Goal: Communication & Community: Answer question/provide support

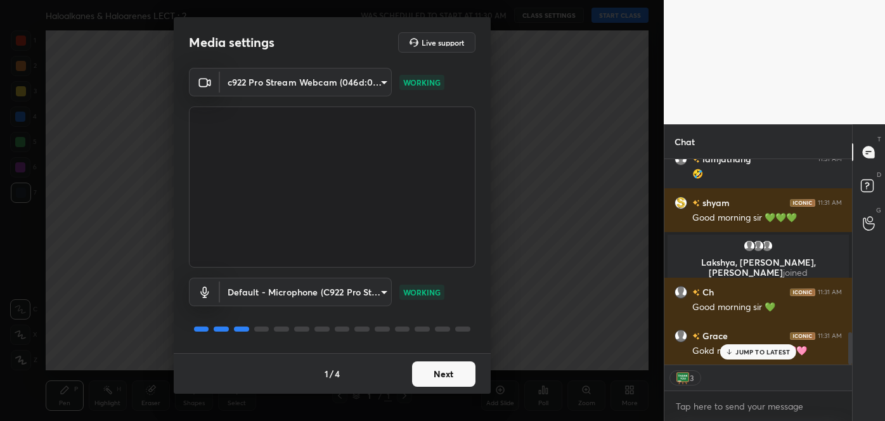
scroll to position [1096, 0]
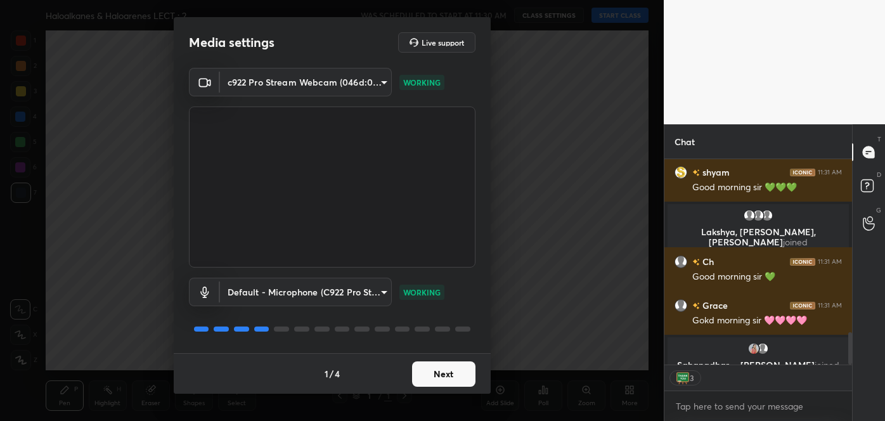
type textarea "x"
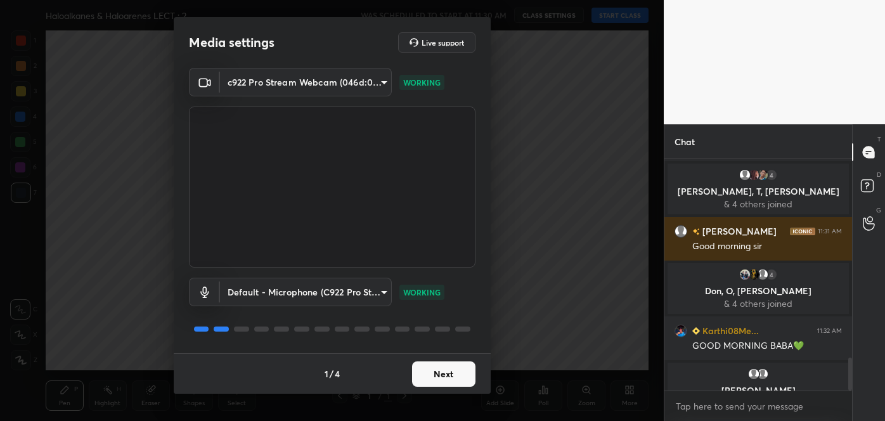
scroll to position [1383, 0]
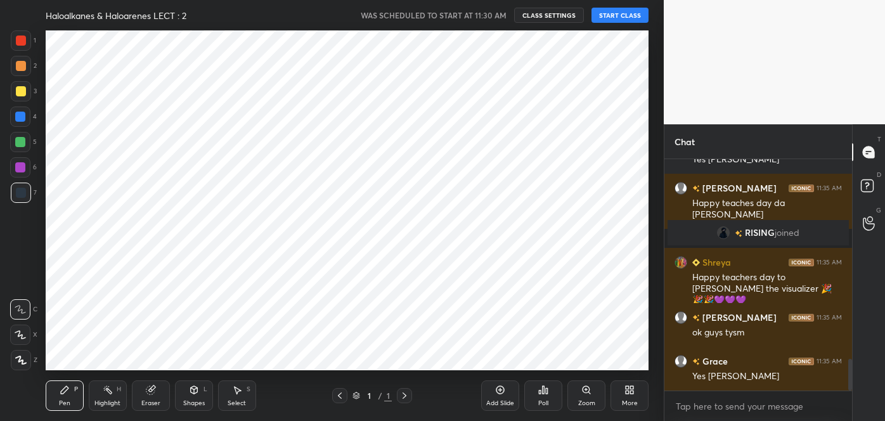
scroll to position [63057, 62783]
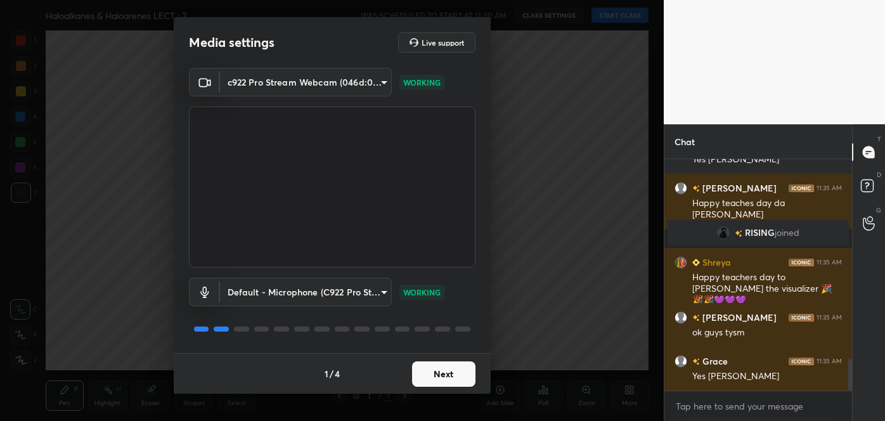
click at [446, 374] on button "Next" at bounding box center [443, 373] width 63 height 25
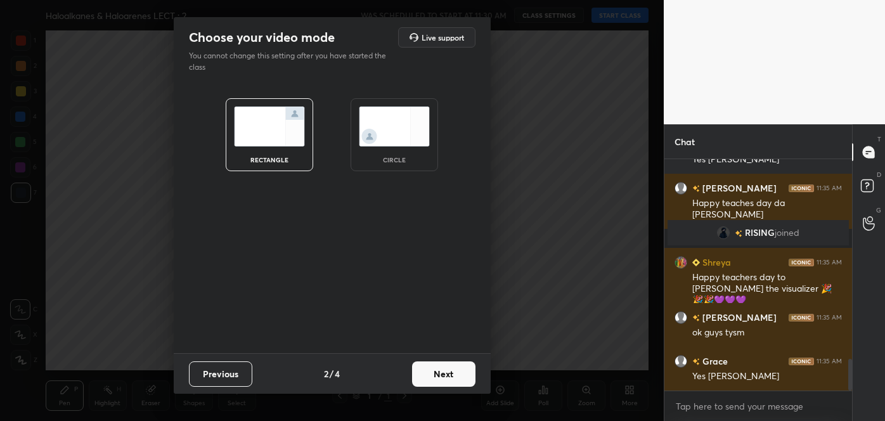
click at [446, 374] on button "Next" at bounding box center [443, 373] width 63 height 25
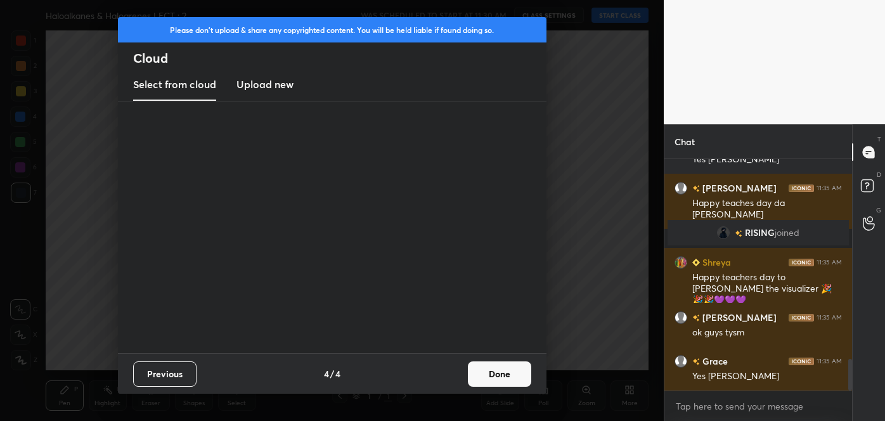
click at [446, 374] on div "Previous 4 / 4 Done" at bounding box center [332, 373] width 429 height 41
click at [495, 375] on button "Done" at bounding box center [499, 373] width 63 height 25
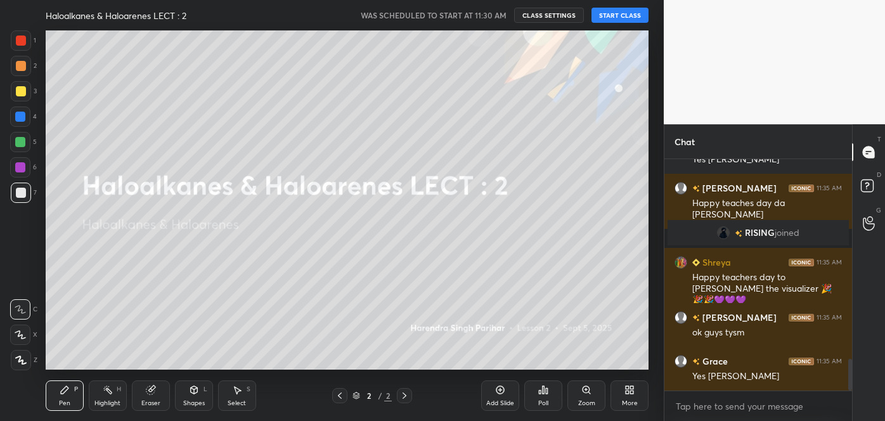
click at [607, 18] on button "START CLASS" at bounding box center [619, 15] width 57 height 15
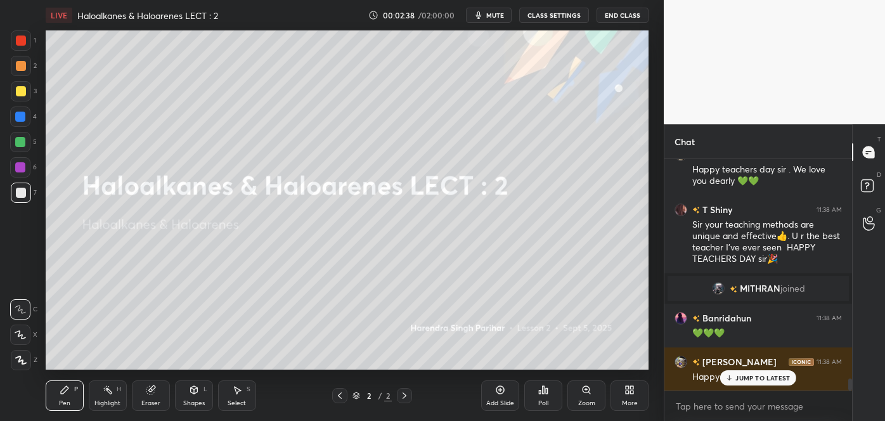
scroll to position [4358, 0]
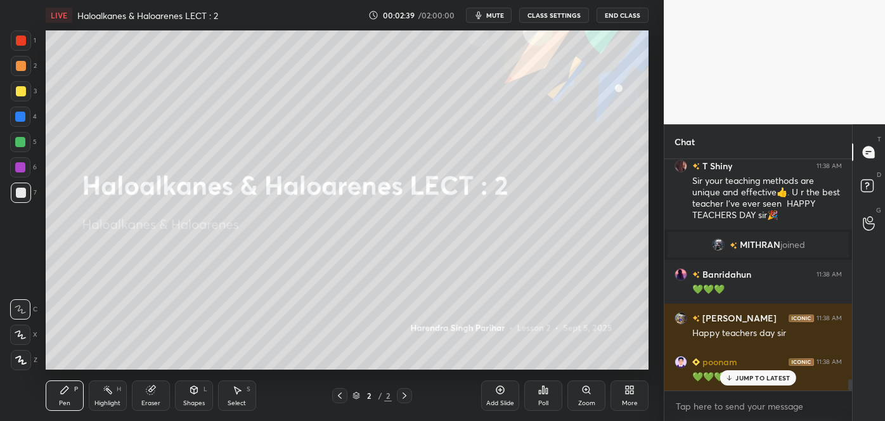
click at [498, 20] on button "mute" at bounding box center [489, 15] width 46 height 15
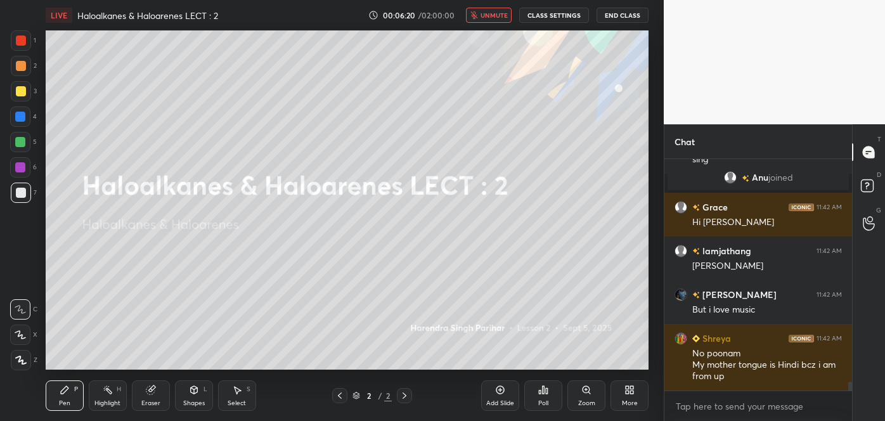
scroll to position [5879, 0]
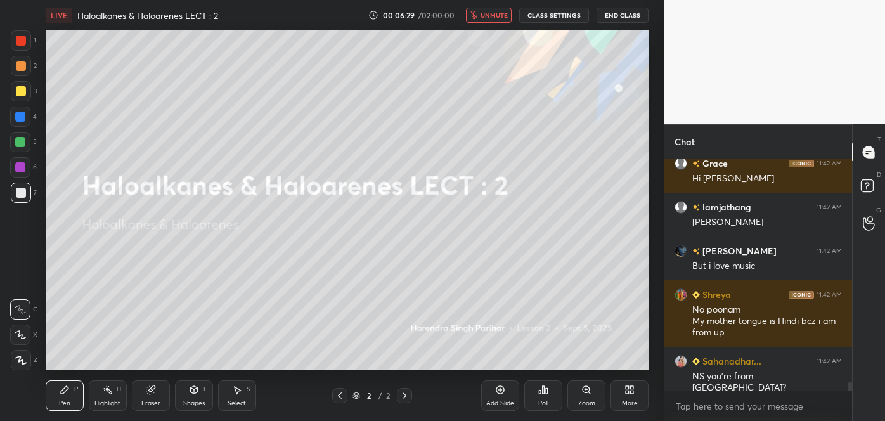
click at [493, 20] on button "unmute" at bounding box center [489, 15] width 46 height 15
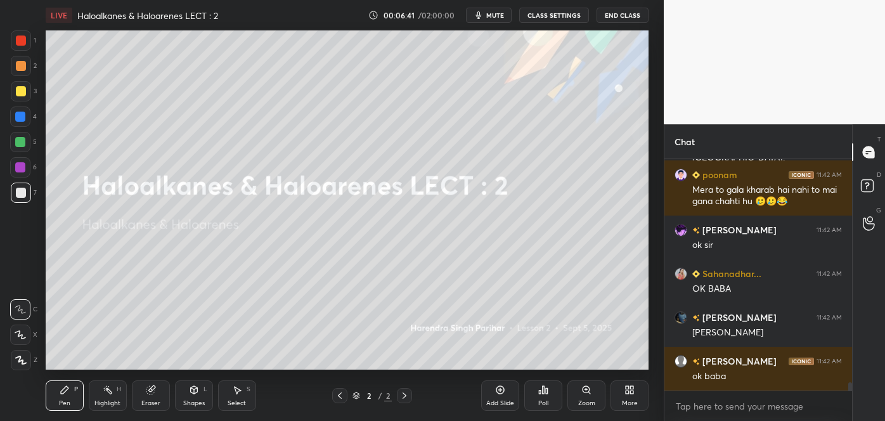
scroll to position [6153, 0]
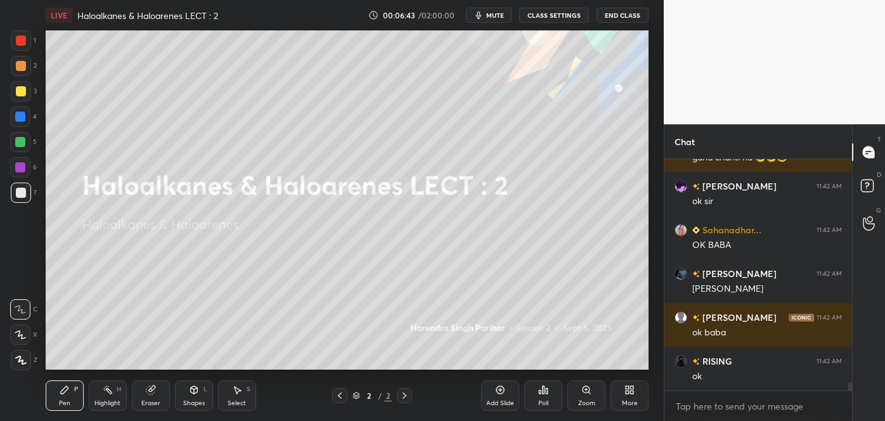
click at [493, 17] on span "mute" at bounding box center [495, 15] width 18 height 9
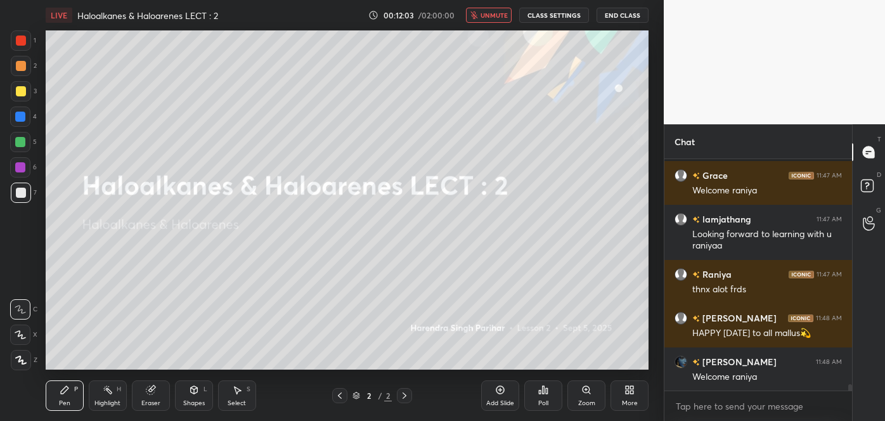
scroll to position [8209, 0]
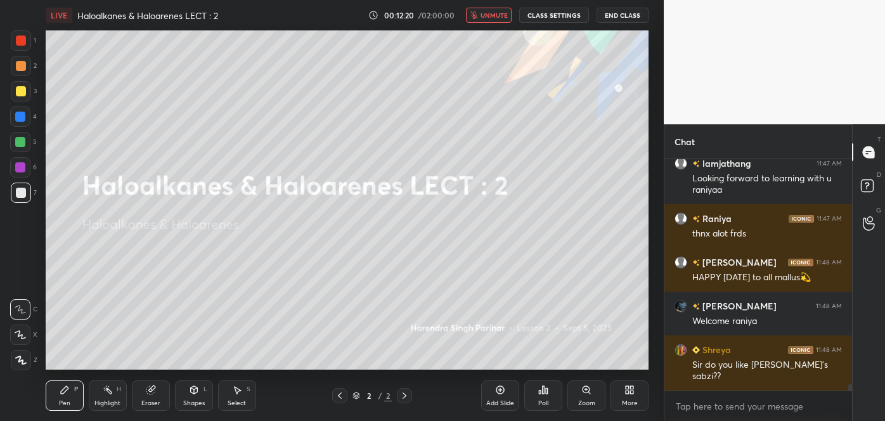
click at [492, 17] on span "unmute" at bounding box center [494, 15] width 27 height 9
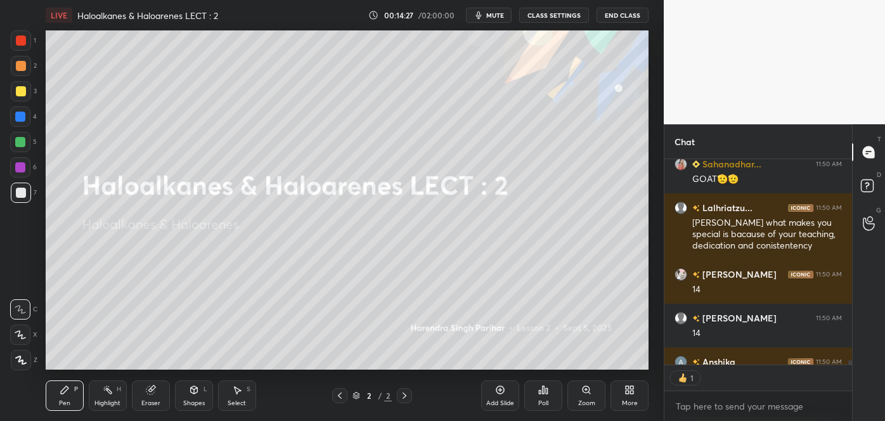
scroll to position [10137, 0]
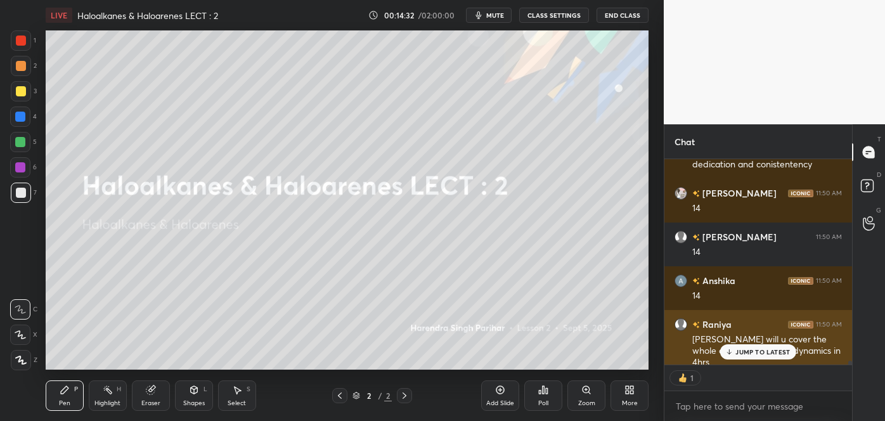
click at [729, 351] on icon at bounding box center [729, 352] width 8 height 8
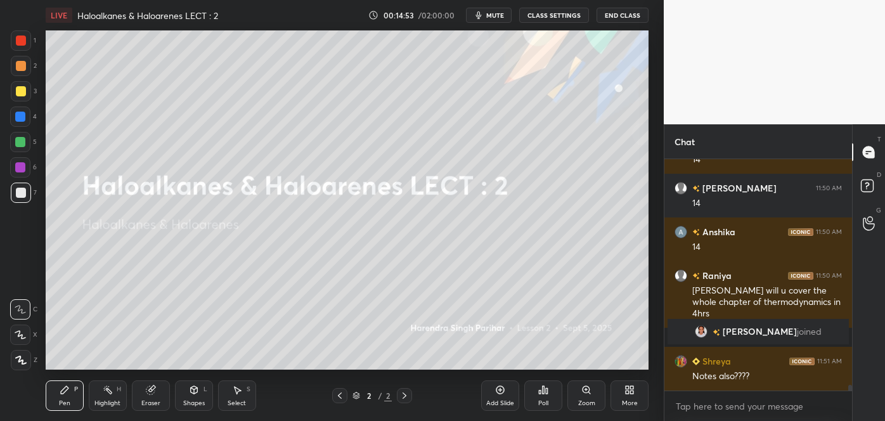
scroll to position [8716, 0]
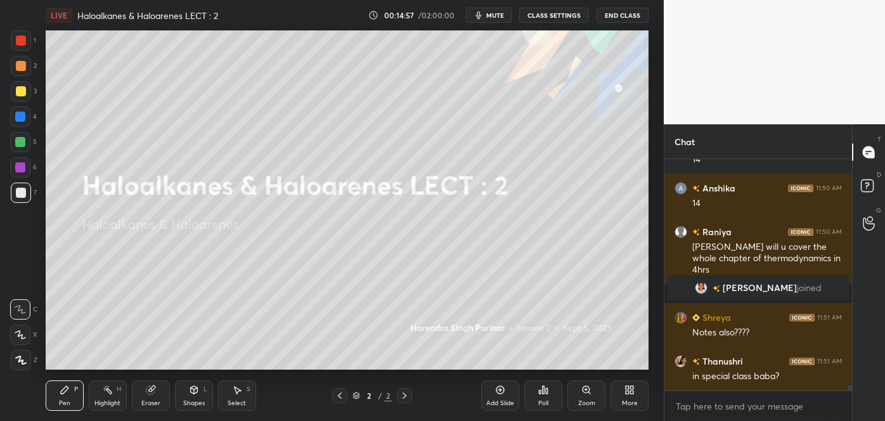
click at [20, 332] on icon at bounding box center [20, 334] width 11 height 9
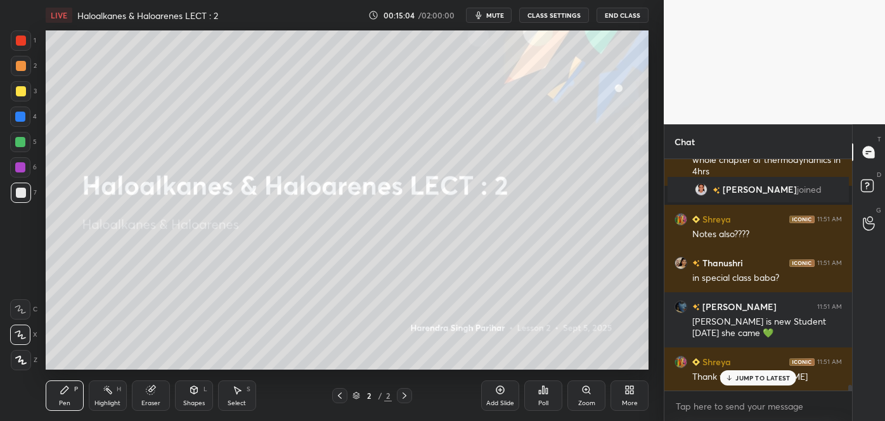
scroll to position [8858, 0]
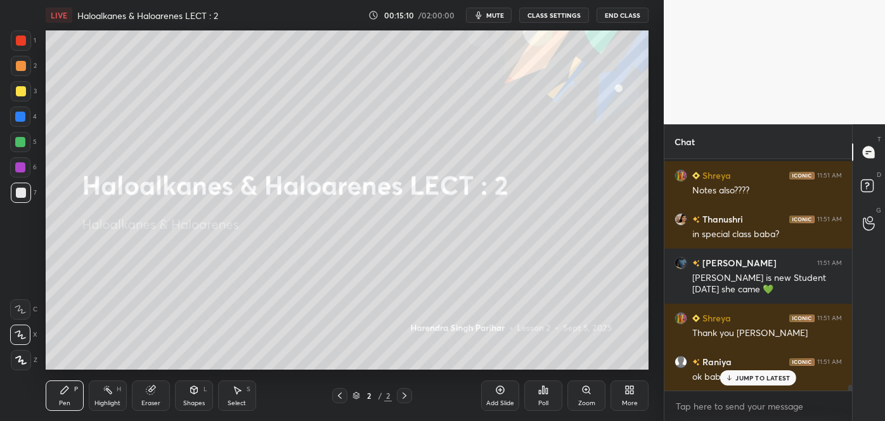
click at [500, 396] on div "Add Slide" at bounding box center [500, 395] width 38 height 30
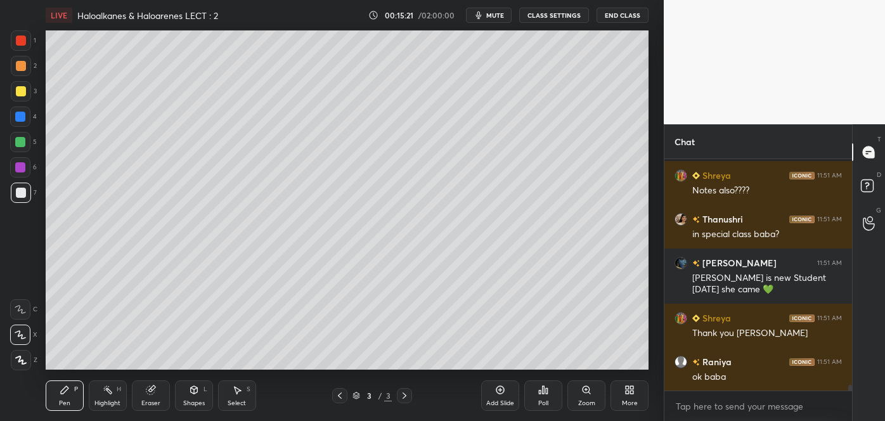
scroll to position [8914, 0]
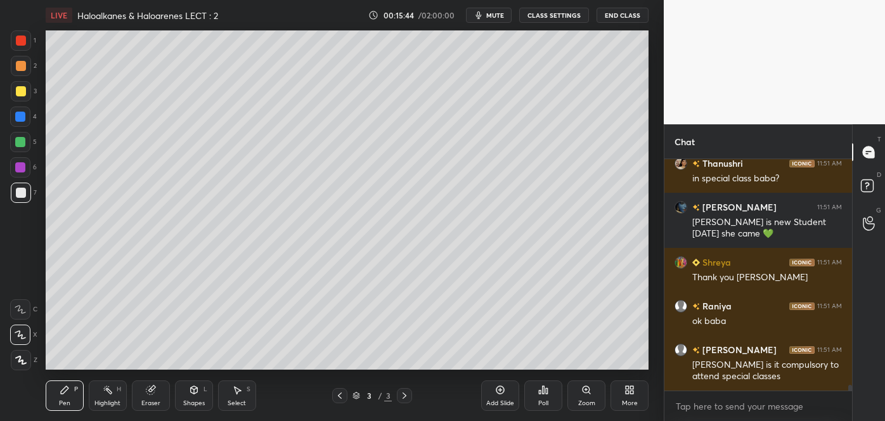
click at [194, 401] on div "Shapes" at bounding box center [194, 403] width 22 height 6
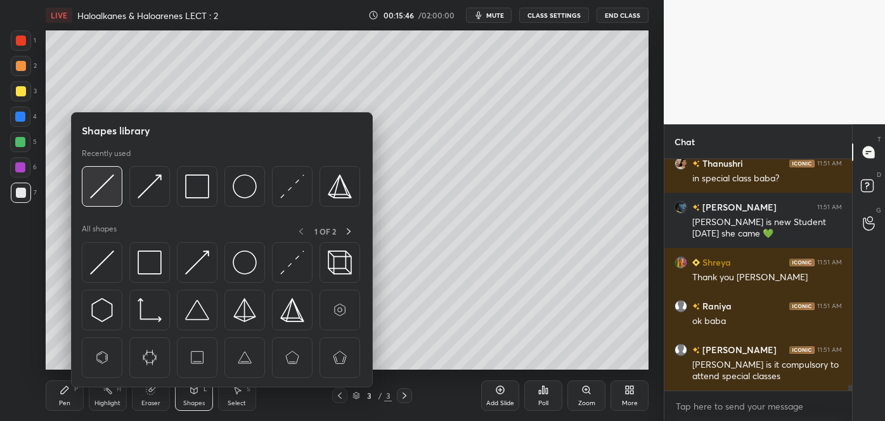
click at [108, 186] on img at bounding box center [102, 186] width 24 height 24
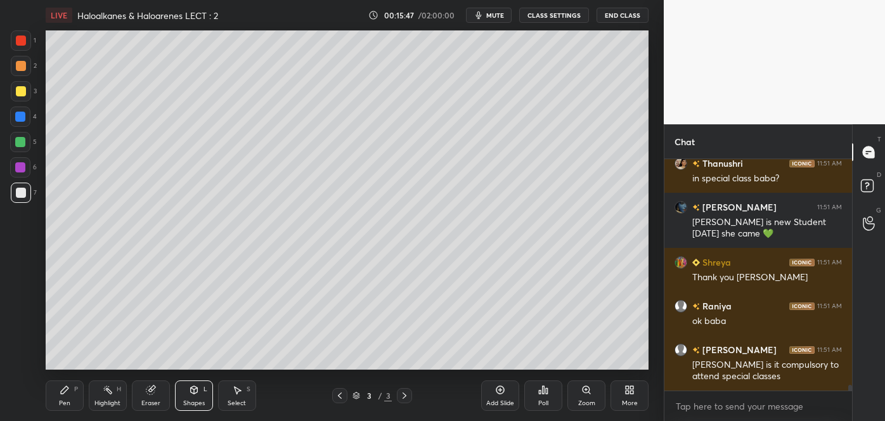
click at [17, 93] on div at bounding box center [21, 91] width 10 height 10
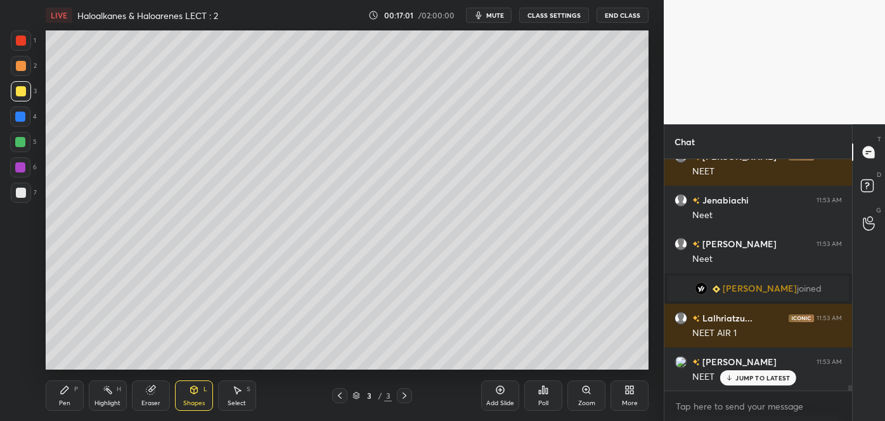
scroll to position [9695, 0]
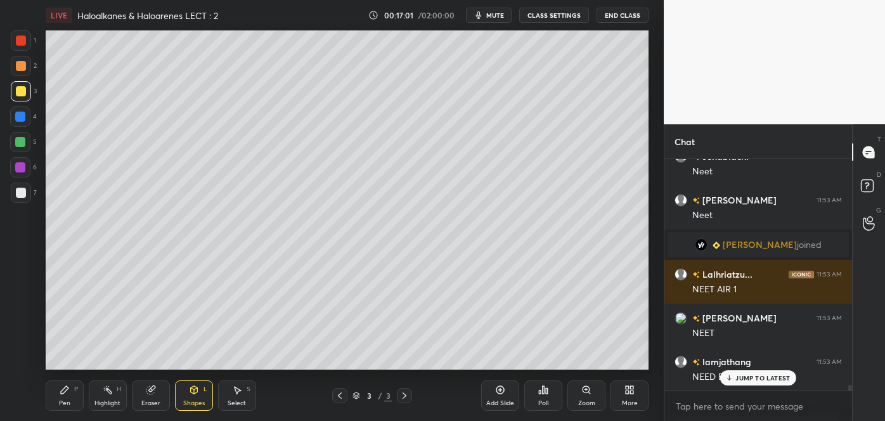
click at [22, 191] on div at bounding box center [21, 193] width 10 height 10
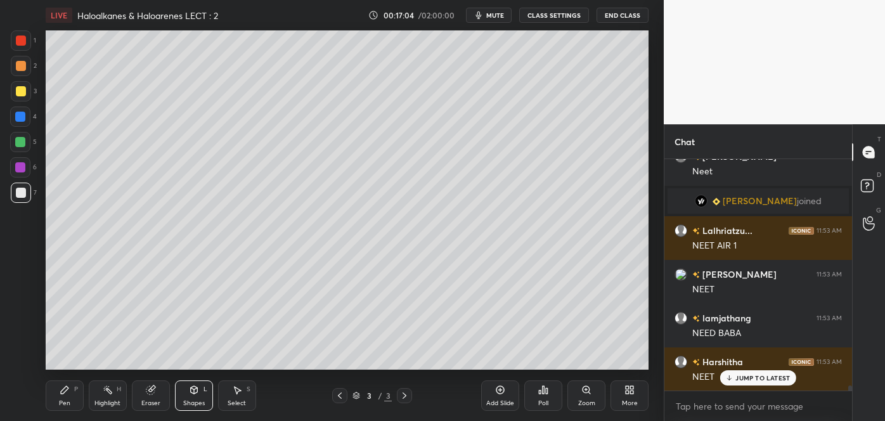
click at [63, 396] on div "Pen P" at bounding box center [65, 395] width 38 height 30
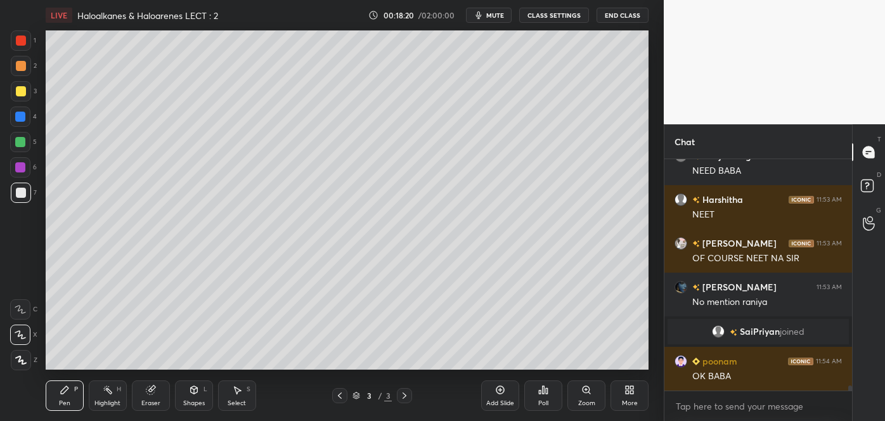
scroll to position [9835, 0]
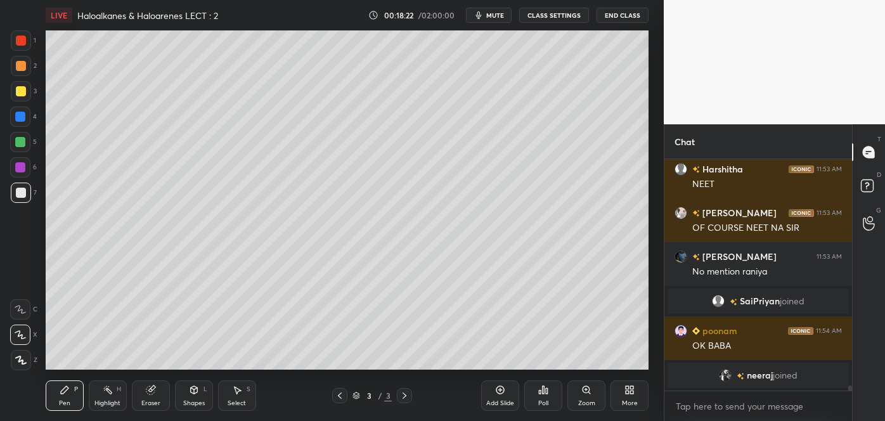
click at [20, 90] on div at bounding box center [21, 91] width 10 height 10
click at [193, 400] on div "Shapes" at bounding box center [194, 403] width 22 height 6
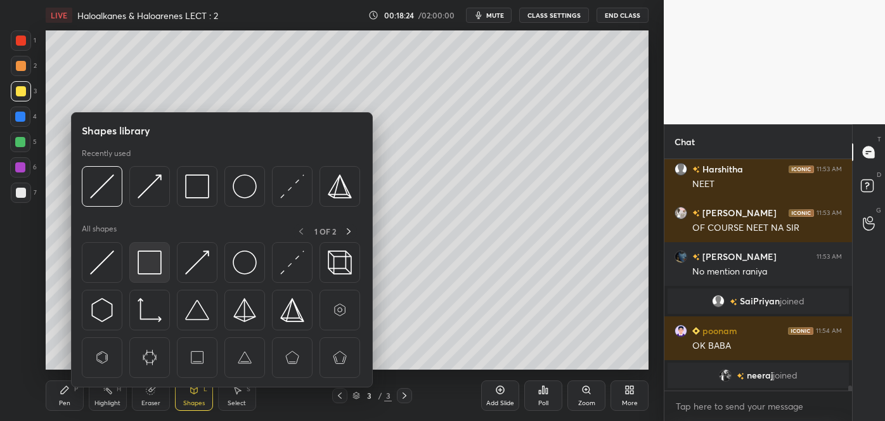
click at [150, 262] on img at bounding box center [150, 262] width 24 height 24
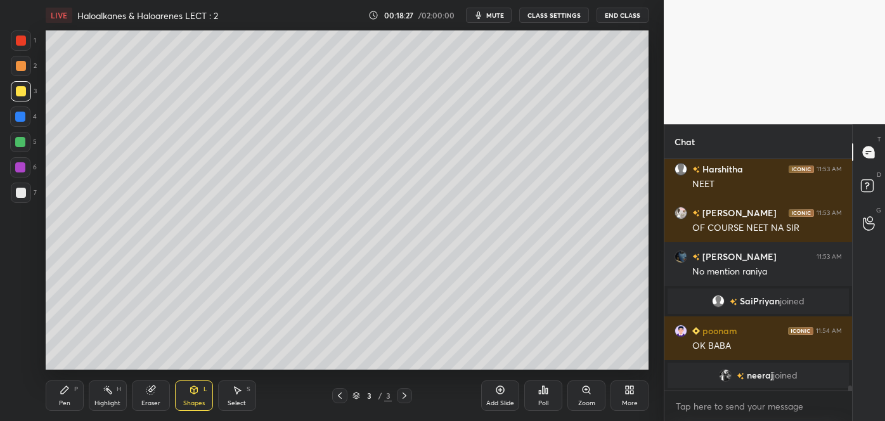
click at [66, 396] on div "Pen P" at bounding box center [65, 395] width 38 height 30
click at [20, 65] on div at bounding box center [21, 66] width 10 height 10
click at [20, 91] on div at bounding box center [21, 91] width 10 height 10
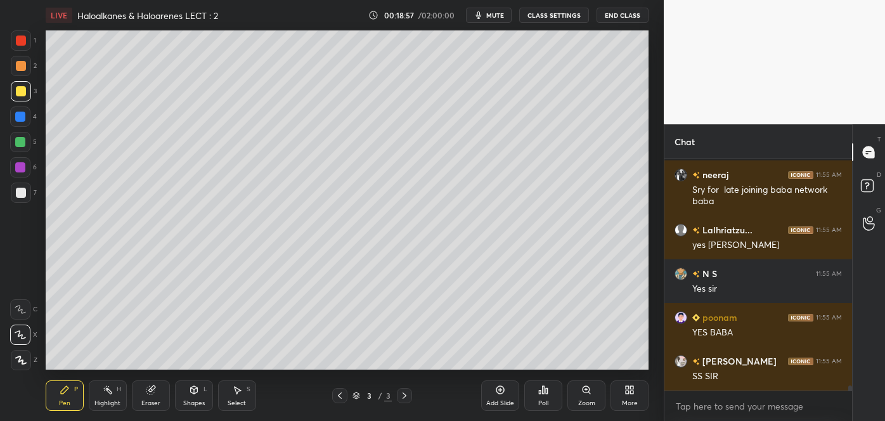
scroll to position [10124, 0]
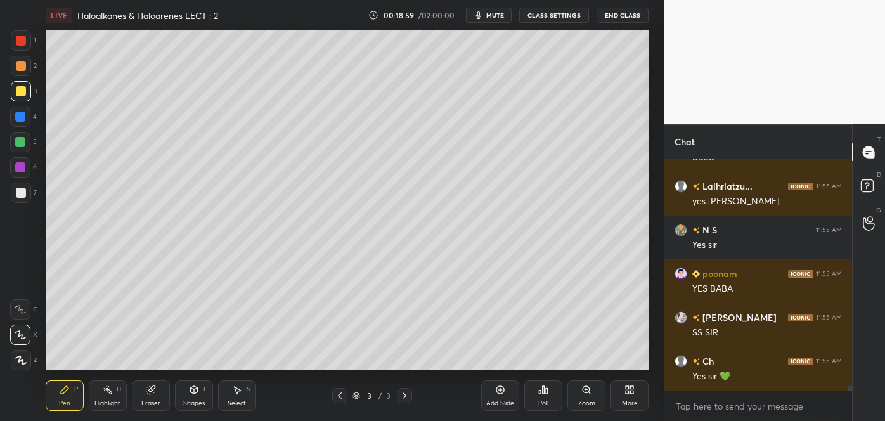
click at [20, 141] on div at bounding box center [20, 142] width 10 height 10
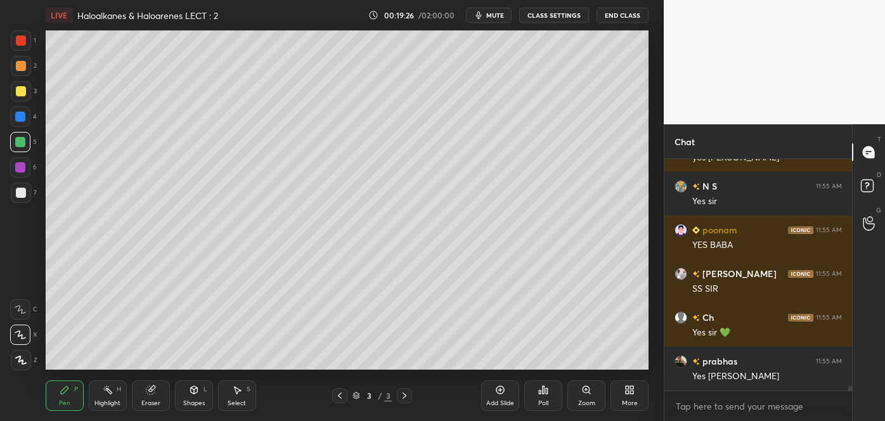
scroll to position [10211, 0]
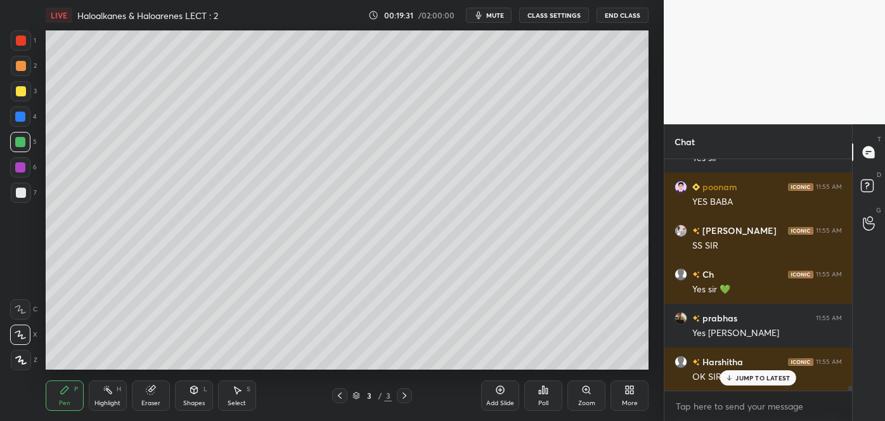
click at [339, 394] on icon at bounding box center [340, 395] width 4 height 6
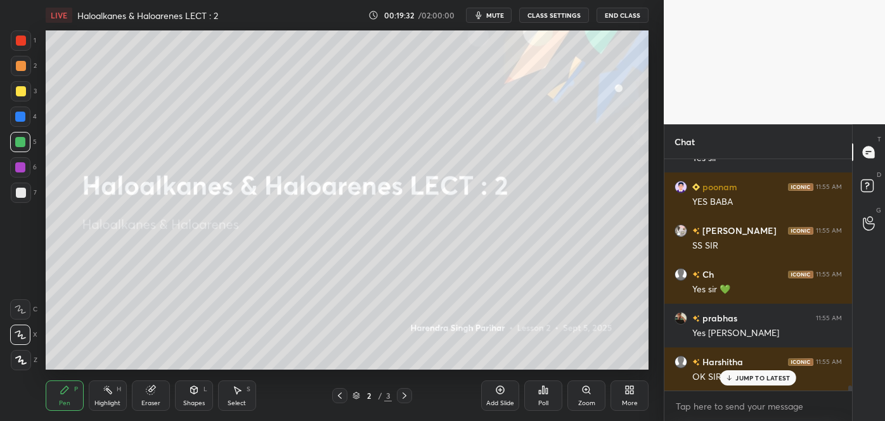
click at [507, 400] on div "Add Slide" at bounding box center [500, 403] width 28 height 6
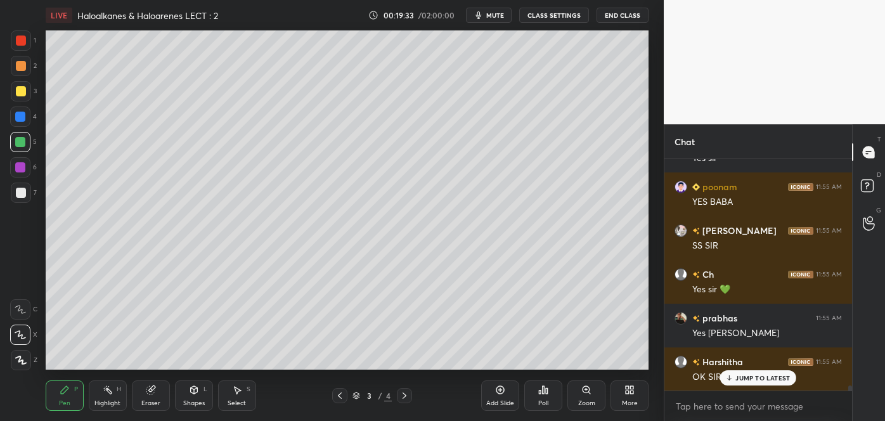
click at [25, 193] on div at bounding box center [21, 193] width 10 height 10
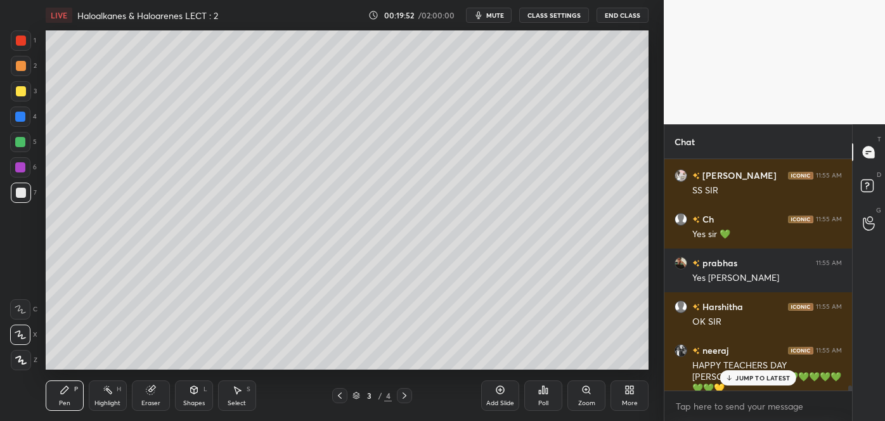
click at [22, 89] on div at bounding box center [21, 91] width 10 height 10
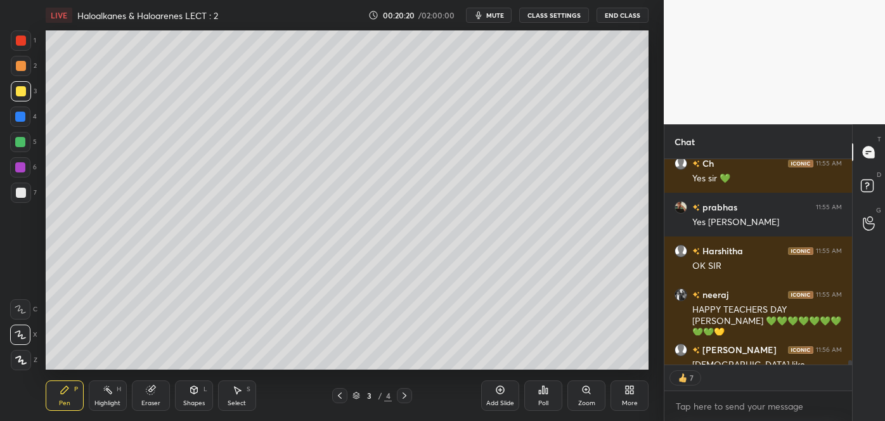
scroll to position [10360, 0]
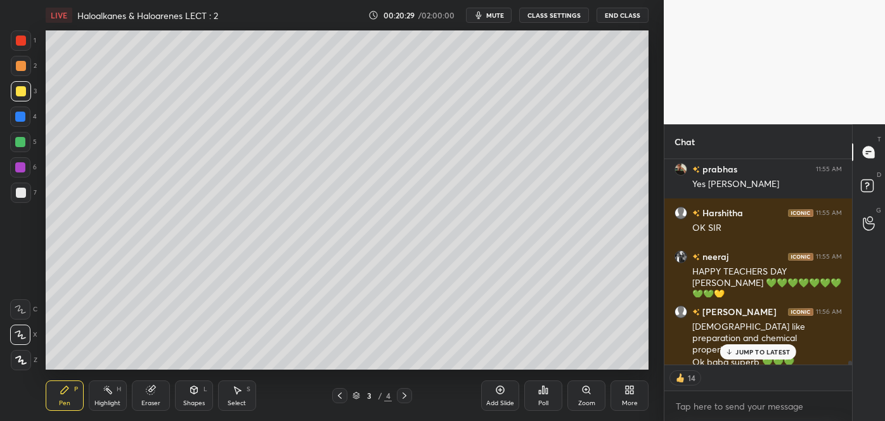
click at [22, 190] on div at bounding box center [21, 193] width 10 height 10
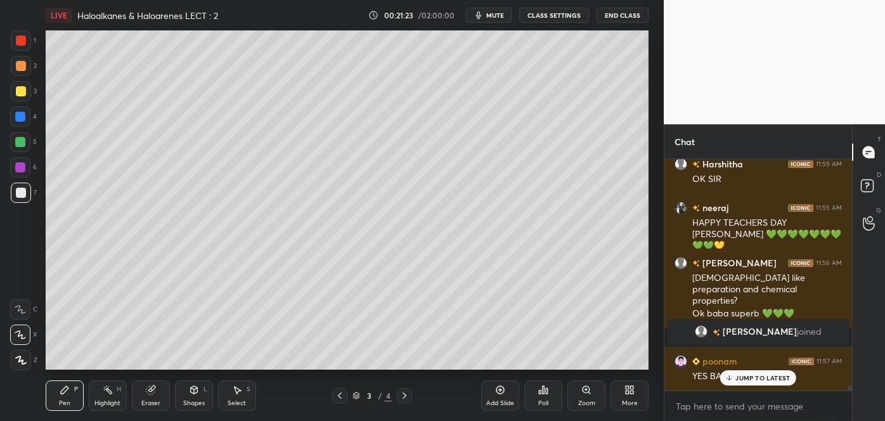
scroll to position [10253, 0]
click at [21, 90] on div at bounding box center [21, 91] width 10 height 10
click at [22, 142] on div at bounding box center [20, 142] width 10 height 10
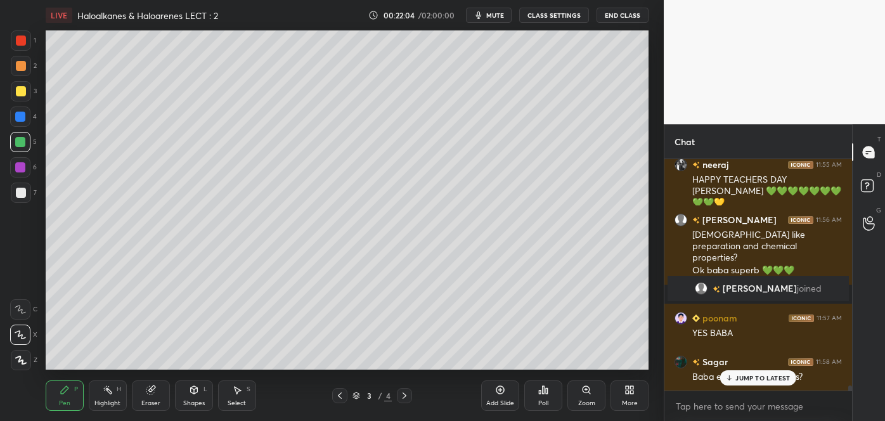
click at [732, 377] on icon at bounding box center [729, 378] width 8 height 8
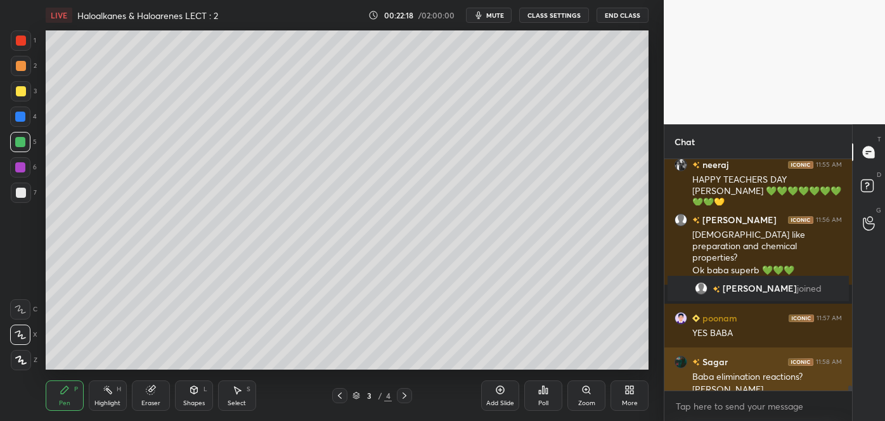
scroll to position [10310, 0]
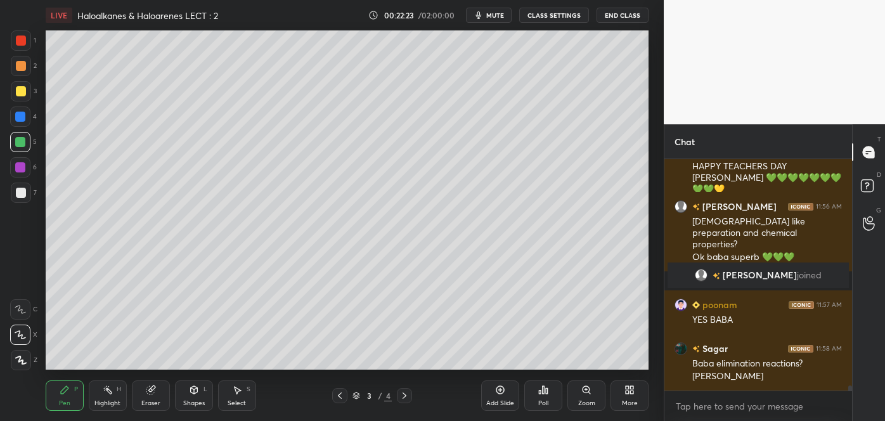
click at [153, 393] on icon at bounding box center [151, 390] width 10 height 10
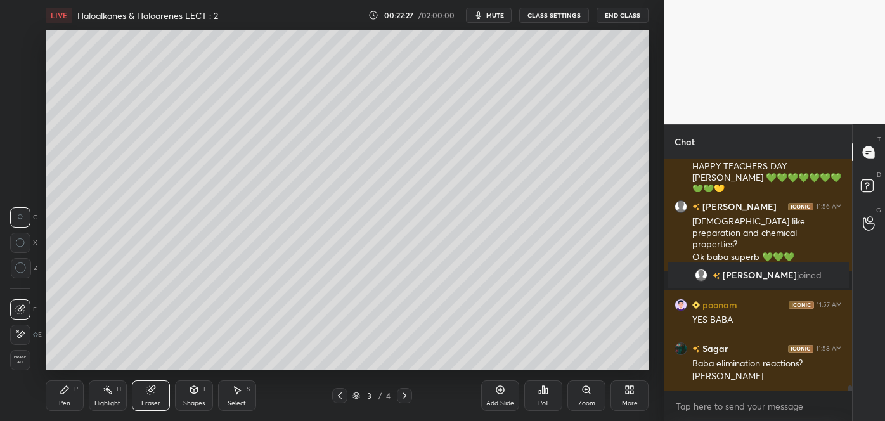
click at [69, 397] on div "Pen P" at bounding box center [65, 395] width 38 height 30
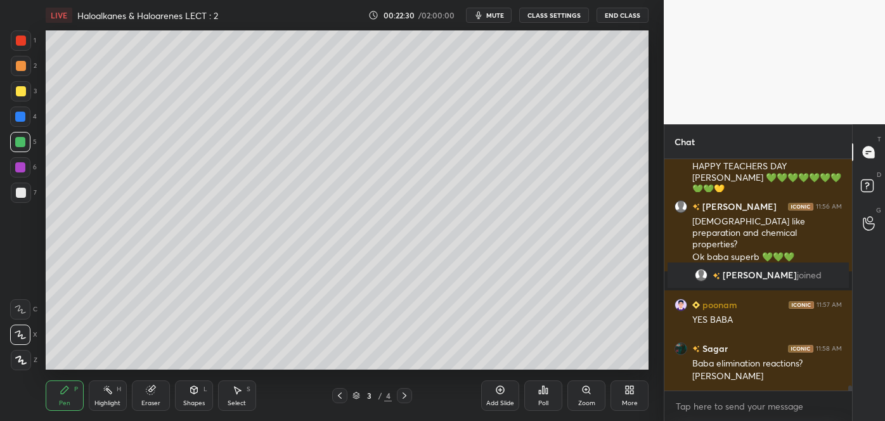
scroll to position [10322, 0]
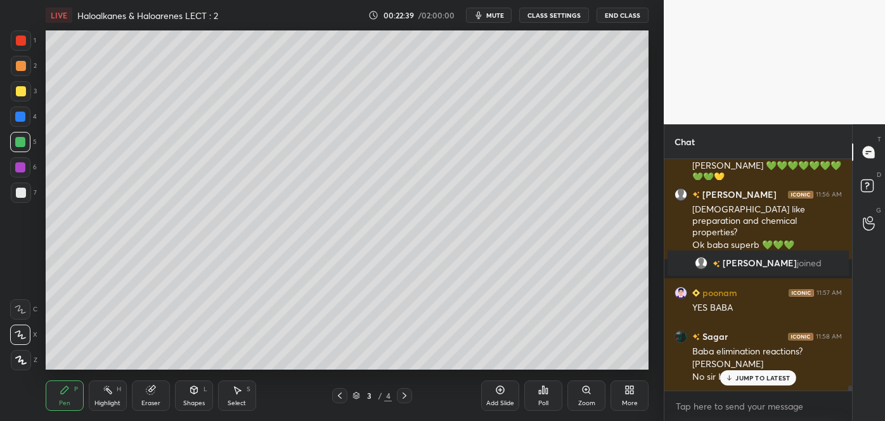
click at [404, 393] on icon at bounding box center [405, 395] width 4 height 6
click at [19, 66] on div at bounding box center [21, 66] width 10 height 10
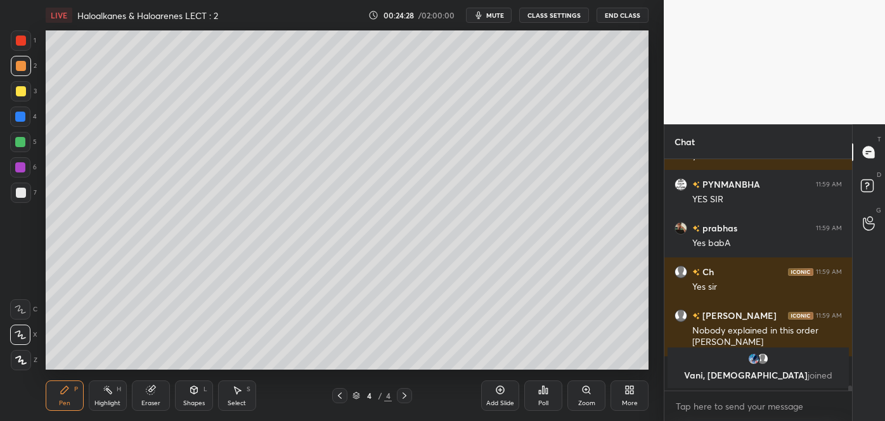
scroll to position [10742, 0]
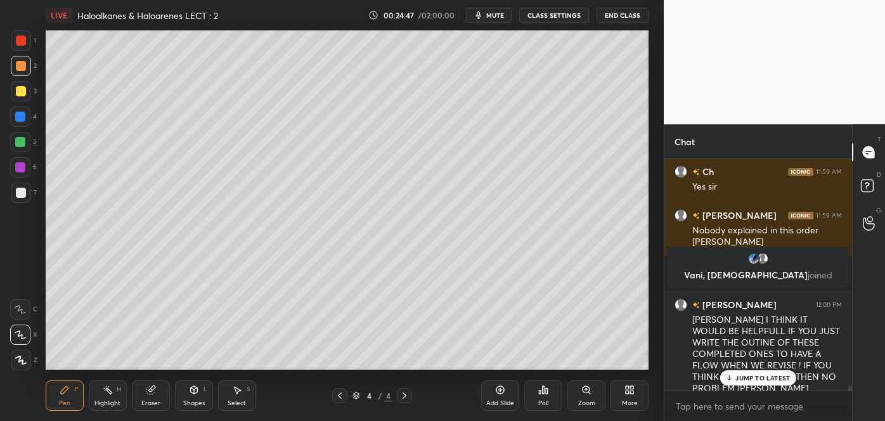
click at [505, 394] on div "Add Slide" at bounding box center [500, 395] width 38 height 30
click at [22, 193] on div at bounding box center [21, 193] width 10 height 10
click at [195, 394] on icon at bounding box center [194, 390] width 10 height 10
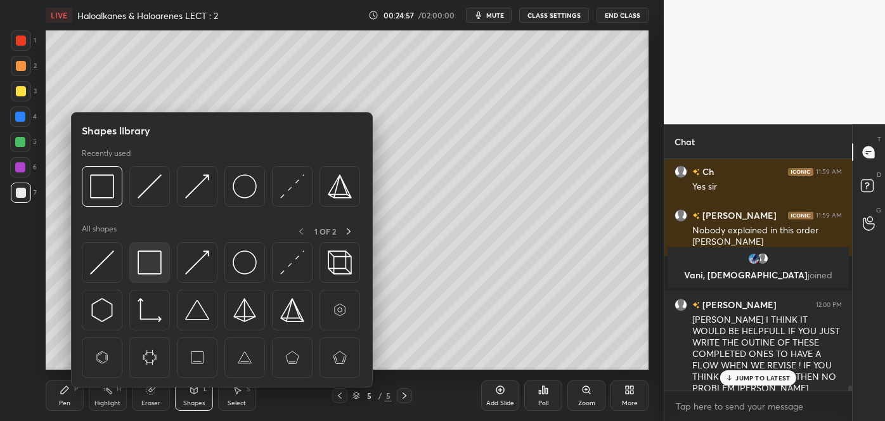
click at [150, 261] on img at bounding box center [150, 262] width 24 height 24
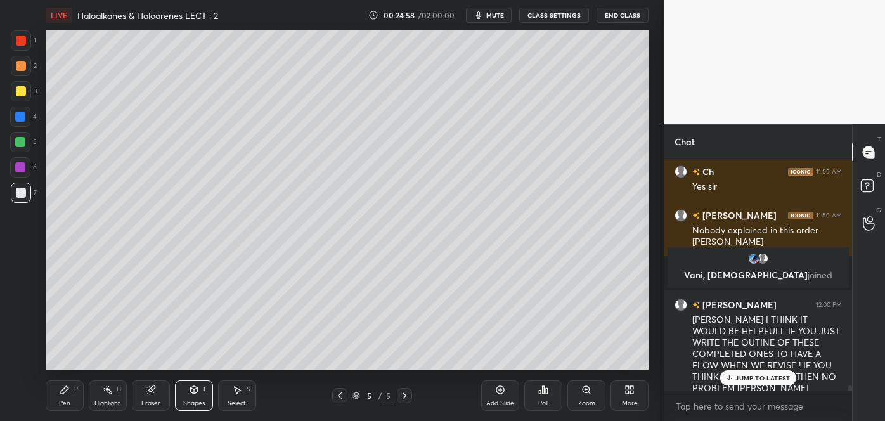
click at [19, 93] on div at bounding box center [21, 91] width 10 height 10
click at [69, 401] on div "Pen" at bounding box center [64, 403] width 11 height 6
click at [23, 190] on div at bounding box center [21, 193] width 10 height 10
click at [18, 88] on div at bounding box center [21, 91] width 10 height 10
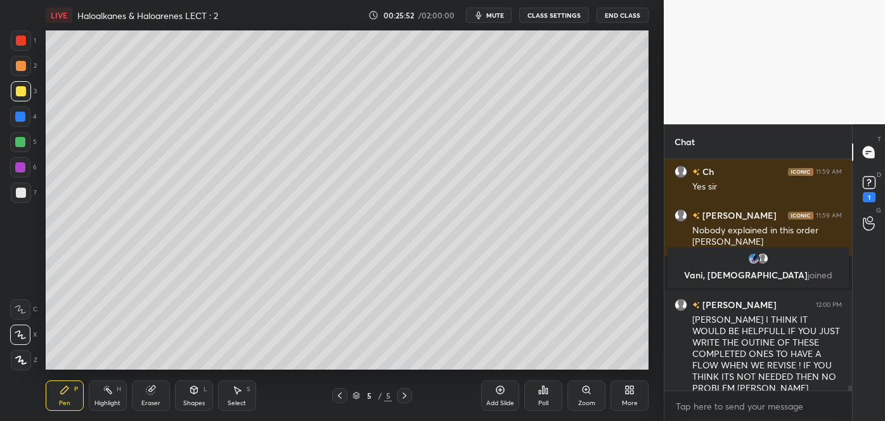
click at [20, 197] on div at bounding box center [21, 193] width 10 height 10
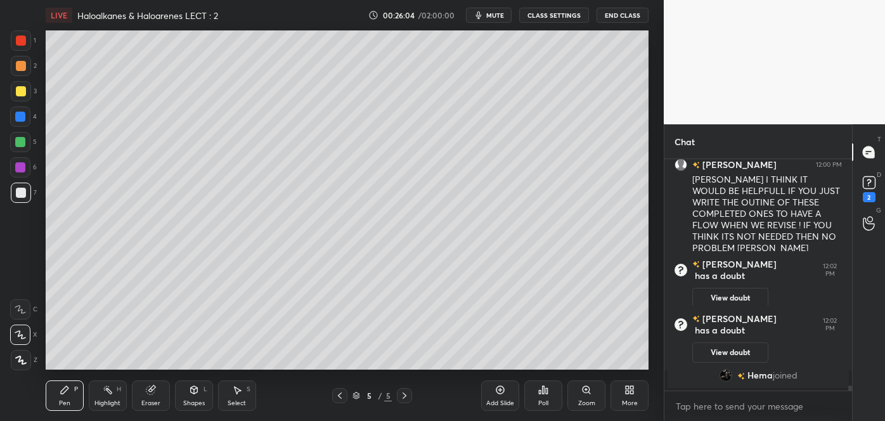
scroll to position [10788, 0]
click at [20, 91] on div at bounding box center [21, 91] width 10 height 10
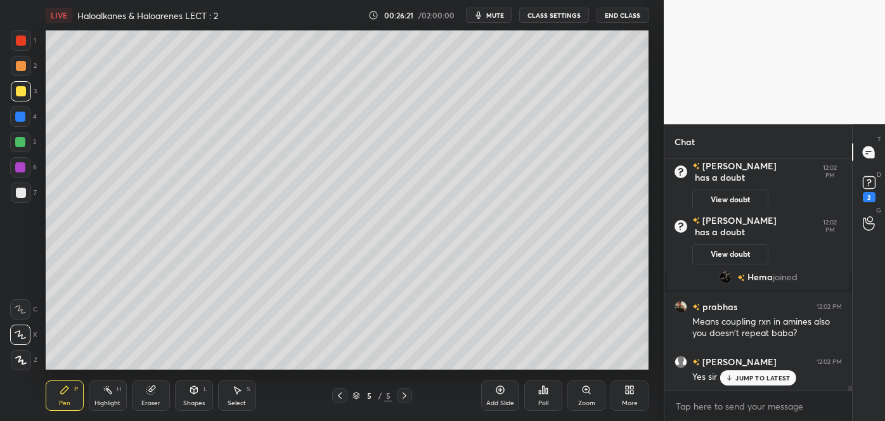
scroll to position [10892, 0]
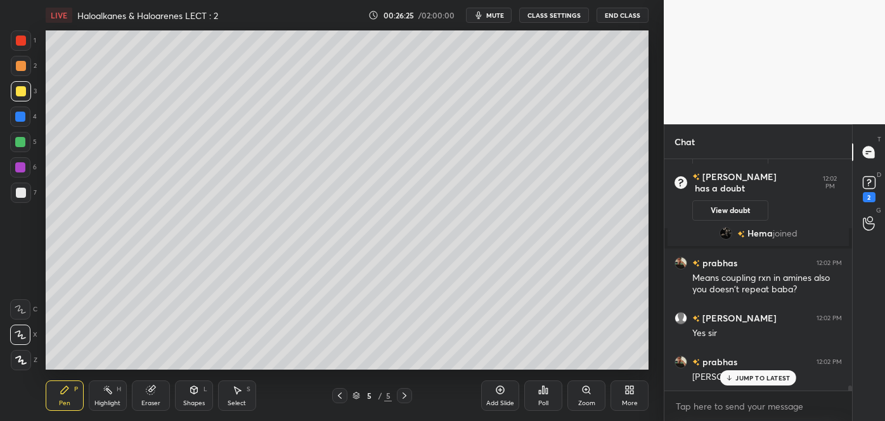
click at [23, 141] on div at bounding box center [20, 142] width 10 height 10
click at [18, 69] on div at bounding box center [21, 66] width 10 height 10
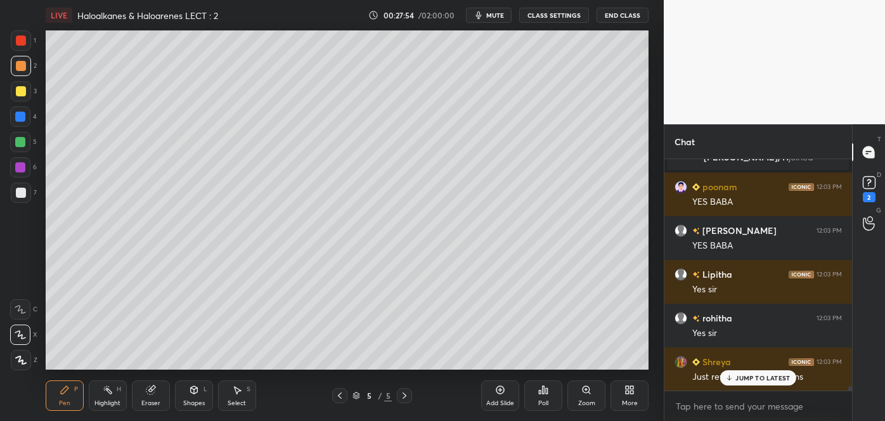
scroll to position [11255, 0]
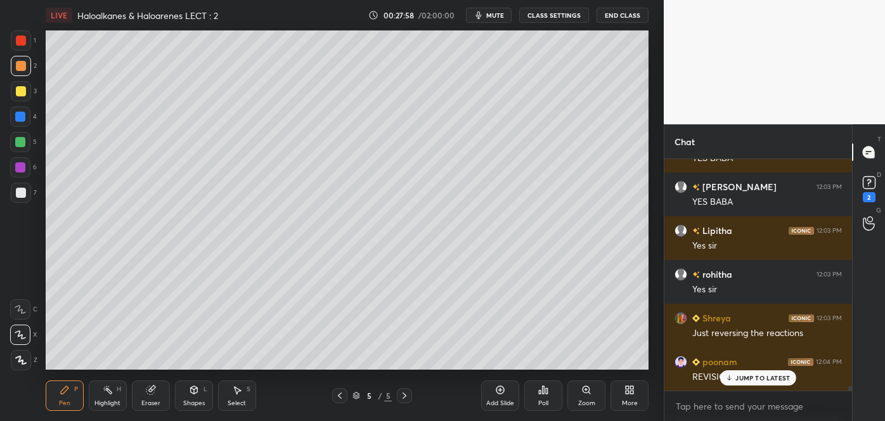
click at [23, 137] on div at bounding box center [20, 142] width 10 height 10
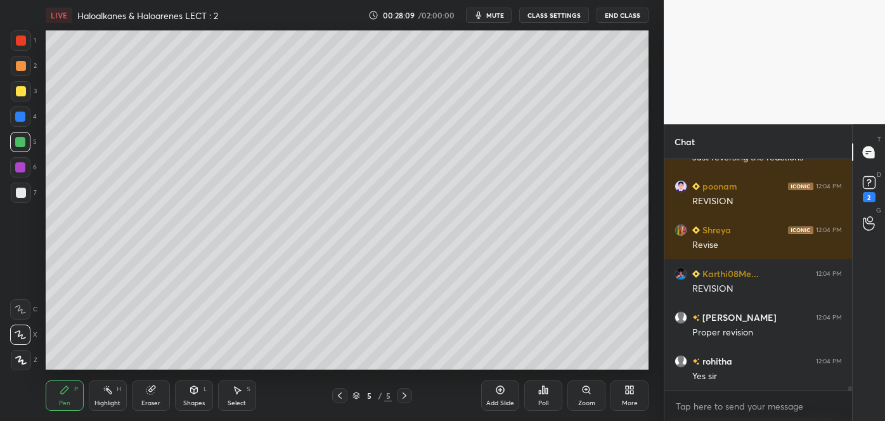
scroll to position [11403, 0]
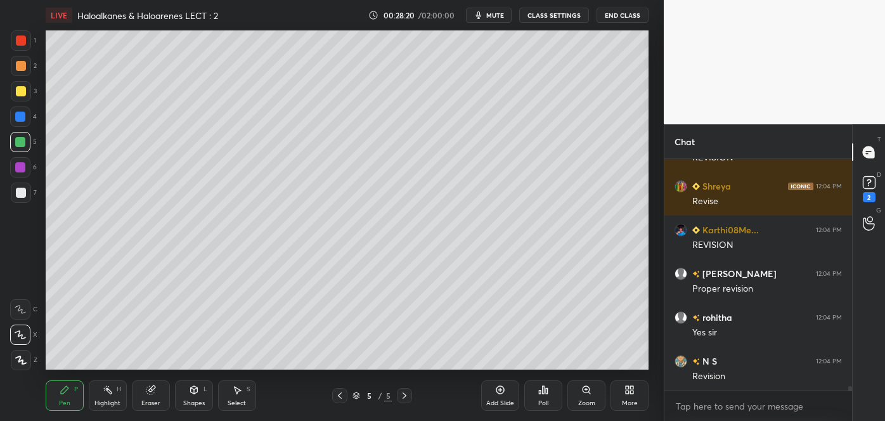
click at [406, 394] on icon at bounding box center [404, 396] width 10 height 10
click at [338, 392] on icon at bounding box center [340, 396] width 10 height 10
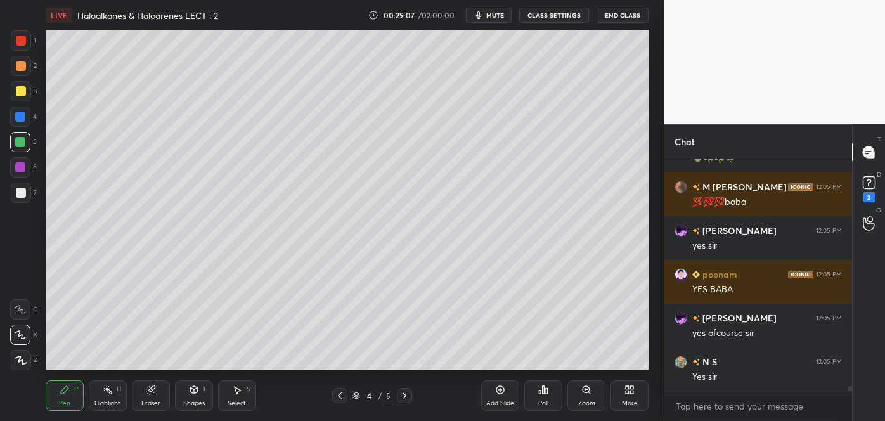
scroll to position [12137, 0]
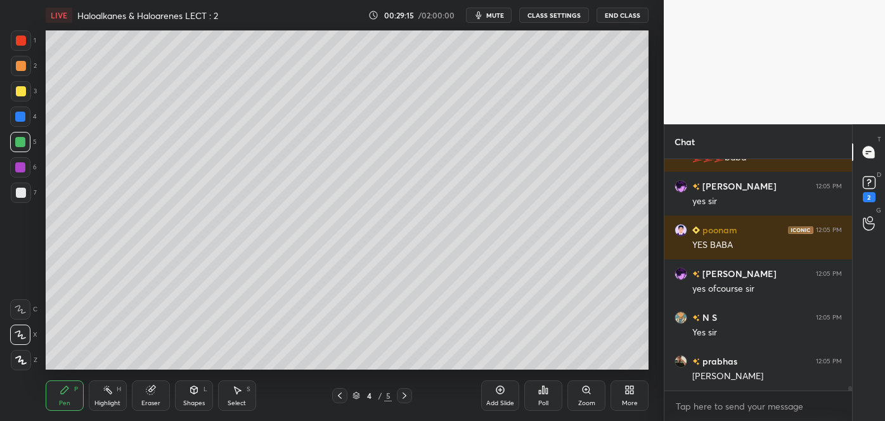
click at [406, 397] on icon at bounding box center [404, 396] width 10 height 10
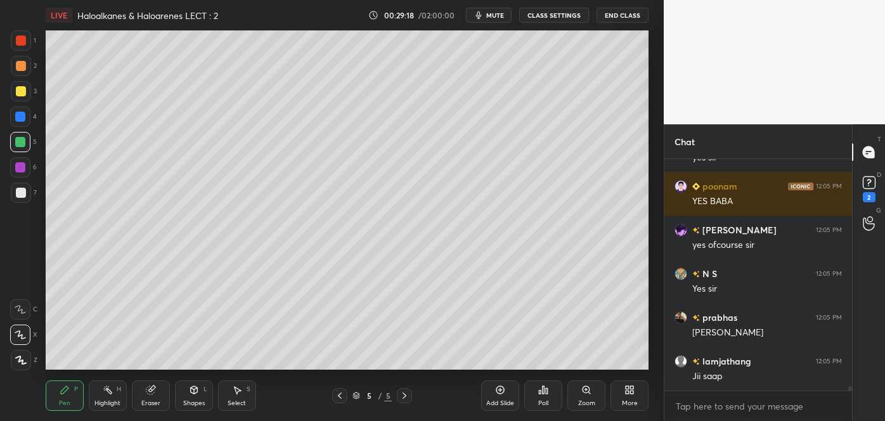
click at [498, 391] on icon at bounding box center [500, 390] width 10 height 10
click at [20, 190] on div at bounding box center [21, 193] width 10 height 10
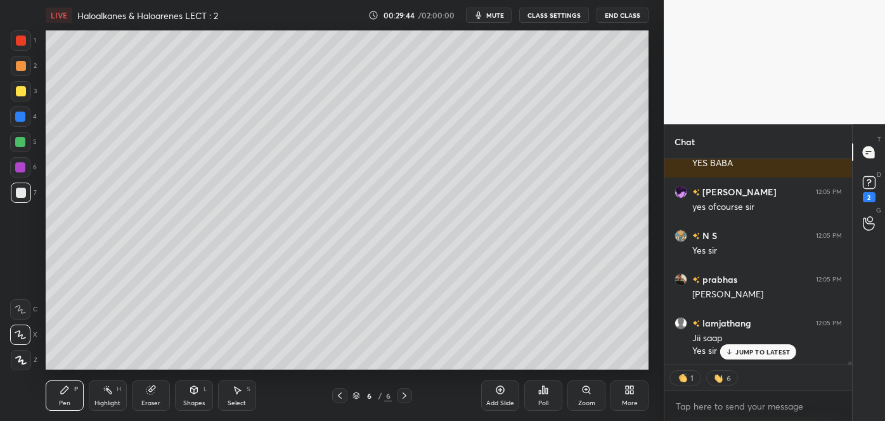
click at [20, 90] on div at bounding box center [21, 91] width 10 height 10
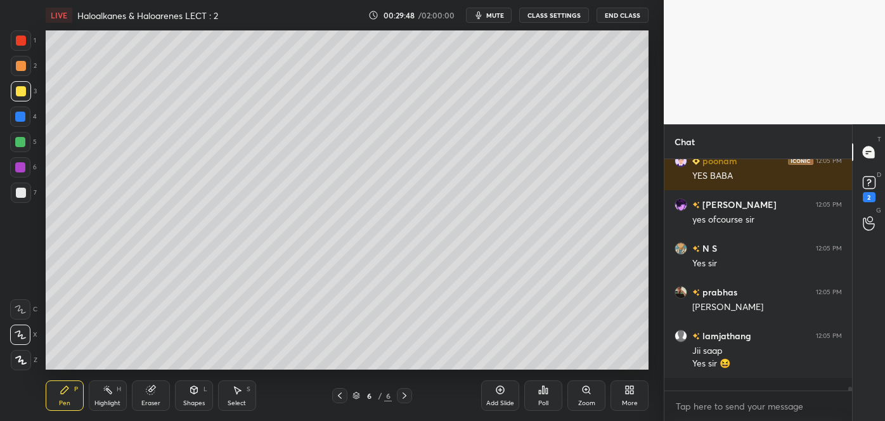
scroll to position [12192, 0]
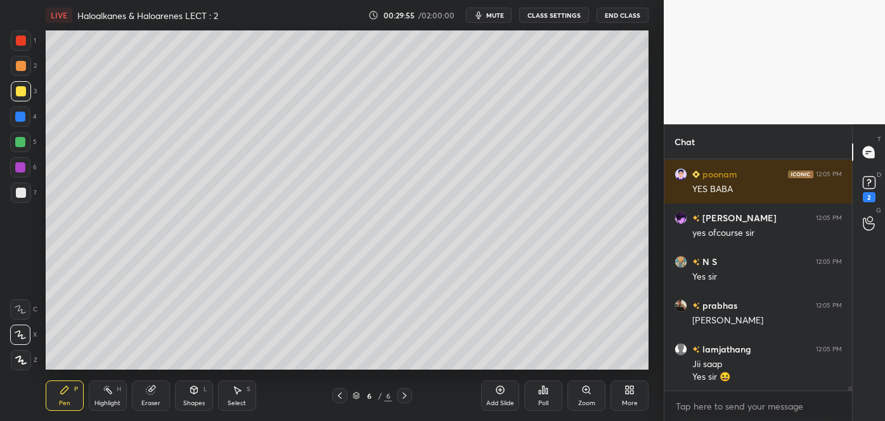
click at [19, 115] on div at bounding box center [20, 117] width 10 height 10
click at [193, 400] on div "Shapes" at bounding box center [194, 403] width 22 height 6
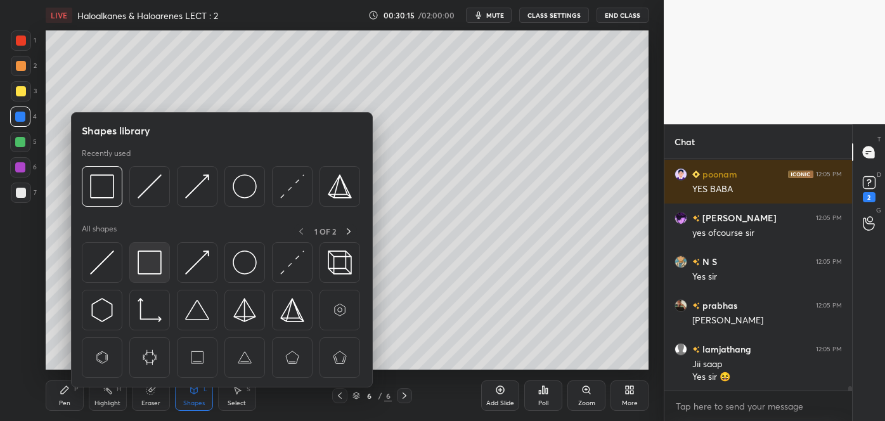
click at [149, 269] on img at bounding box center [150, 262] width 24 height 24
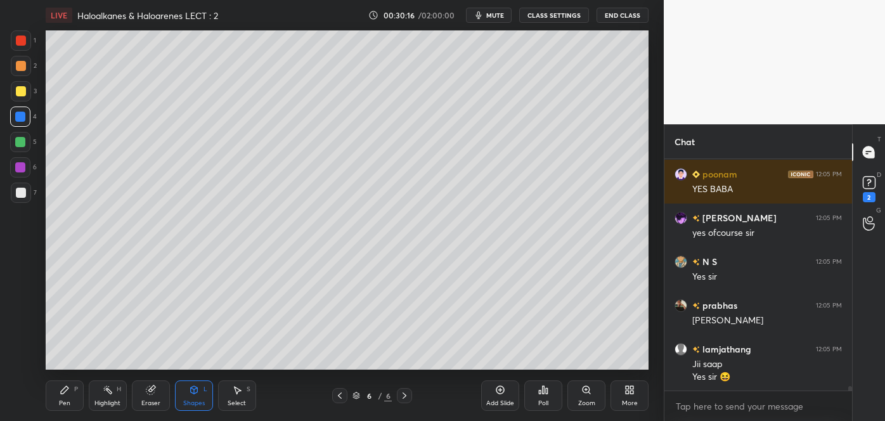
click at [16, 65] on div at bounding box center [21, 66] width 10 height 10
click at [71, 399] on div "Pen P" at bounding box center [65, 395] width 38 height 30
click at [16, 192] on div at bounding box center [21, 193] width 10 height 10
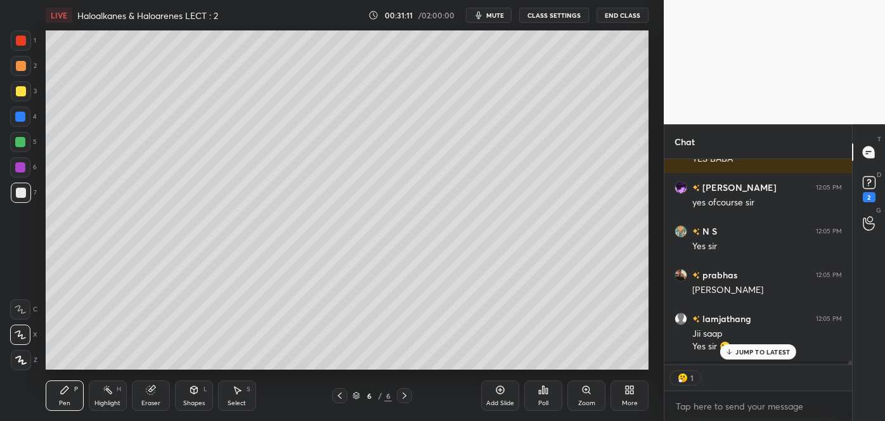
scroll to position [4, 3]
click at [25, 93] on div at bounding box center [21, 91] width 10 height 10
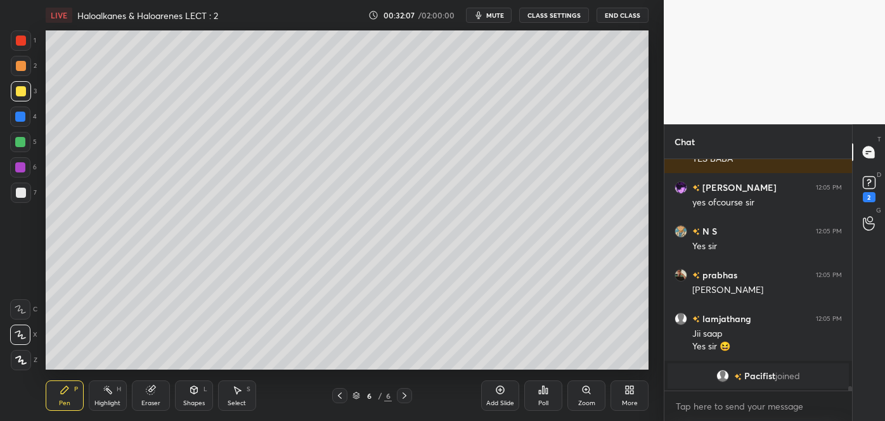
click at [16, 191] on div at bounding box center [21, 193] width 10 height 10
click at [22, 113] on div at bounding box center [20, 117] width 10 height 10
click at [199, 400] on div "Shapes" at bounding box center [194, 403] width 22 height 6
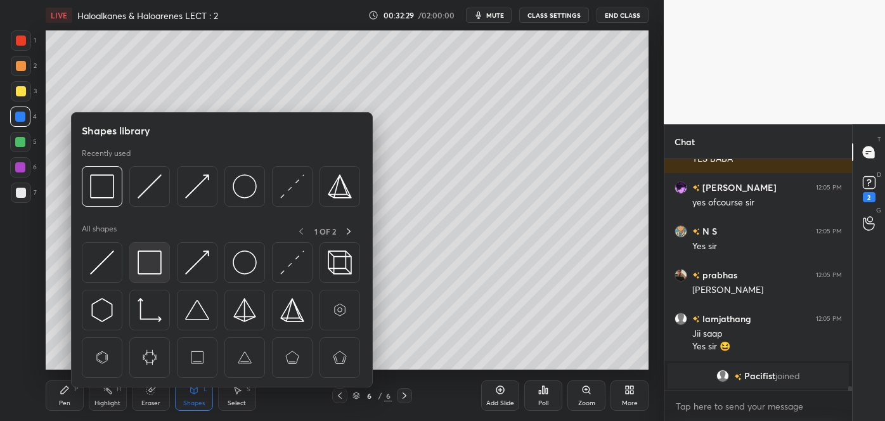
click at [145, 261] on img at bounding box center [150, 262] width 24 height 24
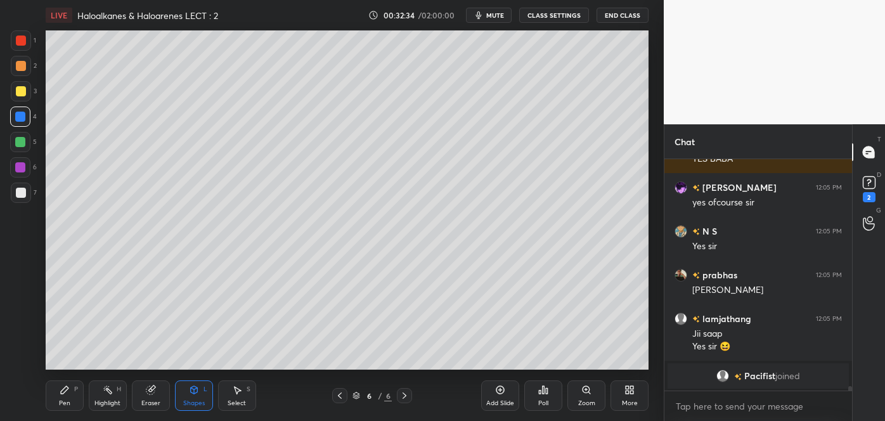
click at [25, 168] on div at bounding box center [20, 167] width 20 height 20
click at [75, 392] on div "P" at bounding box center [76, 389] width 4 height 6
click at [18, 63] on div at bounding box center [21, 66] width 10 height 10
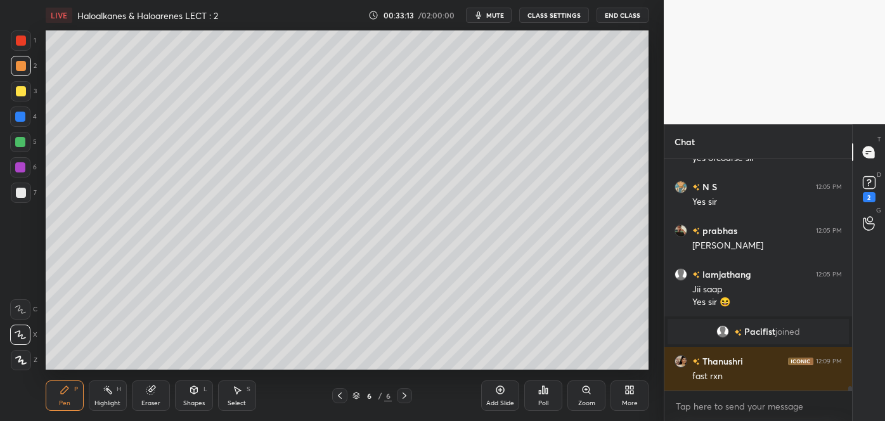
scroll to position [11827, 0]
click at [25, 88] on div at bounding box center [21, 91] width 10 height 10
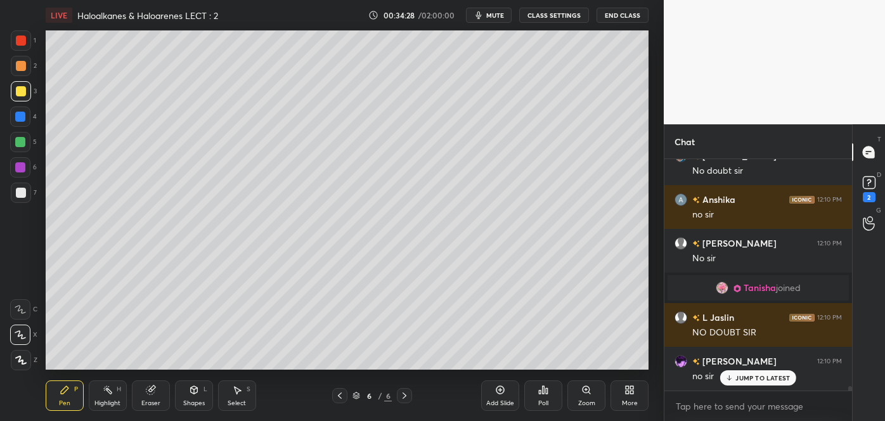
scroll to position [12123, 0]
click at [503, 392] on icon at bounding box center [500, 390] width 10 height 10
click at [23, 195] on div at bounding box center [21, 193] width 10 height 10
click at [20, 94] on div at bounding box center [21, 91] width 10 height 10
click at [24, 189] on div at bounding box center [21, 193] width 10 height 10
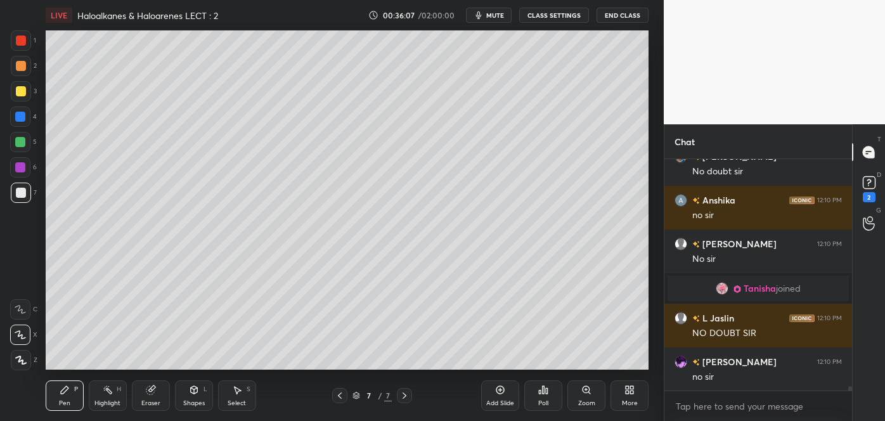
click at [19, 91] on div at bounding box center [21, 91] width 10 height 10
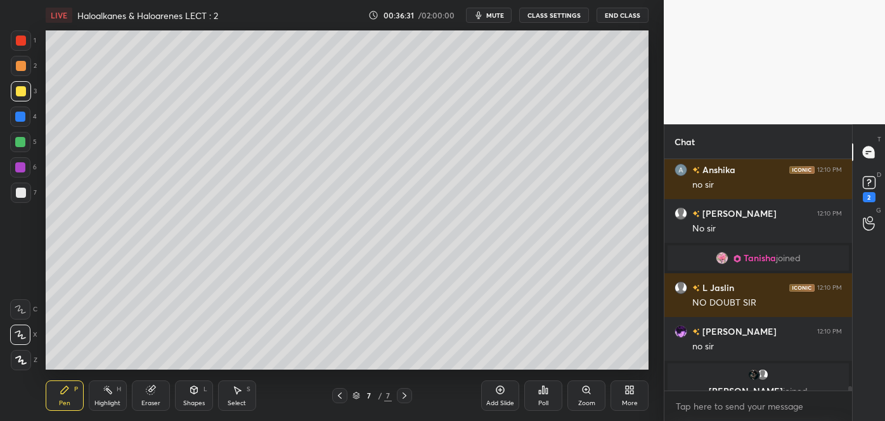
click at [20, 190] on div at bounding box center [21, 193] width 10 height 10
click at [22, 68] on div at bounding box center [21, 66] width 10 height 10
click at [16, 195] on div at bounding box center [21, 193] width 10 height 10
click at [188, 406] on div "Shapes" at bounding box center [194, 403] width 22 height 6
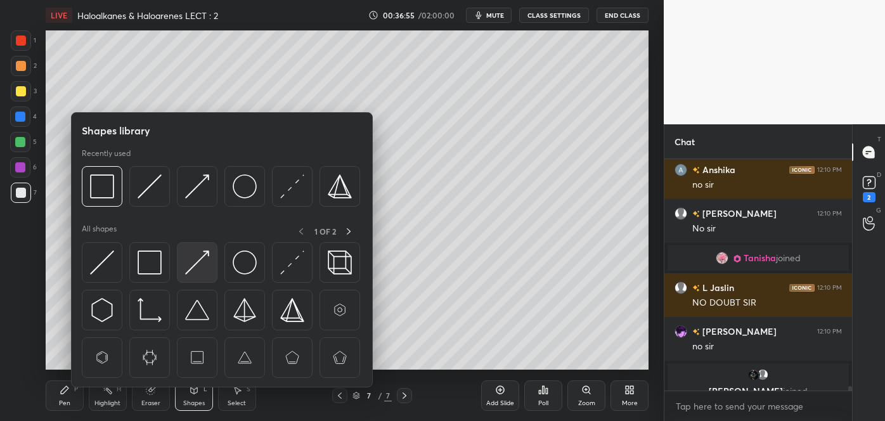
click at [197, 256] on img at bounding box center [197, 262] width 24 height 24
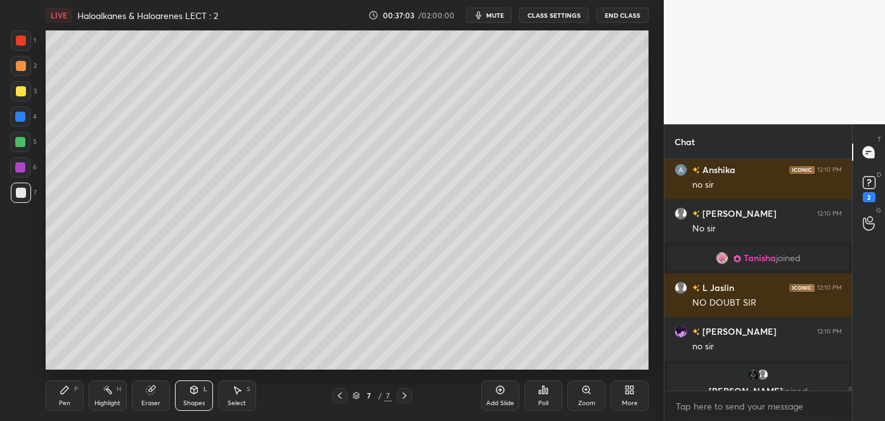
click at [22, 68] on div at bounding box center [21, 66] width 10 height 10
click at [77, 394] on div "Pen P" at bounding box center [65, 395] width 38 height 30
click at [113, 400] on div "Highlight" at bounding box center [107, 403] width 26 height 6
click at [23, 357] on icon at bounding box center [20, 359] width 6 height 6
click at [16, 143] on div at bounding box center [20, 142] width 10 height 10
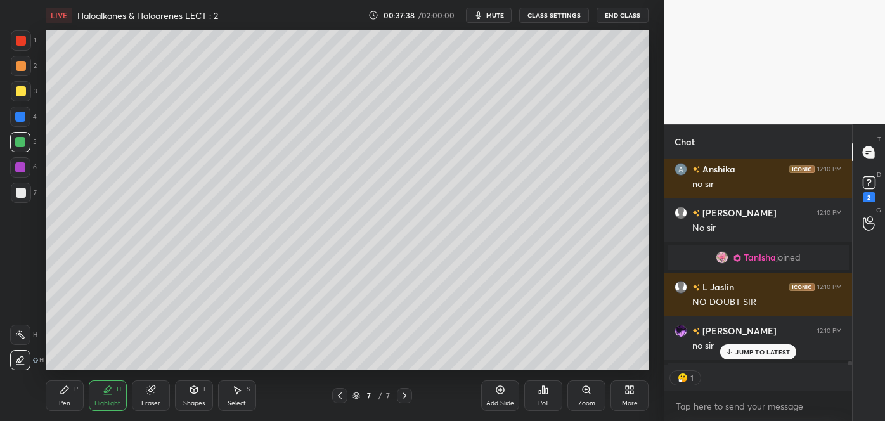
scroll to position [4, 3]
click at [16, 167] on div at bounding box center [20, 167] width 10 height 10
click at [22, 119] on div at bounding box center [20, 117] width 10 height 10
click at [62, 396] on div "Pen P" at bounding box center [65, 395] width 38 height 30
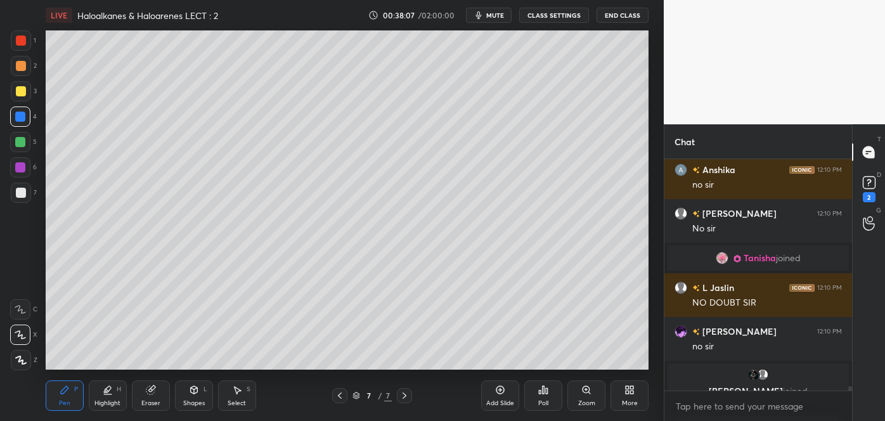
click at [16, 66] on div at bounding box center [21, 66] width 10 height 10
click at [25, 62] on div at bounding box center [21, 66] width 10 height 10
click at [195, 398] on div "Shapes L" at bounding box center [194, 395] width 38 height 30
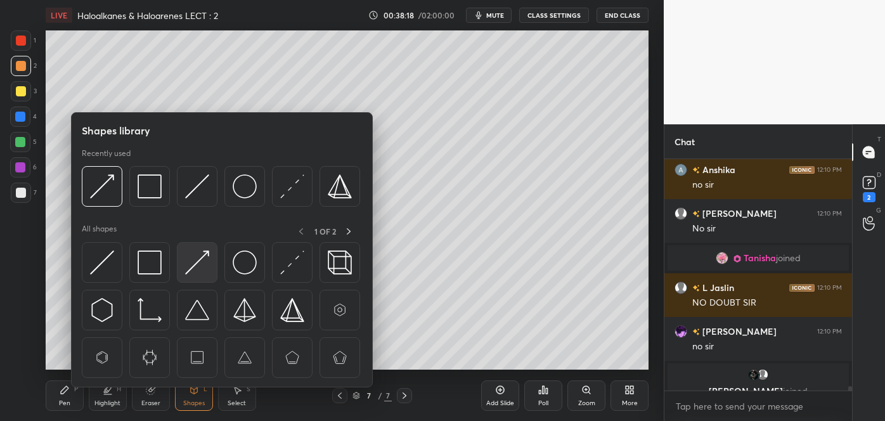
click at [200, 254] on img at bounding box center [197, 262] width 24 height 24
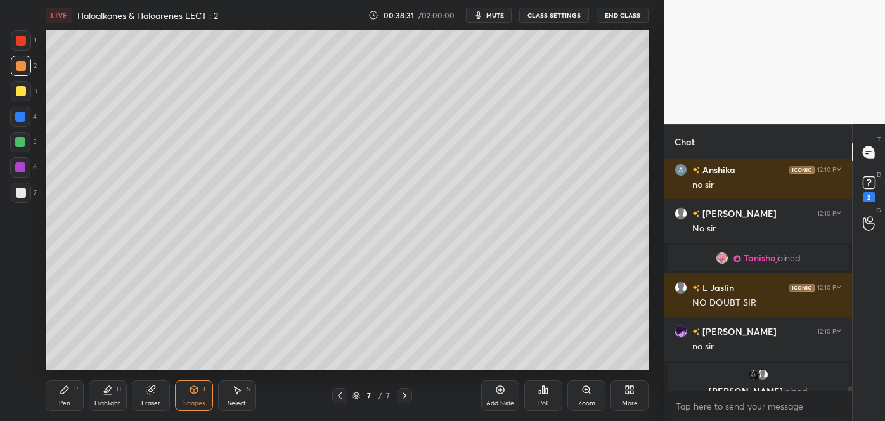
click at [21, 139] on div at bounding box center [20, 142] width 10 height 10
click at [201, 400] on div "Shapes" at bounding box center [194, 403] width 22 height 6
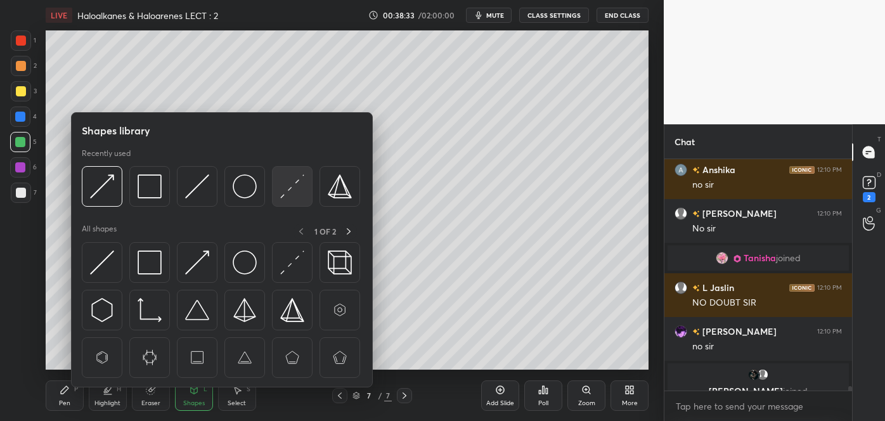
click at [297, 191] on img at bounding box center [292, 186] width 24 height 24
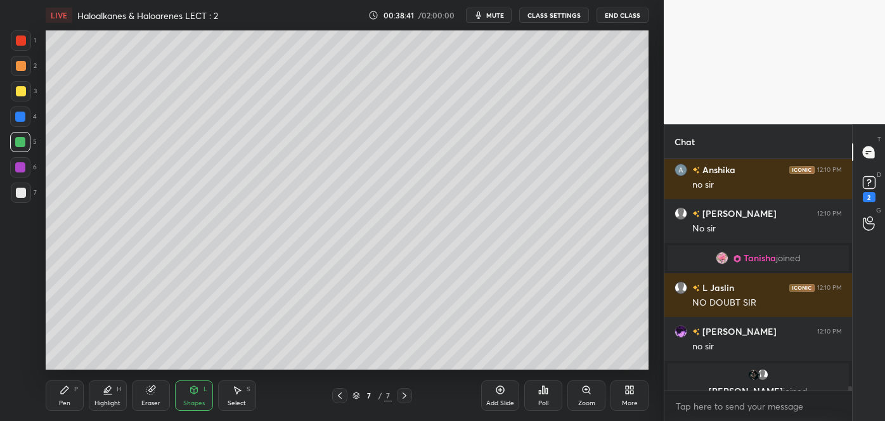
click at [22, 66] on div at bounding box center [21, 66] width 10 height 10
click at [20, 41] on div at bounding box center [21, 41] width 10 height 10
click at [69, 398] on div "Pen P" at bounding box center [65, 395] width 38 height 30
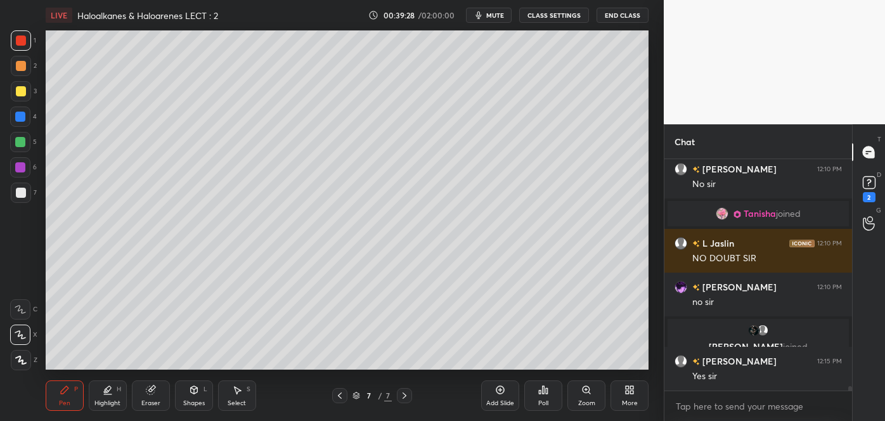
scroll to position [12196, 0]
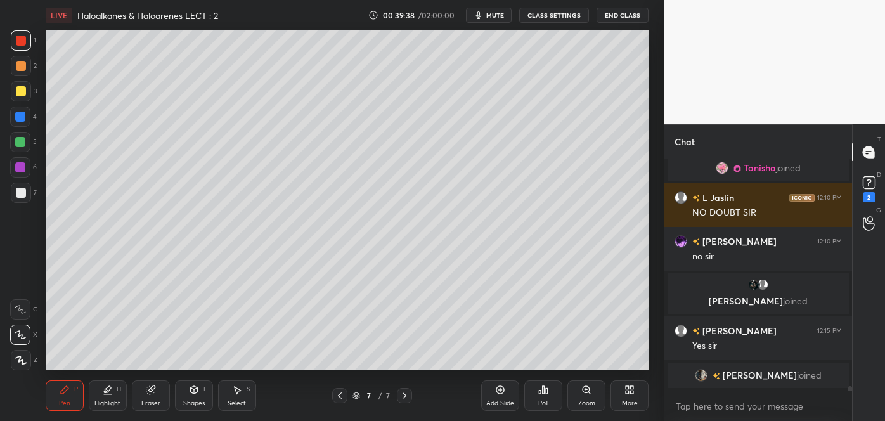
click at [503, 391] on icon at bounding box center [500, 390] width 8 height 8
click at [21, 190] on div at bounding box center [21, 193] width 10 height 10
click at [493, 17] on span "mute" at bounding box center [495, 15] width 18 height 9
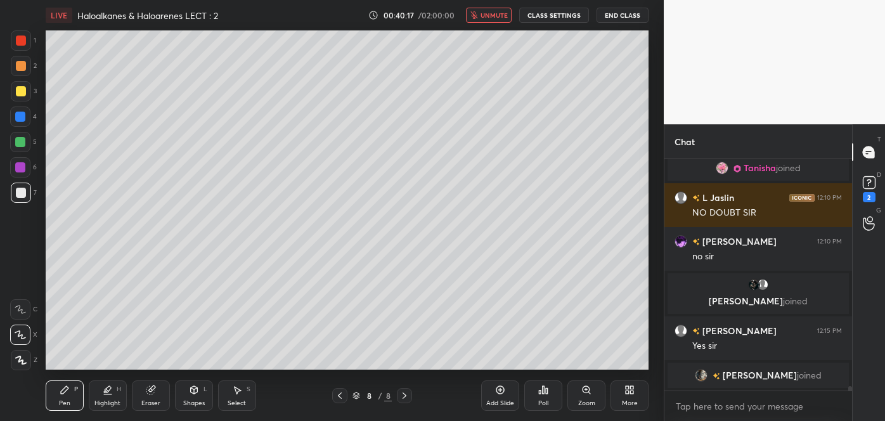
click at [493, 16] on span "unmute" at bounding box center [494, 15] width 27 height 9
click at [22, 96] on div at bounding box center [21, 91] width 20 height 20
click at [24, 143] on div at bounding box center [20, 142] width 10 height 10
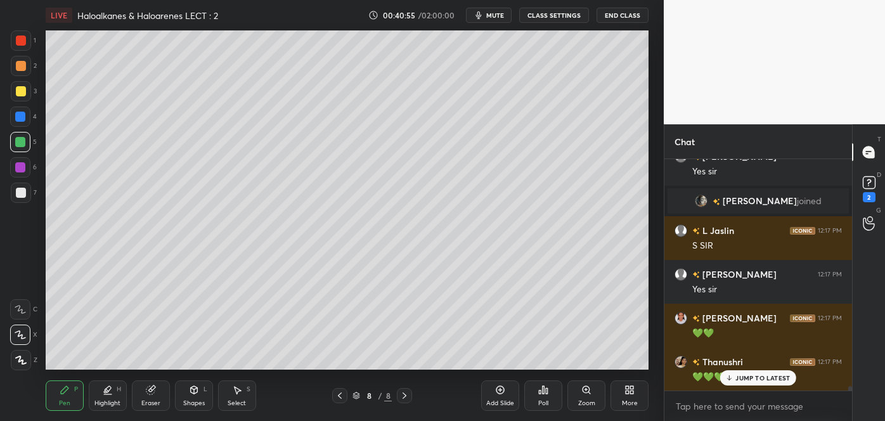
scroll to position [12402, 0]
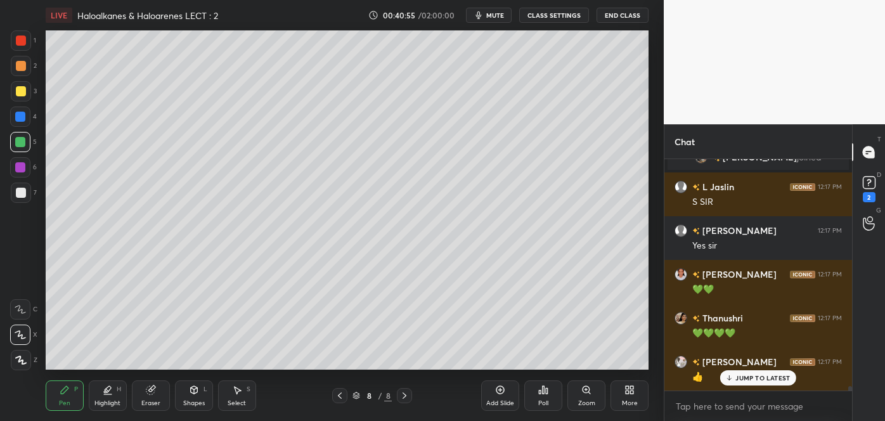
click at [342, 394] on icon at bounding box center [340, 396] width 10 height 10
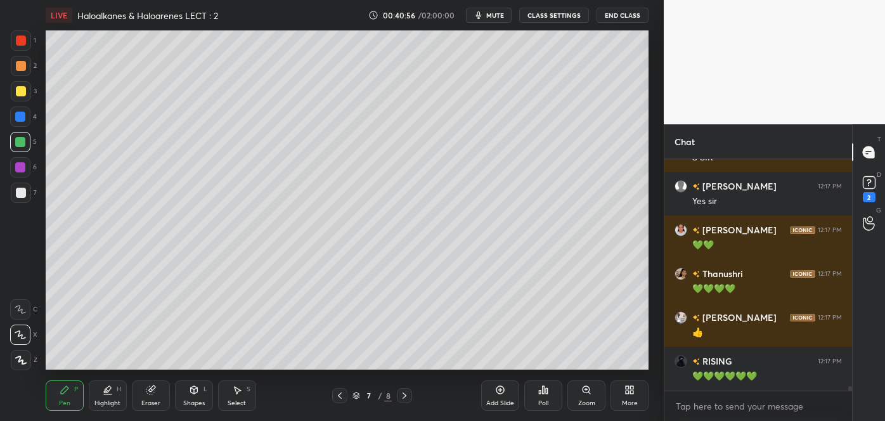
click at [341, 392] on icon at bounding box center [340, 396] width 10 height 10
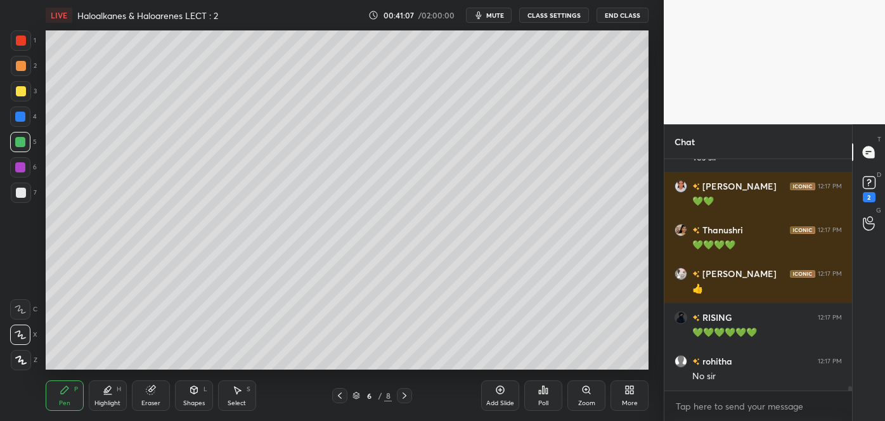
scroll to position [12534, 0]
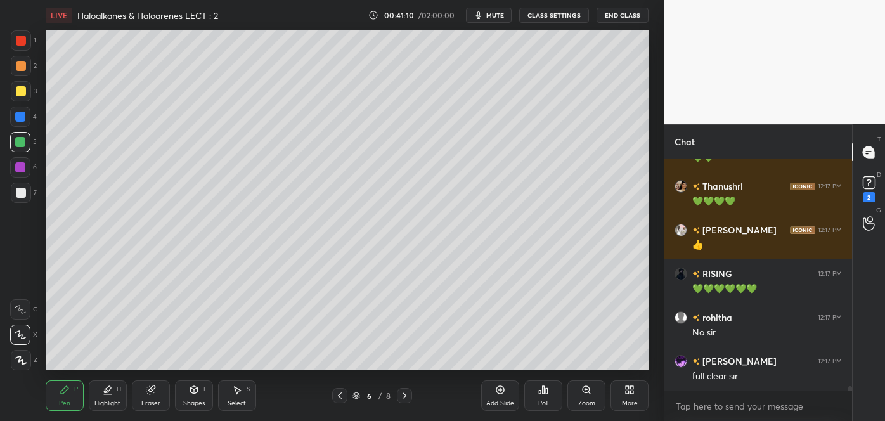
click at [500, 13] on span "mute" at bounding box center [495, 15] width 18 height 9
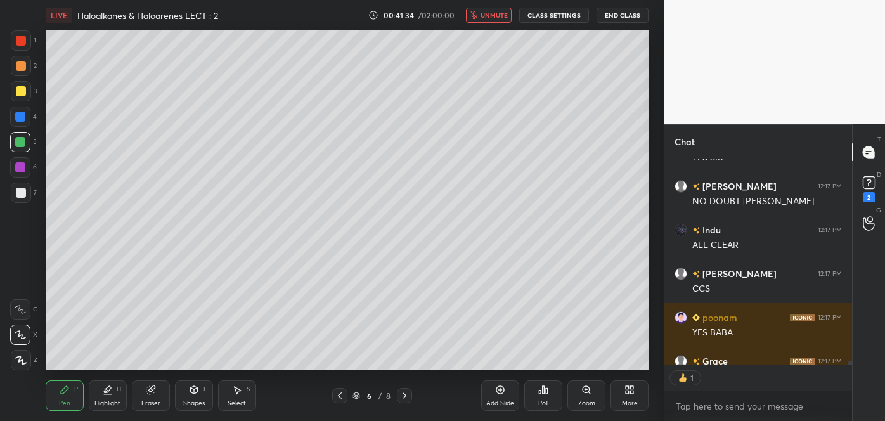
scroll to position [12909, 0]
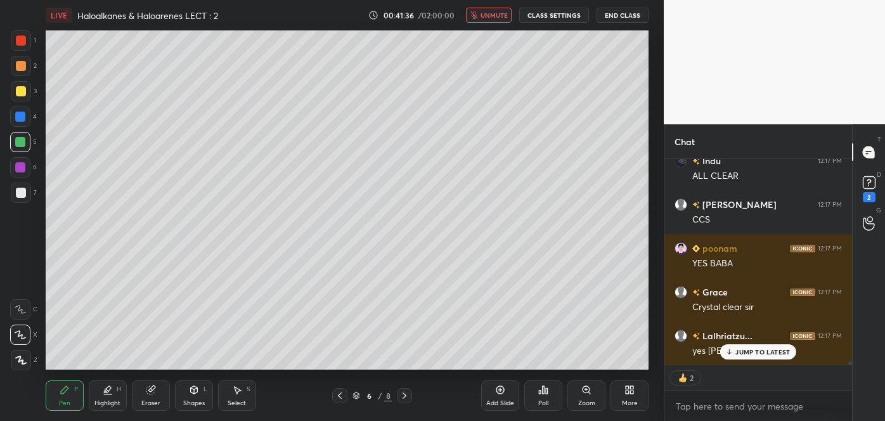
click at [498, 12] on span "unmute" at bounding box center [494, 15] width 27 height 9
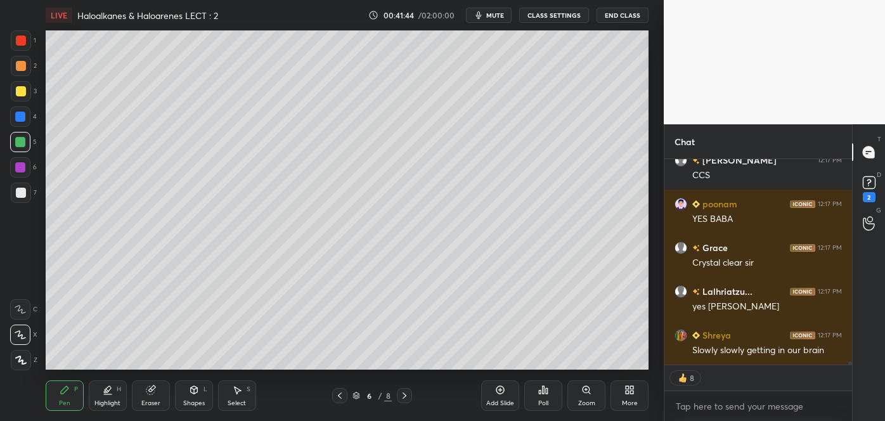
click at [404, 394] on icon at bounding box center [405, 395] width 4 height 6
click at [404, 393] on icon at bounding box center [405, 395] width 4 height 6
click at [507, 393] on div "Add Slide" at bounding box center [500, 395] width 38 height 30
click at [23, 191] on div at bounding box center [21, 193] width 10 height 10
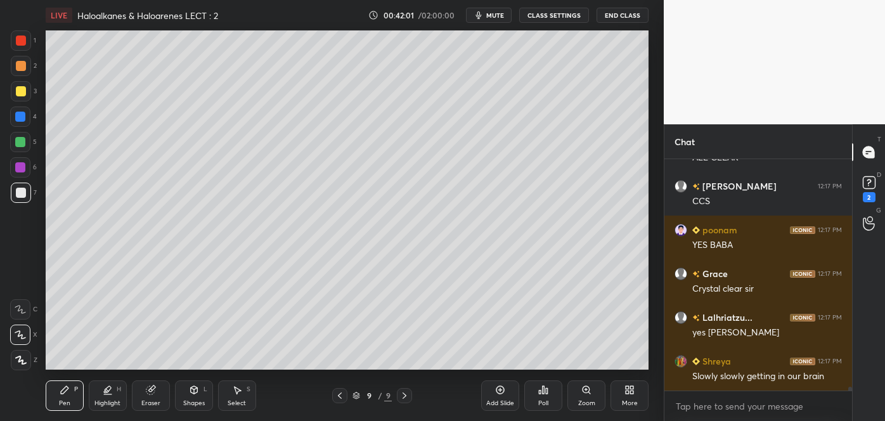
scroll to position [4, 3]
click at [199, 400] on div "Shapes" at bounding box center [194, 403] width 22 height 6
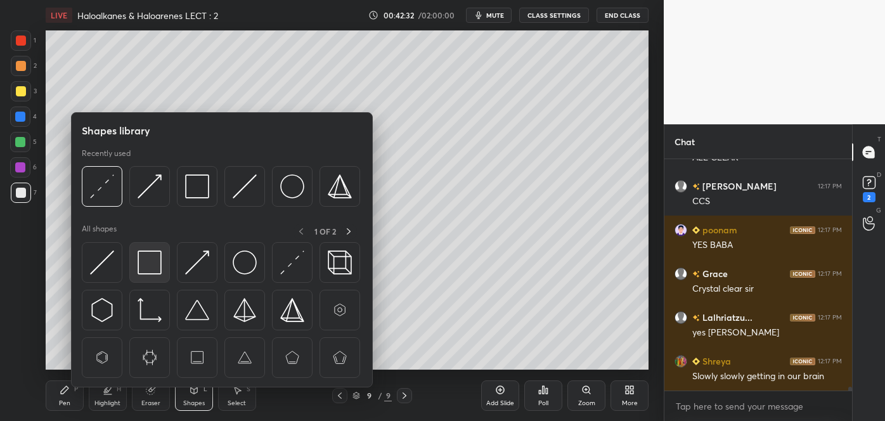
click at [155, 269] on img at bounding box center [150, 262] width 24 height 24
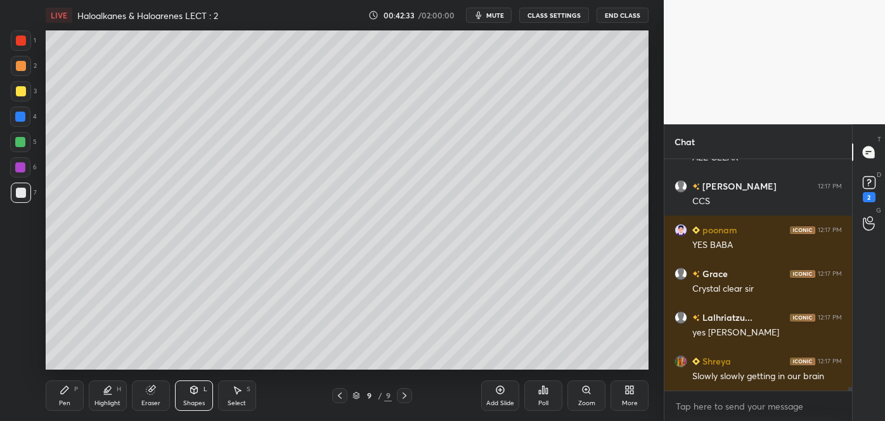
click at [17, 65] on div at bounding box center [21, 66] width 10 height 10
click at [22, 194] on div at bounding box center [21, 193] width 10 height 10
click at [73, 398] on div "Pen P" at bounding box center [65, 395] width 38 height 30
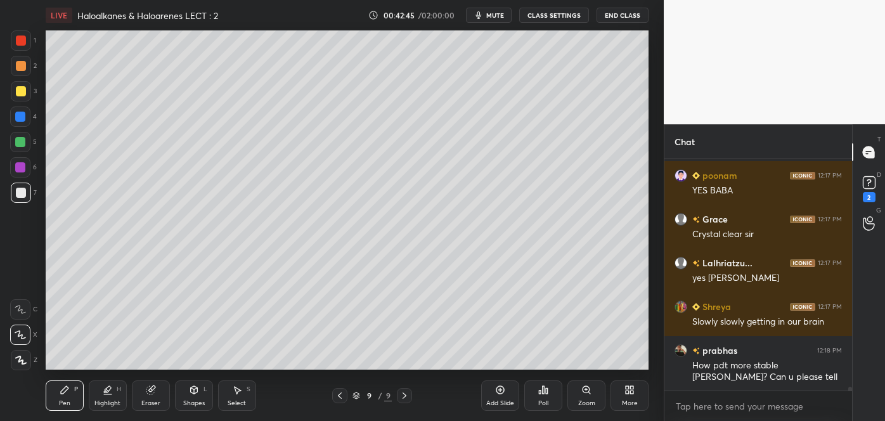
click at [341, 394] on icon at bounding box center [340, 396] width 10 height 10
click at [342, 395] on icon at bounding box center [340, 396] width 10 height 10
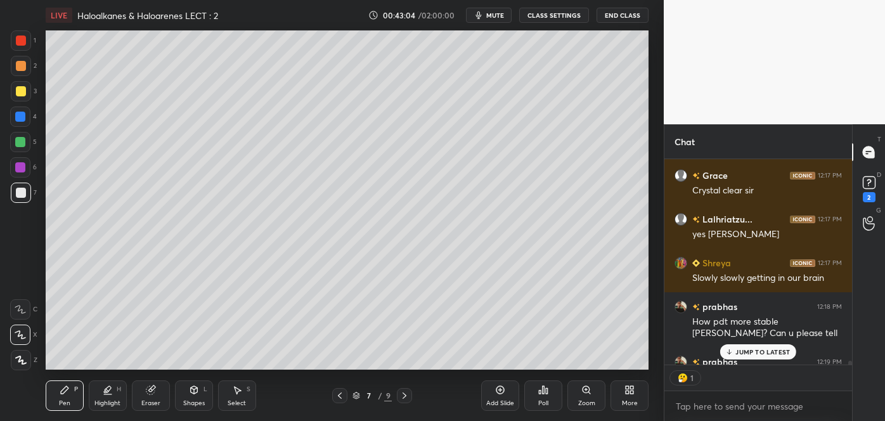
scroll to position [4, 3]
click at [406, 397] on icon at bounding box center [404, 396] width 10 height 10
click at [411, 395] on div at bounding box center [404, 395] width 15 height 15
click at [16, 91] on div at bounding box center [21, 91] width 10 height 10
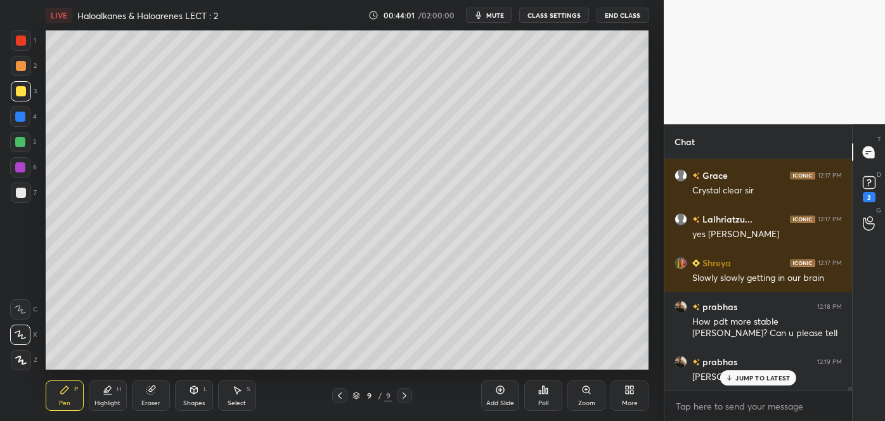
scroll to position [13056, 0]
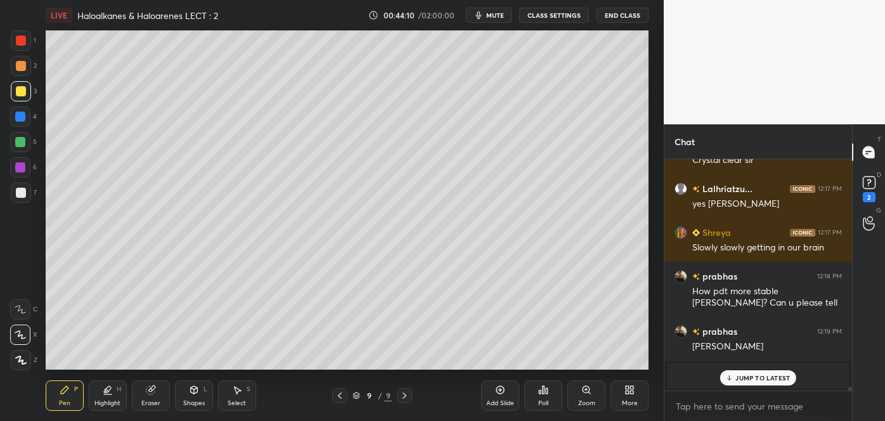
click at [21, 144] on div at bounding box center [20, 142] width 10 height 10
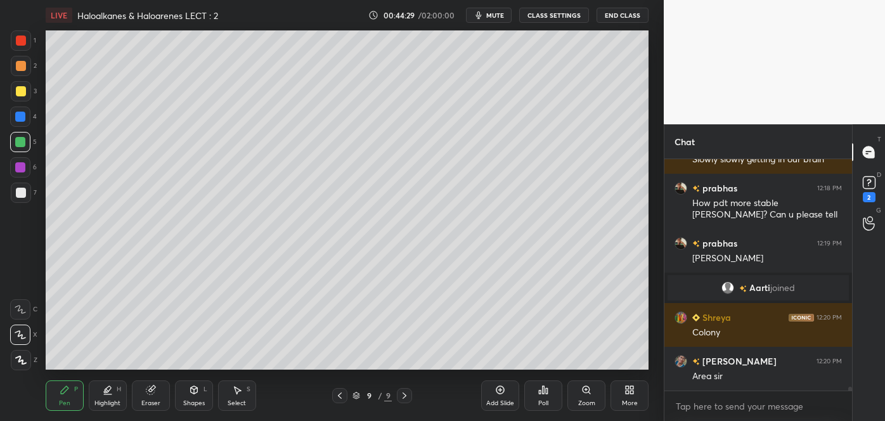
scroll to position [4, 3]
click at [20, 115] on div at bounding box center [20, 117] width 10 height 10
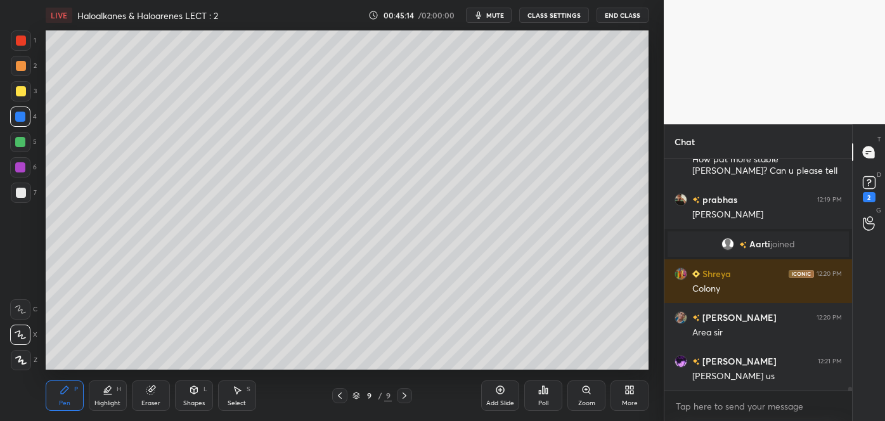
scroll to position [13232, 0]
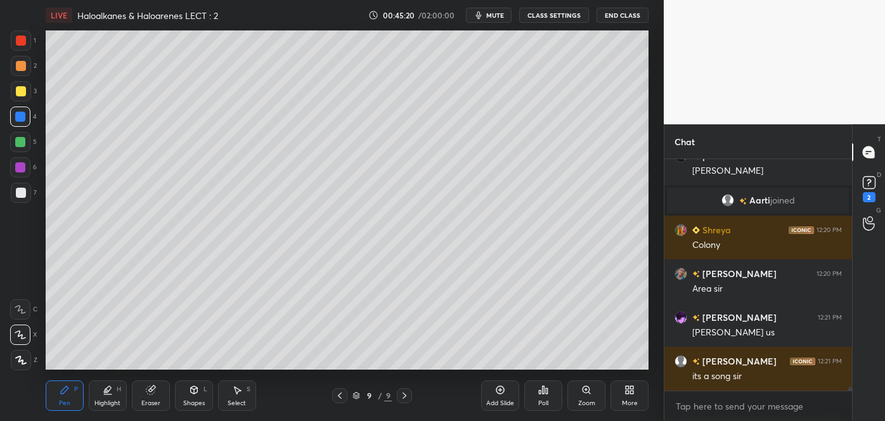
click at [22, 93] on div at bounding box center [21, 91] width 10 height 10
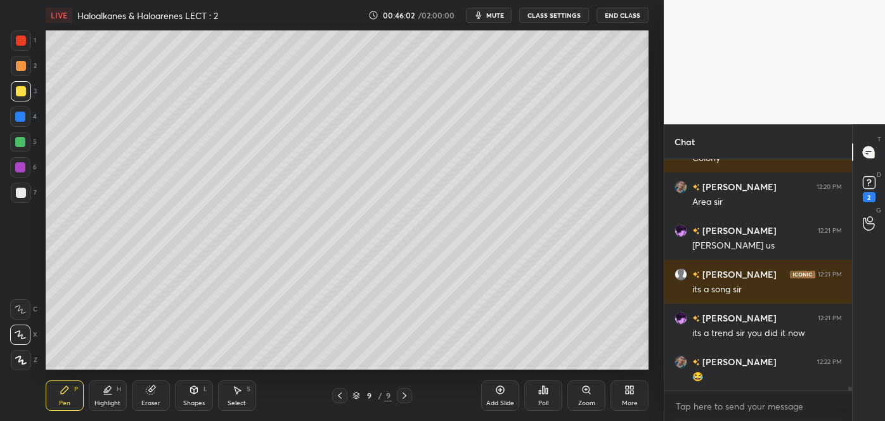
scroll to position [13362, 0]
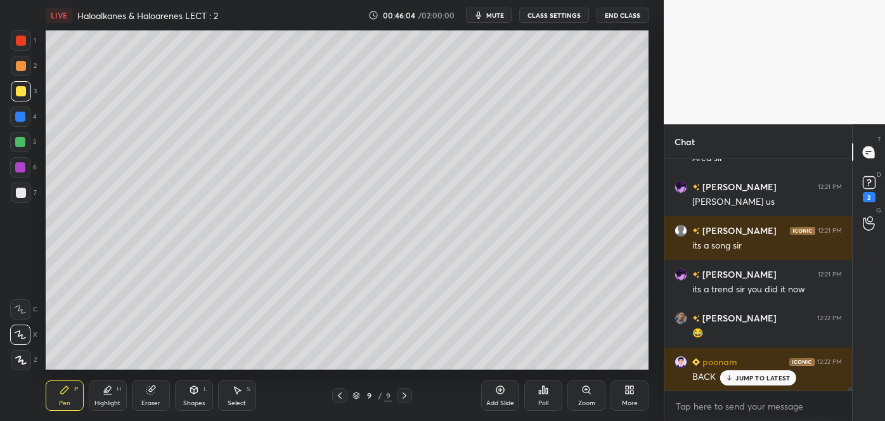
click at [20, 169] on div at bounding box center [20, 167] width 10 height 10
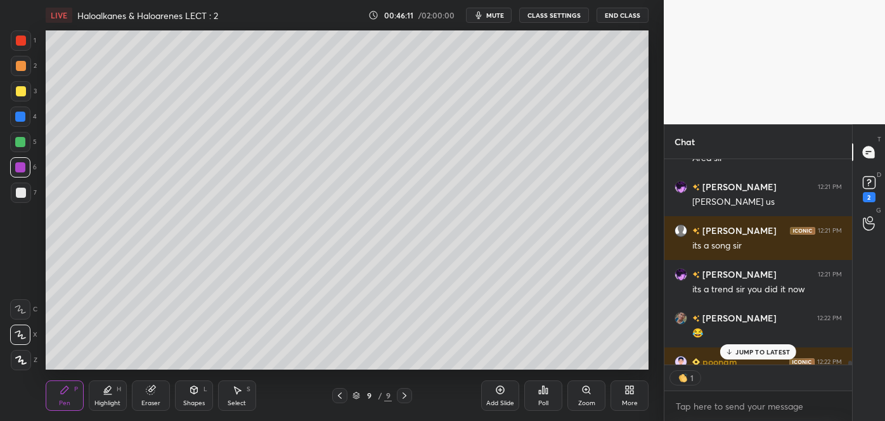
scroll to position [4, 3]
click at [16, 66] on div at bounding box center [21, 66] width 10 height 10
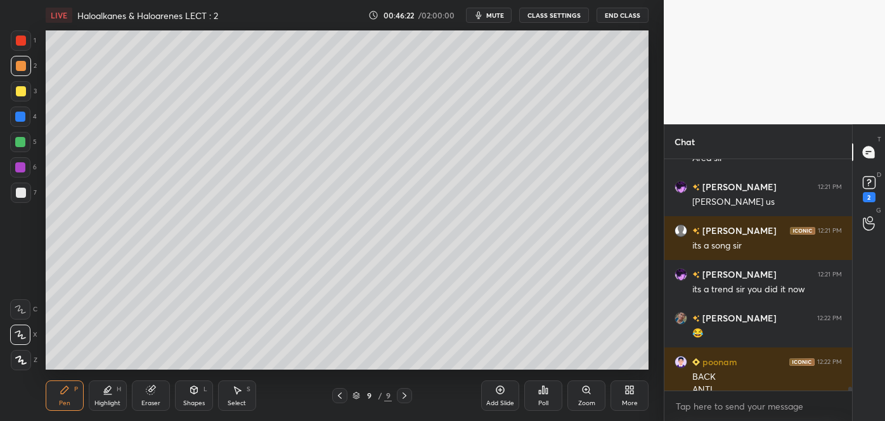
scroll to position [13375, 0]
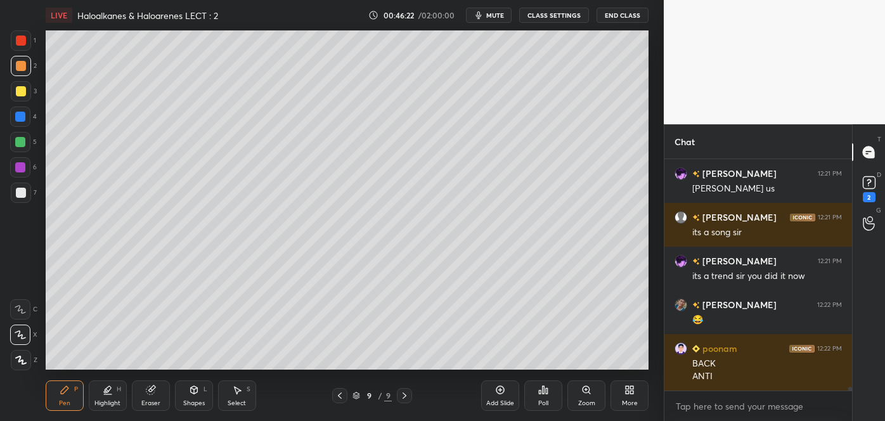
click at [23, 41] on div at bounding box center [21, 41] width 10 height 10
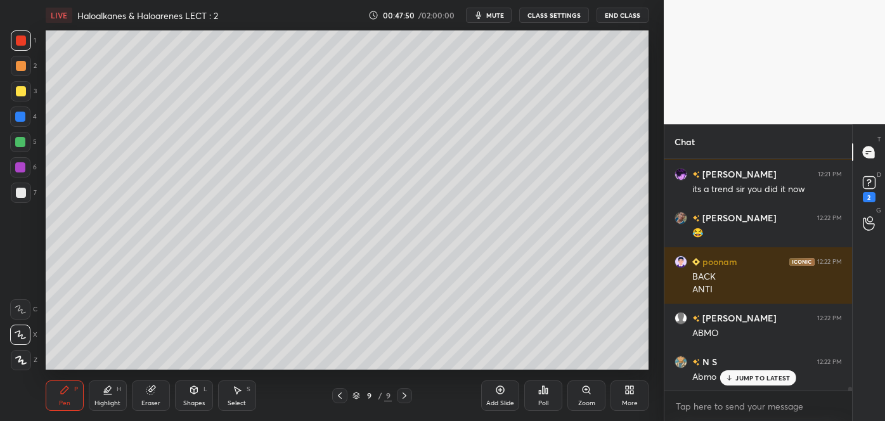
scroll to position [13506, 0]
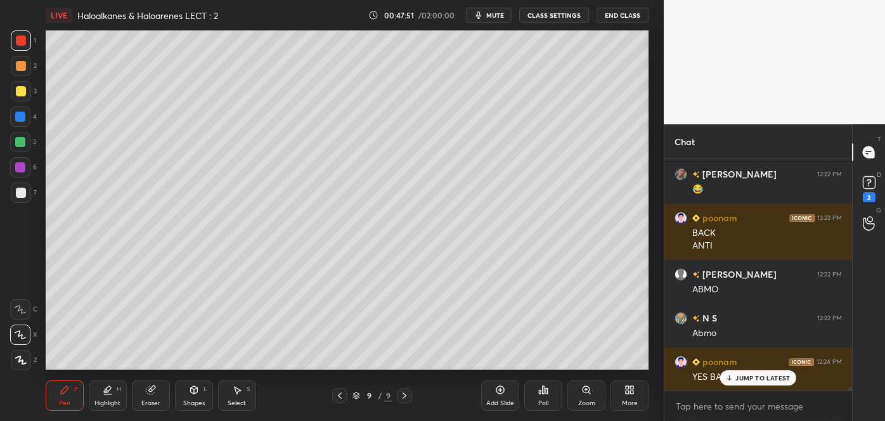
click at [23, 191] on div at bounding box center [21, 193] width 10 height 10
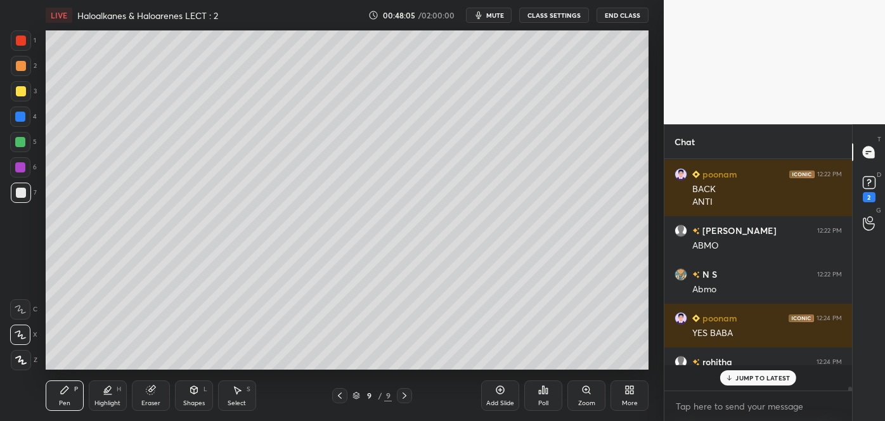
scroll to position [13550, 0]
click at [20, 115] on div at bounding box center [20, 117] width 10 height 10
click at [23, 193] on div at bounding box center [21, 193] width 10 height 10
click at [20, 115] on div at bounding box center [20, 117] width 10 height 10
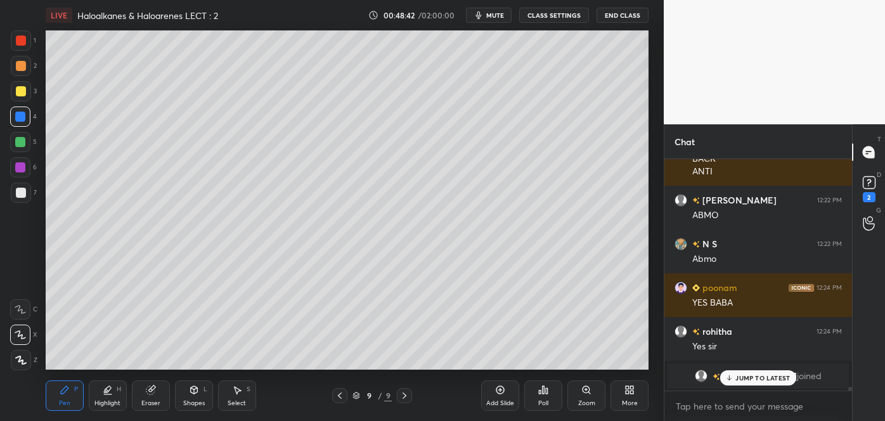
click at [18, 65] on div at bounding box center [21, 66] width 10 height 10
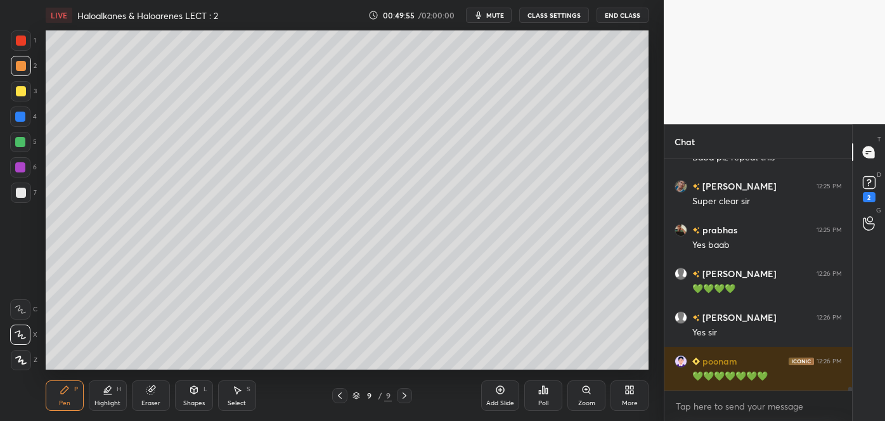
scroll to position [14150, 0]
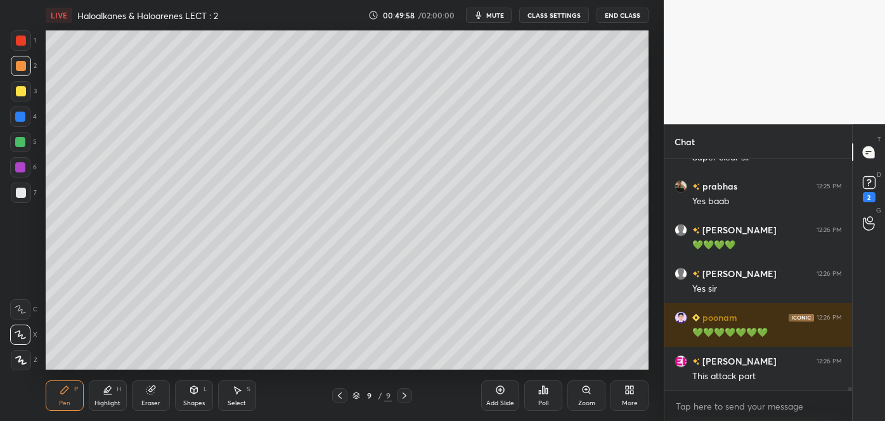
click at [500, 397] on div "Add Slide" at bounding box center [500, 395] width 38 height 30
click at [20, 193] on div at bounding box center [21, 193] width 10 height 10
click at [22, 93] on div at bounding box center [21, 91] width 10 height 10
click at [25, 110] on div at bounding box center [20, 117] width 20 height 20
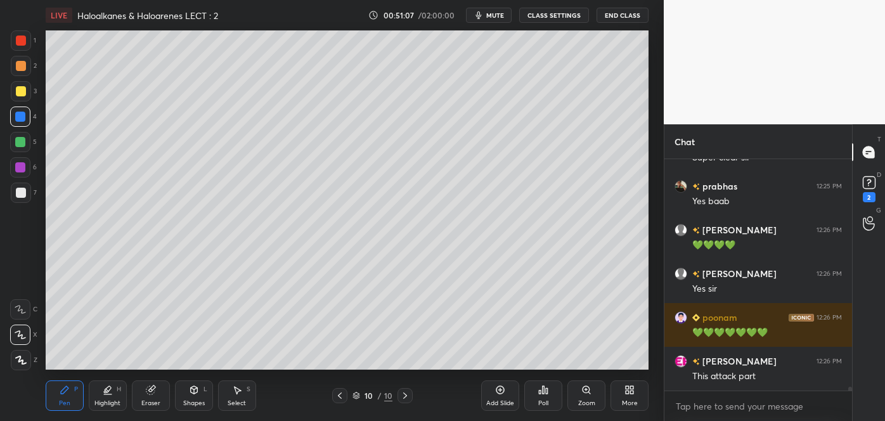
click at [18, 67] on div at bounding box center [21, 66] width 10 height 10
click at [20, 117] on div at bounding box center [20, 117] width 10 height 10
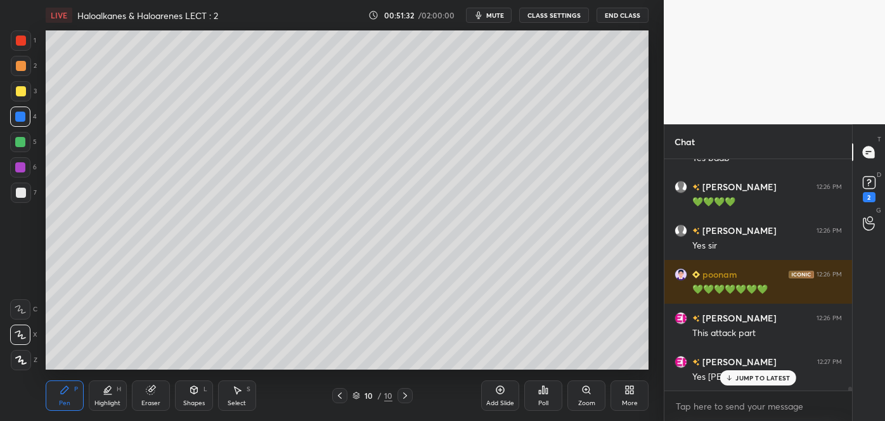
click at [151, 396] on div "Eraser" at bounding box center [151, 395] width 38 height 30
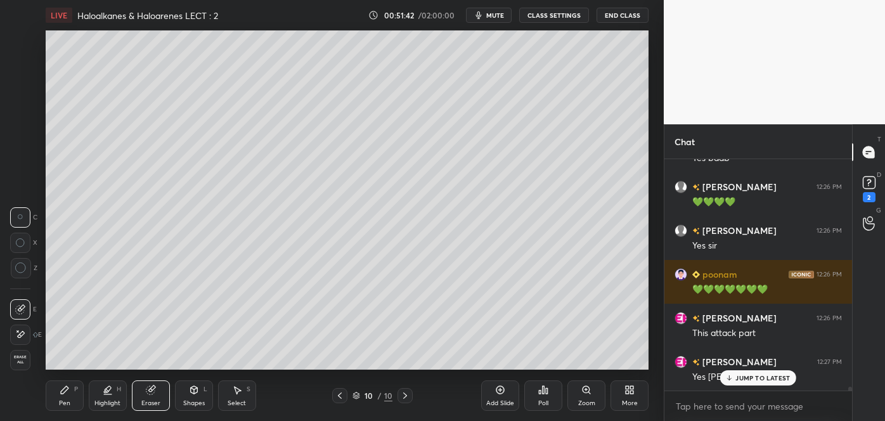
click at [79, 396] on div "Pen P" at bounding box center [65, 395] width 38 height 30
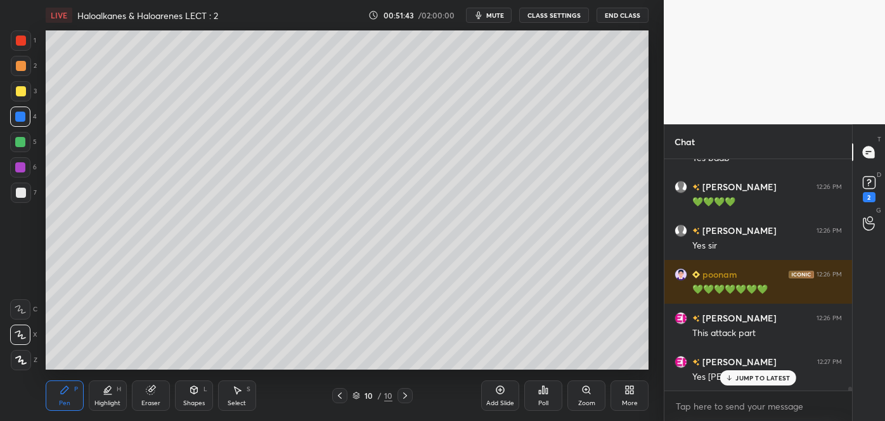
click at [23, 65] on div at bounding box center [21, 66] width 10 height 10
click at [20, 115] on div at bounding box center [20, 117] width 10 height 10
click at [19, 167] on div at bounding box center [20, 167] width 10 height 10
click at [20, 42] on div at bounding box center [21, 41] width 10 height 10
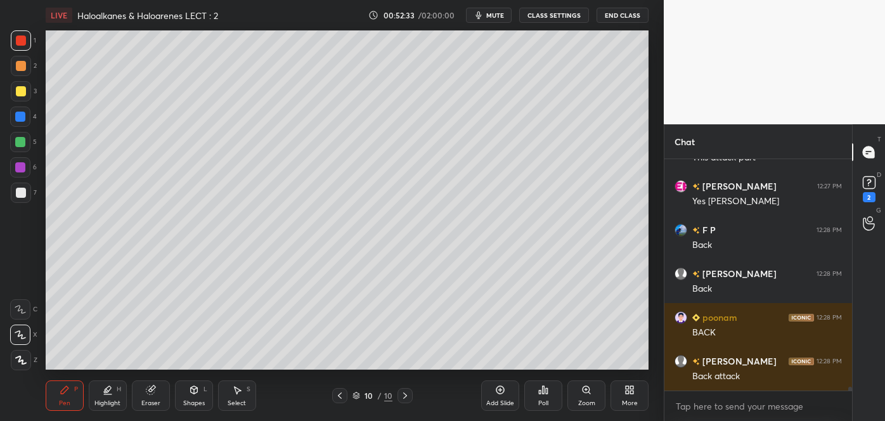
scroll to position [14368, 0]
click at [23, 60] on div at bounding box center [21, 66] width 20 height 20
click at [22, 191] on div at bounding box center [21, 193] width 10 height 10
click at [20, 165] on div at bounding box center [20, 167] width 10 height 10
click at [27, 188] on div at bounding box center [21, 193] width 20 height 20
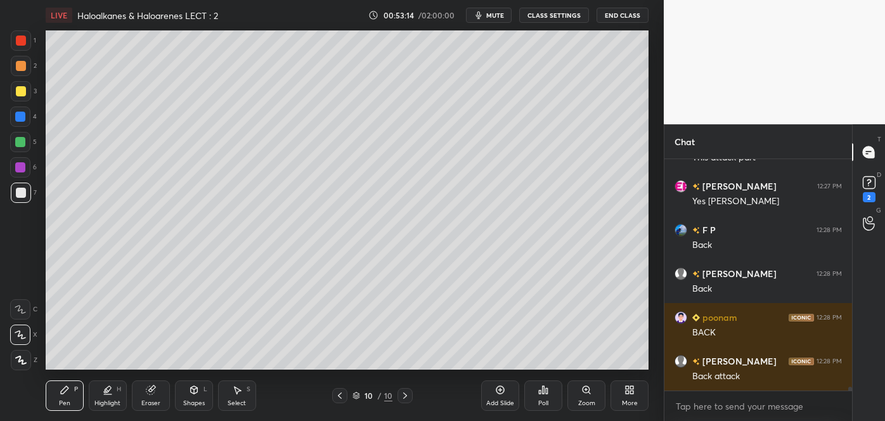
click at [20, 89] on div at bounding box center [21, 91] width 10 height 10
click at [23, 42] on div at bounding box center [21, 41] width 10 height 10
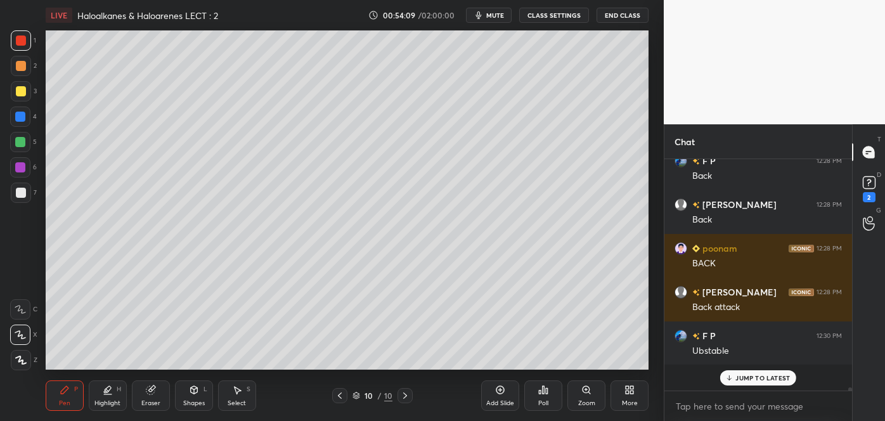
scroll to position [14412, 0]
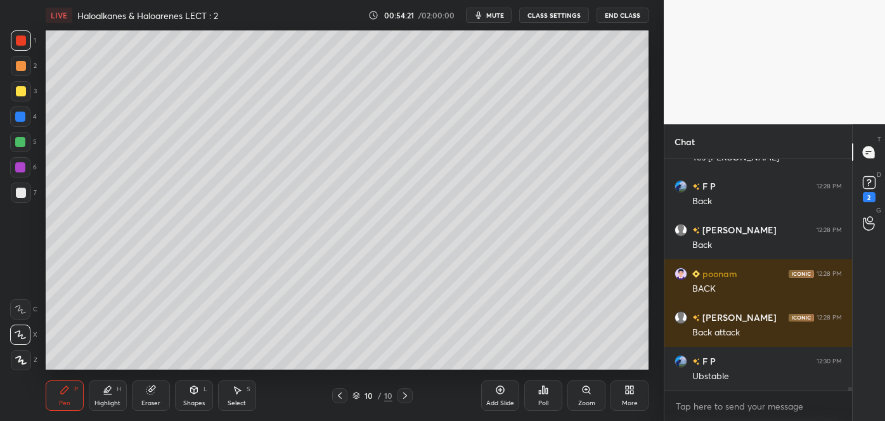
click at [24, 117] on div at bounding box center [20, 117] width 10 height 10
click at [26, 193] on div at bounding box center [21, 193] width 20 height 20
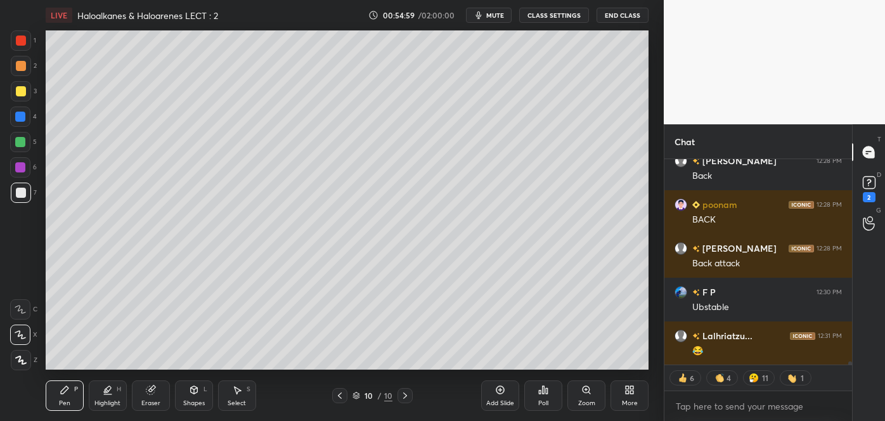
click at [20, 122] on div at bounding box center [20, 117] width 20 height 20
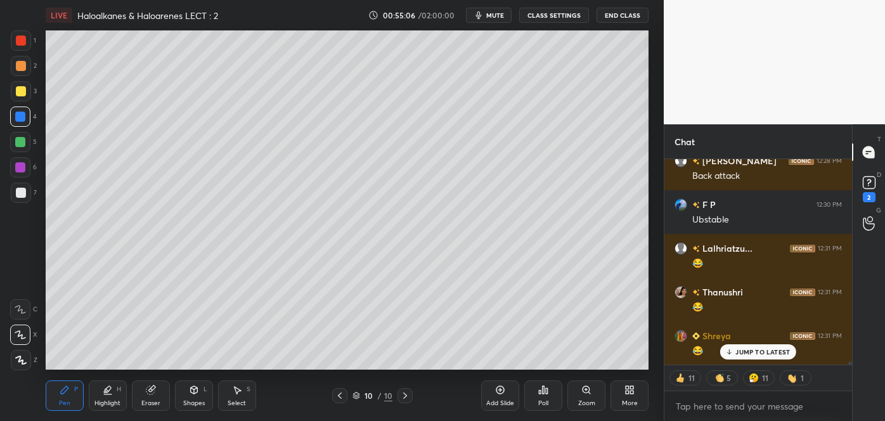
scroll to position [14612, 0]
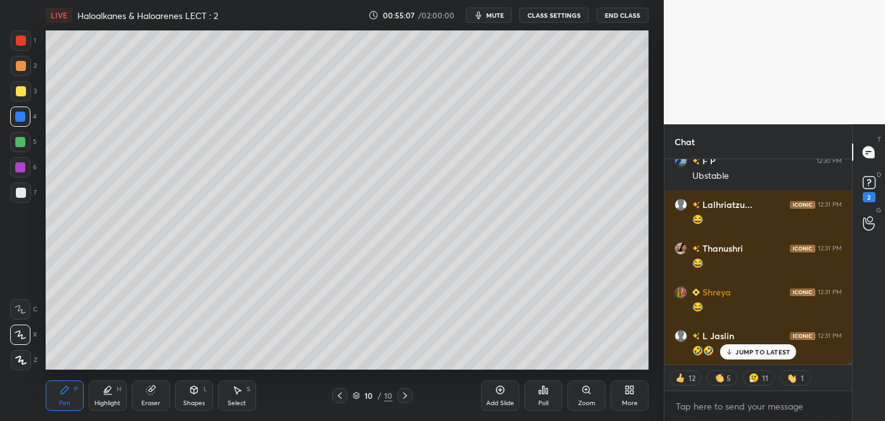
click at [20, 165] on div at bounding box center [20, 167] width 10 height 10
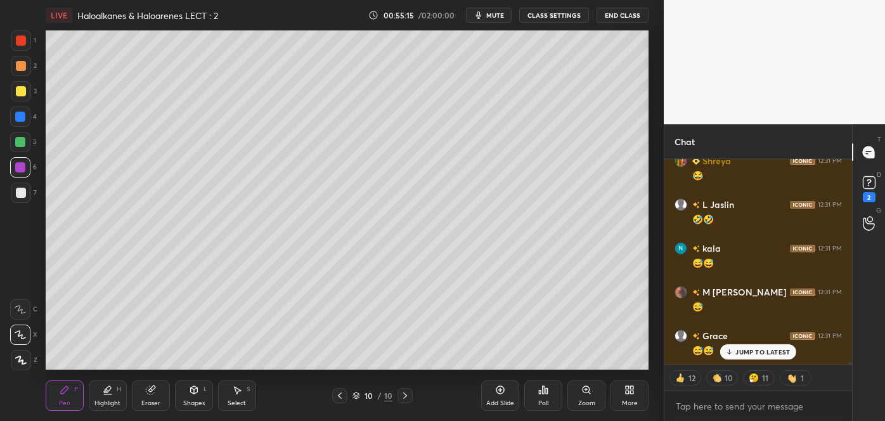
scroll to position [14787, 0]
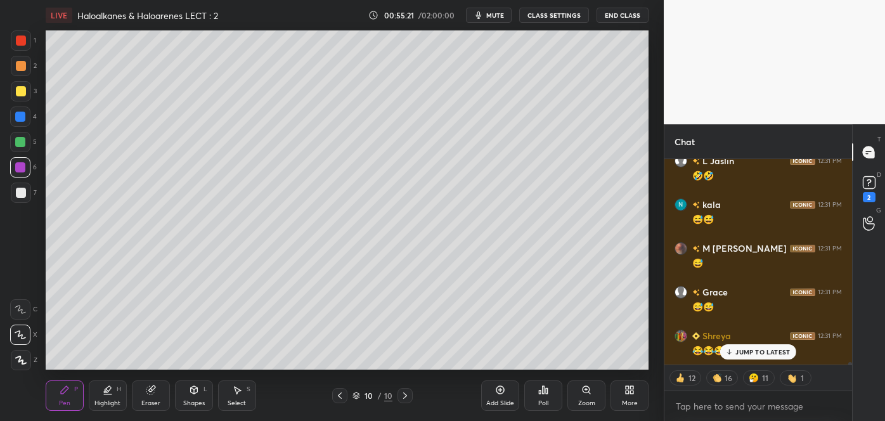
click at [20, 68] on div at bounding box center [21, 66] width 10 height 10
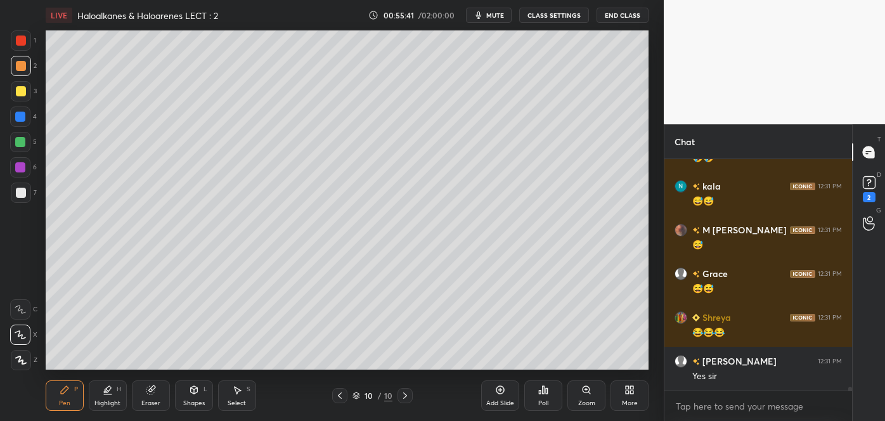
scroll to position [14849, 0]
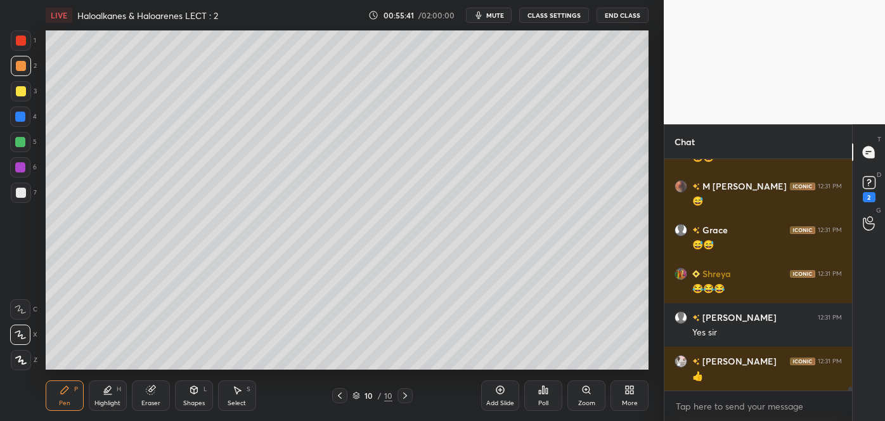
click at [195, 394] on icon at bounding box center [194, 390] width 10 height 10
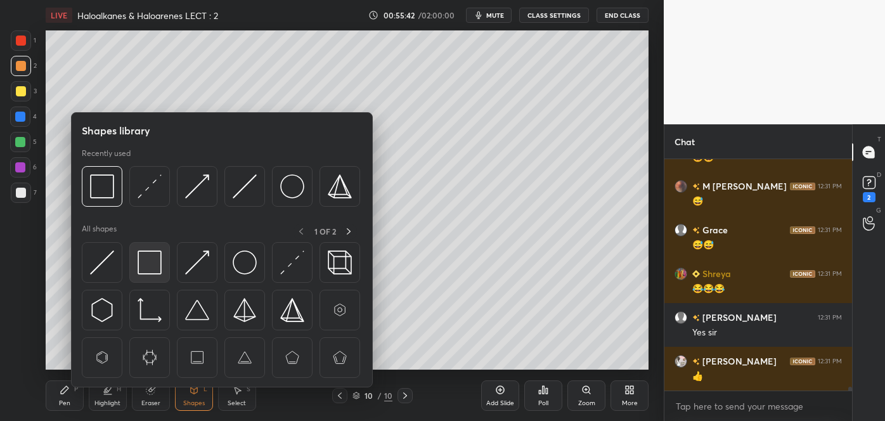
click at [143, 266] on img at bounding box center [150, 262] width 24 height 24
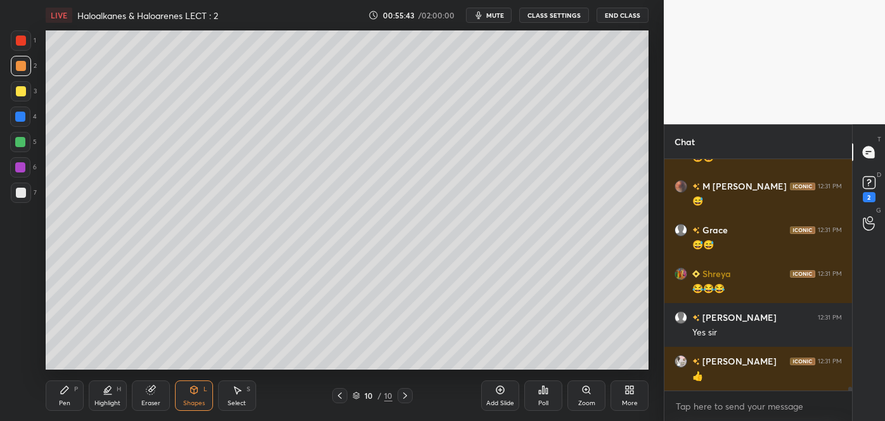
click at [20, 141] on div at bounding box center [20, 142] width 10 height 10
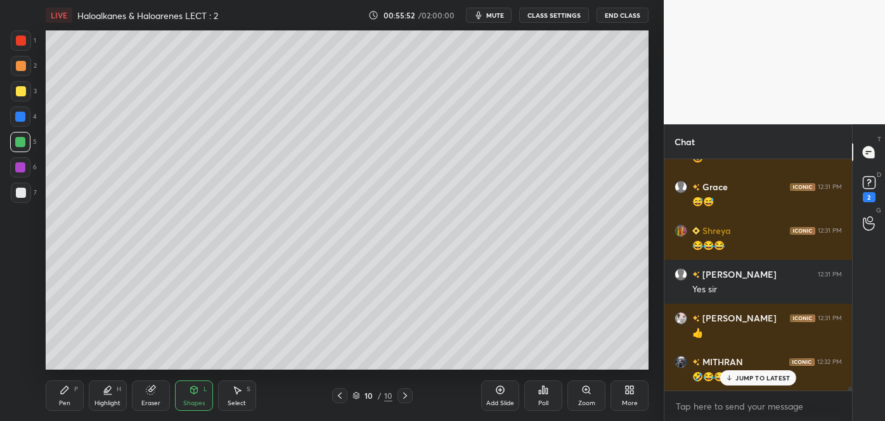
click at [21, 63] on div at bounding box center [21, 66] width 10 height 10
click at [68, 396] on div "Pen P" at bounding box center [65, 395] width 38 height 30
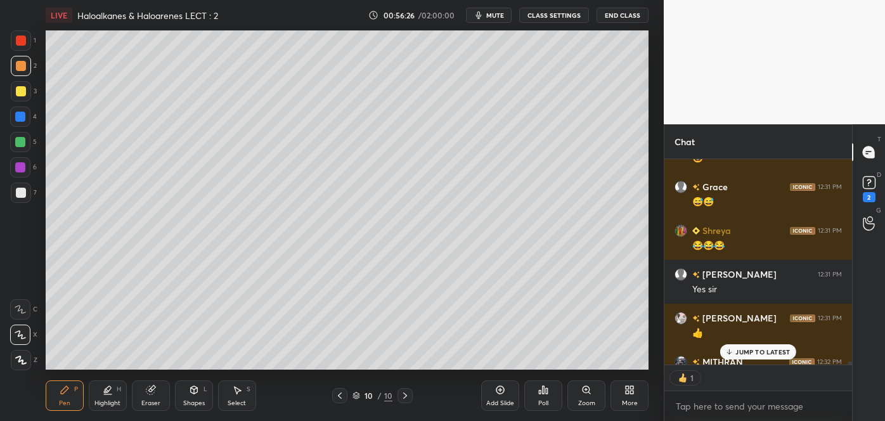
scroll to position [4, 3]
click at [18, 119] on div at bounding box center [20, 117] width 10 height 10
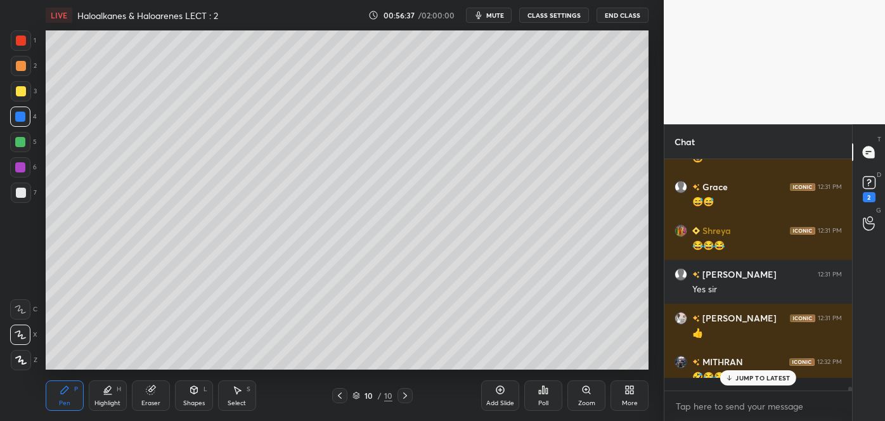
scroll to position [14893, 0]
click at [20, 87] on div at bounding box center [21, 91] width 10 height 10
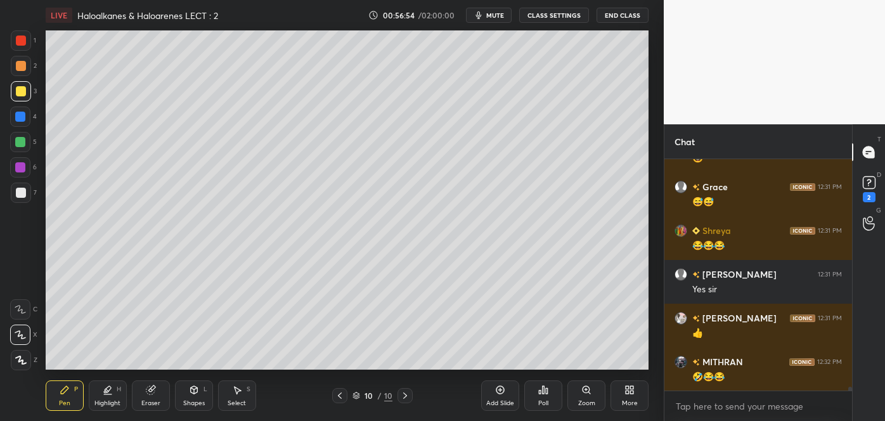
scroll to position [14936, 0]
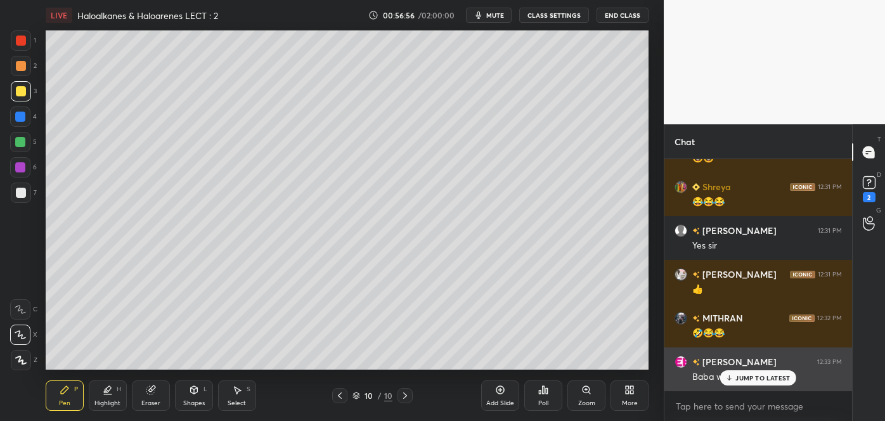
click at [728, 375] on icon at bounding box center [729, 378] width 8 height 8
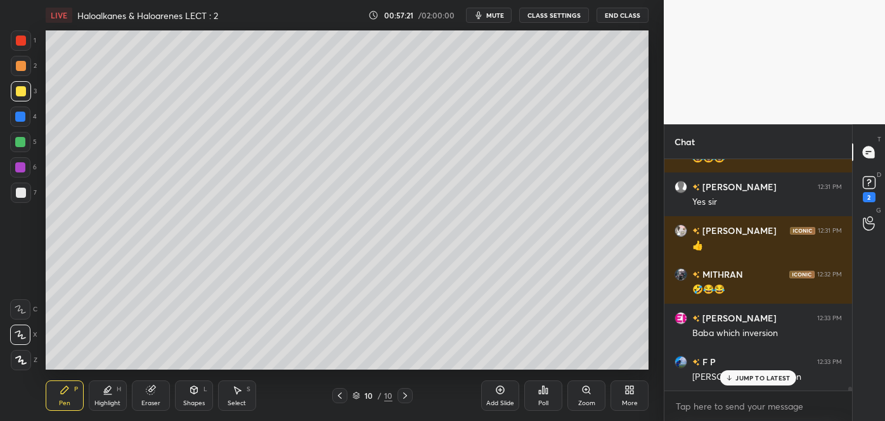
click at [497, 385] on icon at bounding box center [500, 390] width 10 height 10
click at [18, 66] on div at bounding box center [21, 66] width 10 height 10
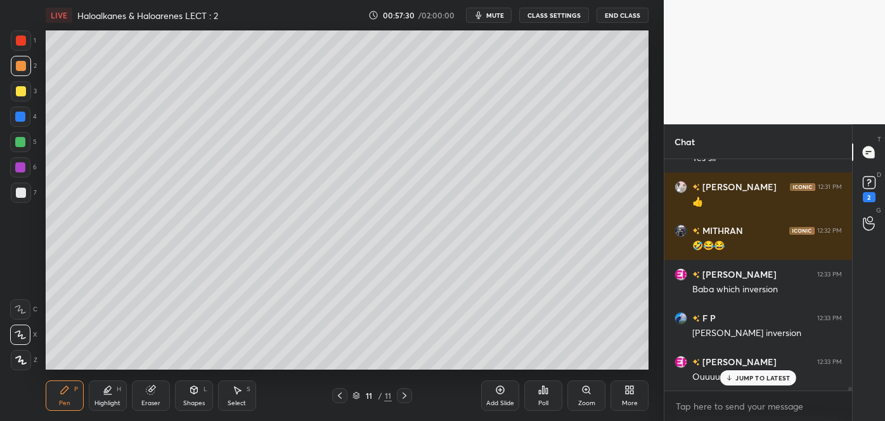
click at [18, 91] on div at bounding box center [21, 91] width 10 height 10
click at [18, 120] on div at bounding box center [20, 117] width 10 height 10
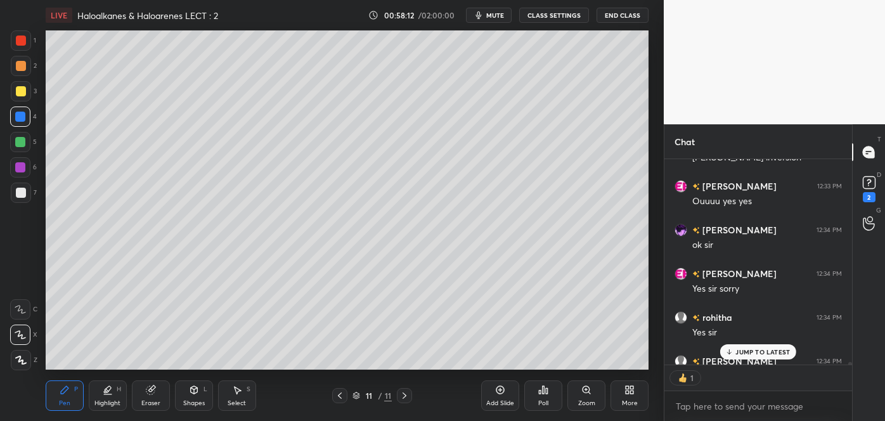
scroll to position [15268, 0]
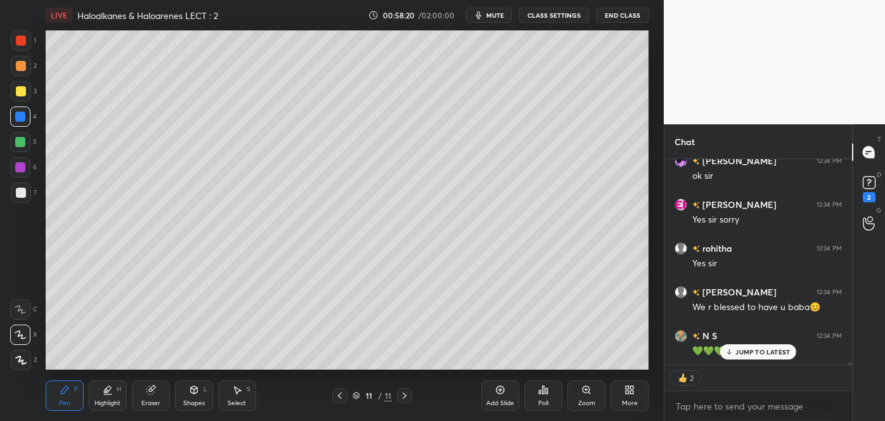
click at [337, 396] on icon at bounding box center [340, 396] width 10 height 10
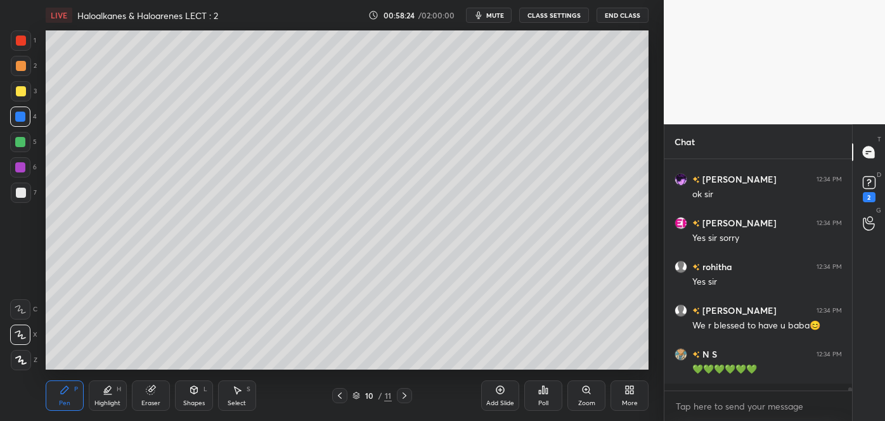
scroll to position [15242, 0]
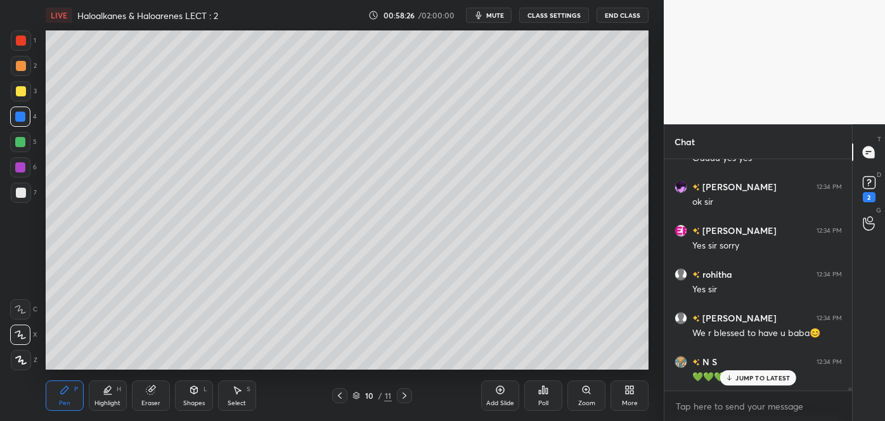
click at [22, 91] on div at bounding box center [21, 91] width 10 height 10
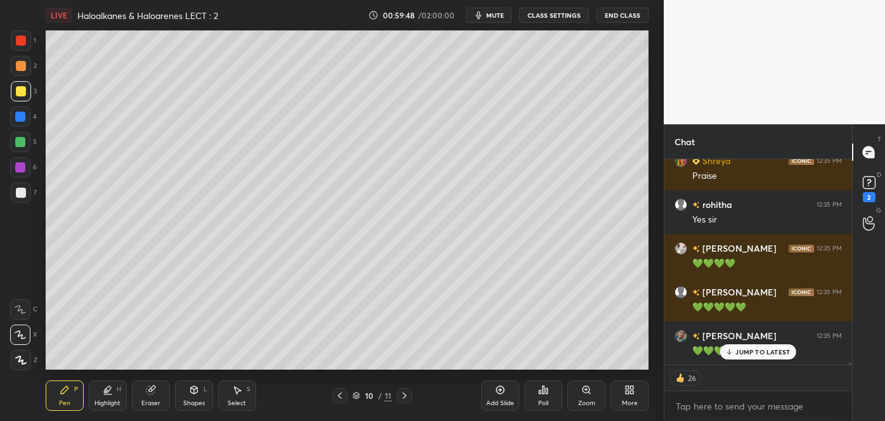
scroll to position [15674, 0]
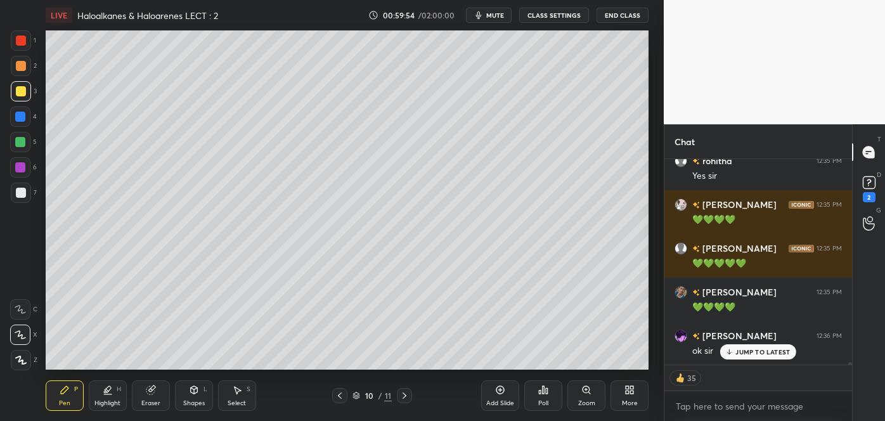
click at [406, 392] on icon at bounding box center [404, 396] width 10 height 10
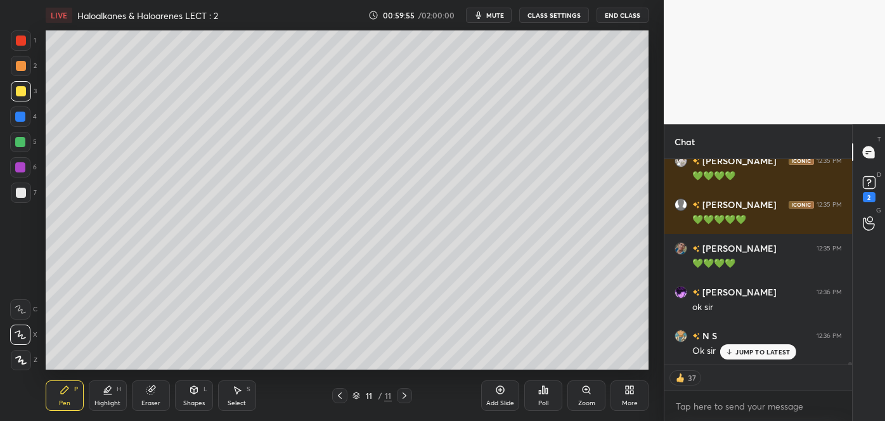
click at [339, 391] on icon at bounding box center [340, 396] width 10 height 10
click at [404, 394] on icon at bounding box center [404, 396] width 10 height 10
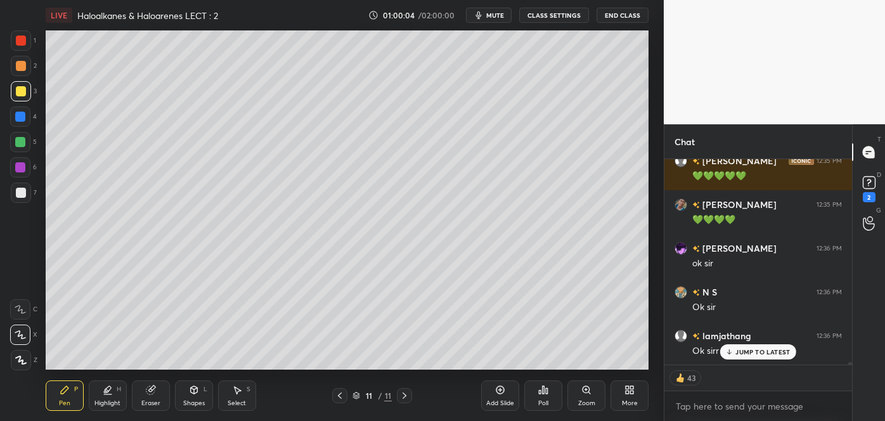
scroll to position [15805, 0]
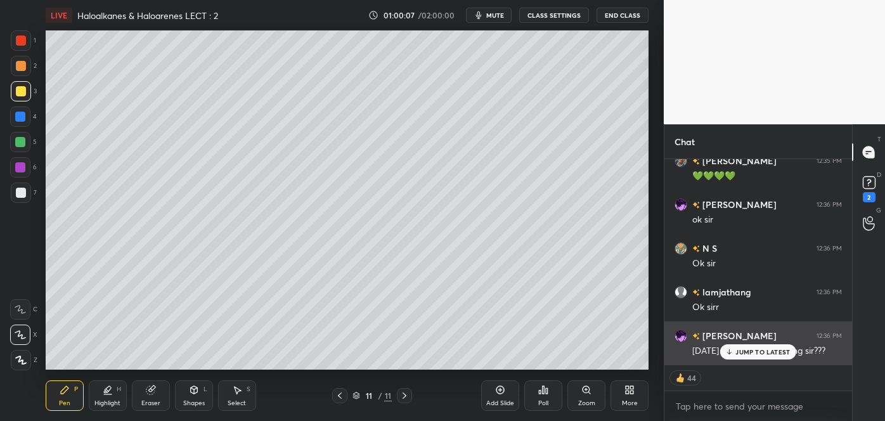
click at [742, 354] on p "JUMP TO LATEST" at bounding box center [762, 352] width 55 height 8
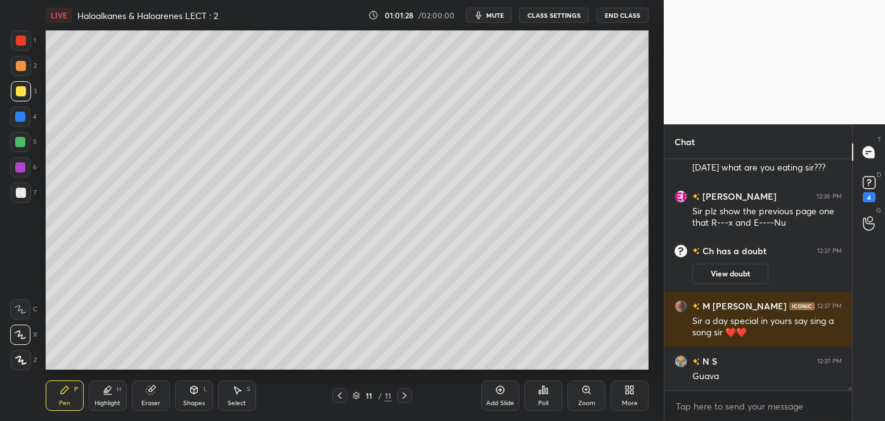
scroll to position [15046, 0]
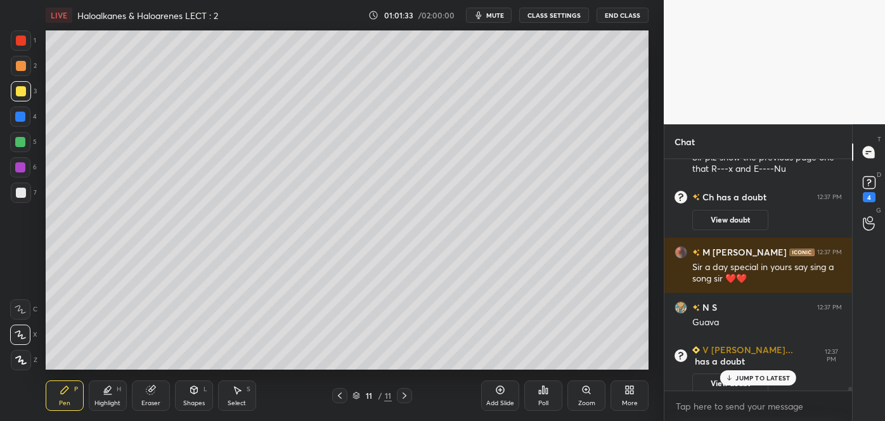
click at [340, 397] on icon at bounding box center [340, 395] width 4 height 6
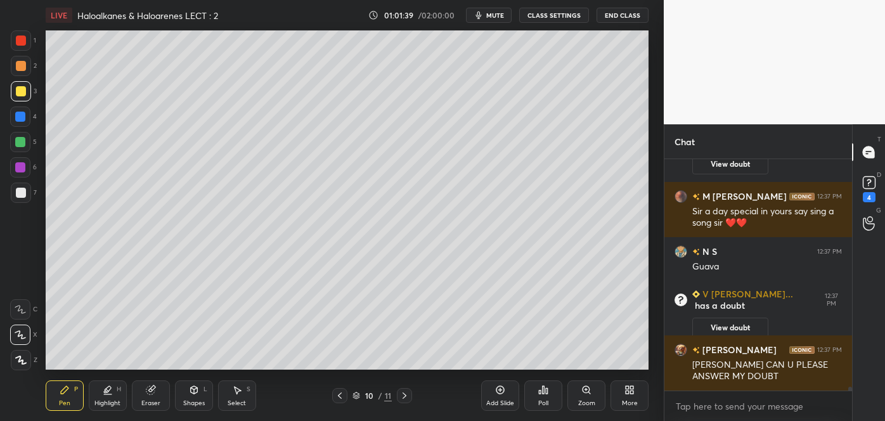
scroll to position [15042, 0]
click at [865, 183] on rect at bounding box center [869, 183] width 12 height 12
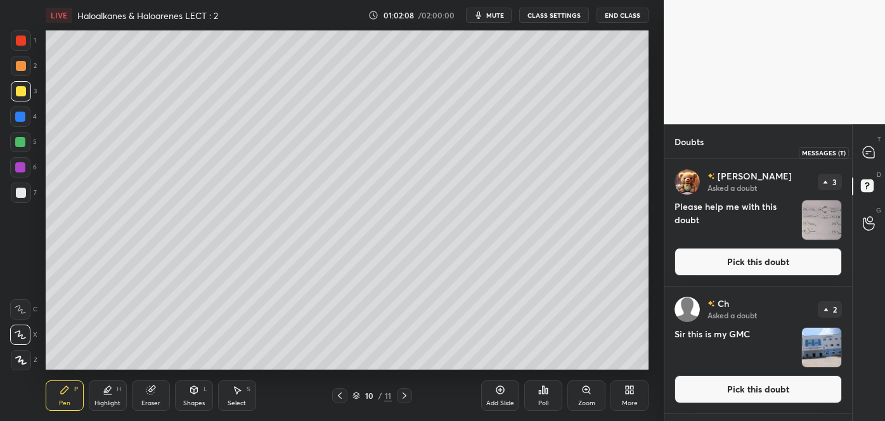
click at [865, 146] on icon at bounding box center [868, 151] width 11 height 11
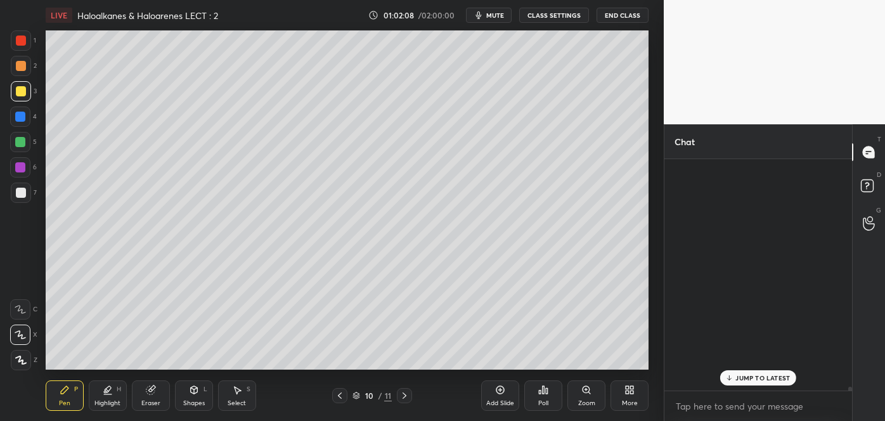
scroll to position [228, 184]
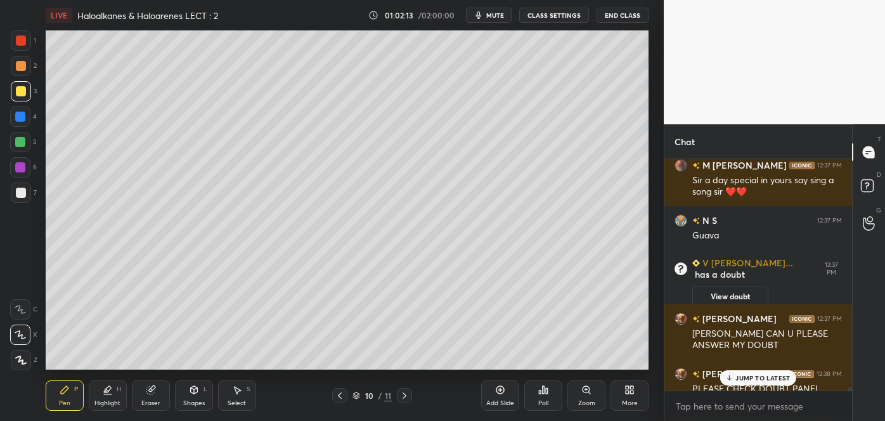
click at [740, 372] on div "JUMP TO LATEST" at bounding box center [758, 377] width 76 height 15
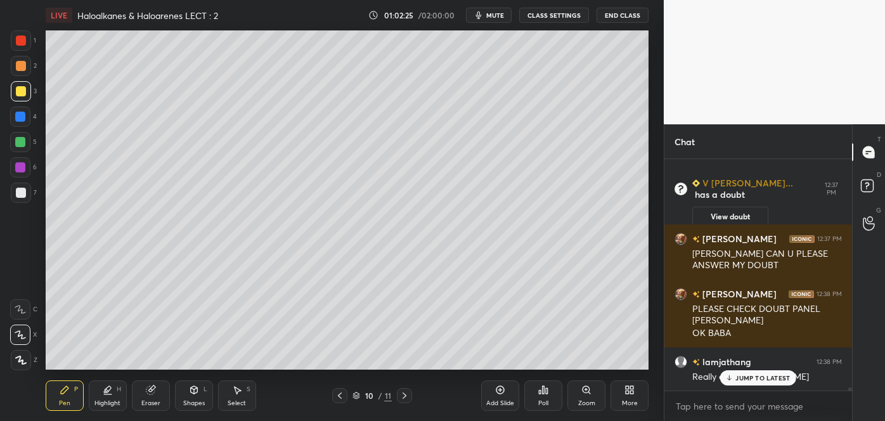
scroll to position [15332, 0]
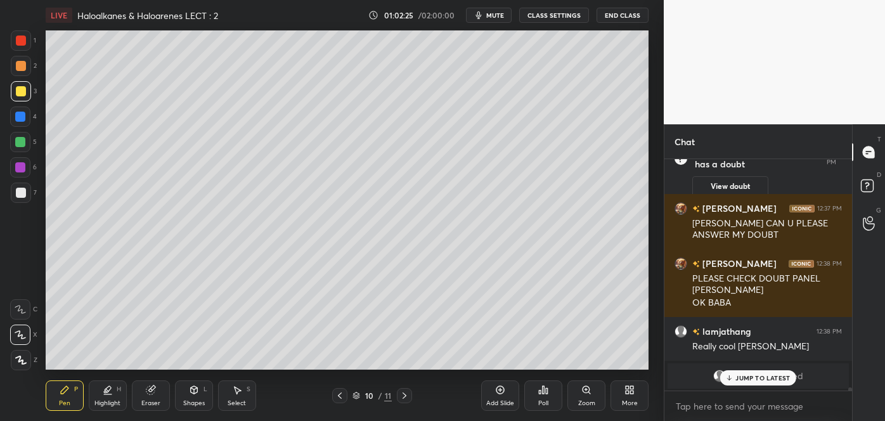
click at [735, 375] on p "JUMP TO LATEST" at bounding box center [762, 378] width 55 height 8
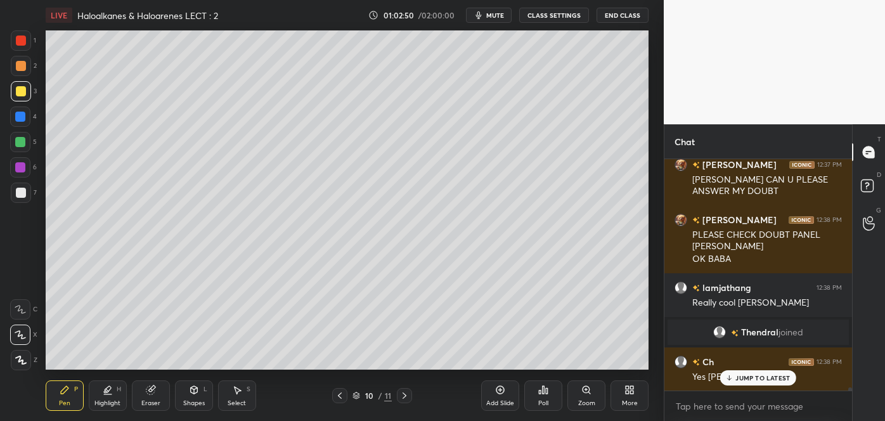
scroll to position [15419, 0]
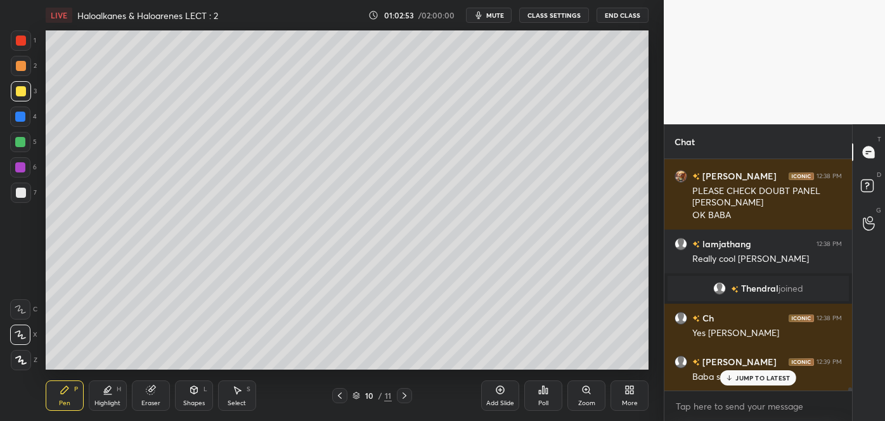
click at [756, 372] on div "JUMP TO LATEST" at bounding box center [758, 377] width 76 height 15
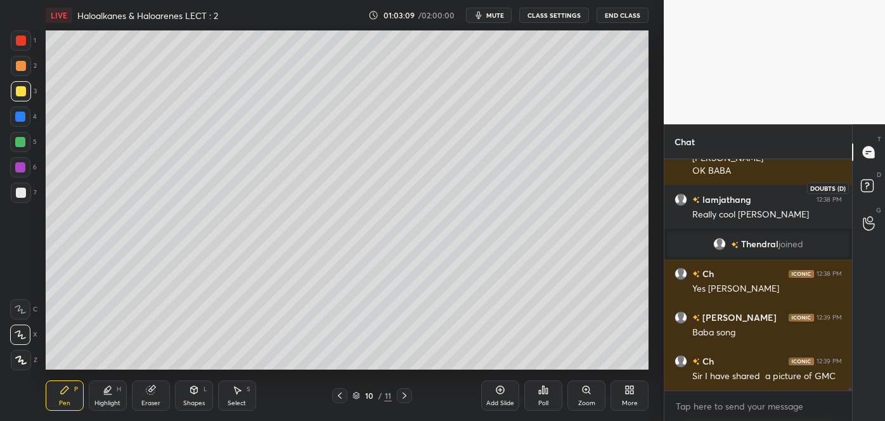
click at [863, 187] on rect at bounding box center [867, 186] width 12 height 12
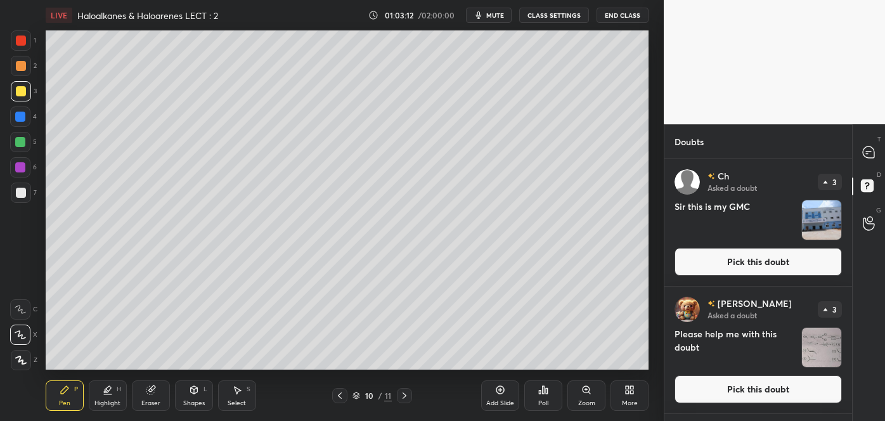
click at [770, 256] on button "Pick this doubt" at bounding box center [758, 262] width 167 height 28
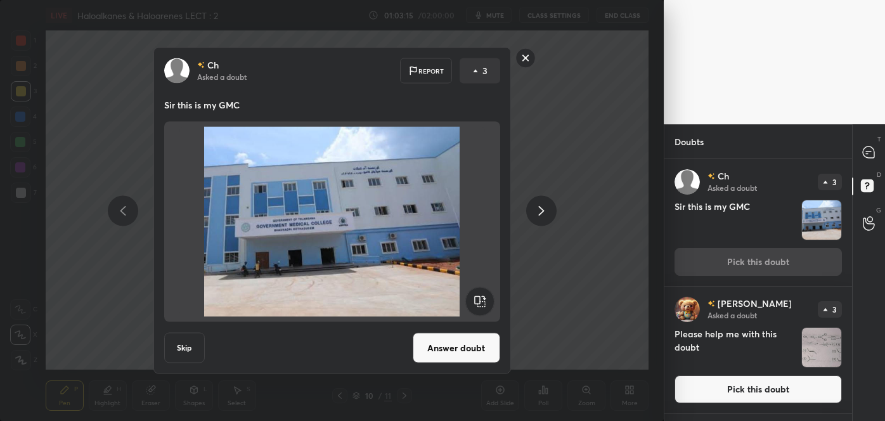
click at [453, 350] on button "Answer doubt" at bounding box center [456, 348] width 87 height 30
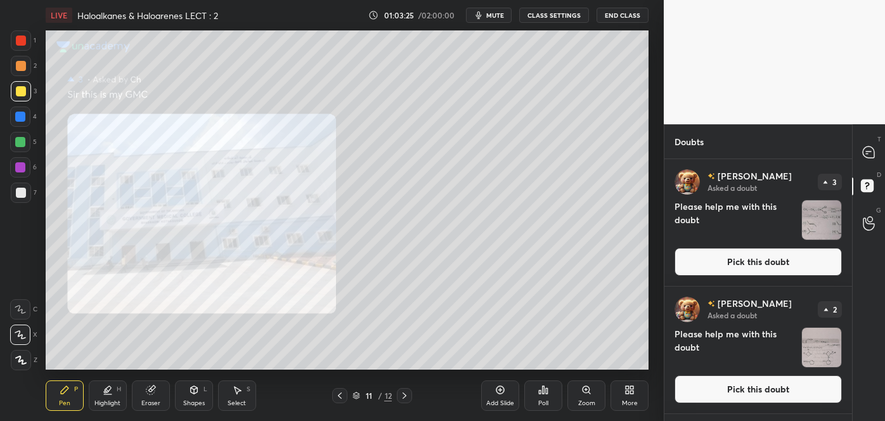
click at [583, 396] on div "Zoom" at bounding box center [586, 395] width 38 height 30
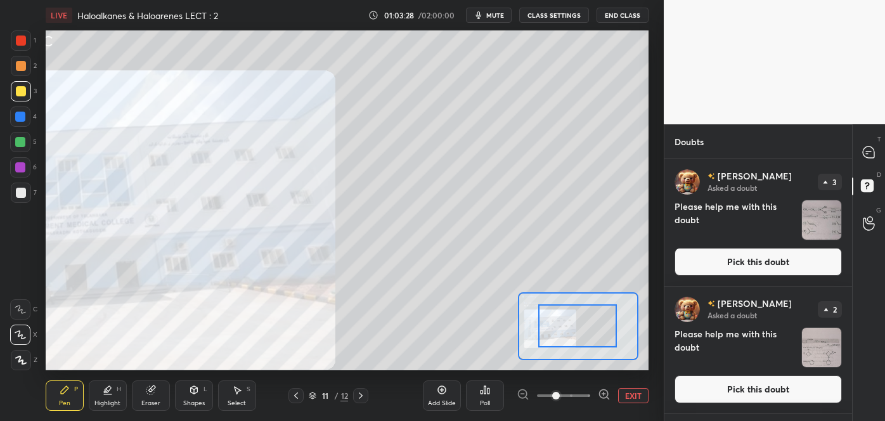
drag, startPoint x: 591, startPoint y: 338, endPoint x: 569, endPoint y: 338, distance: 22.2
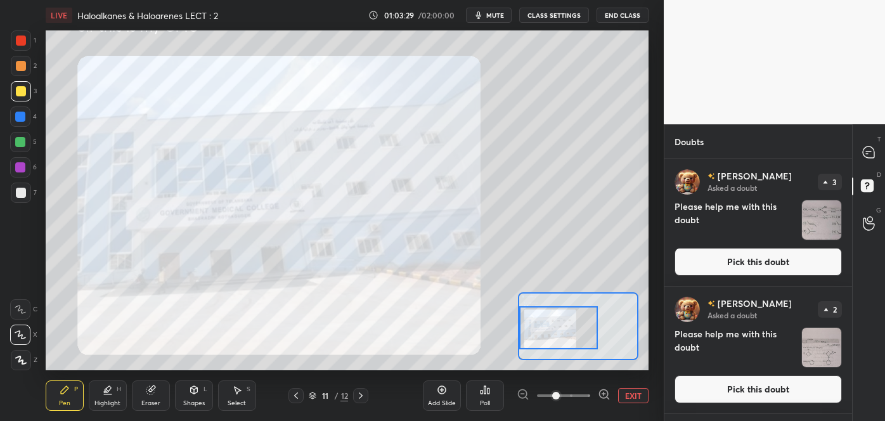
drag, startPoint x: 569, startPoint y: 338, endPoint x: 538, endPoint y: 340, distance: 31.8
click at [538, 340] on div at bounding box center [558, 328] width 79 height 44
click at [697, 380] on button "Pick this doubt" at bounding box center [758, 389] width 167 height 28
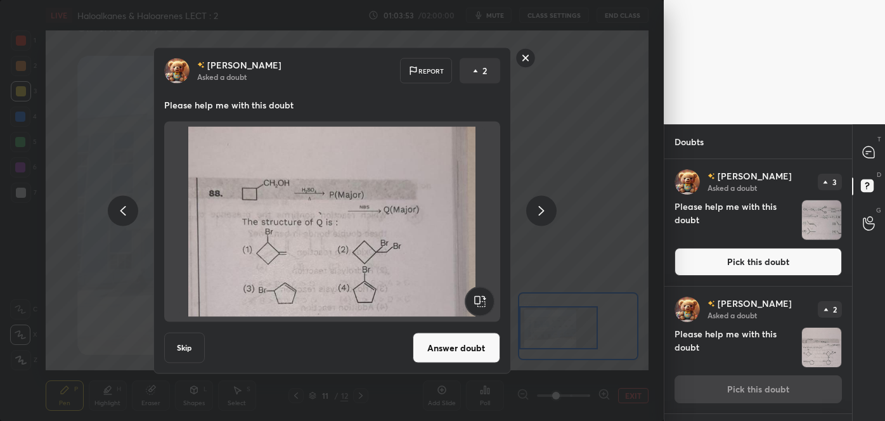
click at [531, 58] on rect at bounding box center [525, 58] width 20 height 20
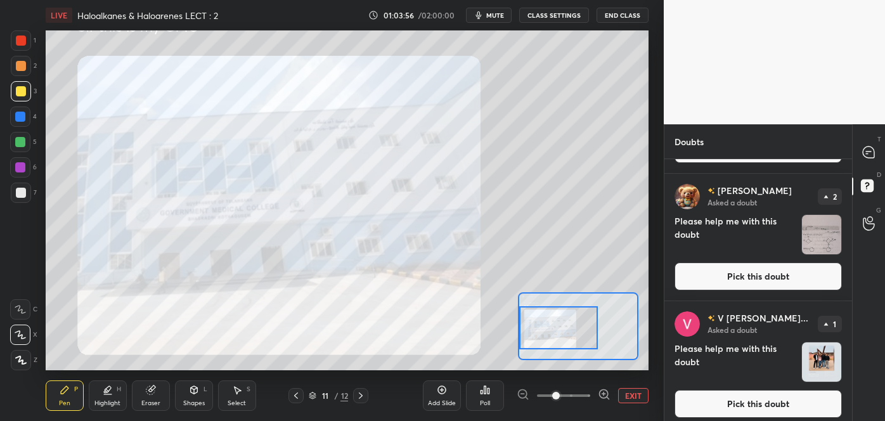
scroll to position [120, 0]
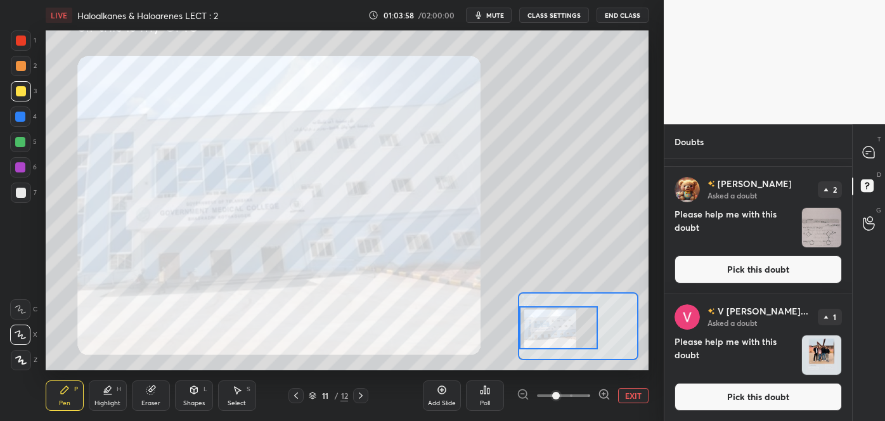
click at [764, 394] on button "Pick this doubt" at bounding box center [758, 397] width 167 height 28
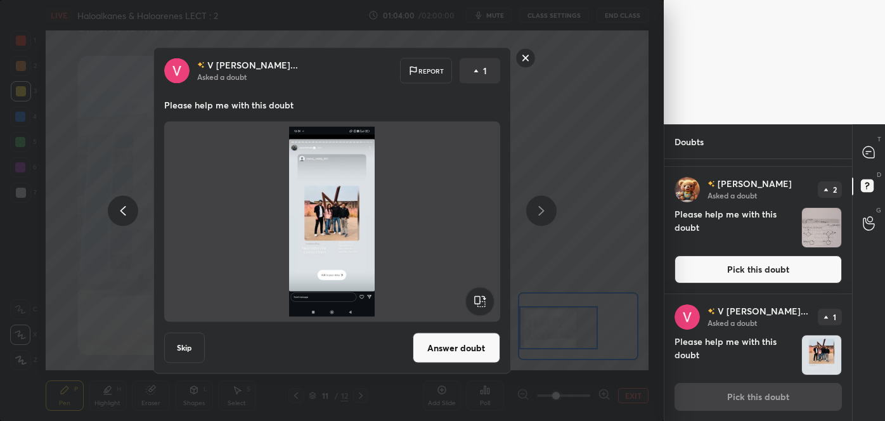
click at [464, 349] on button "Answer doubt" at bounding box center [456, 348] width 87 height 30
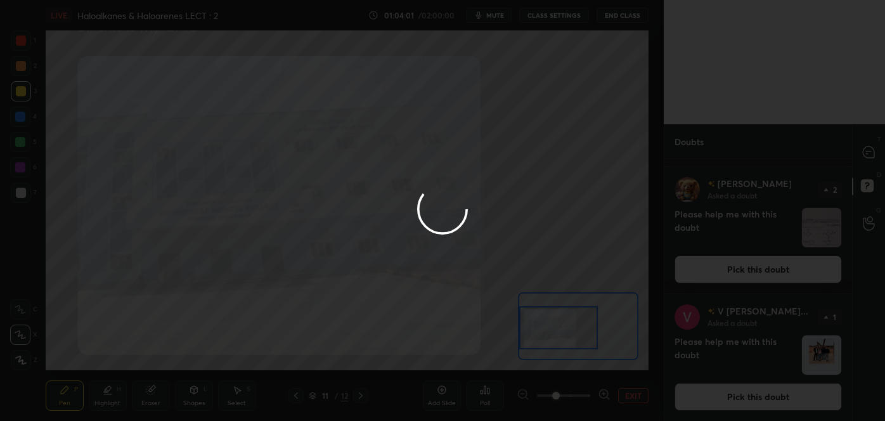
scroll to position [0, 0]
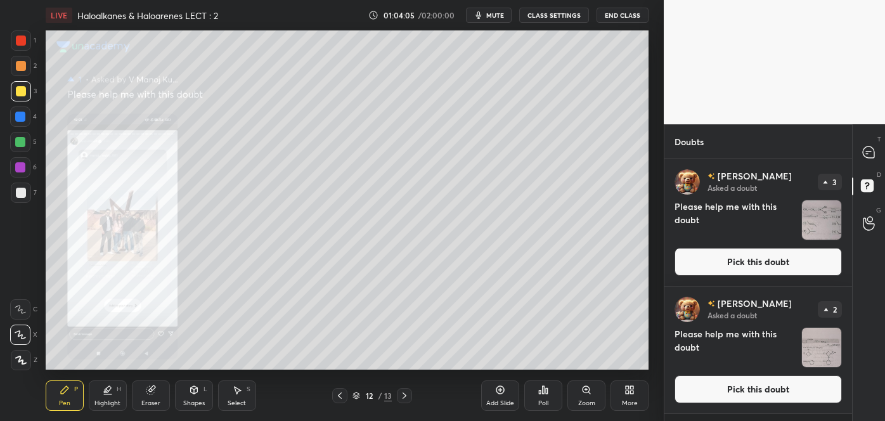
click at [593, 391] on div "Zoom" at bounding box center [586, 395] width 38 height 30
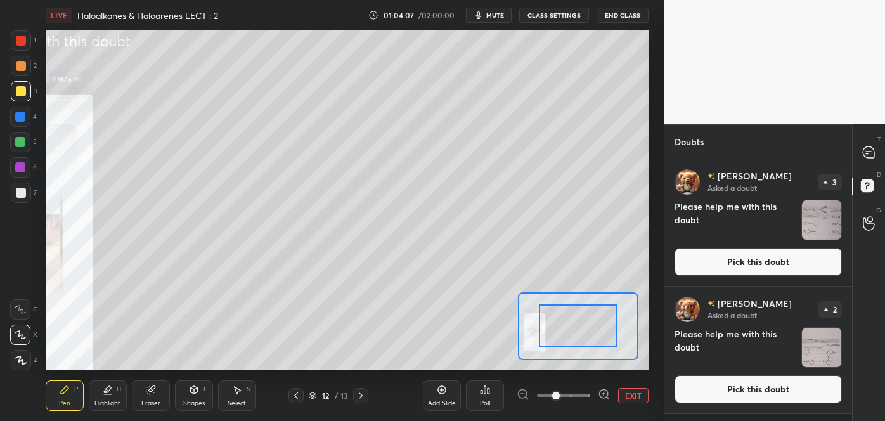
click at [605, 392] on icon at bounding box center [604, 394] width 13 height 13
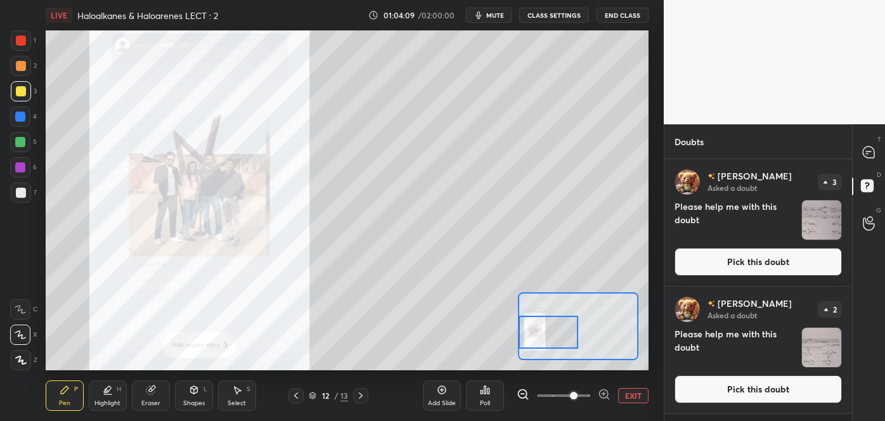
drag, startPoint x: 585, startPoint y: 333, endPoint x: 538, endPoint y: 339, distance: 47.3
click at [538, 339] on div at bounding box center [548, 332] width 59 height 33
click at [867, 149] on icon at bounding box center [868, 151] width 11 height 11
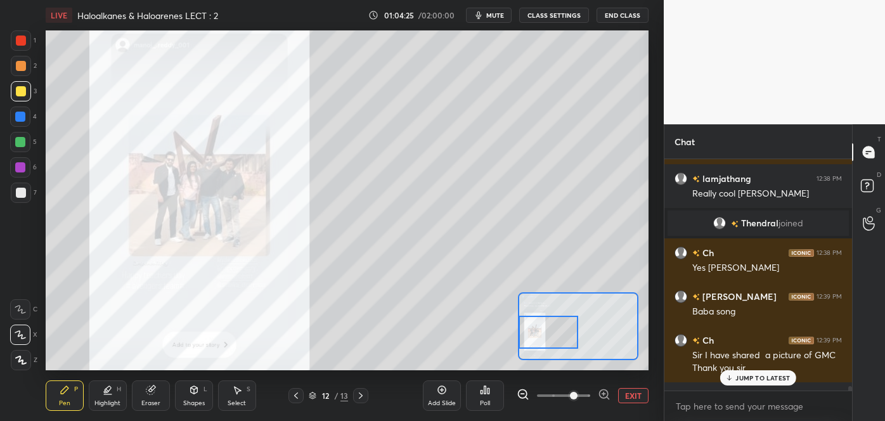
scroll to position [228, 184]
click at [748, 376] on p "1 NEW MESSAGE" at bounding box center [763, 378] width 54 height 8
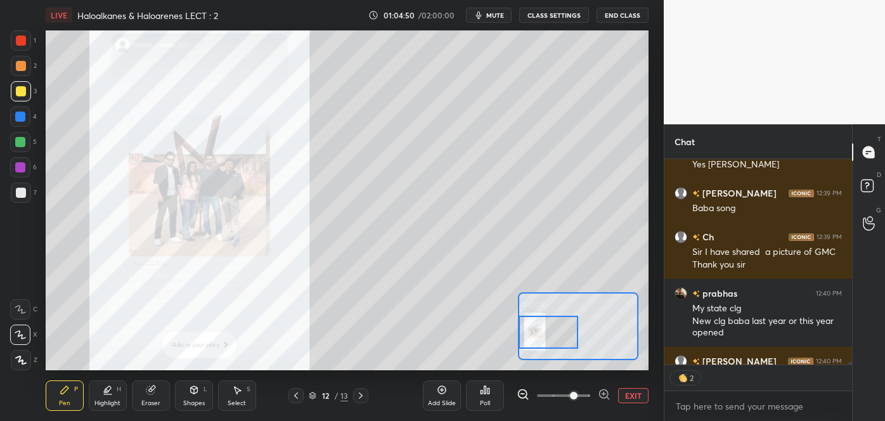
scroll to position [15548, 0]
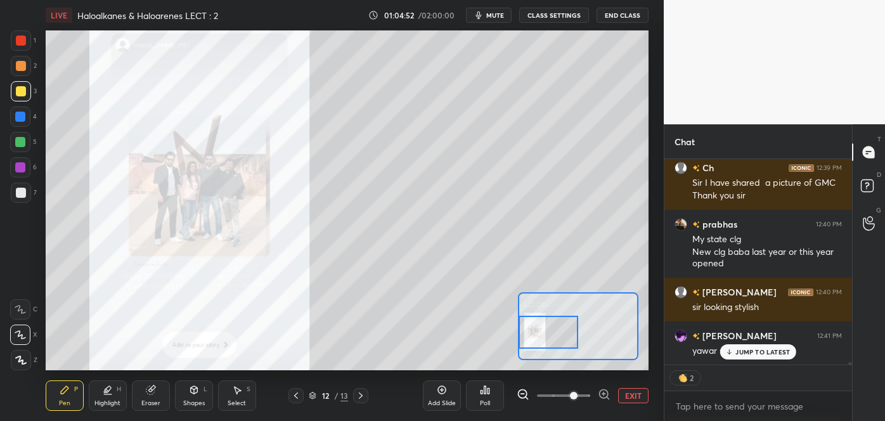
click at [603, 394] on icon at bounding box center [603, 394] width 3 height 0
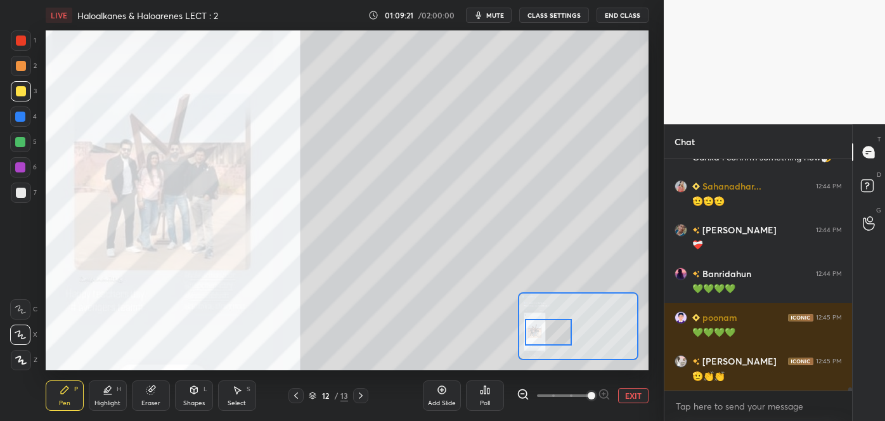
scroll to position [228, 184]
click at [297, 394] on icon at bounding box center [296, 396] width 10 height 10
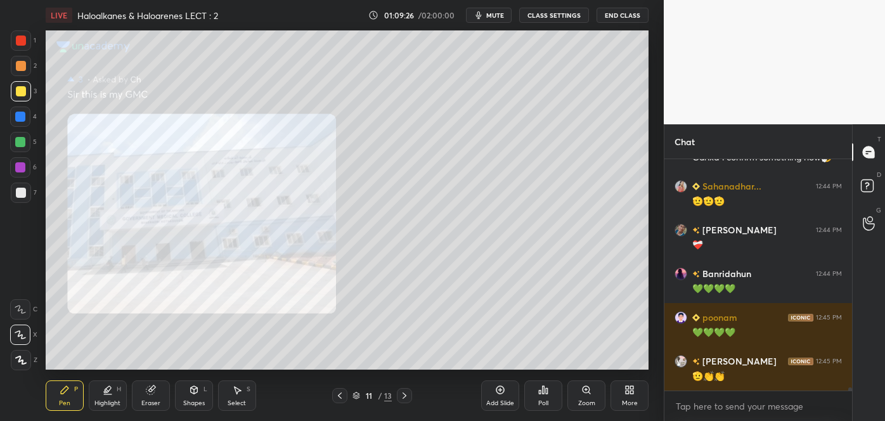
click at [297, 394] on div "11 / 13" at bounding box center [373, 395] width 218 height 15
click at [340, 393] on icon at bounding box center [340, 395] width 4 height 6
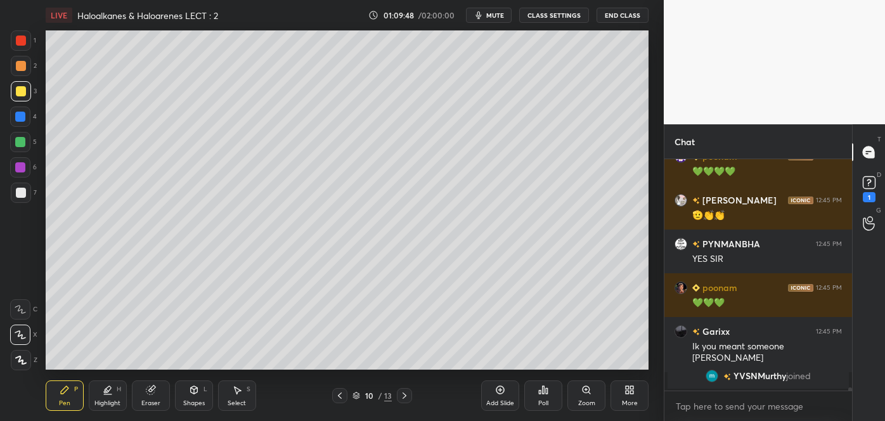
scroll to position [17017, 0]
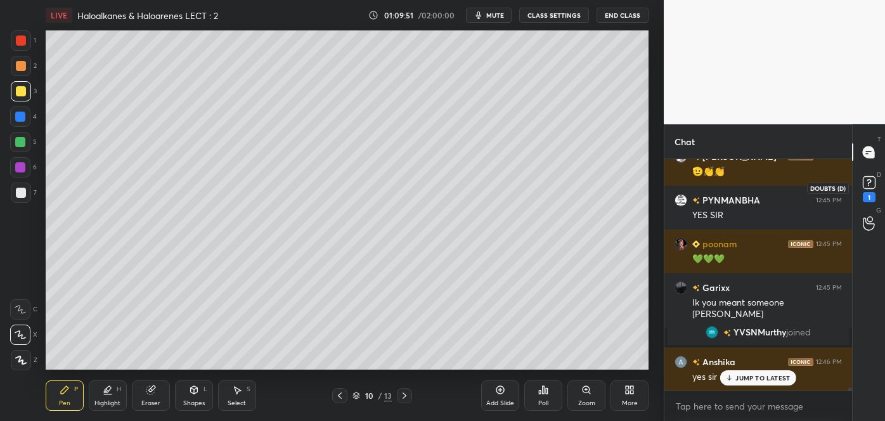
click at [867, 186] on rect at bounding box center [869, 183] width 12 height 12
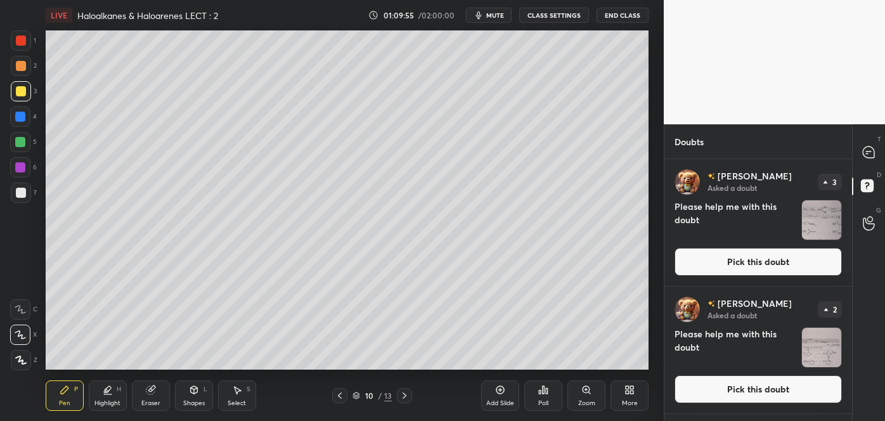
click at [852, 369] on div "T Messages (T) D Doubts (D) G Raise Hand (G)" at bounding box center [868, 272] width 33 height 297
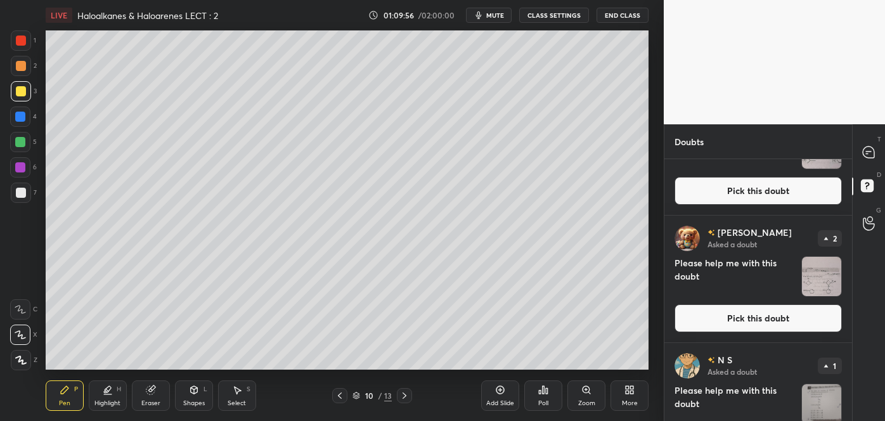
scroll to position [120, 0]
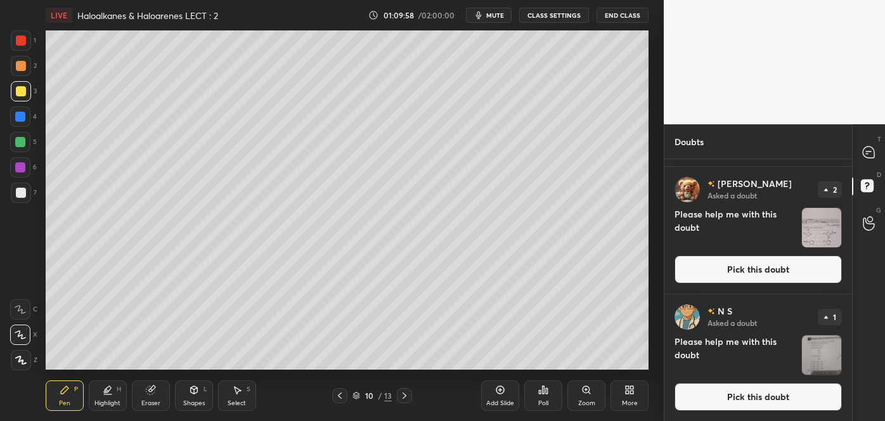
click at [847, 393] on div "N S Asked a doubt 1 Please help me with this doubt Pick this doubt" at bounding box center [758, 357] width 188 height 127
click at [869, 157] on icon at bounding box center [868, 151] width 11 height 11
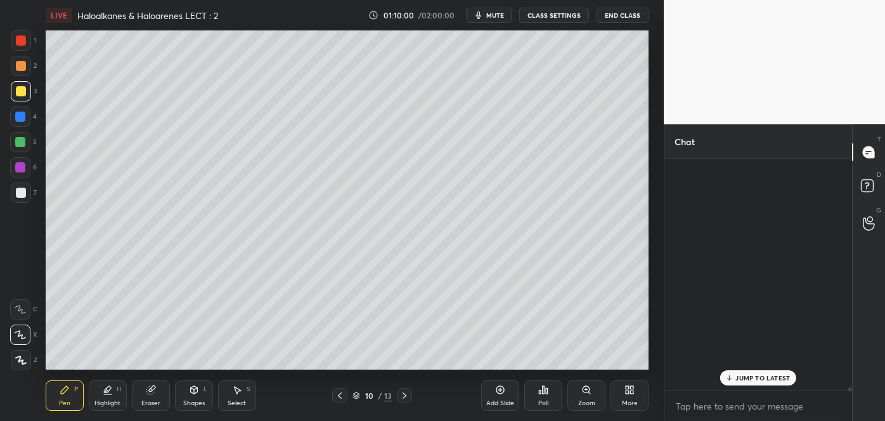
scroll to position [228, 184]
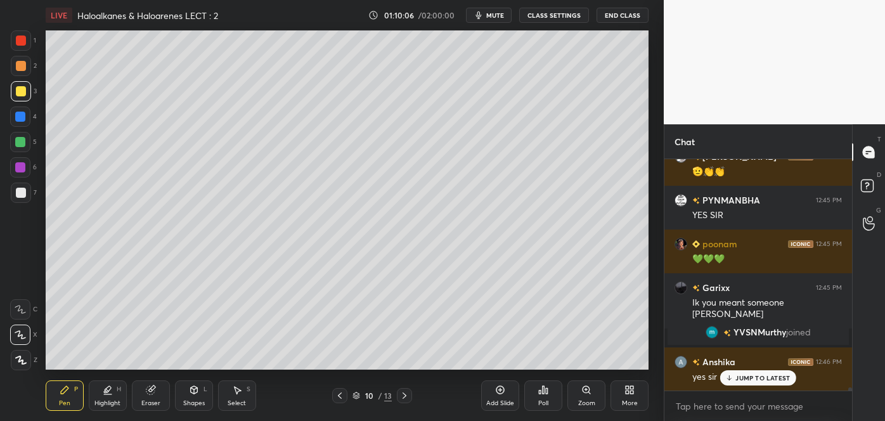
click at [505, 391] on icon at bounding box center [500, 390] width 10 height 10
click at [19, 192] on div at bounding box center [21, 193] width 10 height 10
click at [200, 397] on div "Shapes L" at bounding box center [194, 395] width 38 height 30
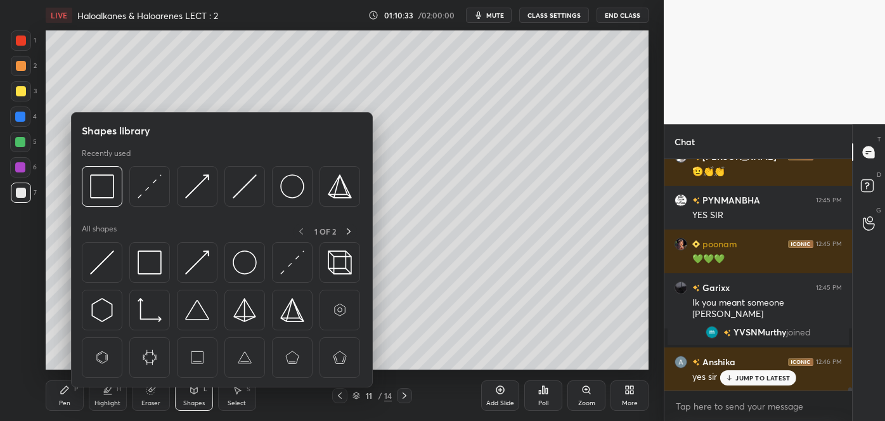
click at [110, 254] on img at bounding box center [102, 262] width 24 height 24
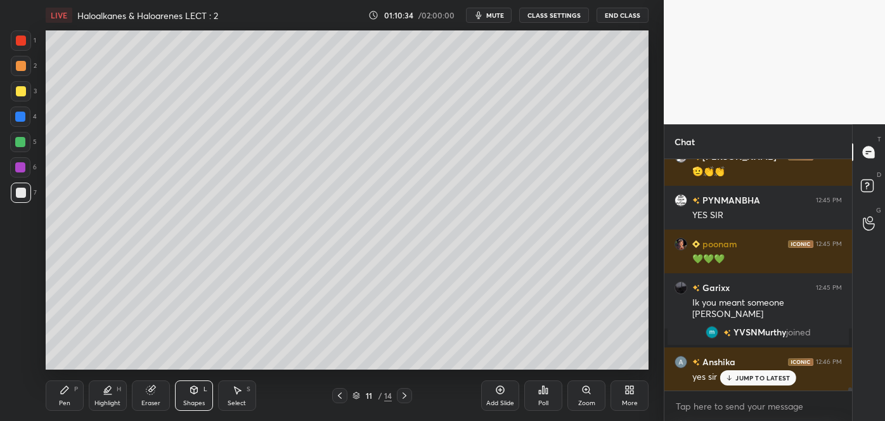
click at [20, 91] on div at bounding box center [21, 91] width 10 height 10
click at [20, 195] on div at bounding box center [21, 193] width 10 height 10
click at [65, 395] on div "Pen P" at bounding box center [65, 395] width 38 height 30
click at [25, 93] on div at bounding box center [21, 91] width 10 height 10
click at [340, 397] on icon at bounding box center [340, 395] width 4 height 6
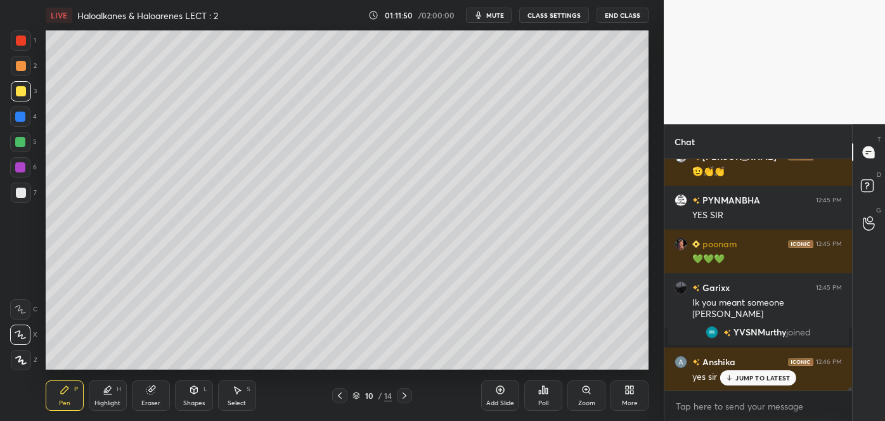
click at [117, 395] on div "Highlight H" at bounding box center [108, 395] width 38 height 30
click at [17, 330] on icon at bounding box center [20, 335] width 10 height 10
click at [20, 34] on div at bounding box center [21, 40] width 20 height 20
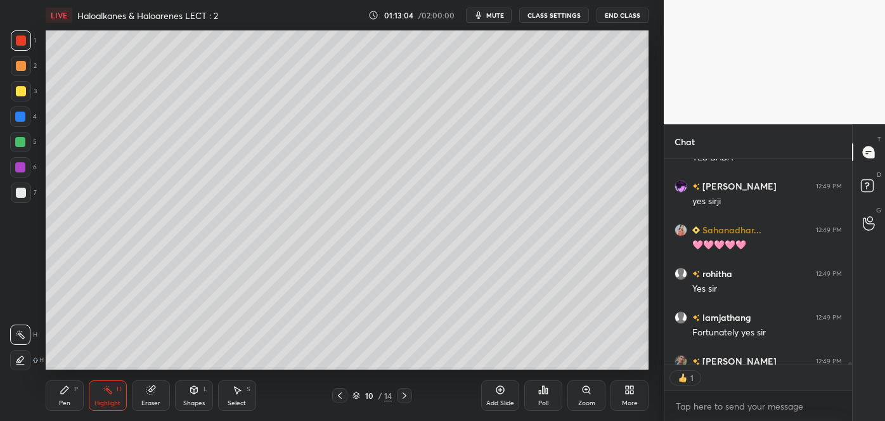
scroll to position [202, 184]
click at [404, 392] on icon at bounding box center [404, 396] width 10 height 10
click at [70, 392] on div "Pen P" at bounding box center [65, 395] width 38 height 30
click at [23, 186] on div at bounding box center [21, 193] width 20 height 20
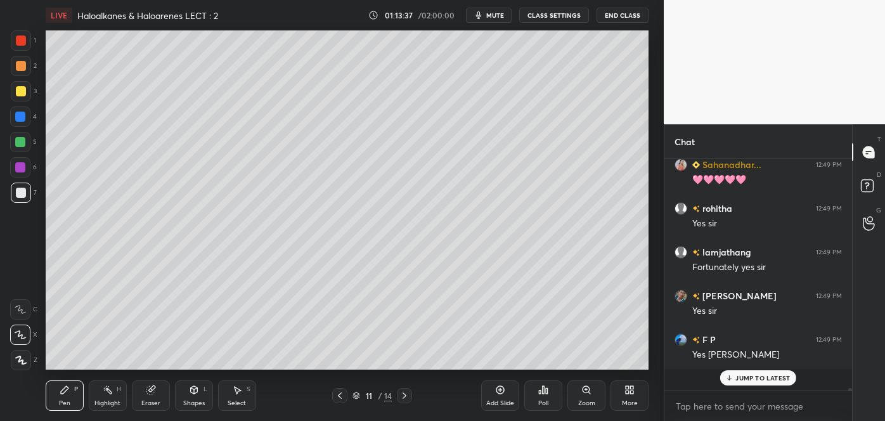
scroll to position [17936, 0]
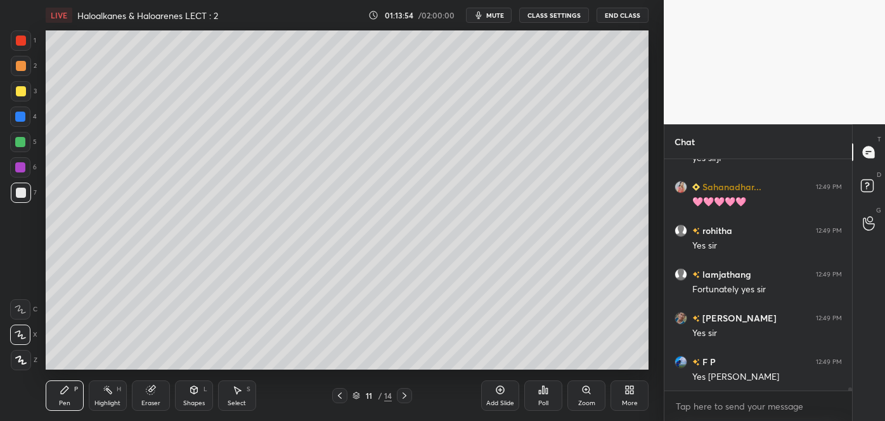
click at [16, 93] on div at bounding box center [21, 91] width 10 height 10
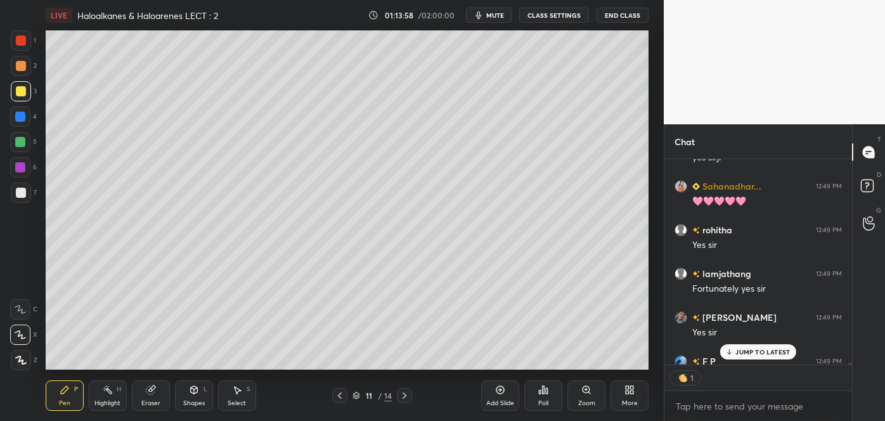
scroll to position [4, 3]
click at [15, 136] on div at bounding box center [20, 142] width 20 height 20
click at [114, 396] on div "Highlight H" at bounding box center [108, 395] width 38 height 30
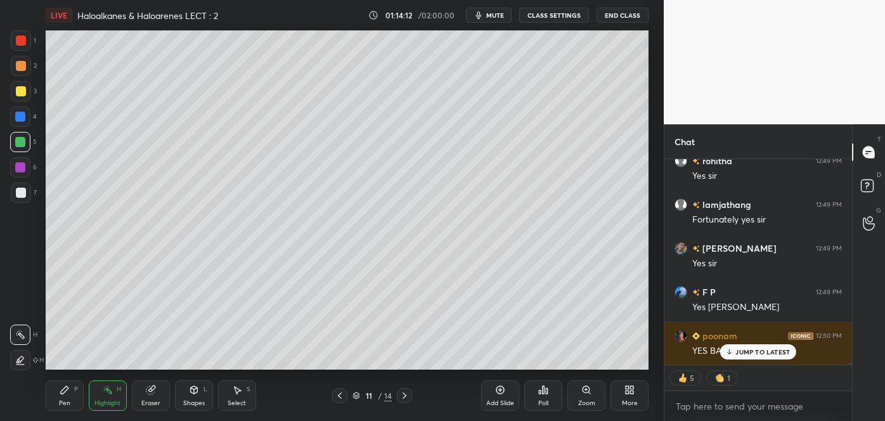
click at [19, 355] on icon at bounding box center [20, 360] width 10 height 10
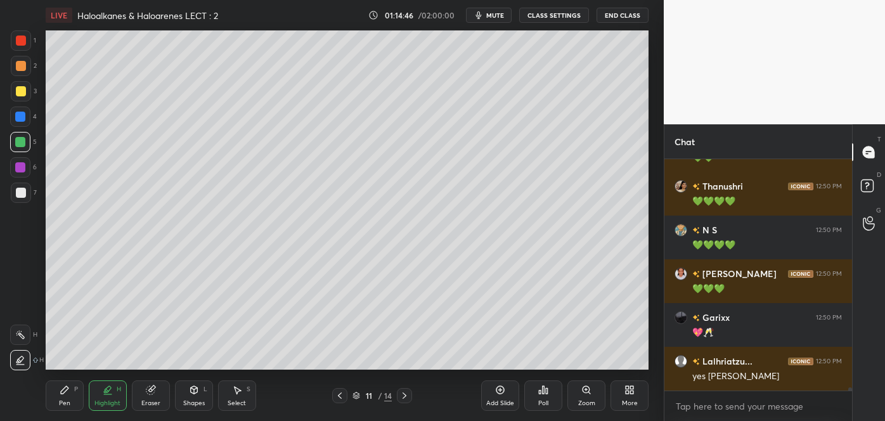
scroll to position [18519, 0]
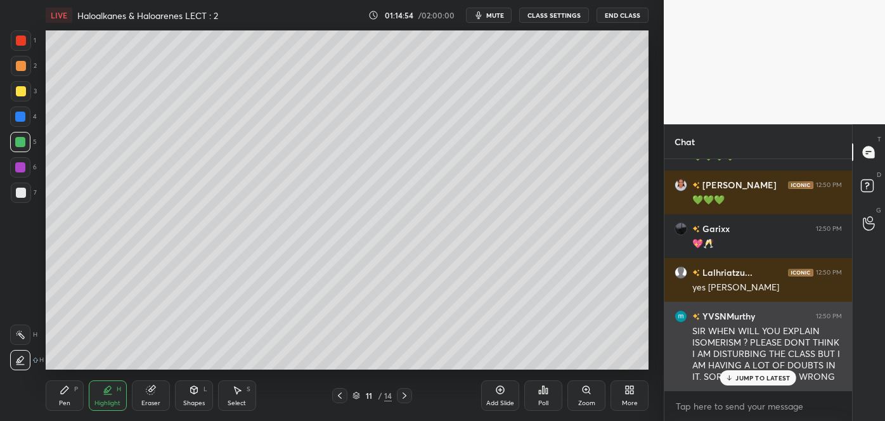
click at [728, 375] on icon at bounding box center [729, 378] width 8 height 8
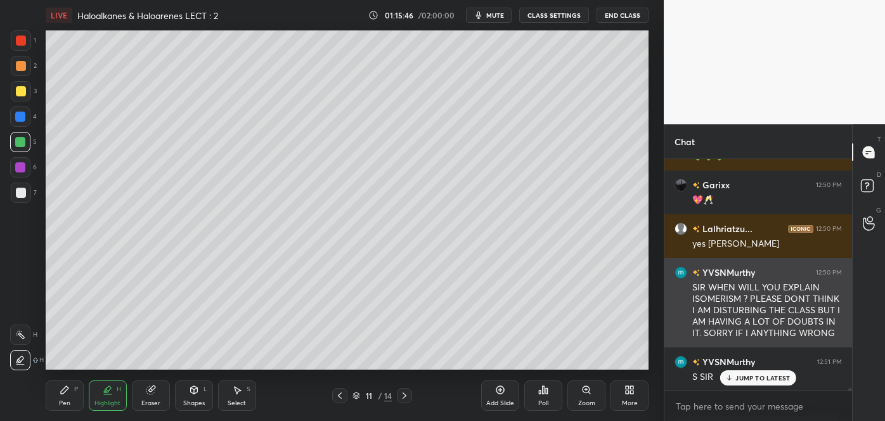
scroll to position [4, 3]
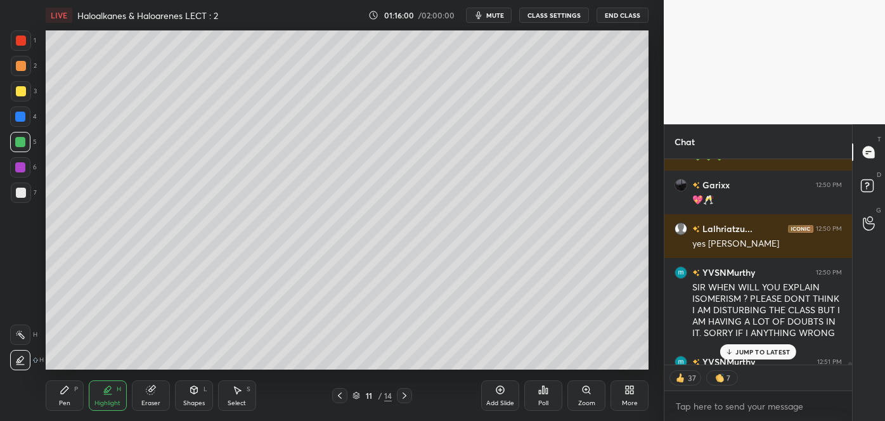
click at [343, 396] on icon at bounding box center [340, 396] width 10 height 10
click at [341, 395] on icon at bounding box center [340, 396] width 10 height 10
click at [406, 395] on icon at bounding box center [405, 395] width 4 height 6
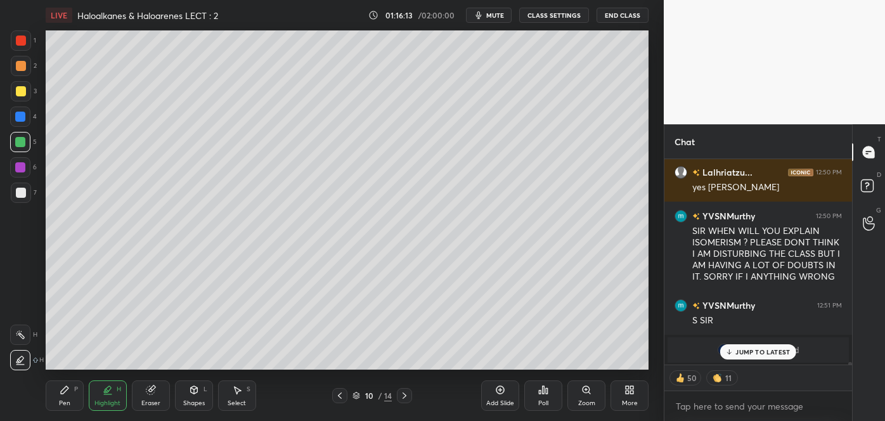
click at [22, 337] on rect at bounding box center [21, 335] width 6 height 6
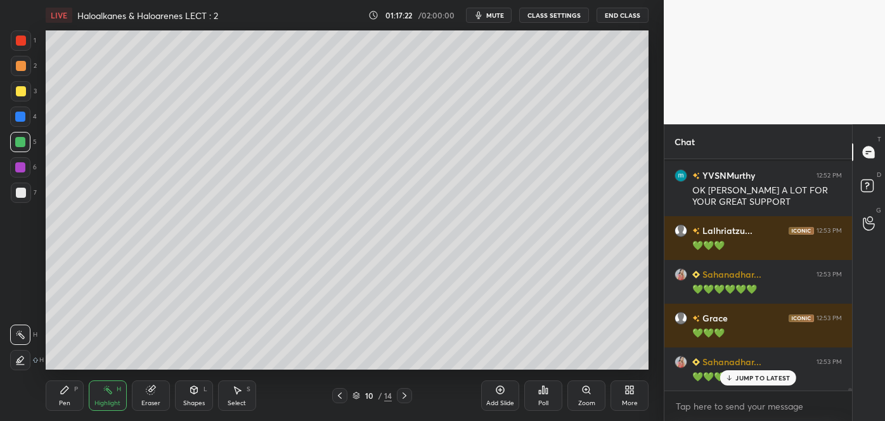
scroll to position [4, 3]
click at [403, 394] on icon at bounding box center [404, 396] width 10 height 10
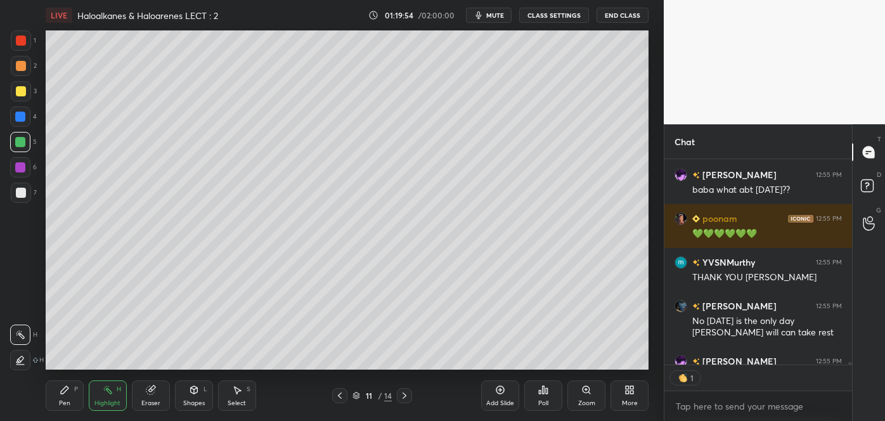
click at [503, 394] on icon at bounding box center [500, 390] width 10 height 10
click at [20, 192] on div at bounding box center [21, 193] width 10 height 10
click at [62, 400] on div "Pen" at bounding box center [64, 403] width 11 height 6
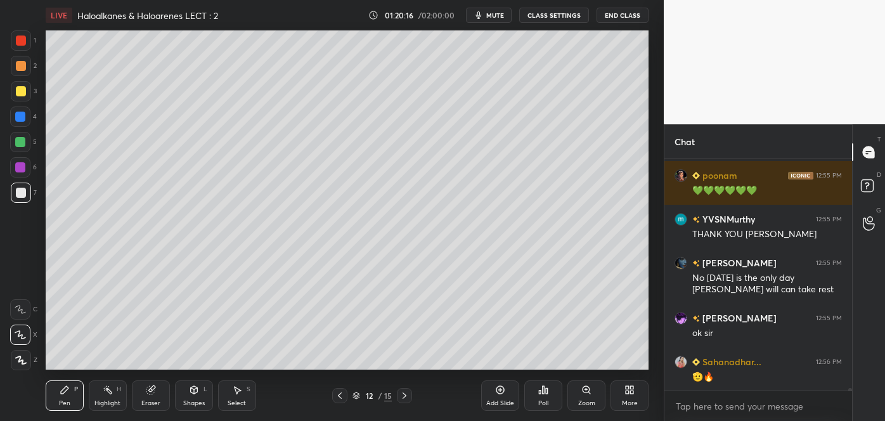
scroll to position [19491, 0]
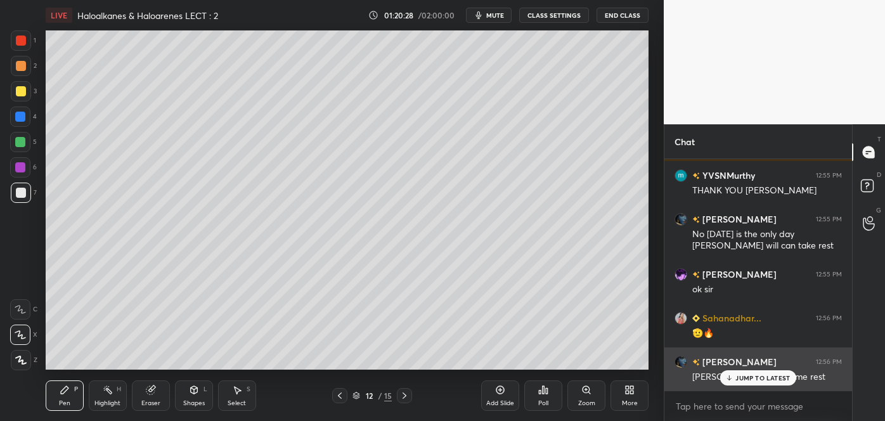
click at [734, 377] on div "JUMP TO LATEST" at bounding box center [758, 377] width 76 height 15
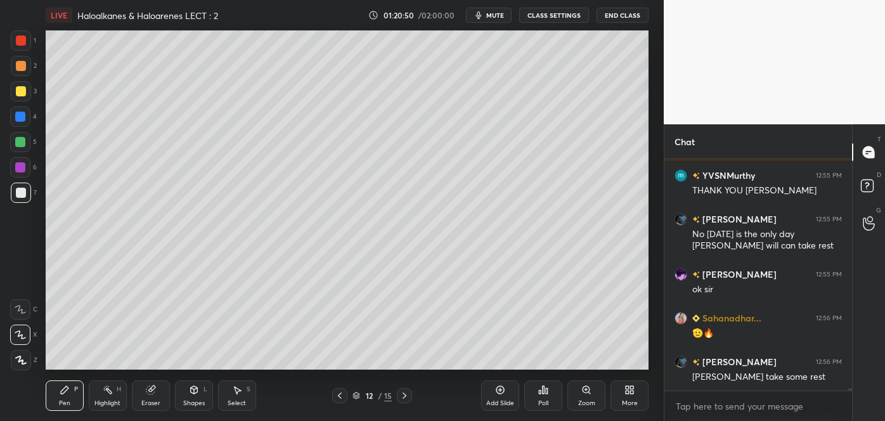
scroll to position [19521, 0]
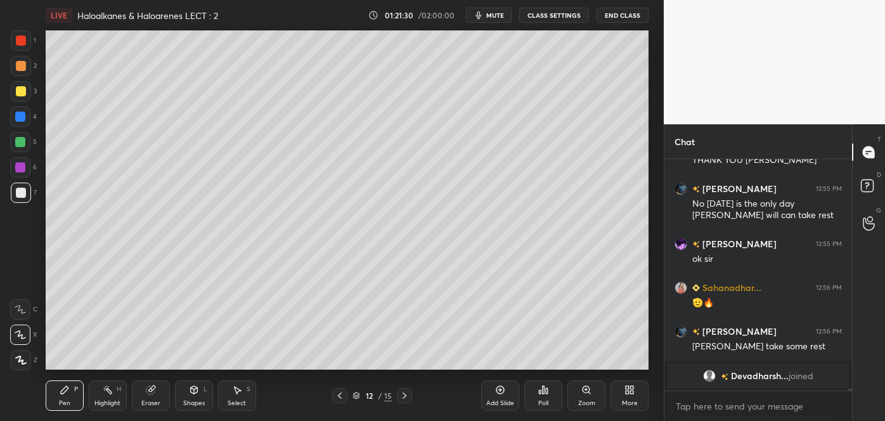
click at [18, 93] on div at bounding box center [21, 91] width 10 height 10
click at [18, 139] on div at bounding box center [20, 142] width 10 height 10
click at [20, 195] on div at bounding box center [21, 193] width 10 height 10
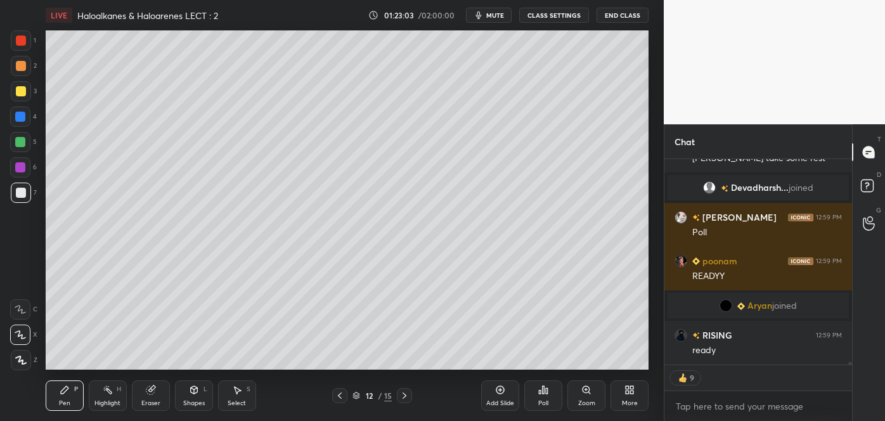
scroll to position [18322, 0]
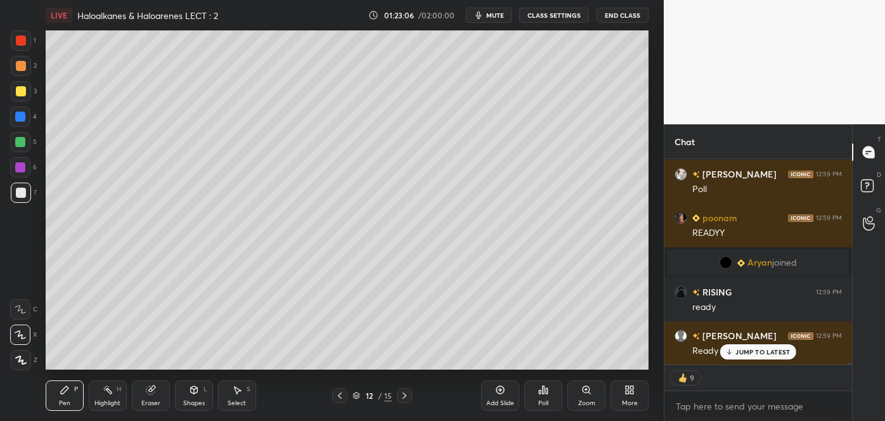
click at [546, 398] on div "Poll" at bounding box center [543, 395] width 38 height 30
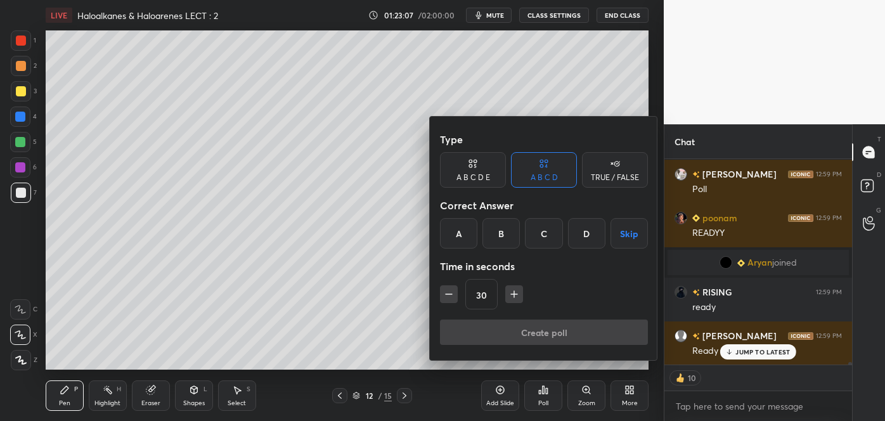
click at [545, 235] on div "C" at bounding box center [543, 233] width 37 height 30
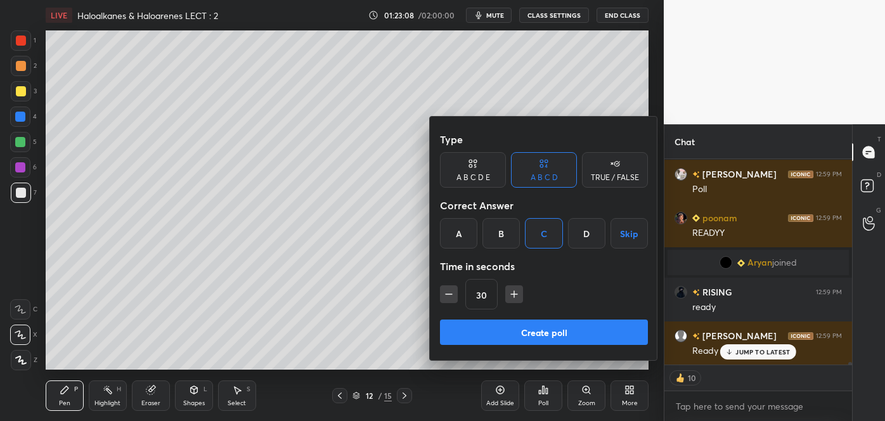
click at [534, 328] on button "Create poll" at bounding box center [544, 332] width 208 height 25
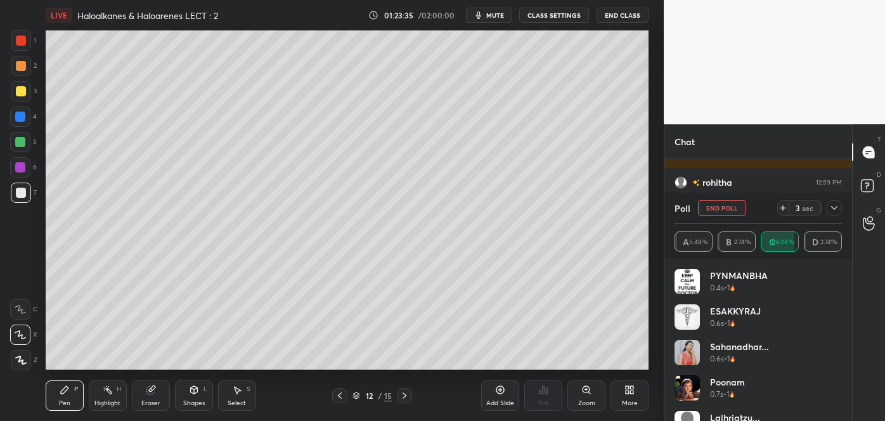
scroll to position [18694, 0]
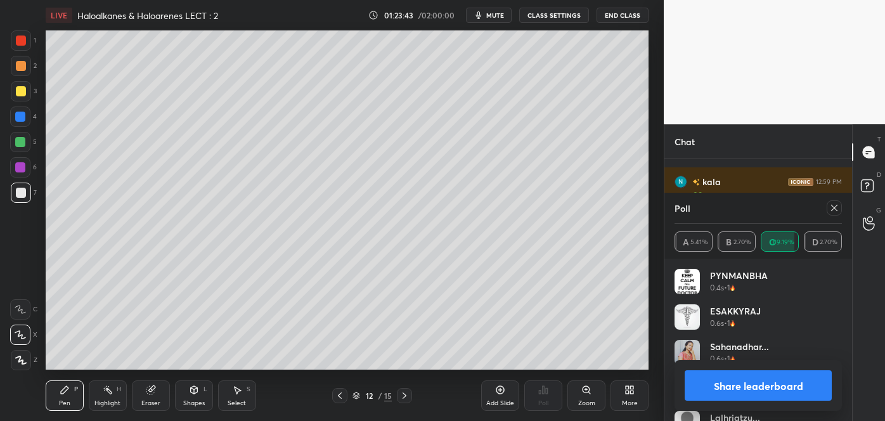
click at [713, 382] on button "Share leaderboard" at bounding box center [758, 385] width 147 height 30
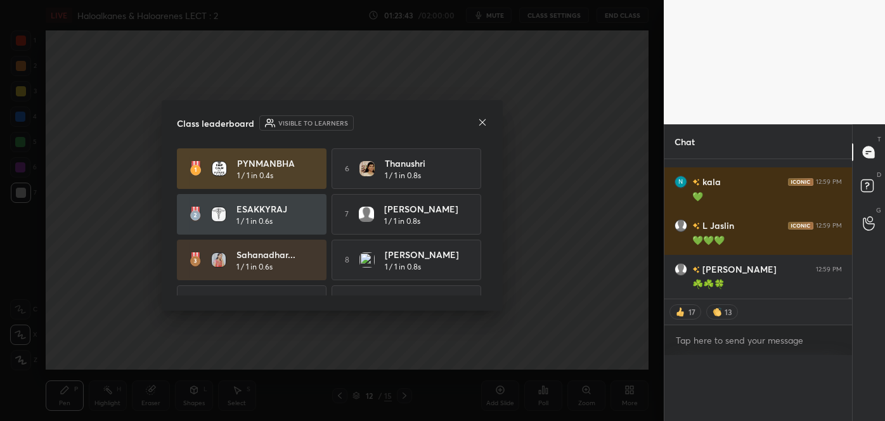
scroll to position [4, 3]
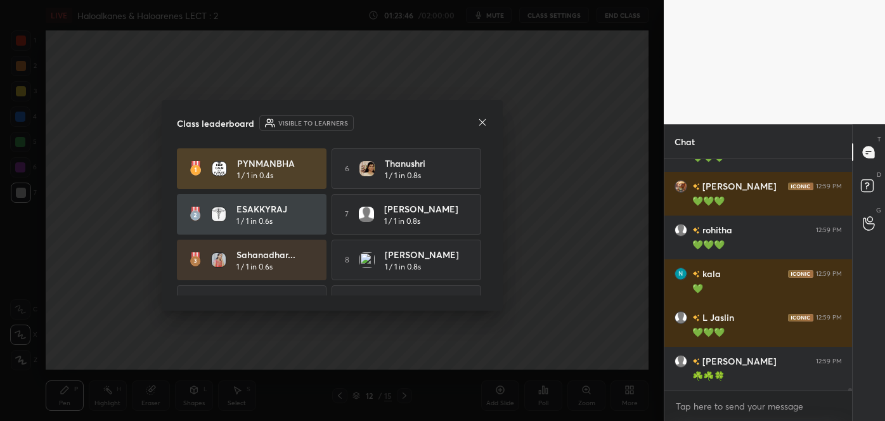
click at [483, 122] on icon at bounding box center [482, 122] width 10 height 10
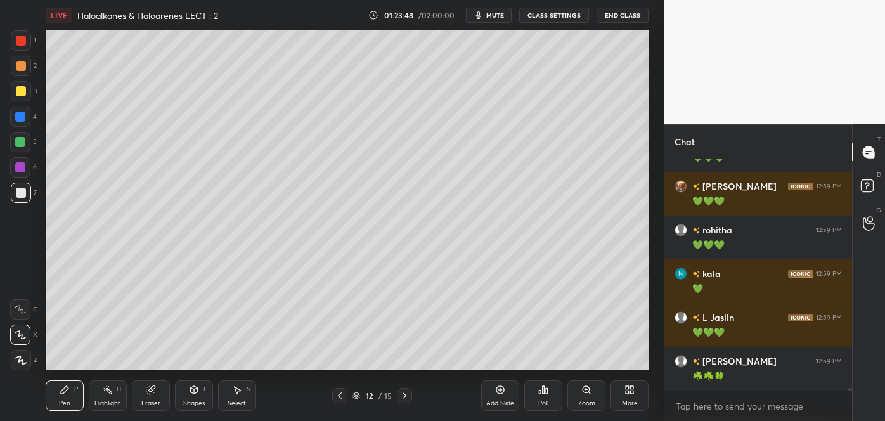
click at [20, 113] on div at bounding box center [20, 117] width 10 height 10
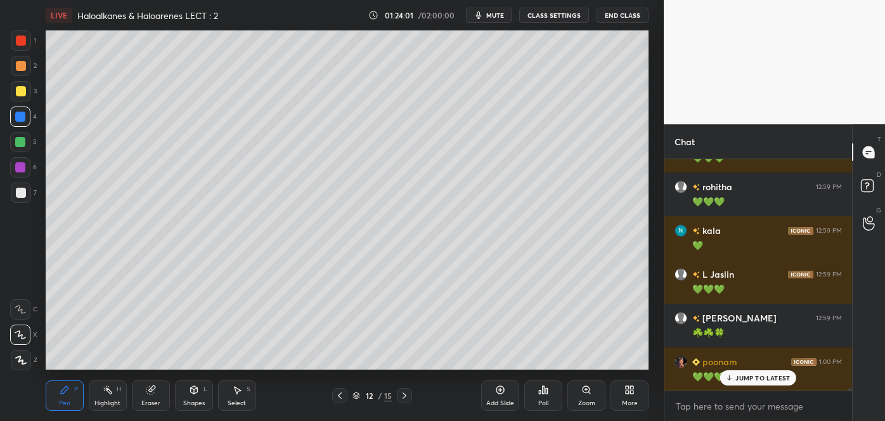
click at [503, 392] on icon at bounding box center [500, 390] width 8 height 8
click at [20, 193] on div at bounding box center [21, 193] width 10 height 10
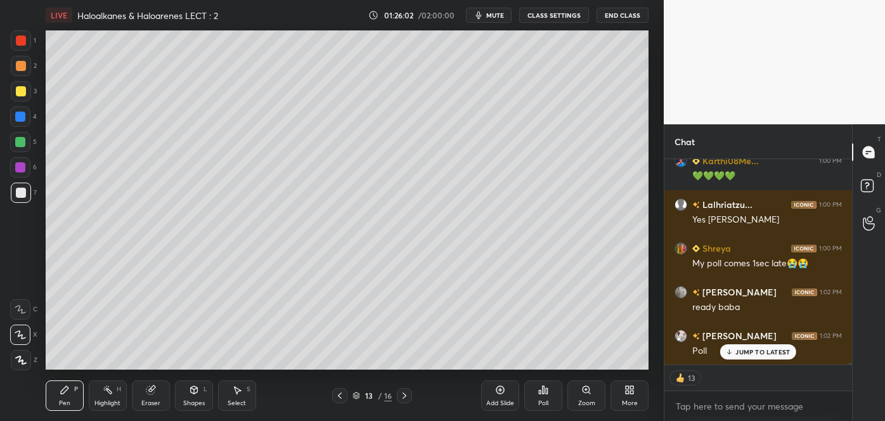
scroll to position [18978, 0]
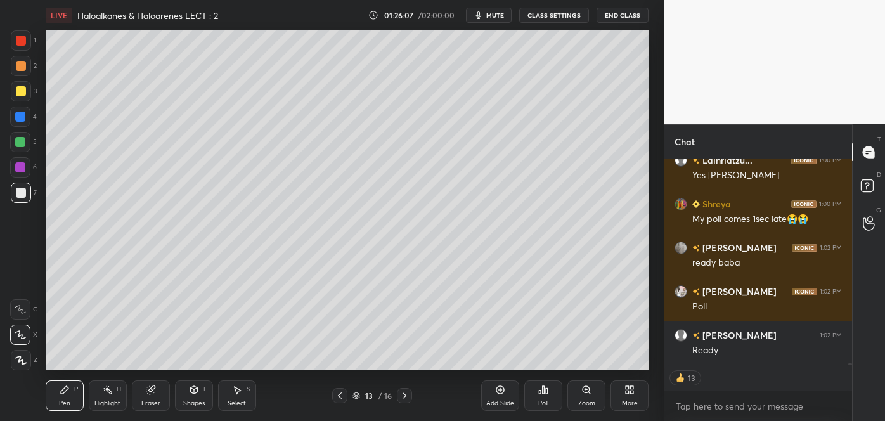
click at [549, 392] on div "Poll" at bounding box center [543, 395] width 38 height 30
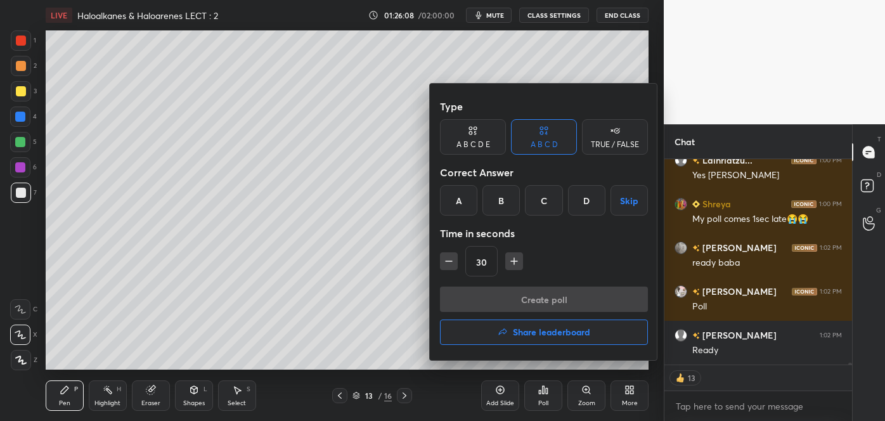
click at [463, 200] on div "A" at bounding box center [458, 200] width 37 height 30
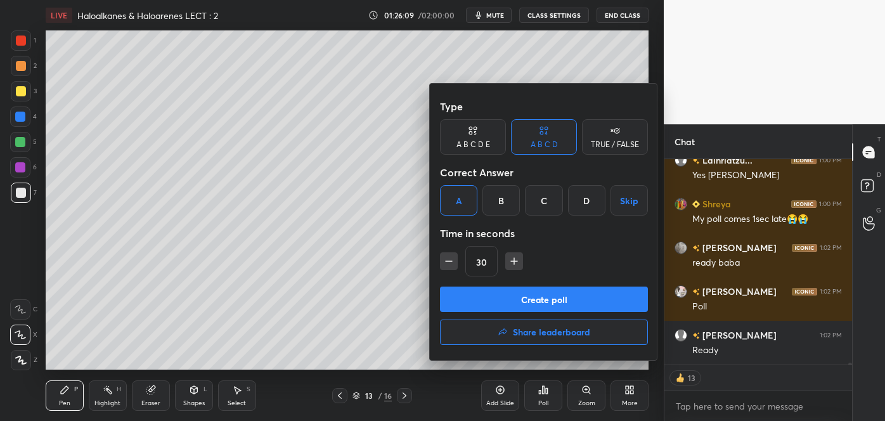
click at [495, 301] on button "Create poll" at bounding box center [544, 299] width 208 height 25
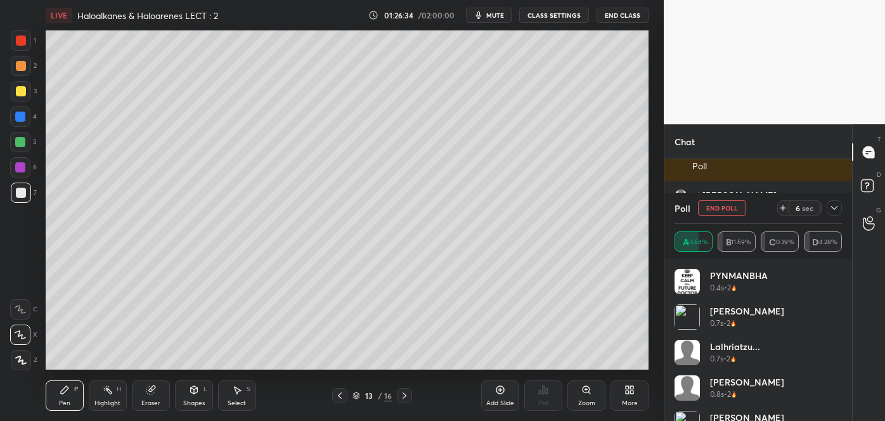
scroll to position [19105, 0]
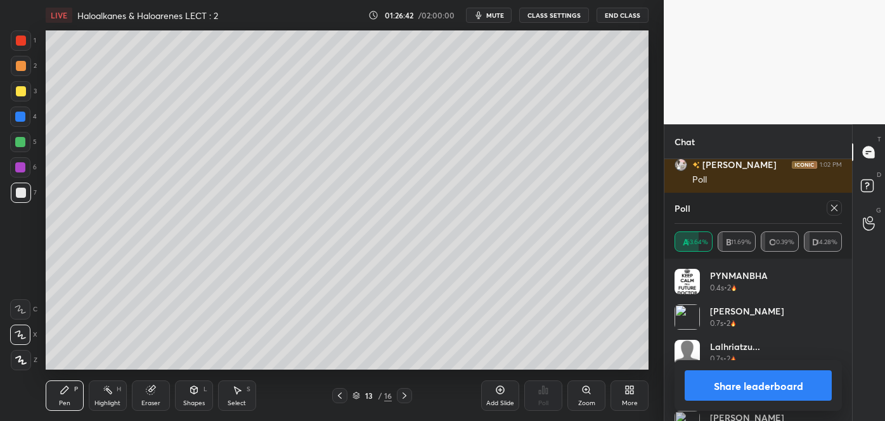
click at [748, 389] on button "Share leaderboard" at bounding box center [758, 385] width 147 height 30
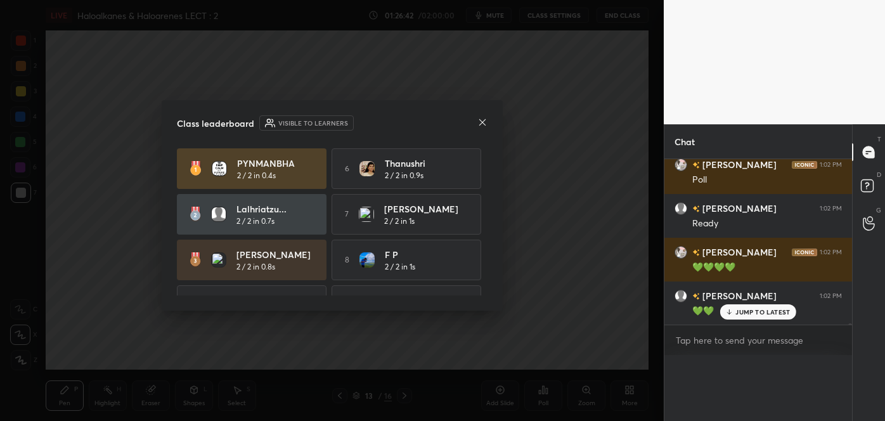
scroll to position [4, 3]
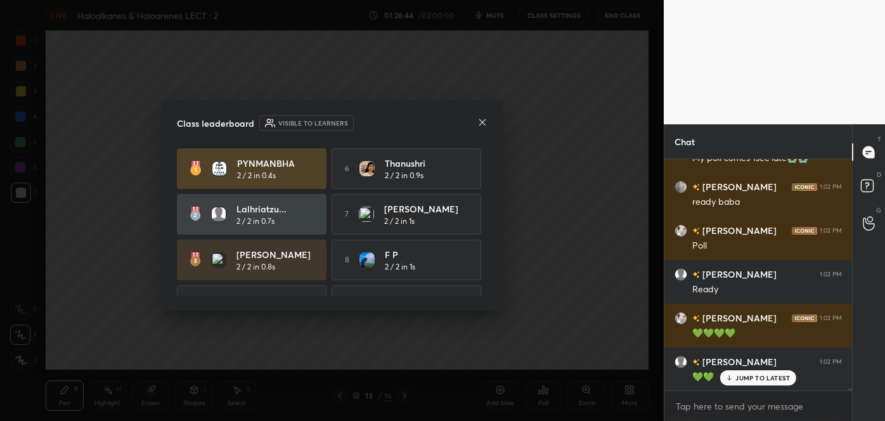
click at [481, 122] on icon at bounding box center [482, 122] width 10 height 10
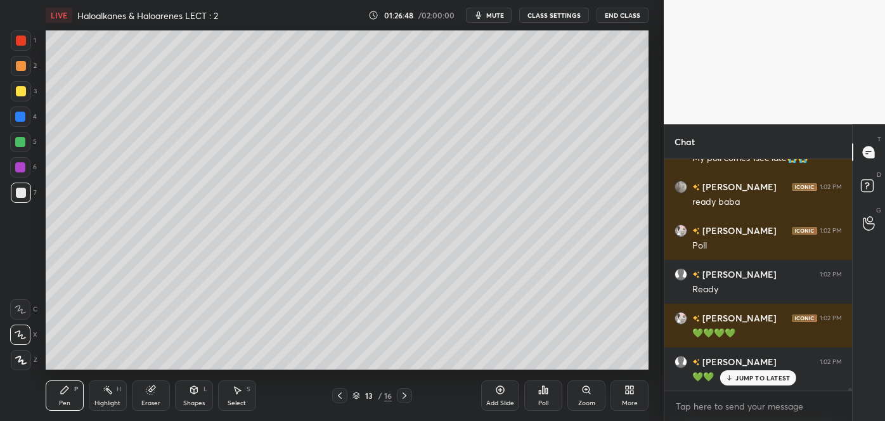
click at [21, 142] on div at bounding box center [20, 142] width 10 height 10
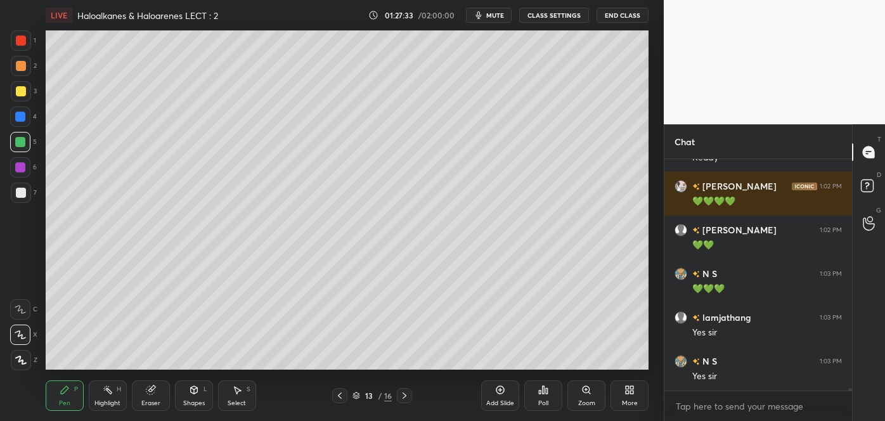
click at [20, 68] on div at bounding box center [21, 66] width 10 height 10
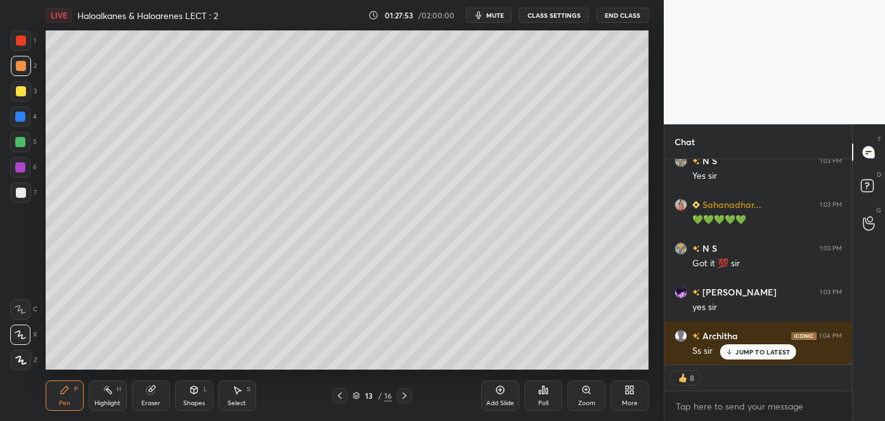
scroll to position [19415, 0]
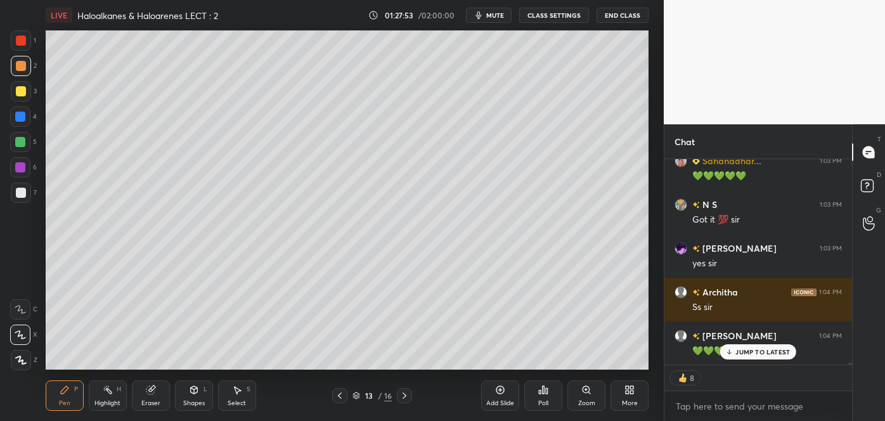
click at [505, 394] on icon at bounding box center [500, 390] width 10 height 10
click at [22, 198] on div at bounding box center [21, 193] width 10 height 10
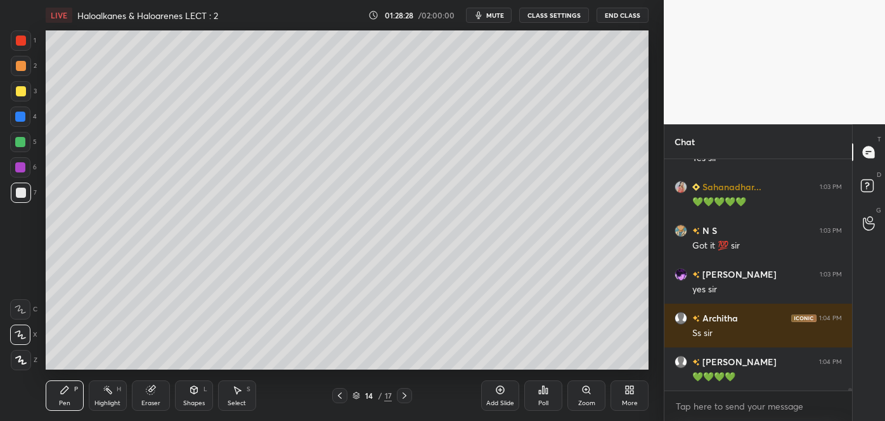
click at [201, 396] on div "Shapes L" at bounding box center [194, 395] width 38 height 30
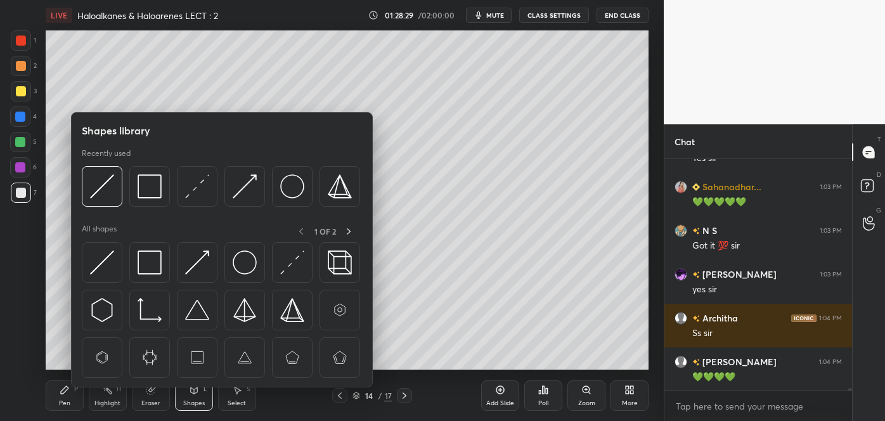
click at [145, 263] on img at bounding box center [150, 262] width 24 height 24
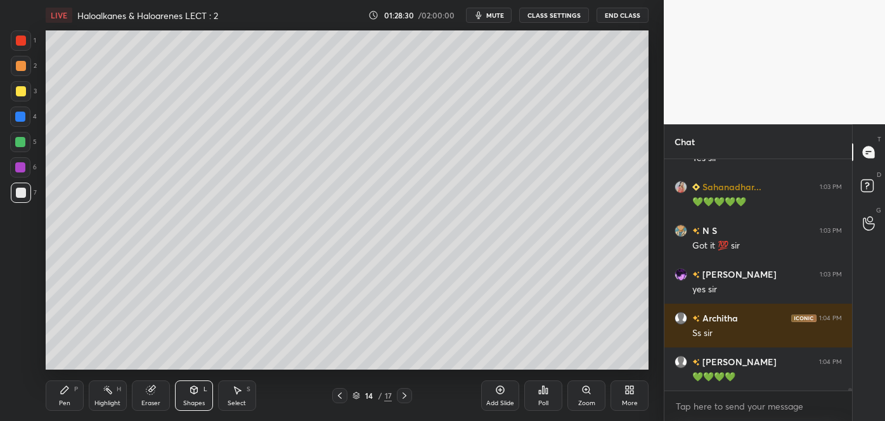
click at [18, 92] on div at bounding box center [21, 91] width 10 height 10
click at [72, 399] on div "Pen P" at bounding box center [65, 395] width 38 height 30
click at [22, 190] on div at bounding box center [21, 193] width 10 height 10
click at [16, 91] on div at bounding box center [21, 91] width 10 height 10
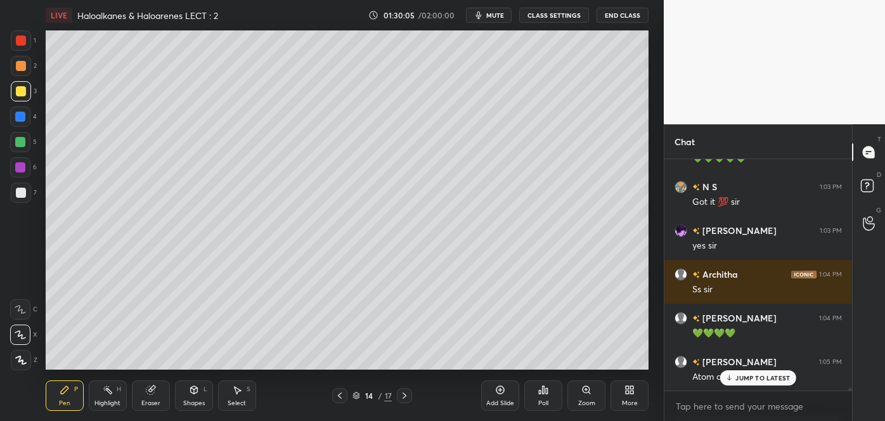
click at [22, 191] on div at bounding box center [21, 193] width 10 height 10
click at [20, 64] on div at bounding box center [21, 66] width 10 height 10
click at [22, 145] on div at bounding box center [20, 142] width 10 height 10
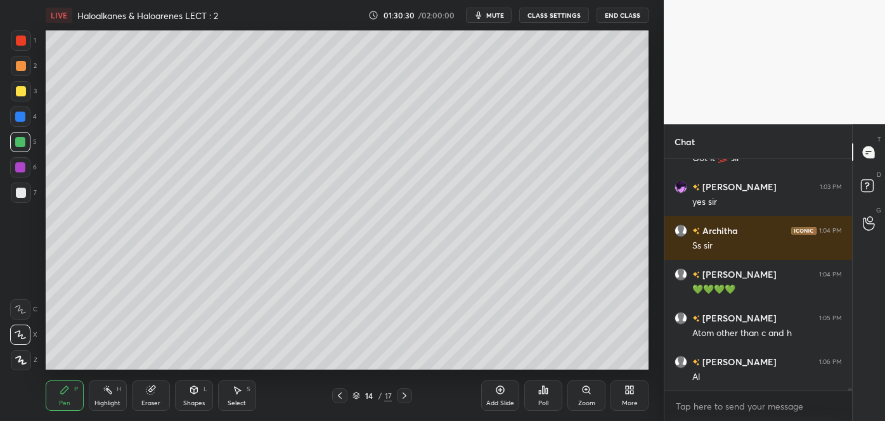
scroll to position [19521, 0]
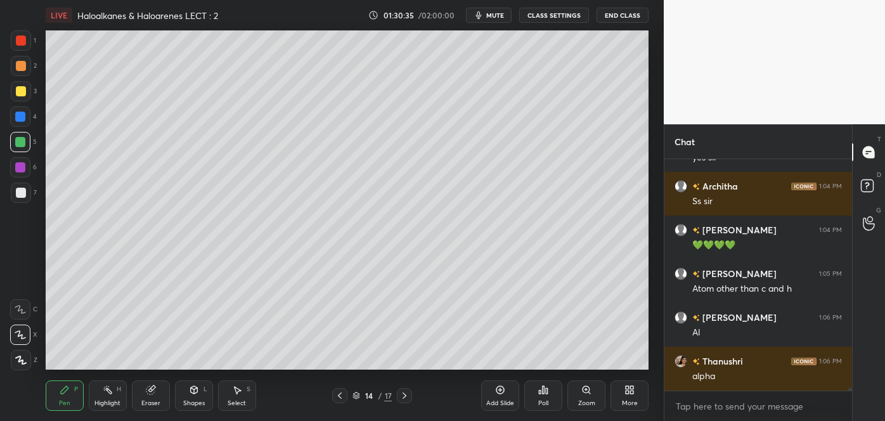
click at [21, 69] on div at bounding box center [21, 66] width 10 height 10
click at [19, 139] on div at bounding box center [20, 142] width 10 height 10
click at [18, 193] on div at bounding box center [21, 193] width 10 height 10
click at [16, 90] on div at bounding box center [21, 91] width 10 height 10
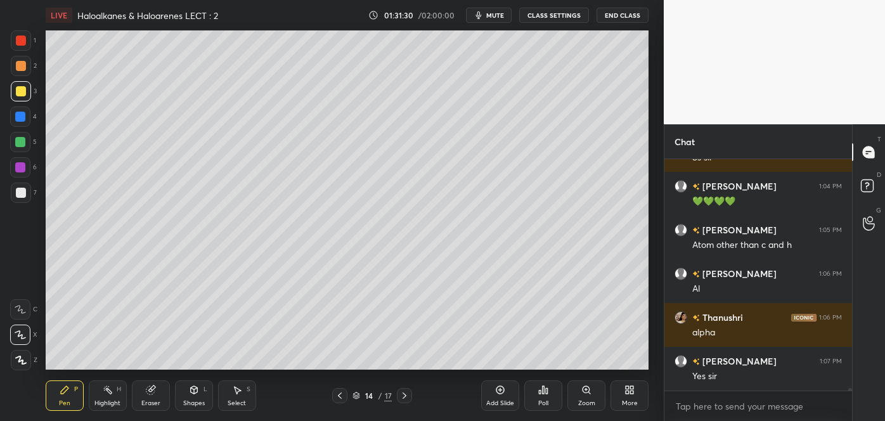
scroll to position [19619, 0]
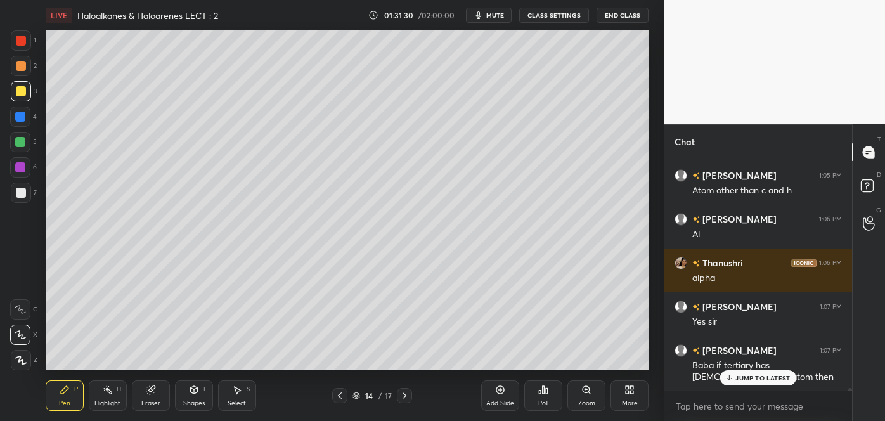
click at [20, 66] on div at bounding box center [21, 66] width 10 height 10
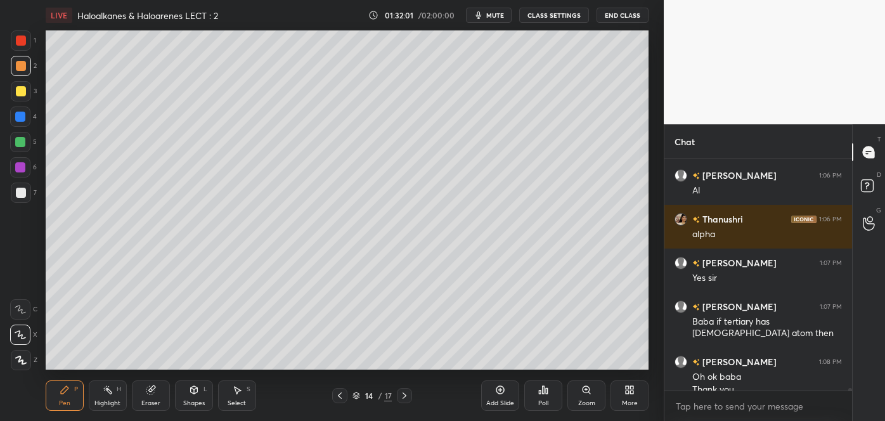
scroll to position [19676, 0]
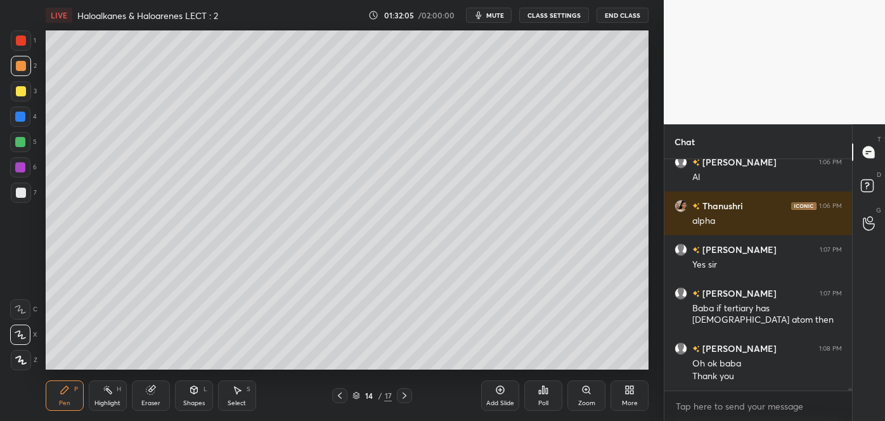
click at [510, 368] on div "Add Slide Poll Zoom More" at bounding box center [564, 395] width 167 height 71
click at [20, 111] on div at bounding box center [20, 117] width 20 height 20
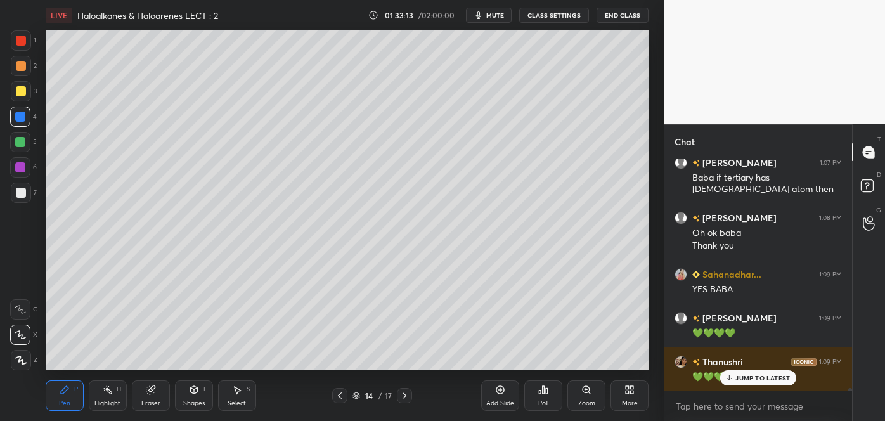
scroll to position [19851, 0]
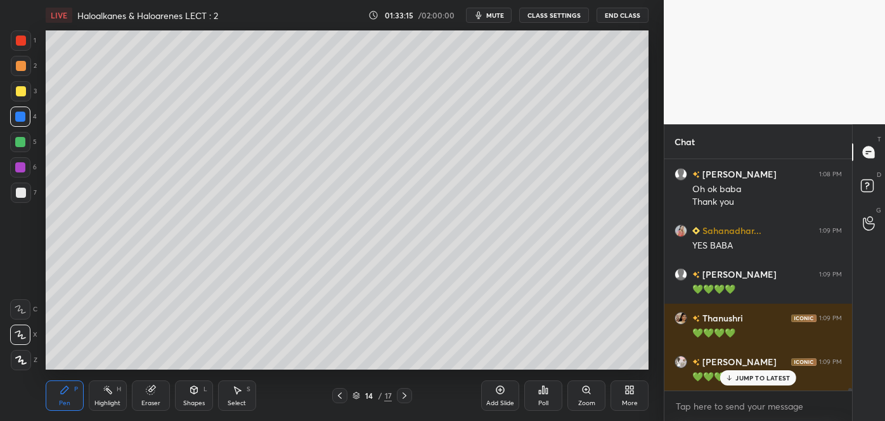
click at [502, 392] on icon at bounding box center [500, 390] width 10 height 10
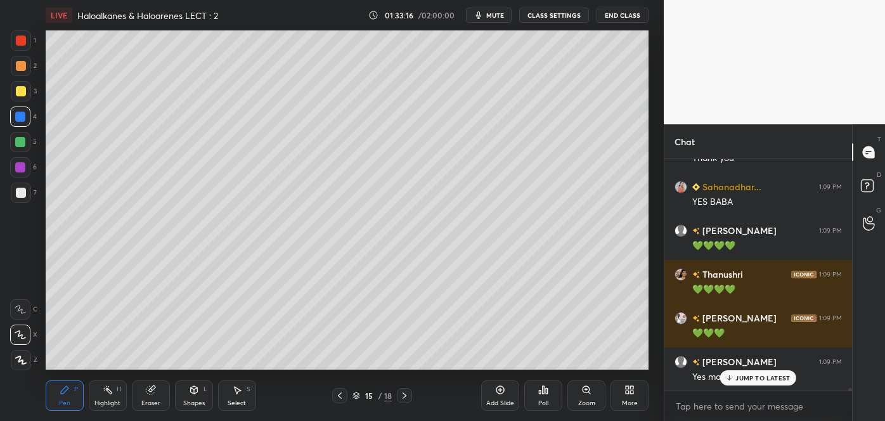
scroll to position [19983, 0]
click at [21, 193] on div at bounding box center [21, 193] width 10 height 10
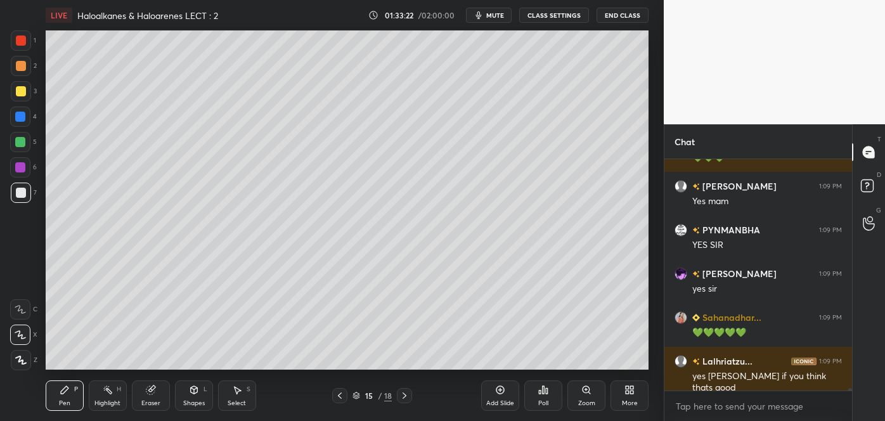
scroll to position [20114, 0]
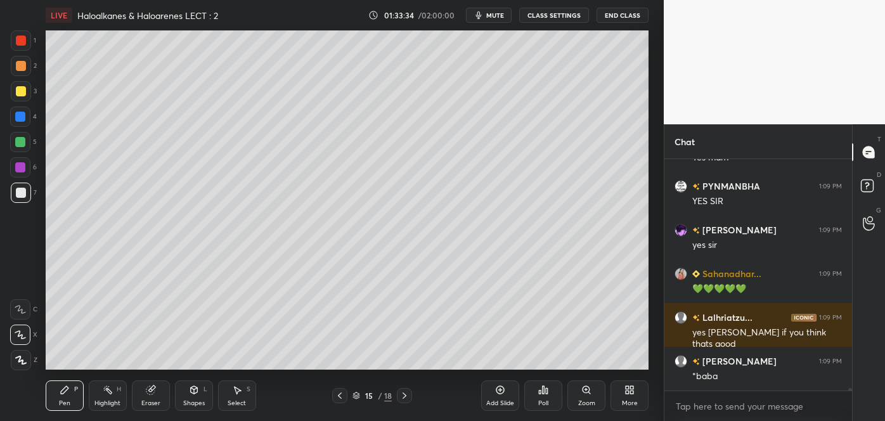
click at [18, 88] on div at bounding box center [21, 91] width 10 height 10
click at [22, 193] on div at bounding box center [21, 193] width 10 height 10
click at [22, 91] on div at bounding box center [21, 91] width 10 height 10
click at [19, 187] on div at bounding box center [21, 193] width 20 height 20
click at [18, 91] on div at bounding box center [21, 91] width 10 height 10
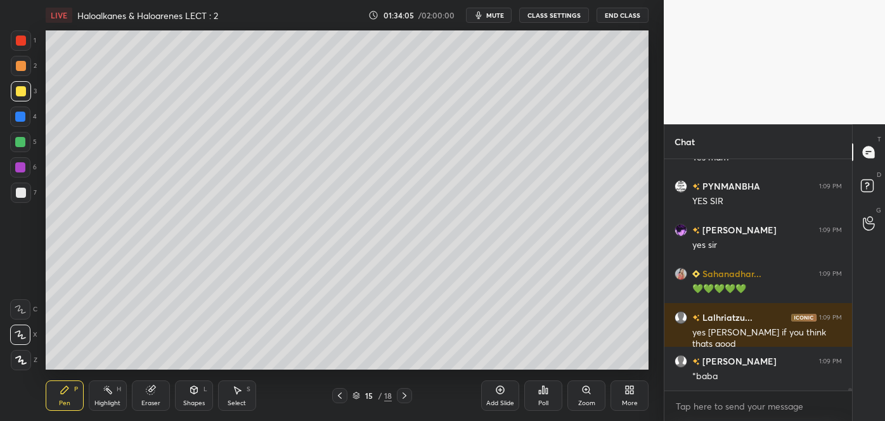
scroll to position [20144, 0]
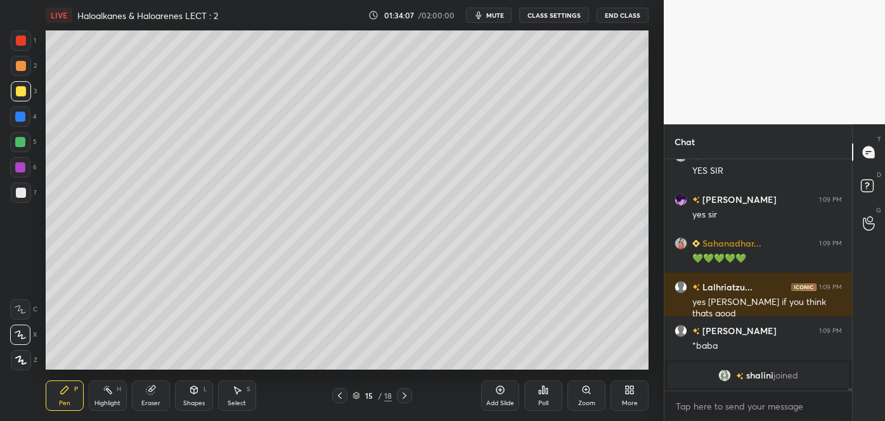
click at [22, 88] on div at bounding box center [21, 91] width 10 height 10
click at [22, 191] on div at bounding box center [21, 193] width 10 height 10
click at [20, 91] on div at bounding box center [21, 91] width 10 height 10
click at [22, 119] on div at bounding box center [20, 117] width 10 height 10
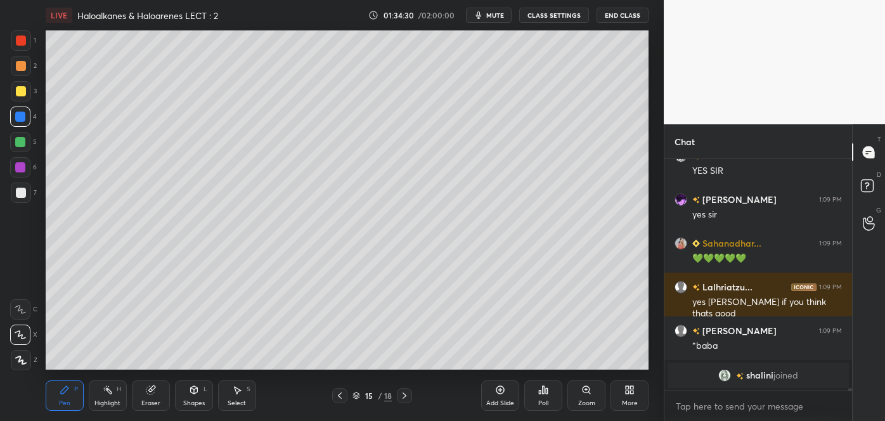
scroll to position [228, 184]
click at [20, 142] on div at bounding box center [20, 142] width 10 height 10
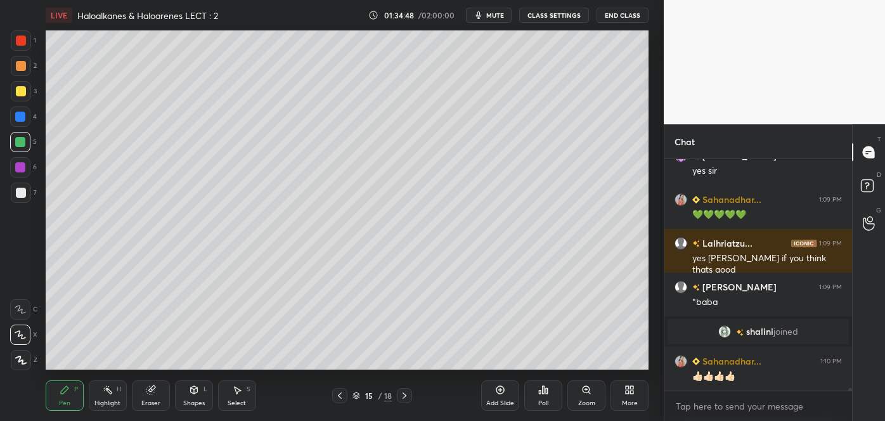
scroll to position [19680, 0]
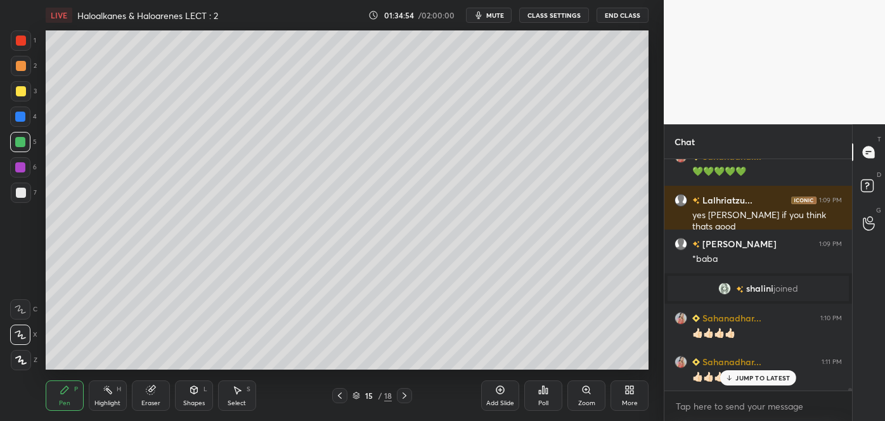
click at [193, 396] on div "Shapes L" at bounding box center [194, 395] width 38 height 30
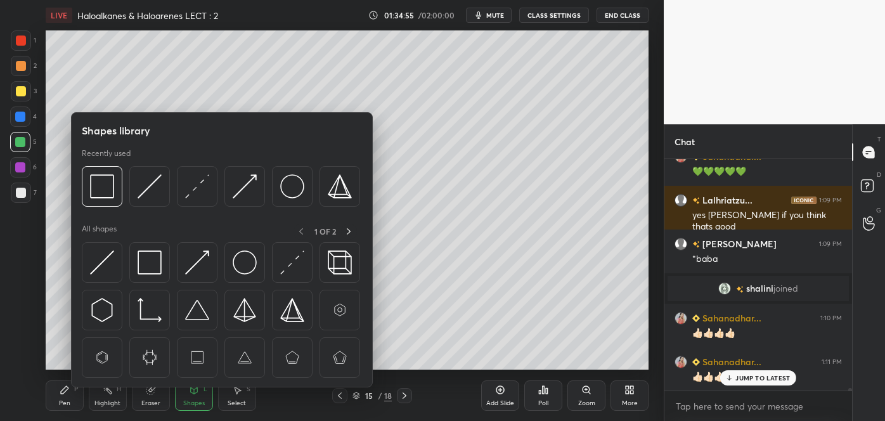
click at [190, 262] on img at bounding box center [197, 262] width 24 height 24
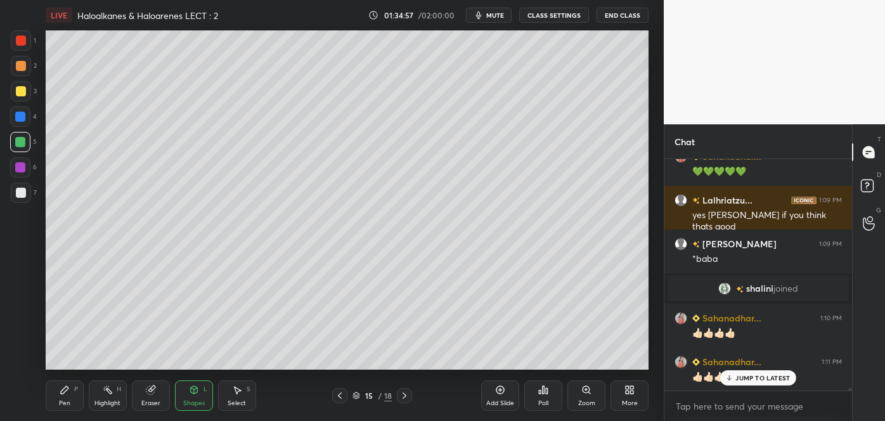
scroll to position [19724, 0]
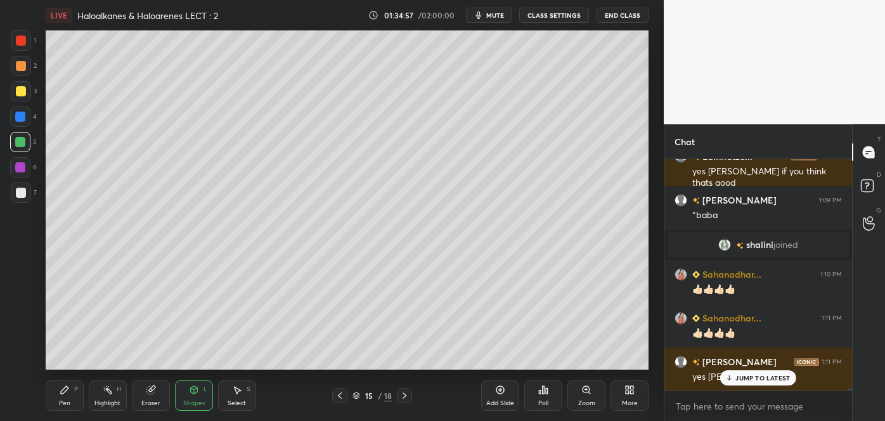
click at [18, 59] on div at bounding box center [21, 66] width 20 height 20
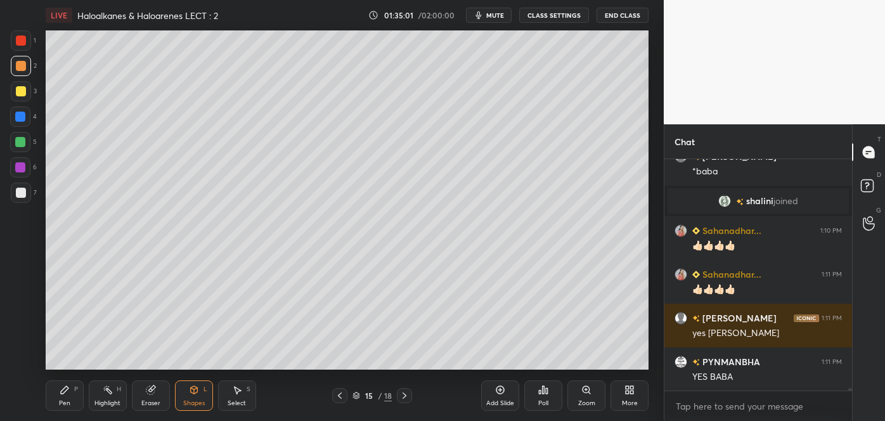
click at [72, 408] on div "Pen P" at bounding box center [65, 395] width 38 height 30
click at [23, 92] on div at bounding box center [21, 91] width 10 height 10
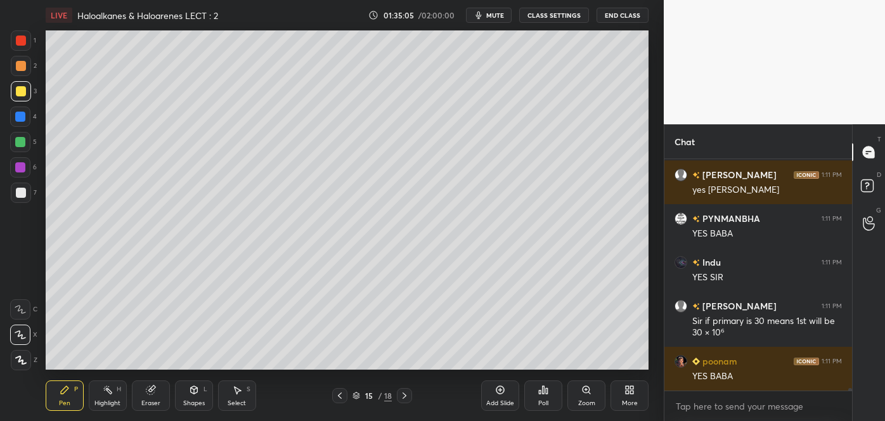
scroll to position [19954, 0]
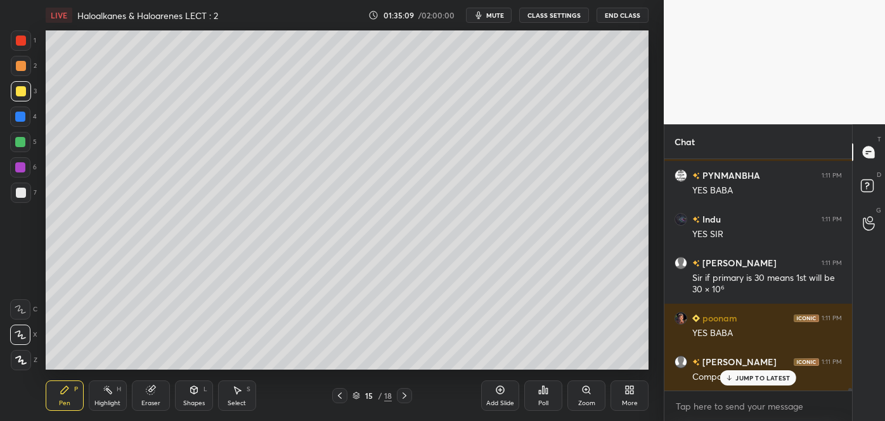
click at [342, 394] on icon at bounding box center [340, 396] width 10 height 10
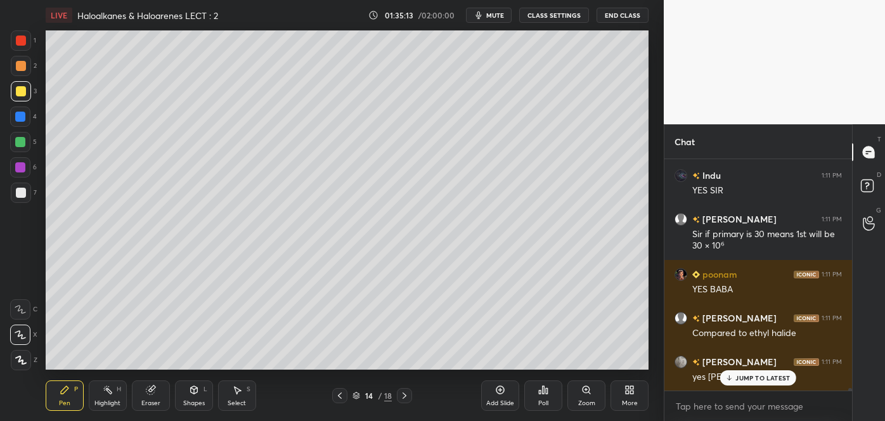
click at [154, 392] on icon at bounding box center [151, 390] width 10 height 10
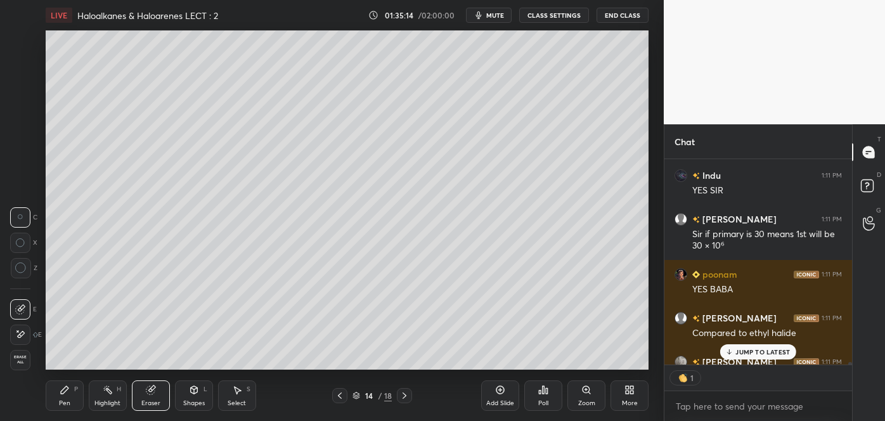
scroll to position [4, 3]
click at [62, 400] on div "Pen" at bounding box center [64, 403] width 11 height 6
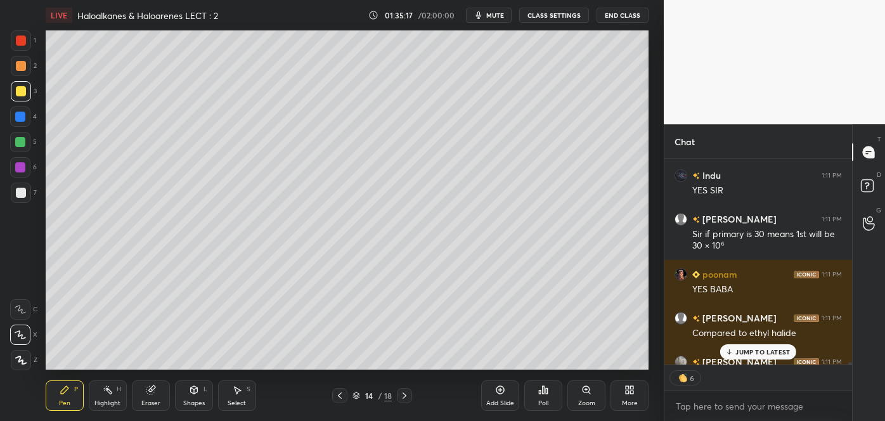
click at [21, 96] on div at bounding box center [21, 91] width 10 height 10
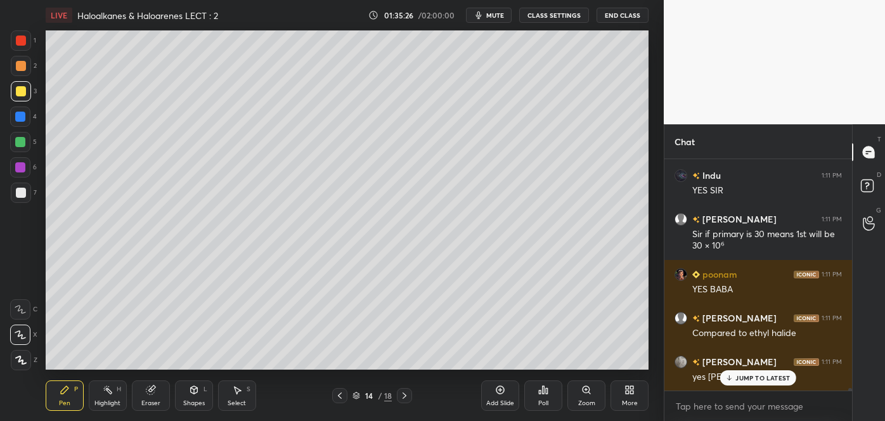
scroll to position [19998, 0]
click at [406, 394] on icon at bounding box center [404, 396] width 10 height 10
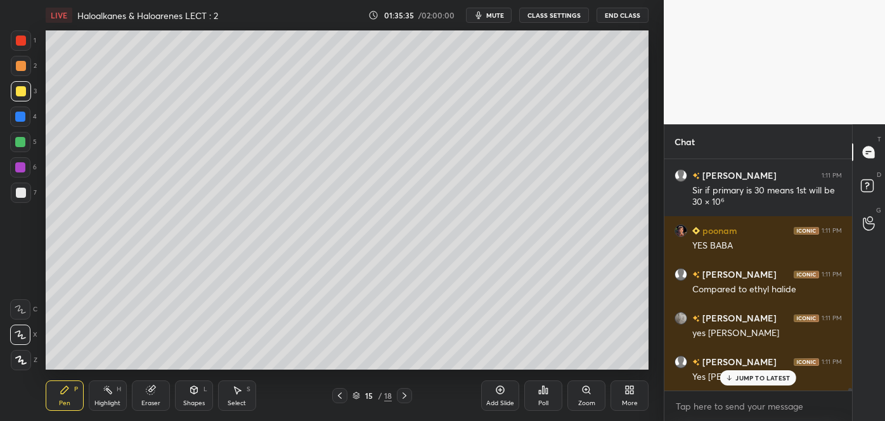
click at [23, 65] on div at bounding box center [21, 66] width 10 height 10
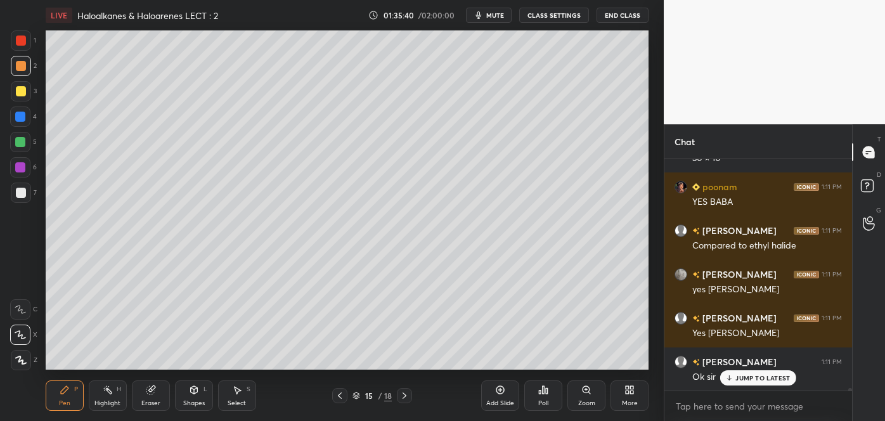
scroll to position [20130, 0]
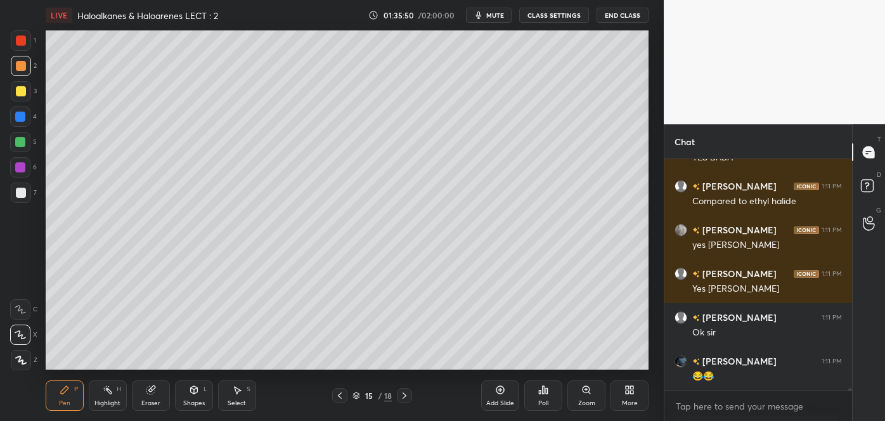
click at [23, 88] on div at bounding box center [21, 91] width 10 height 10
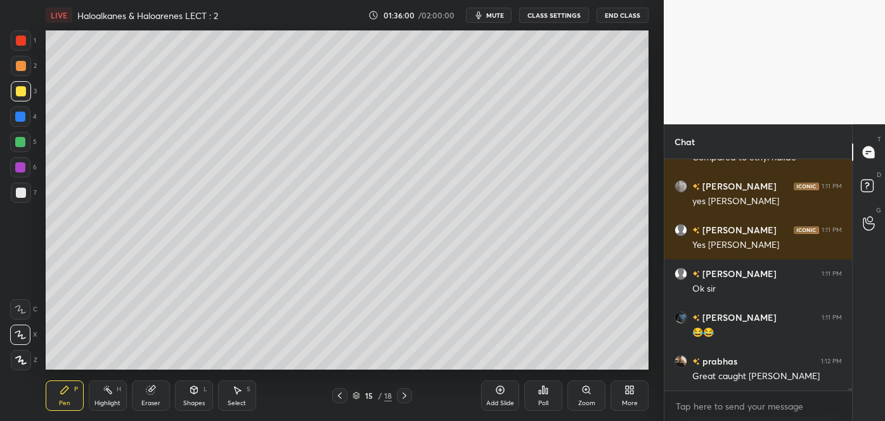
click at [22, 162] on div at bounding box center [20, 167] width 10 height 10
click at [18, 115] on div at bounding box center [20, 117] width 10 height 10
click at [20, 93] on div at bounding box center [21, 91] width 10 height 10
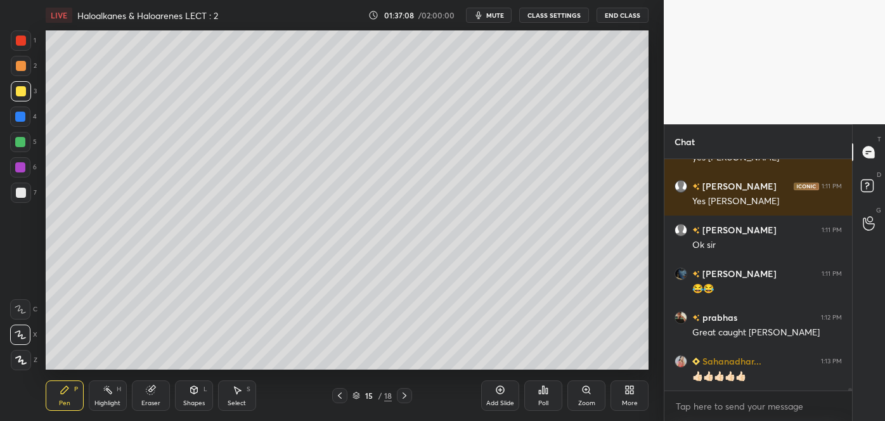
click at [23, 71] on div at bounding box center [21, 66] width 20 height 20
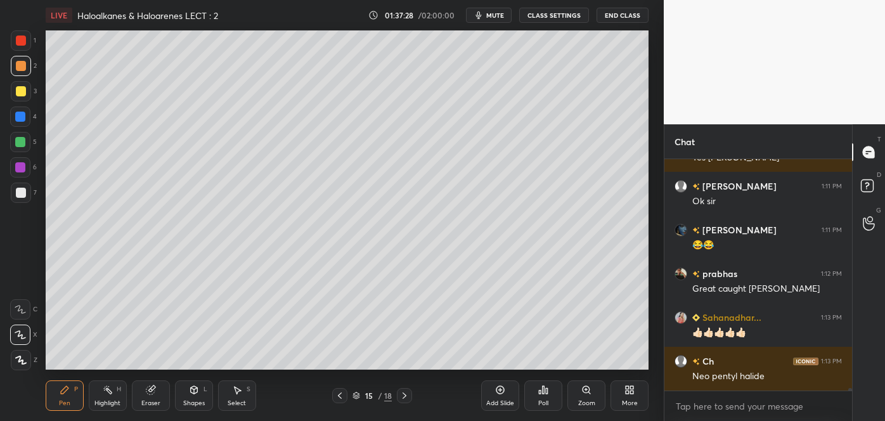
click at [18, 41] on div at bounding box center [21, 41] width 10 height 10
click at [499, 15] on span "mute" at bounding box center [495, 15] width 18 height 9
click at [21, 141] on div at bounding box center [20, 142] width 10 height 10
click at [202, 400] on div "Shapes" at bounding box center [194, 403] width 22 height 6
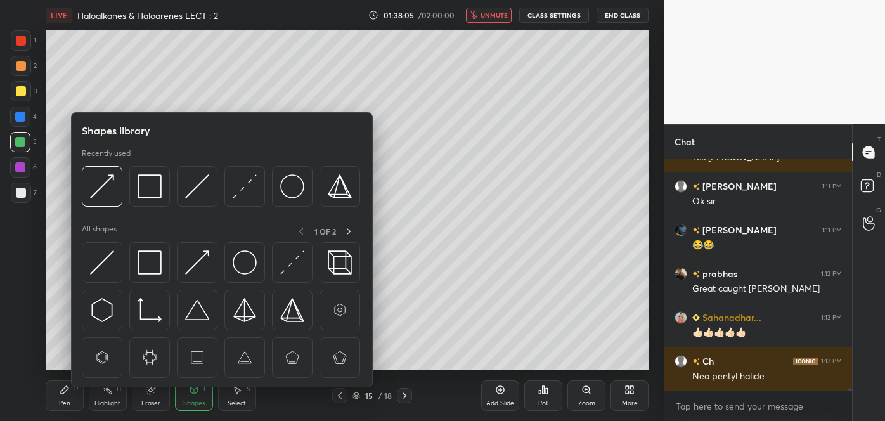
click at [201, 252] on img at bounding box center [197, 262] width 24 height 24
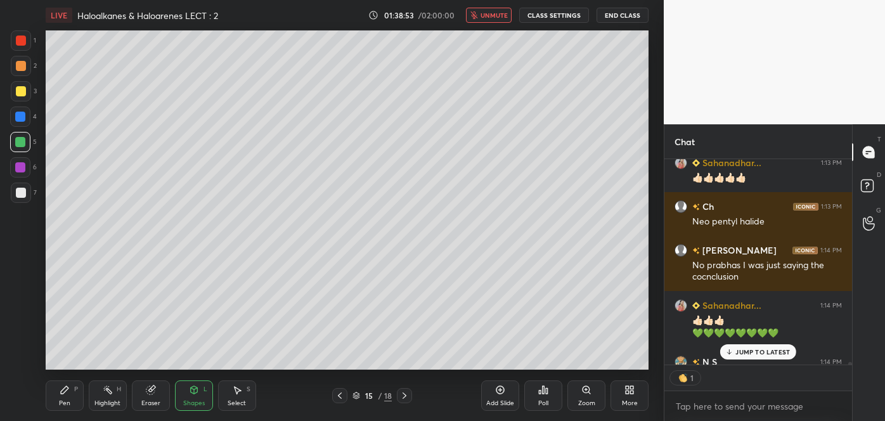
scroll to position [4, 3]
click at [487, 19] on span "unmute" at bounding box center [494, 15] width 27 height 9
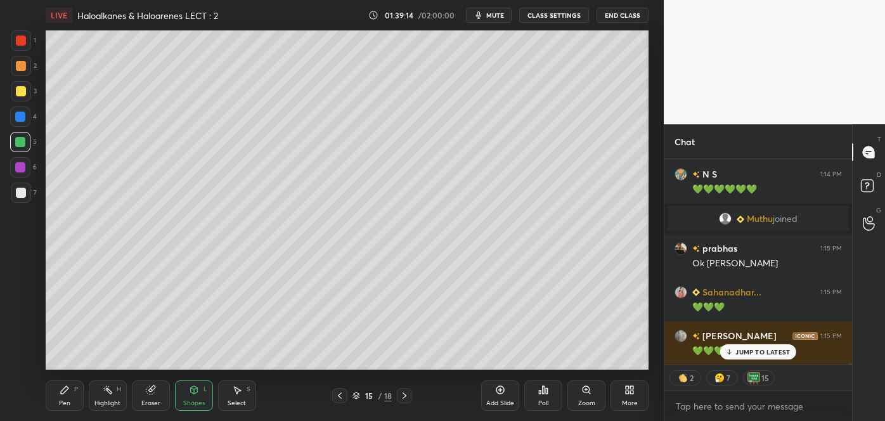
scroll to position [20647, 0]
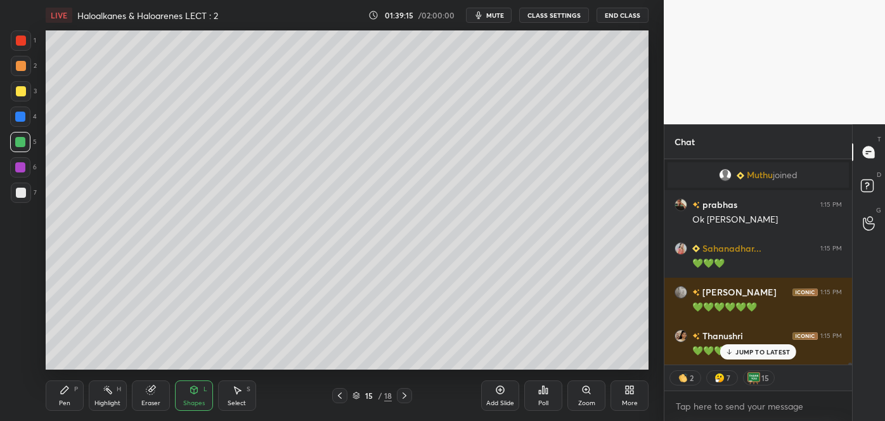
click at [502, 390] on icon at bounding box center [500, 390] width 10 height 10
click at [22, 194] on div at bounding box center [21, 193] width 10 height 10
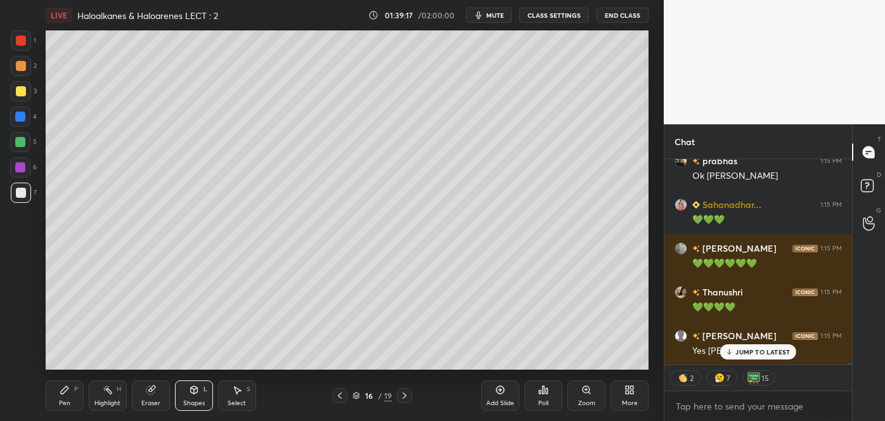
click at [65, 392] on icon at bounding box center [65, 390] width 10 height 10
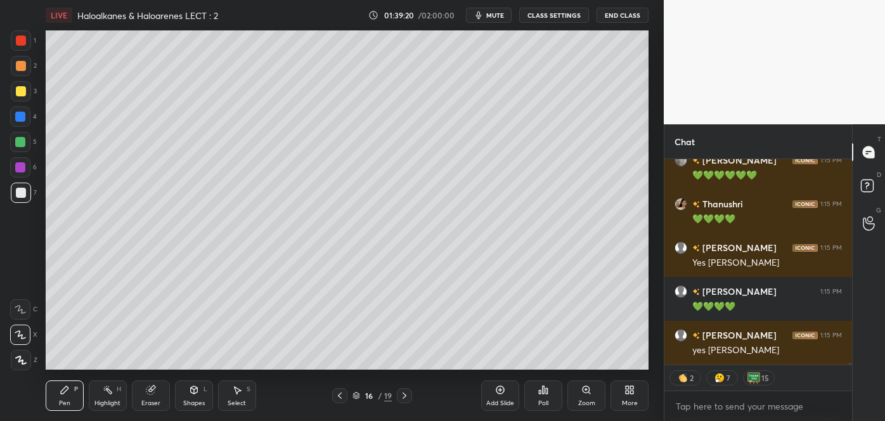
scroll to position [20866, 0]
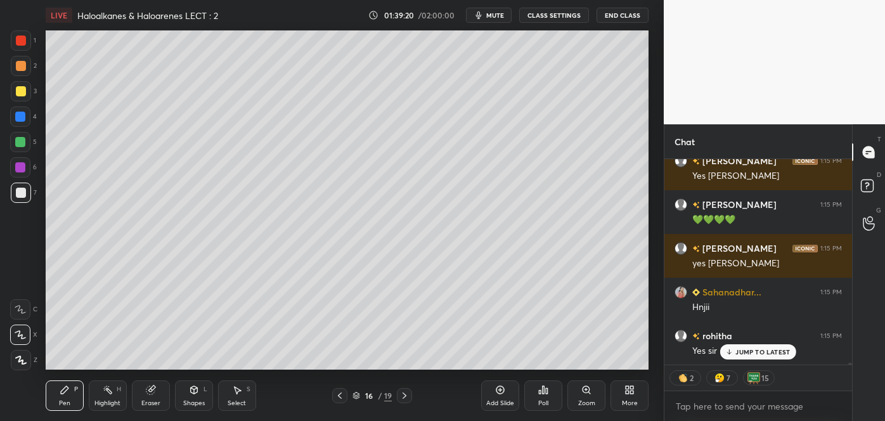
click at [340, 396] on icon at bounding box center [340, 396] width 10 height 10
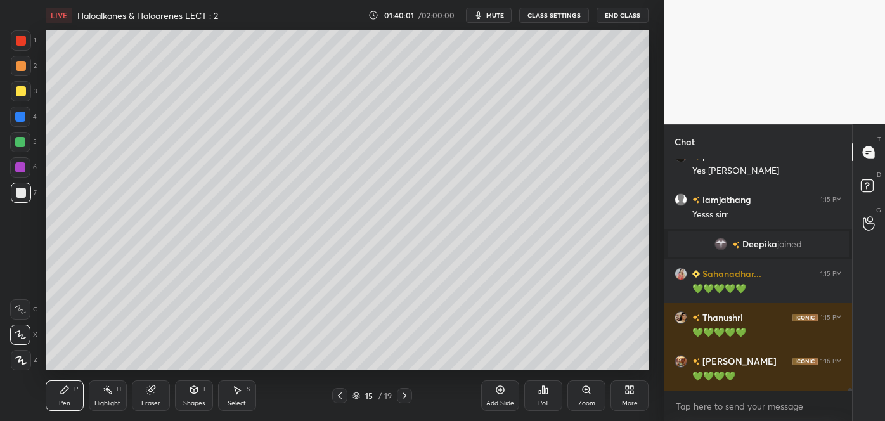
scroll to position [20794, 0]
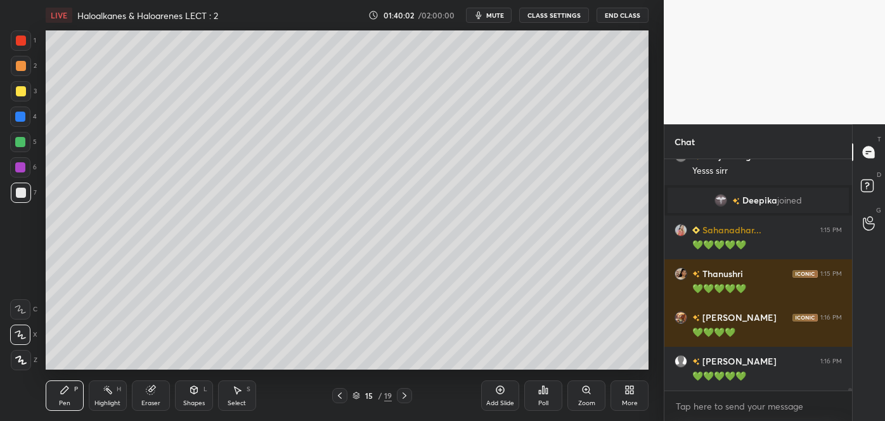
click at [406, 394] on icon at bounding box center [404, 396] width 10 height 10
click at [22, 93] on div at bounding box center [21, 91] width 10 height 10
click at [22, 193] on div at bounding box center [21, 193] width 10 height 10
click at [20, 67] on div at bounding box center [21, 66] width 10 height 10
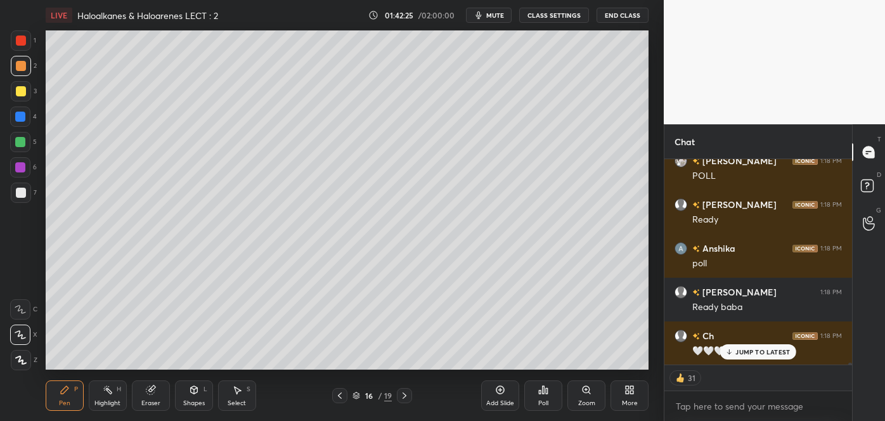
scroll to position [21169, 0]
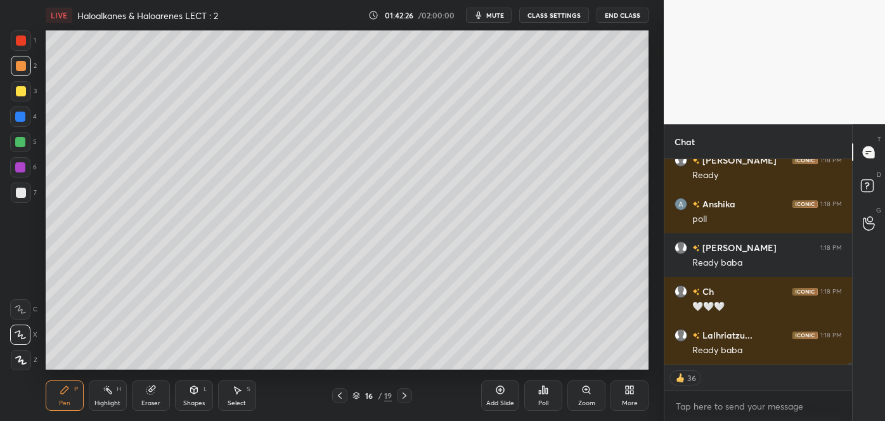
click at [546, 396] on div "Poll" at bounding box center [543, 395] width 38 height 30
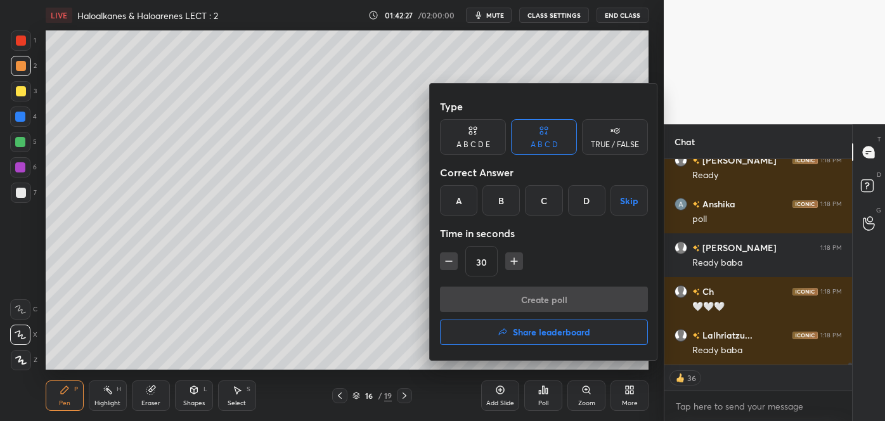
click at [511, 200] on div "B" at bounding box center [500, 200] width 37 height 30
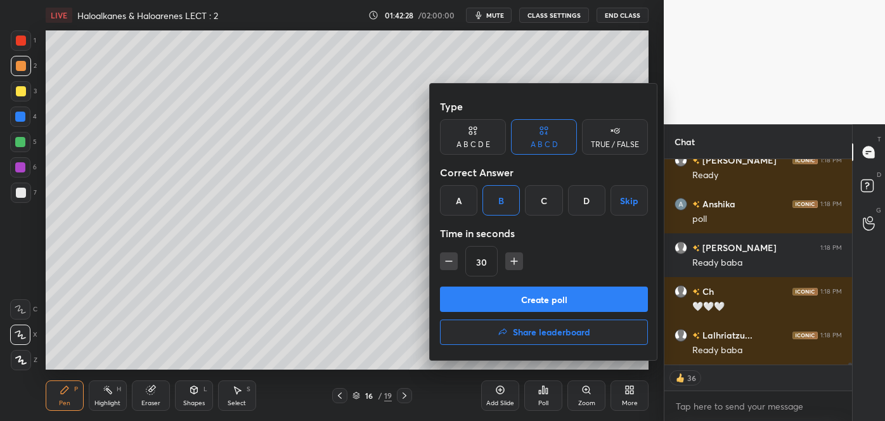
click at [502, 296] on button "Create poll" at bounding box center [544, 299] width 208 height 25
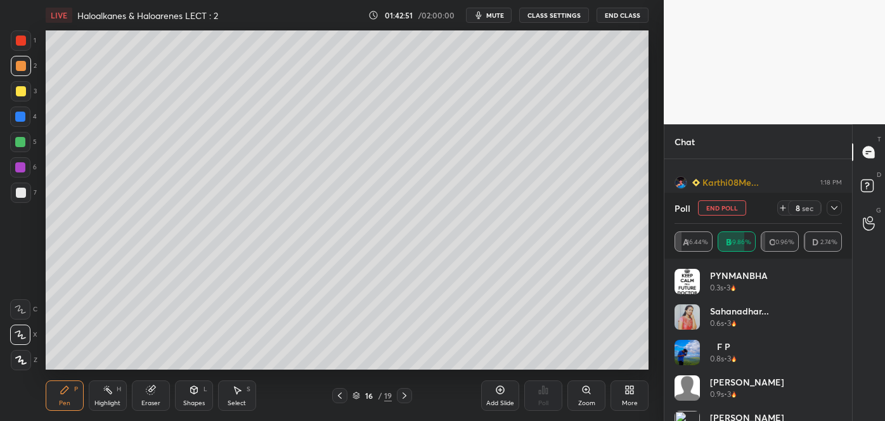
scroll to position [21453, 0]
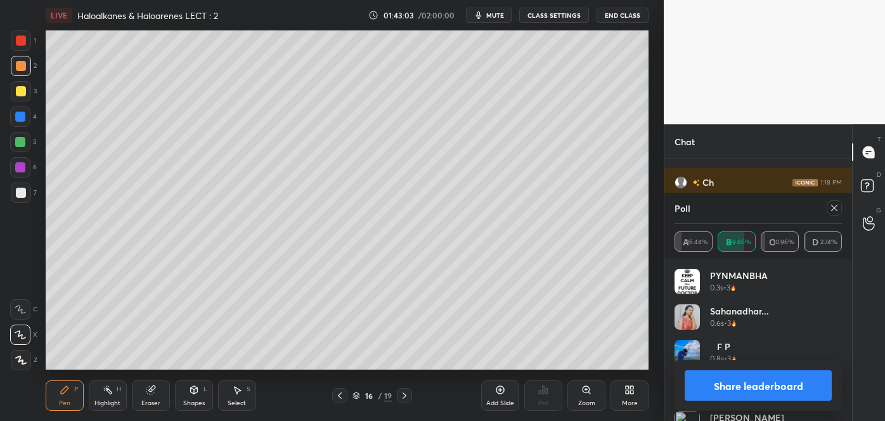
click at [701, 389] on button "Share leaderboard" at bounding box center [758, 385] width 147 height 30
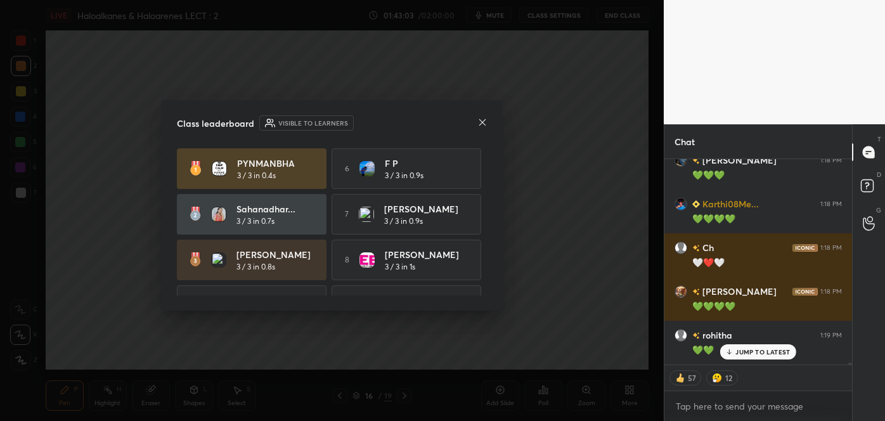
scroll to position [21388, 0]
click at [483, 122] on icon at bounding box center [482, 122] width 10 height 10
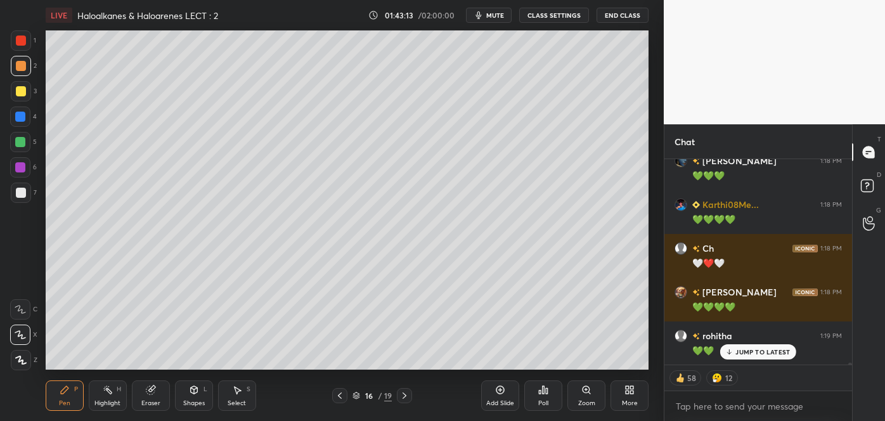
click at [19, 141] on div at bounding box center [20, 142] width 10 height 10
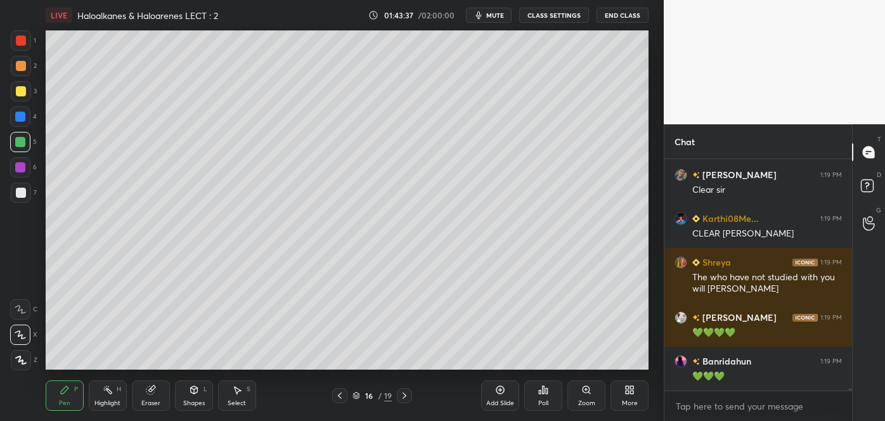
scroll to position [21754, 0]
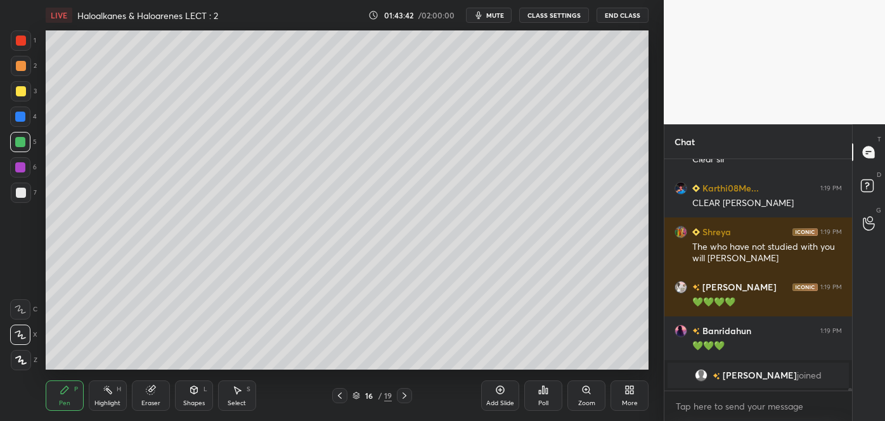
click at [506, 391] on div "Add Slide" at bounding box center [500, 395] width 38 height 30
click at [22, 195] on div at bounding box center [21, 193] width 10 height 10
click at [18, 90] on div at bounding box center [21, 91] width 10 height 10
click at [22, 139] on div at bounding box center [20, 142] width 10 height 10
click at [22, 119] on div at bounding box center [20, 117] width 10 height 10
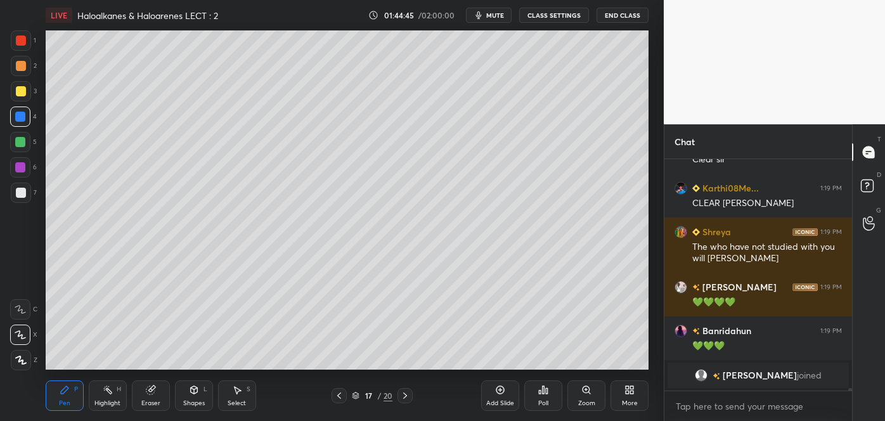
click at [20, 65] on div at bounding box center [21, 66] width 10 height 10
click at [196, 398] on div "Shapes L" at bounding box center [194, 395] width 38 height 30
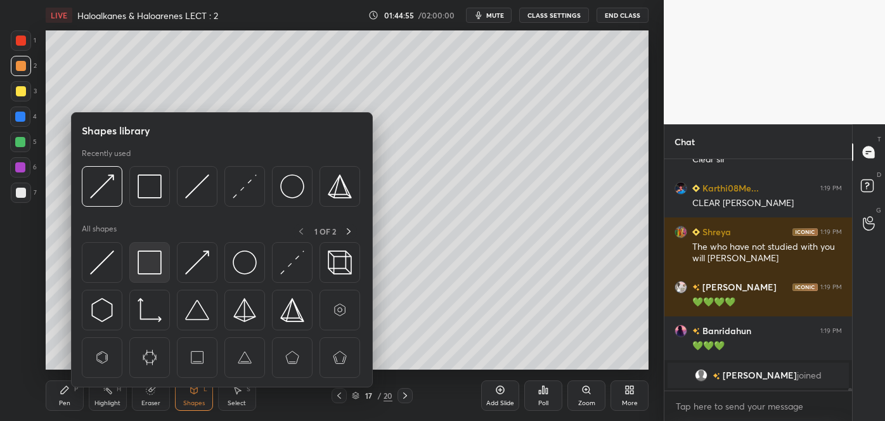
click at [152, 262] on img at bounding box center [150, 262] width 24 height 24
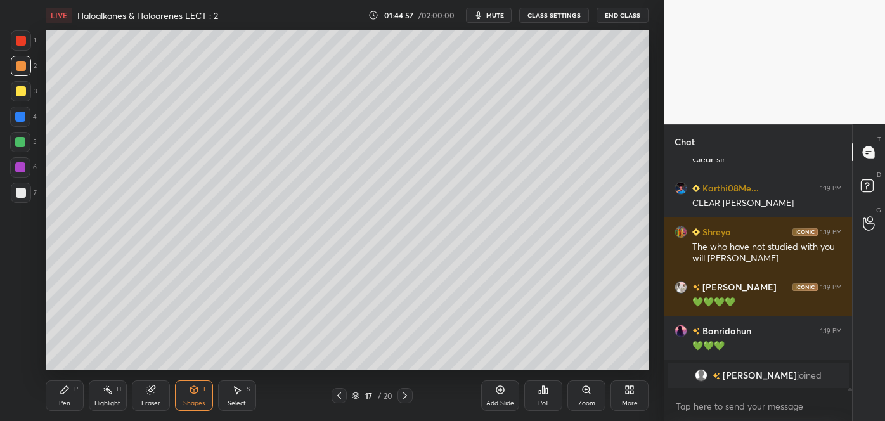
click at [20, 166] on div at bounding box center [20, 167] width 10 height 10
click at [22, 67] on div at bounding box center [21, 66] width 10 height 10
click at [67, 396] on div "Pen P" at bounding box center [65, 395] width 38 height 30
click at [14, 144] on div at bounding box center [20, 142] width 20 height 20
click at [18, 193] on div at bounding box center [21, 193] width 10 height 10
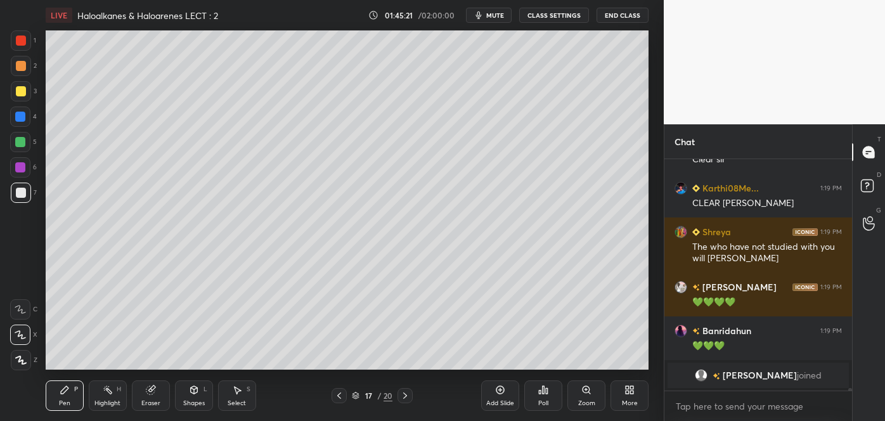
click at [20, 92] on div at bounding box center [21, 91] width 10 height 10
click at [15, 145] on div at bounding box center [20, 142] width 10 height 10
click at [20, 69] on div at bounding box center [21, 66] width 10 height 10
click at [18, 96] on div at bounding box center [21, 91] width 10 height 10
click at [20, 113] on div at bounding box center [20, 117] width 10 height 10
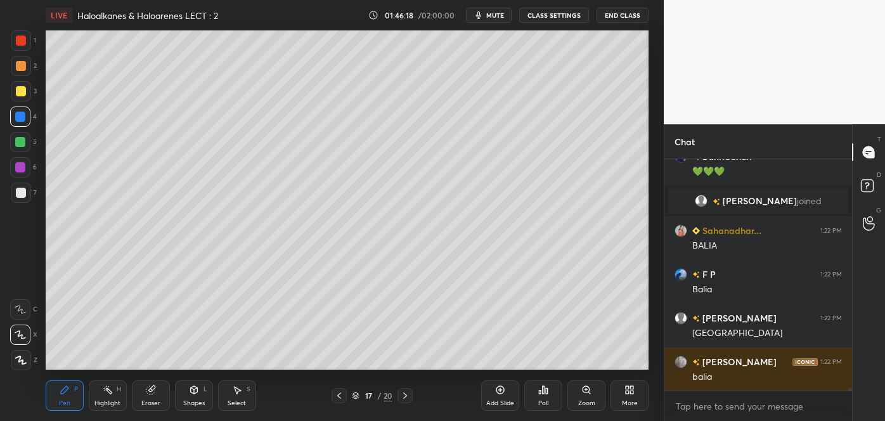
scroll to position [21661, 0]
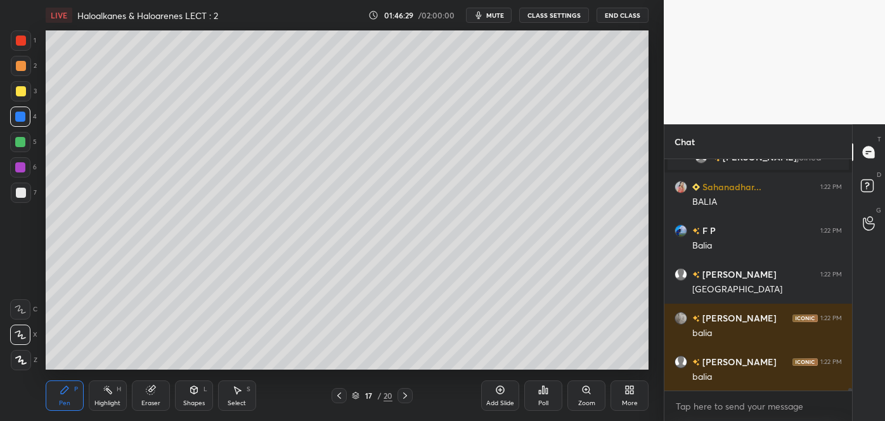
click at [23, 190] on div at bounding box center [21, 193] width 10 height 10
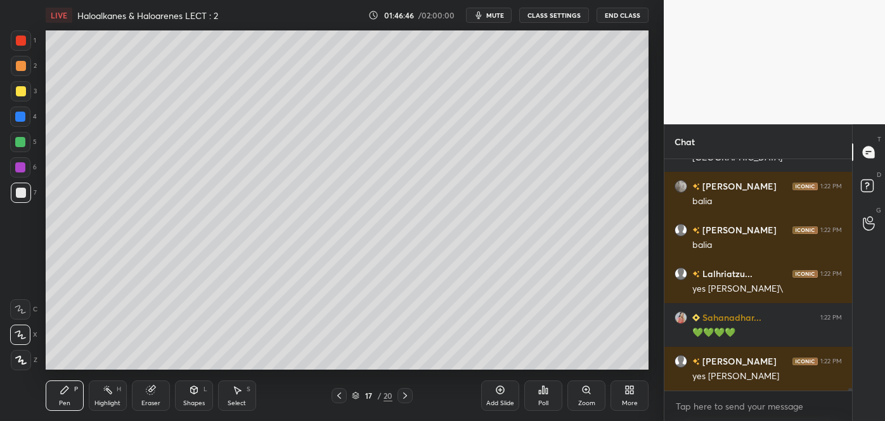
scroll to position [21837, 0]
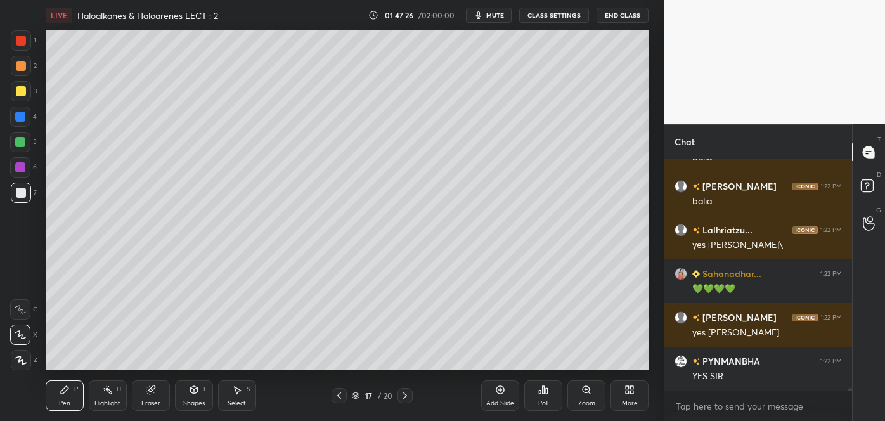
click at [24, 86] on div at bounding box center [21, 91] width 20 height 20
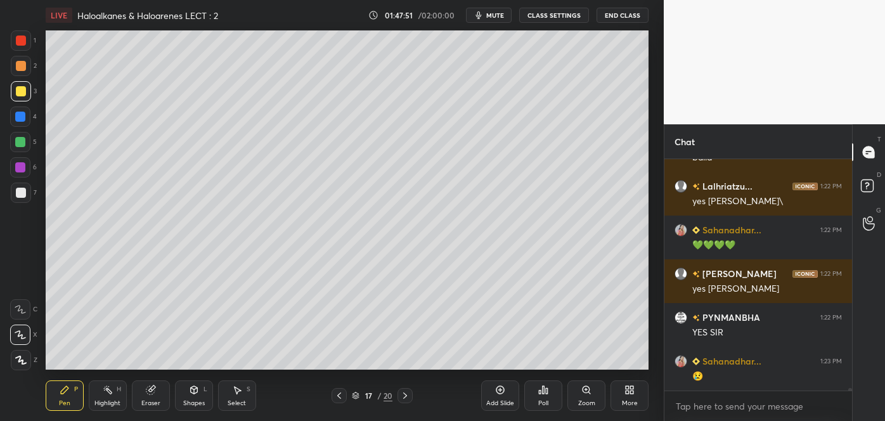
click at [487, 394] on div "Add Slide" at bounding box center [500, 395] width 38 height 30
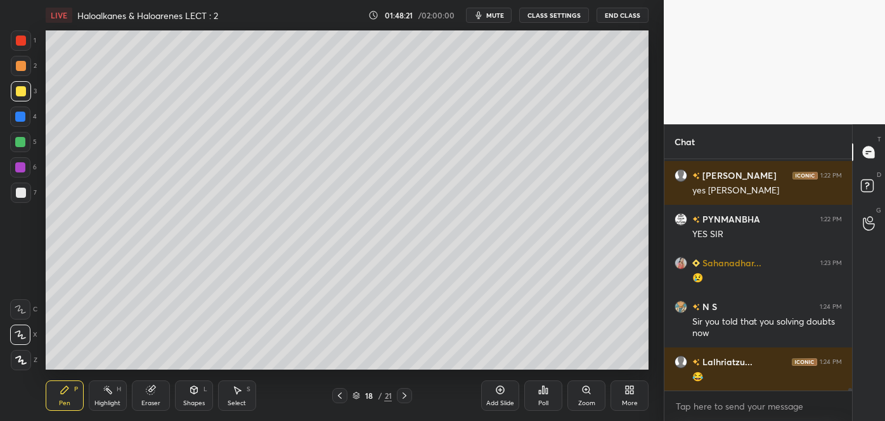
scroll to position [4, 3]
click at [30, 141] on div at bounding box center [20, 142] width 20 height 20
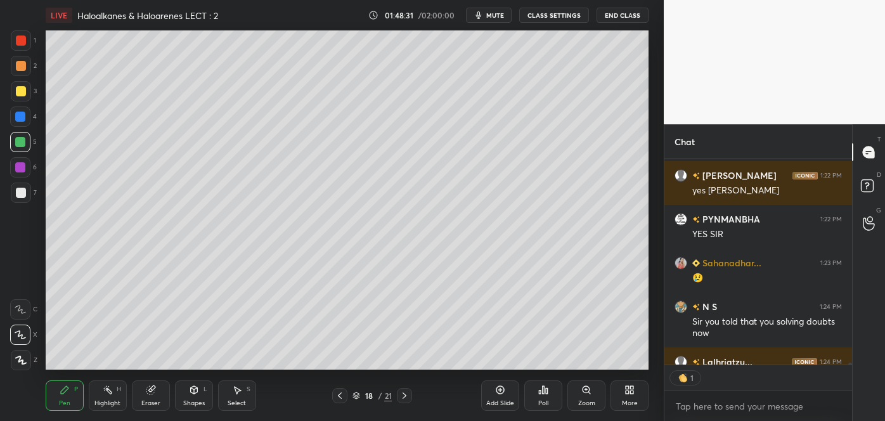
scroll to position [228, 184]
click at [18, 95] on div at bounding box center [21, 91] width 10 height 10
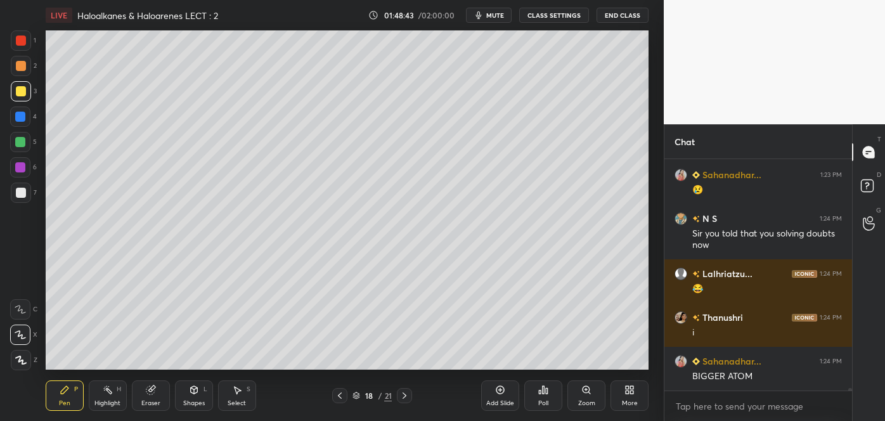
scroll to position [22111, 0]
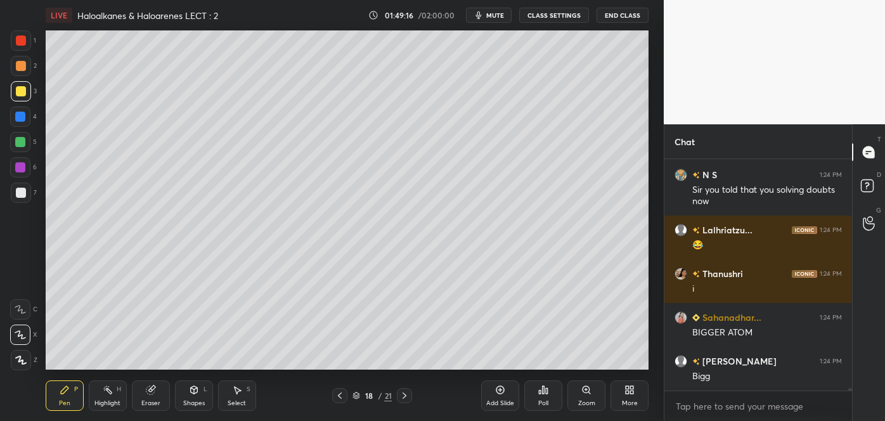
click at [22, 195] on div at bounding box center [21, 193] width 10 height 10
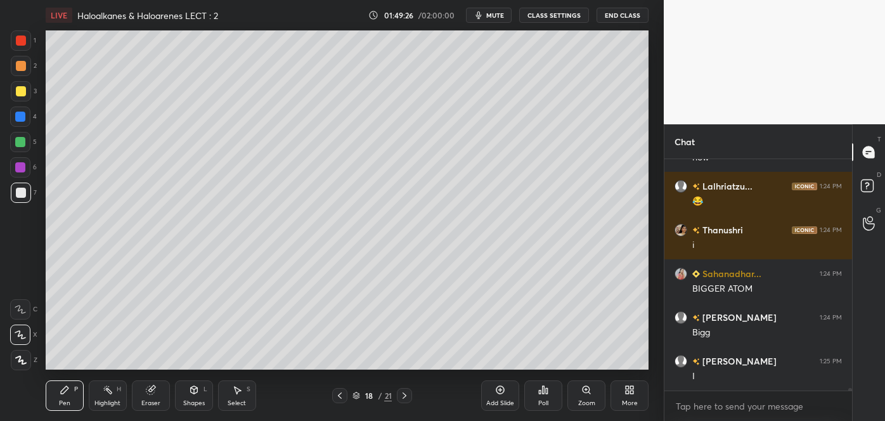
click at [340, 392] on icon at bounding box center [340, 396] width 10 height 10
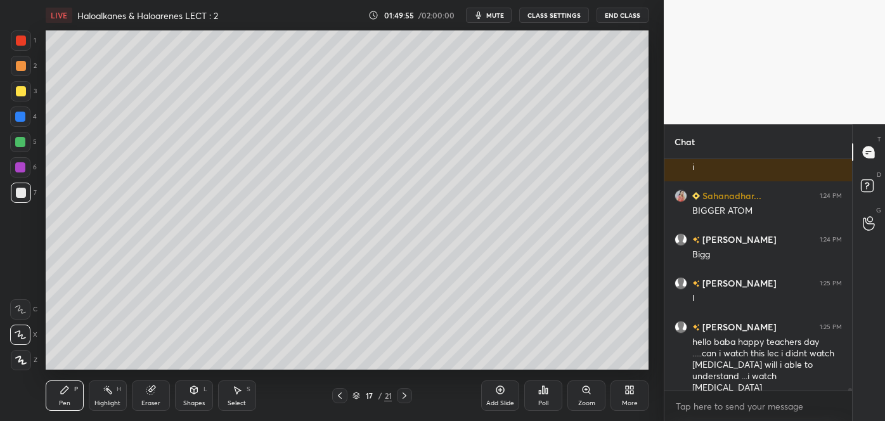
click at [406, 396] on icon at bounding box center [404, 396] width 10 height 10
click at [865, 183] on icon at bounding box center [867, 185] width 4 height 5
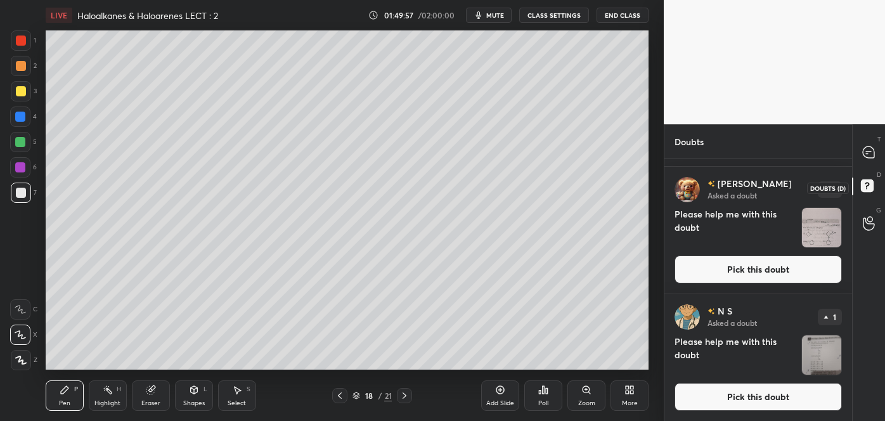
scroll to position [0, 0]
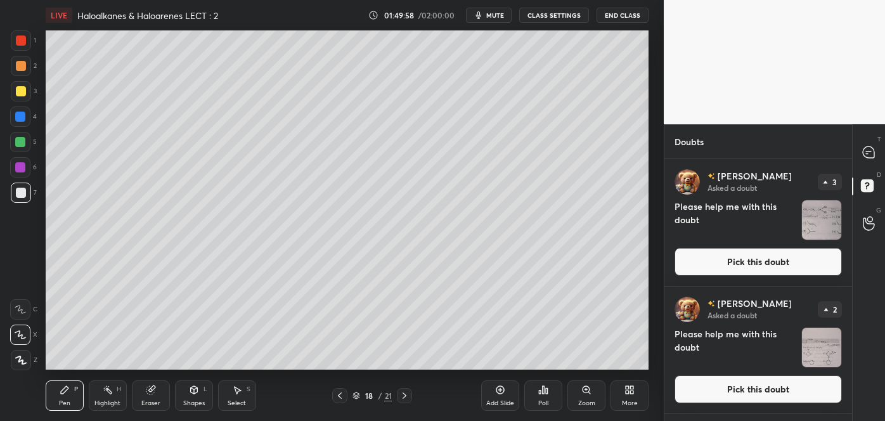
click at [754, 267] on button "Pick this doubt" at bounding box center [758, 262] width 167 height 28
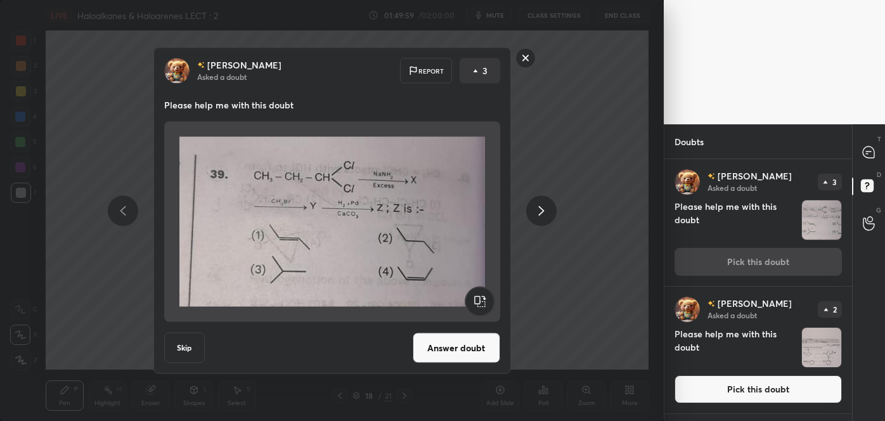
click at [441, 355] on button "Answer doubt" at bounding box center [456, 348] width 87 height 30
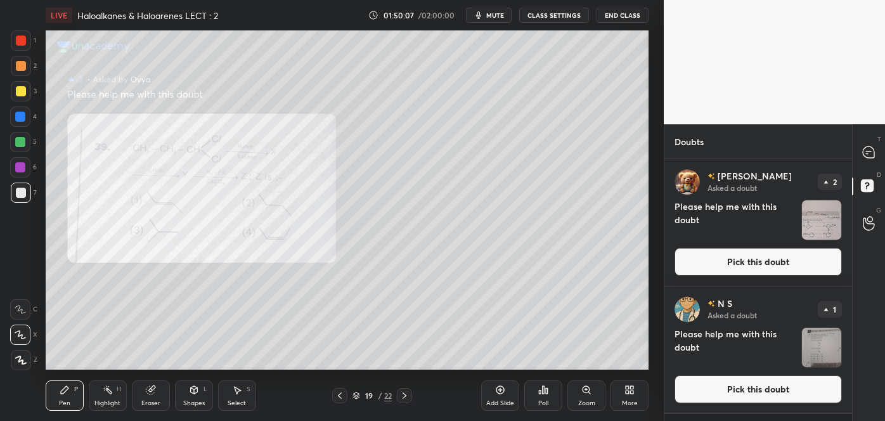
click at [344, 392] on icon at bounding box center [340, 396] width 10 height 10
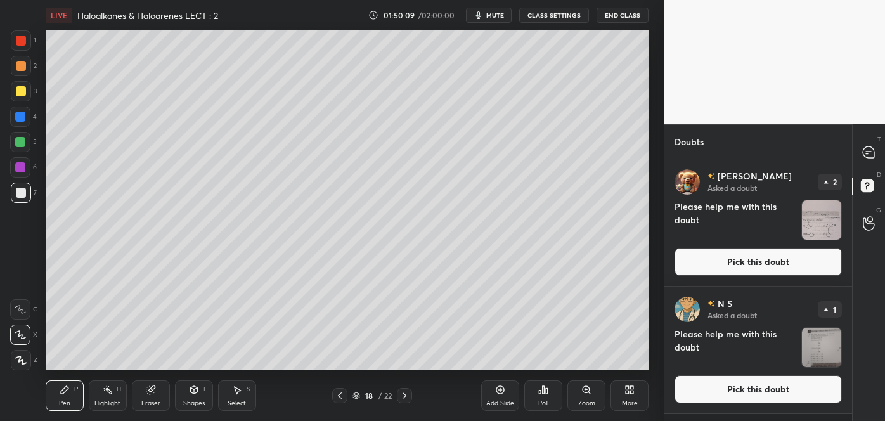
click at [338, 389] on div at bounding box center [339, 395] width 15 height 15
click at [401, 396] on icon at bounding box center [404, 396] width 10 height 10
click at [408, 394] on icon at bounding box center [404, 396] width 10 height 10
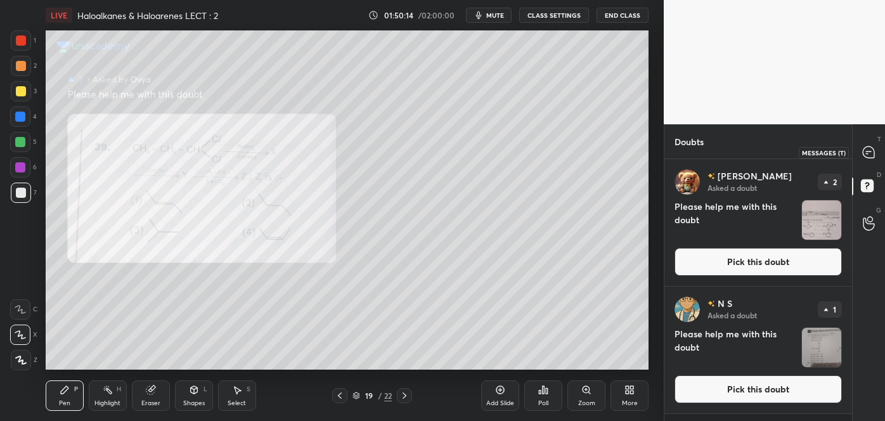
click at [868, 150] on icon at bounding box center [868, 151] width 11 height 11
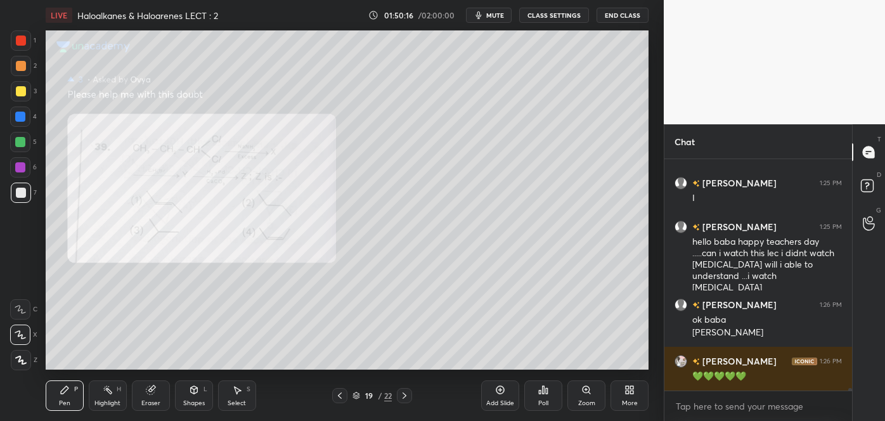
scroll to position [22494, 0]
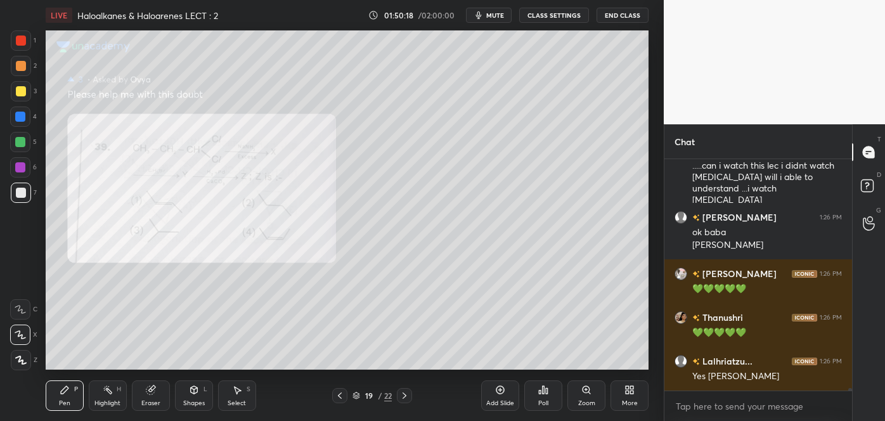
click at [588, 395] on div "Zoom" at bounding box center [586, 395] width 38 height 30
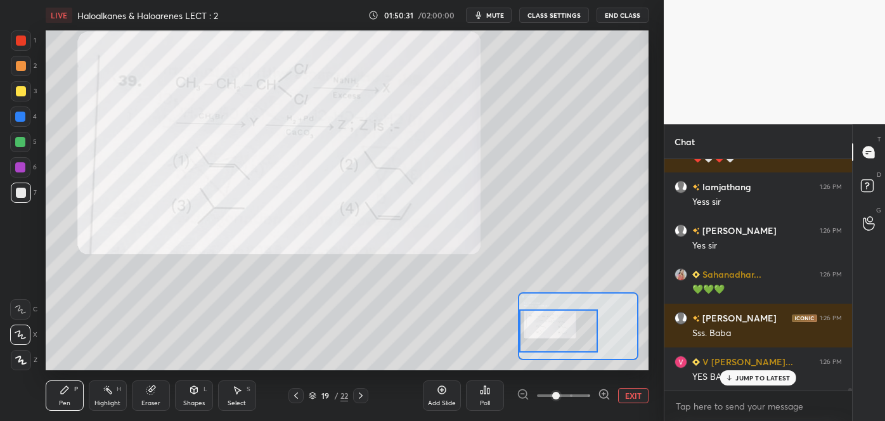
scroll to position [23457, 0]
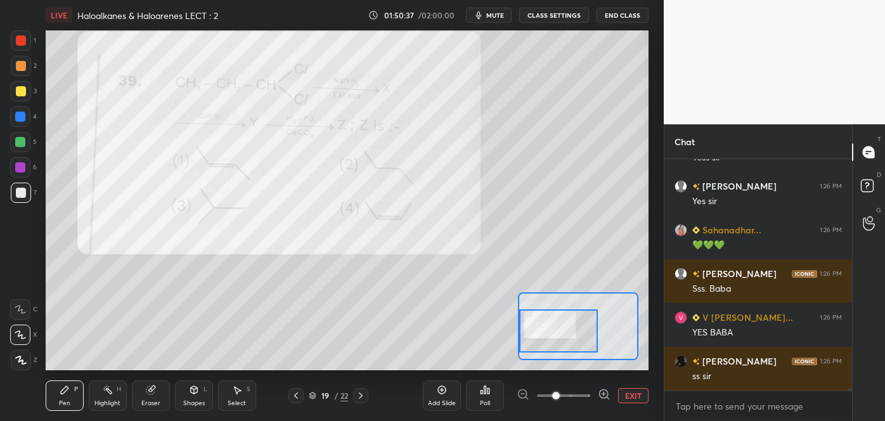
click at [22, 68] on div at bounding box center [21, 66] width 10 height 10
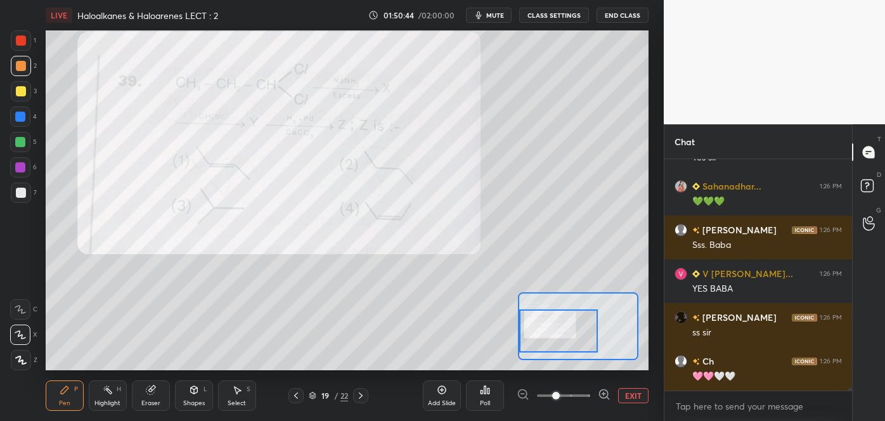
click at [23, 93] on div at bounding box center [21, 91] width 10 height 10
click at [20, 188] on div at bounding box center [21, 193] width 10 height 10
click at [18, 305] on icon at bounding box center [20, 309] width 11 height 9
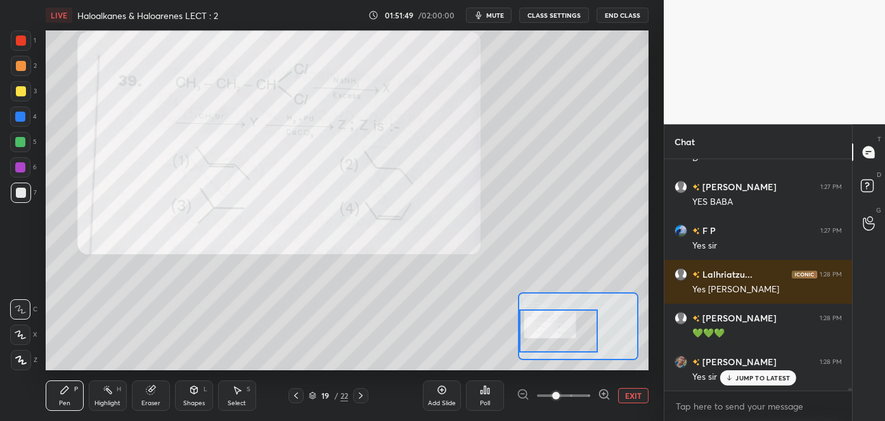
scroll to position [23807, 0]
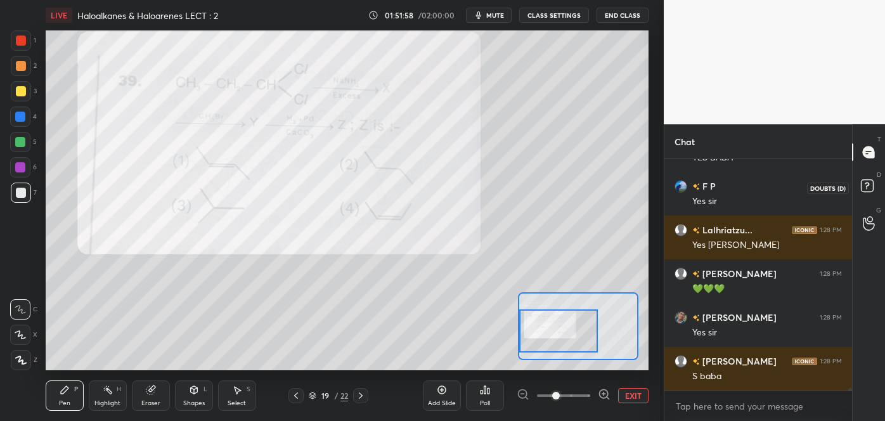
click at [863, 186] on rect at bounding box center [867, 186] width 12 height 12
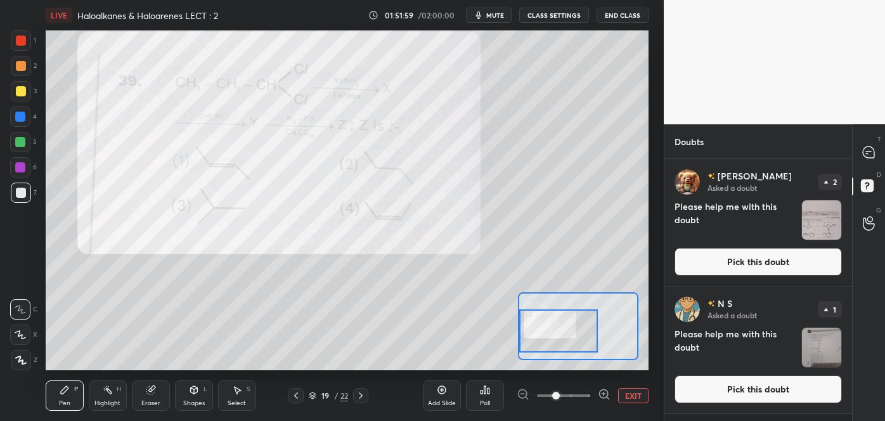
click at [764, 264] on button "Pick this doubt" at bounding box center [758, 262] width 167 height 28
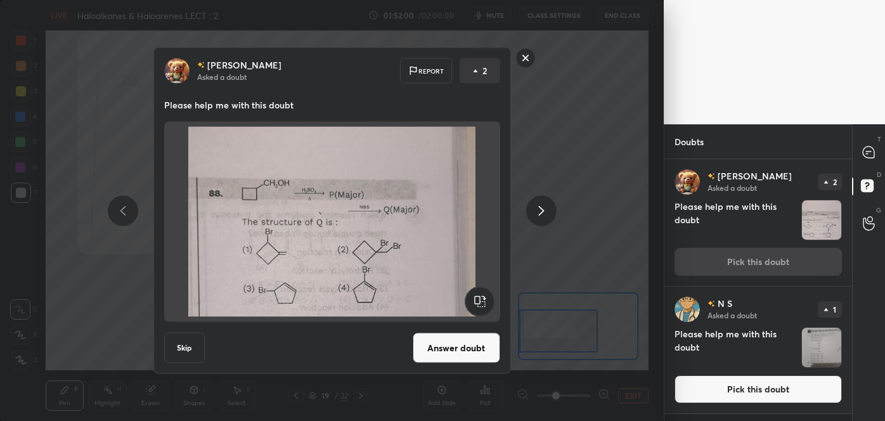
click at [472, 353] on button "Answer doubt" at bounding box center [456, 348] width 87 height 30
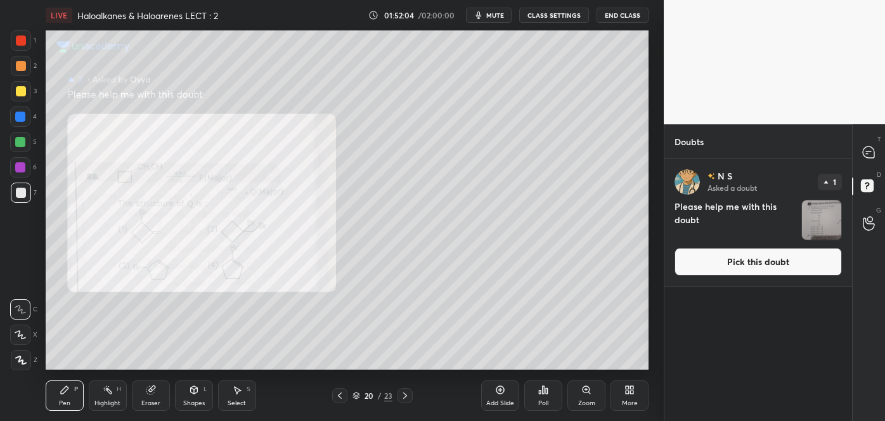
click at [583, 400] on div "Zoom" at bounding box center [586, 403] width 17 height 6
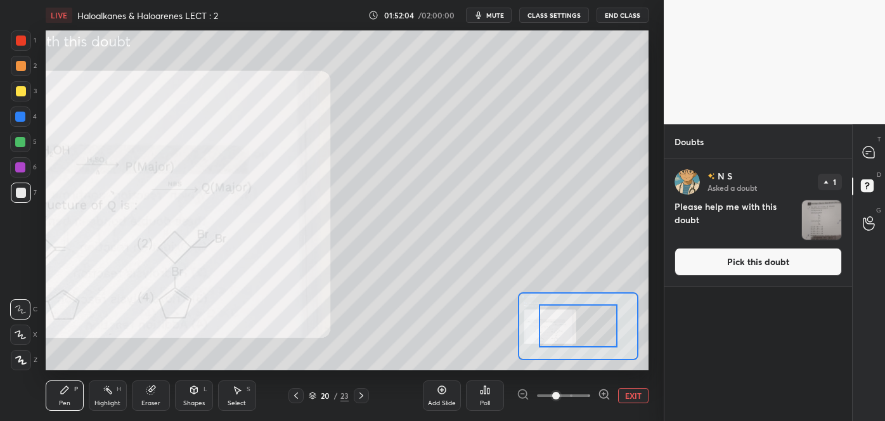
click at [602, 392] on icon at bounding box center [604, 394] width 13 height 13
click at [600, 391] on icon at bounding box center [604, 394] width 8 height 8
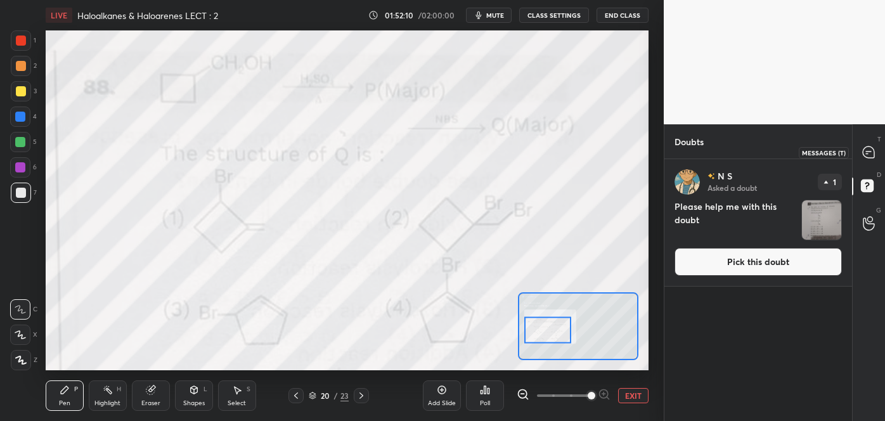
click at [867, 159] on div at bounding box center [868, 152] width 25 height 23
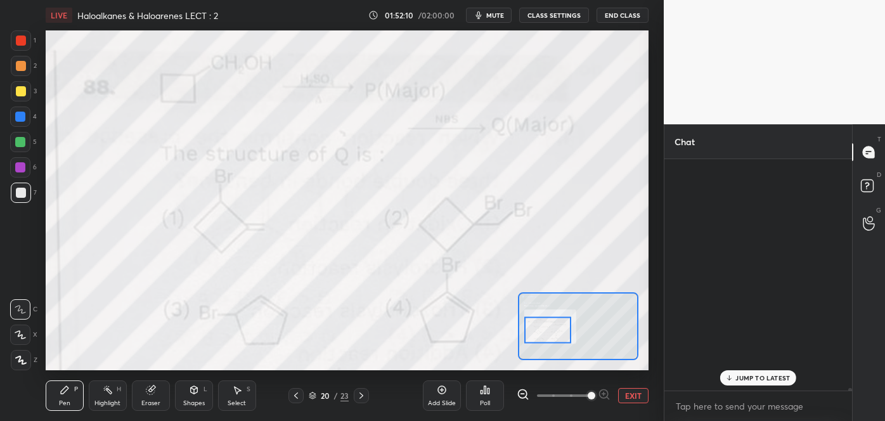
scroll to position [228, 184]
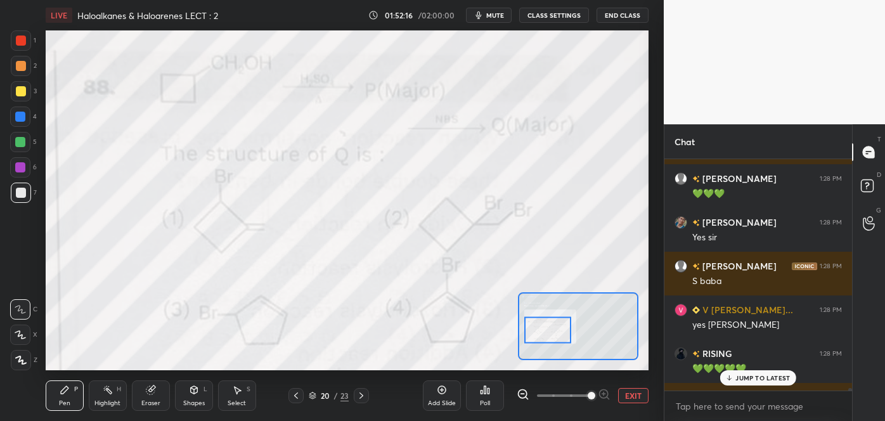
click at [20, 65] on div at bounding box center [21, 66] width 10 height 10
click at [16, 42] on div at bounding box center [21, 41] width 10 height 10
click at [741, 380] on p "3 NEW MESSAGES" at bounding box center [763, 378] width 58 height 8
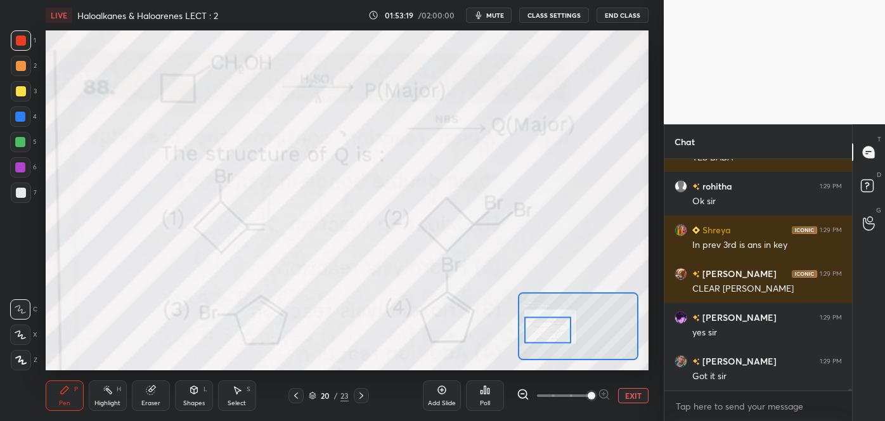
scroll to position [24256, 0]
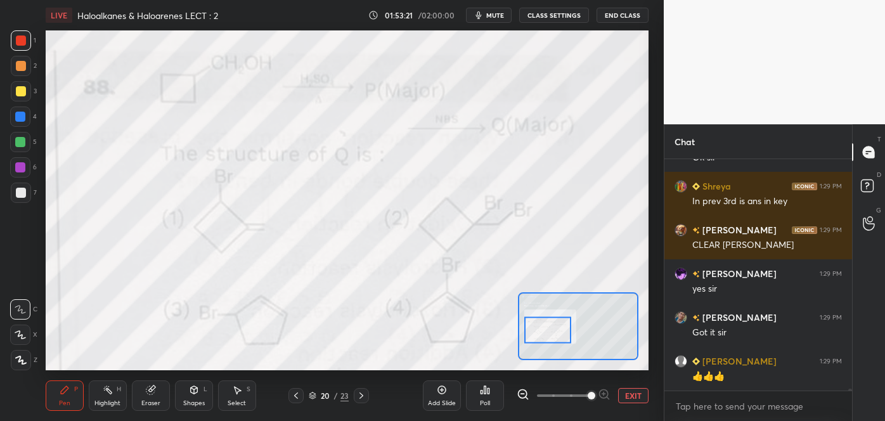
click at [304, 396] on div "20 / 23" at bounding box center [328, 395] width 81 height 15
click at [298, 396] on icon at bounding box center [296, 396] width 10 height 10
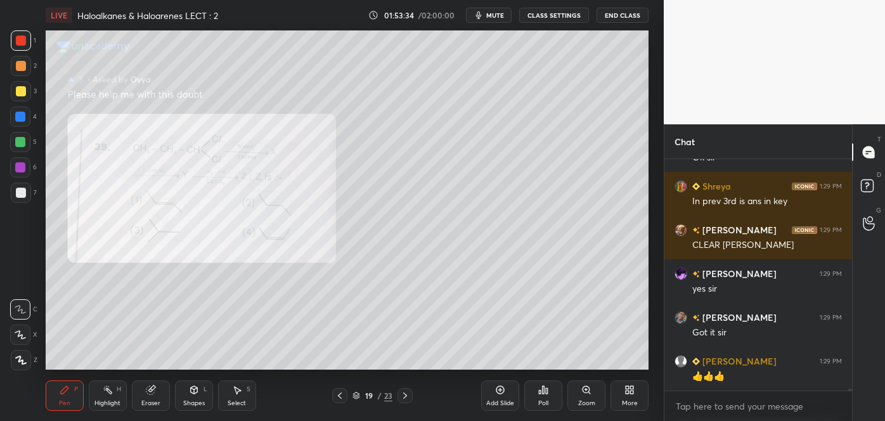
click at [408, 395] on icon at bounding box center [405, 396] width 10 height 10
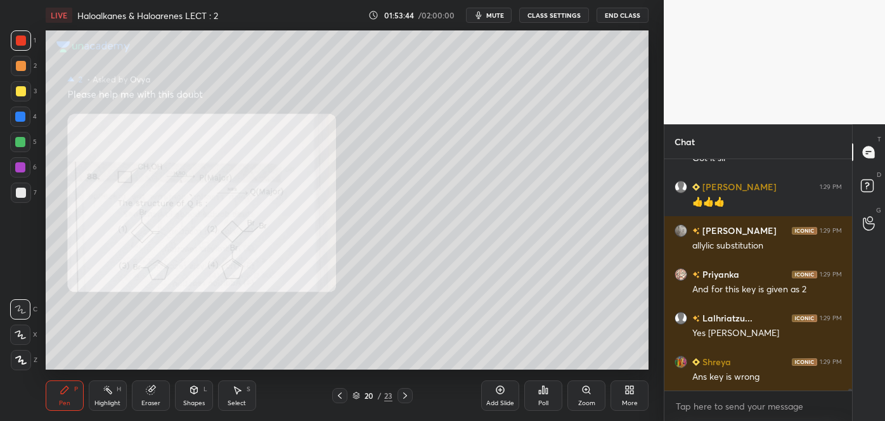
scroll to position [24474, 0]
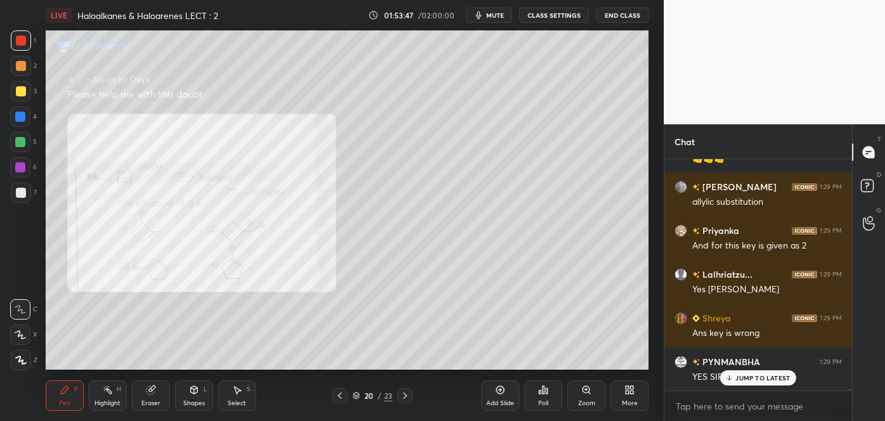
click at [585, 395] on div "Zoom" at bounding box center [586, 395] width 38 height 30
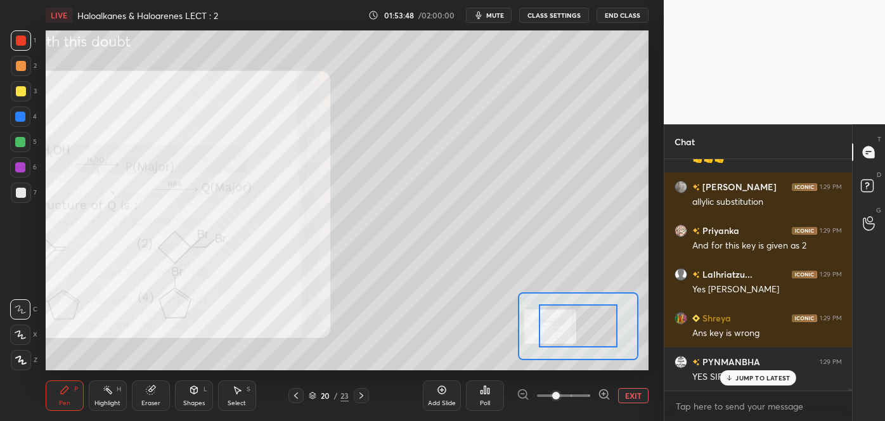
click at [602, 394] on icon at bounding box center [603, 394] width 3 height 0
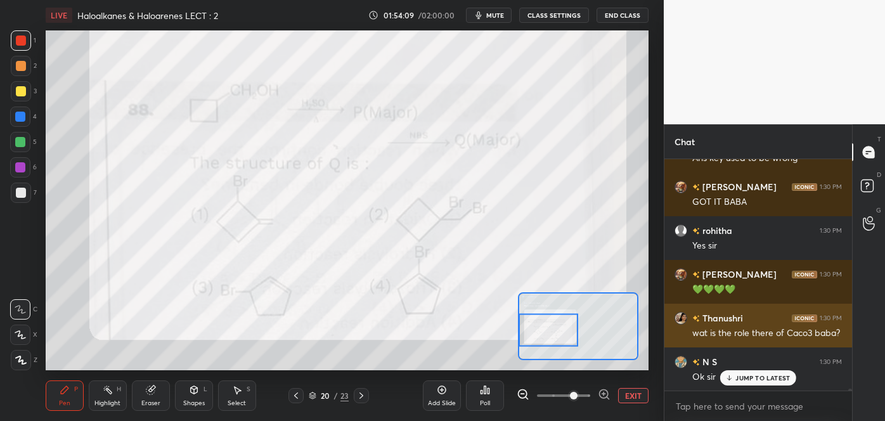
scroll to position [24868, 0]
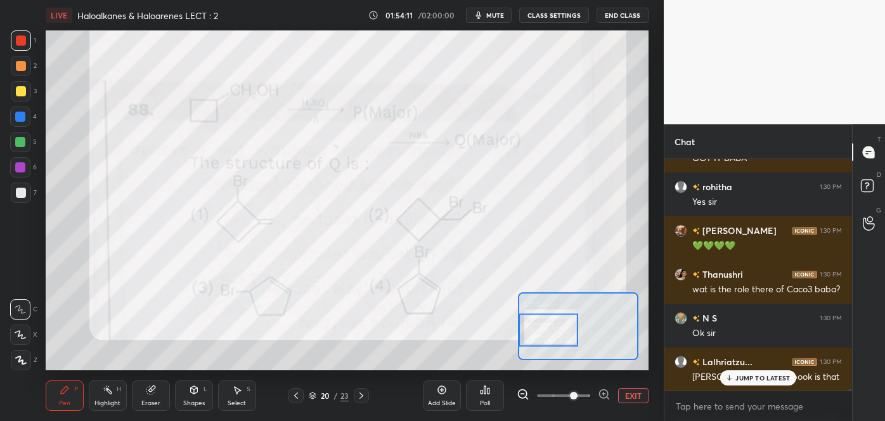
click at [297, 395] on icon at bounding box center [296, 396] width 10 height 10
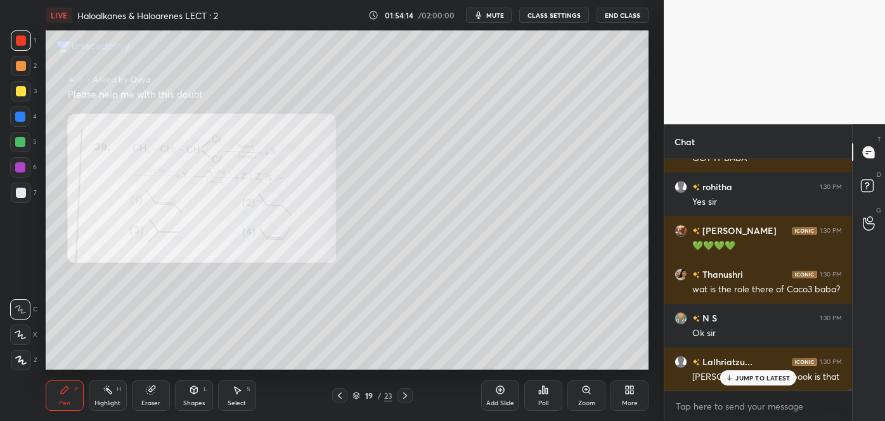
click at [20, 94] on div at bounding box center [21, 91] width 10 height 10
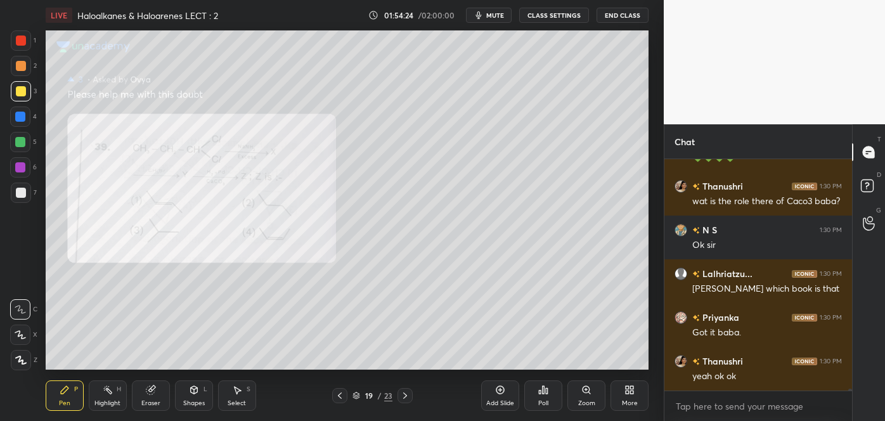
scroll to position [25000, 0]
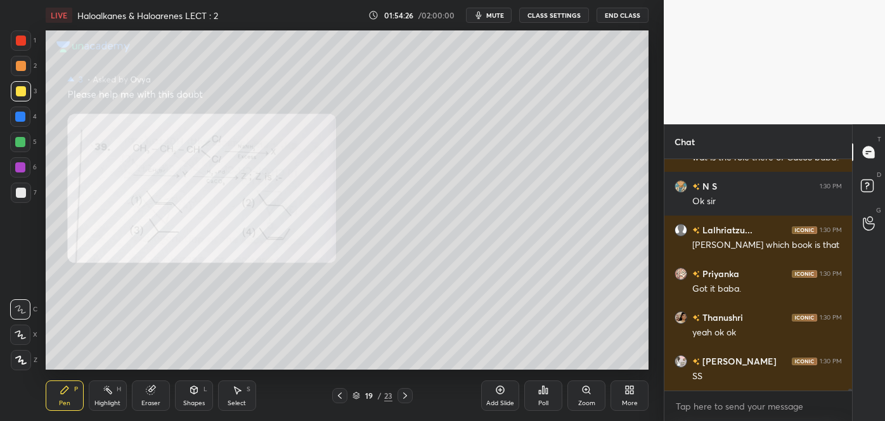
click at [404, 394] on icon at bounding box center [405, 395] width 4 height 6
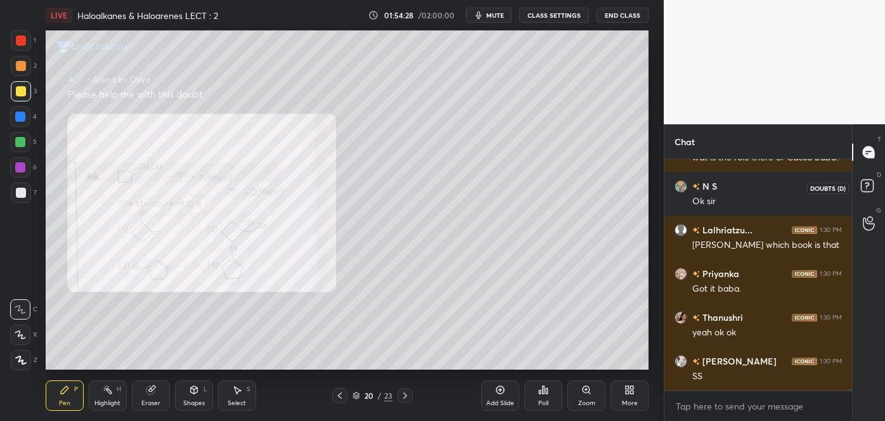
click at [865, 188] on rect at bounding box center [867, 186] width 12 height 12
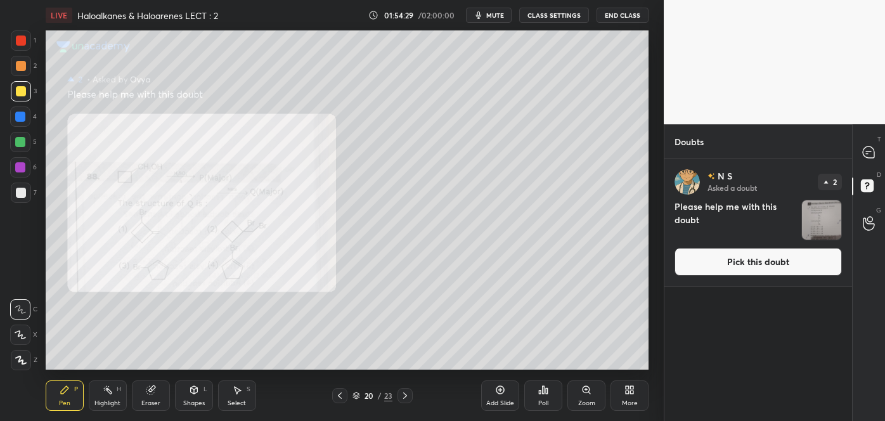
click at [792, 264] on button "Pick this doubt" at bounding box center [758, 262] width 167 height 28
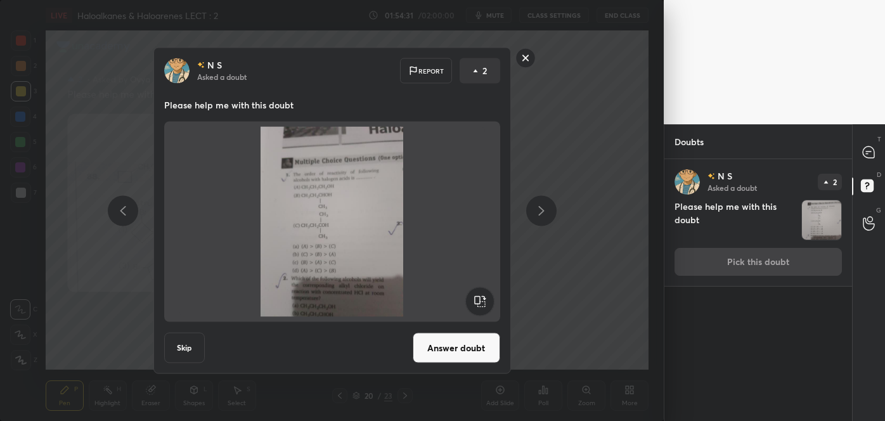
click at [481, 354] on button "Answer doubt" at bounding box center [456, 348] width 87 height 30
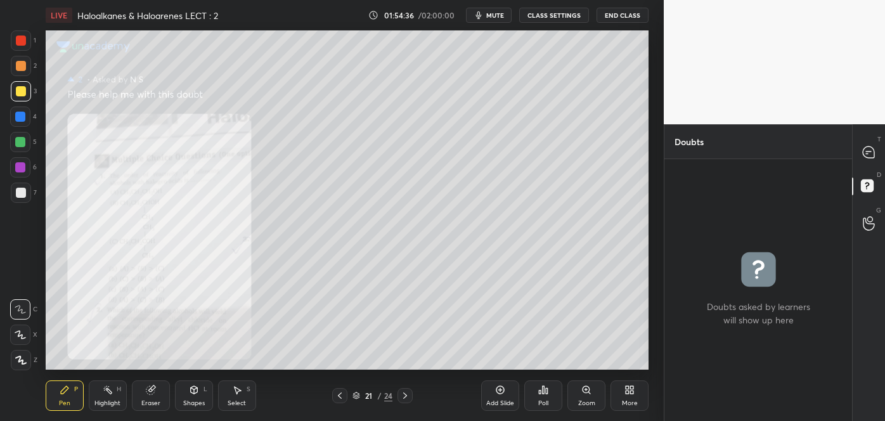
click at [584, 394] on icon at bounding box center [586, 390] width 10 height 10
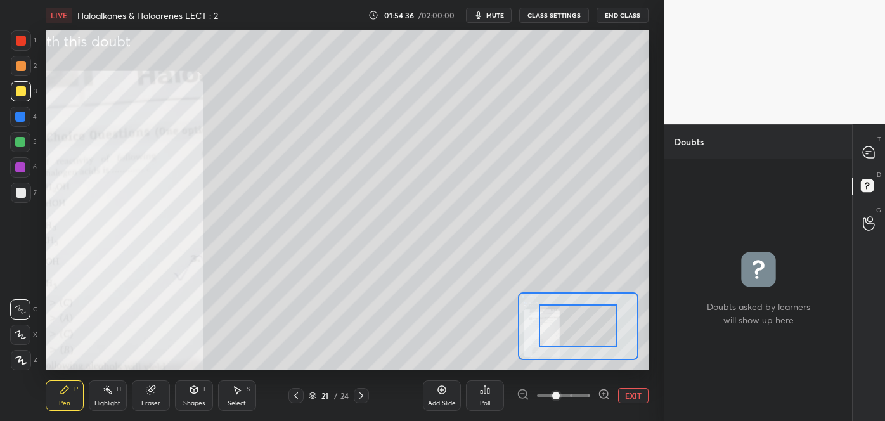
click at [602, 396] on icon at bounding box center [604, 394] width 13 height 13
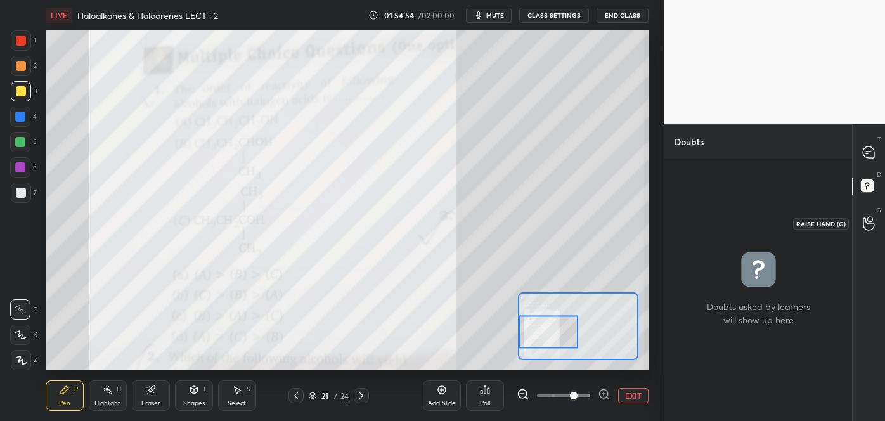
click at [868, 221] on circle at bounding box center [869, 219] width 5 height 5
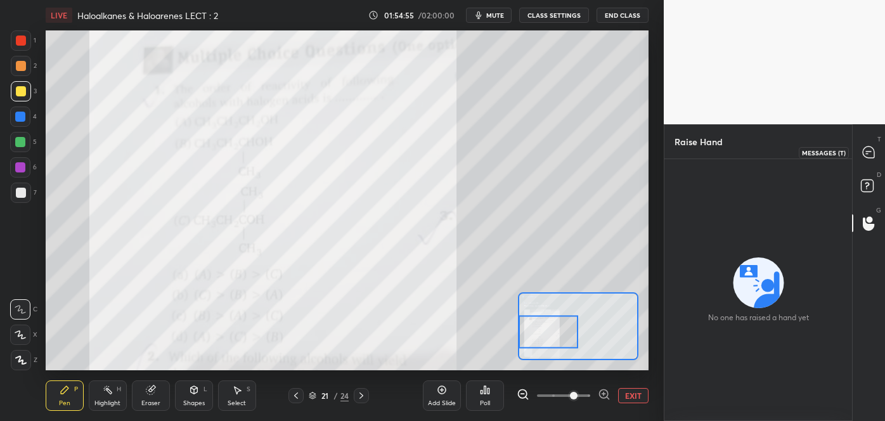
click at [866, 152] on icon at bounding box center [868, 151] width 11 height 11
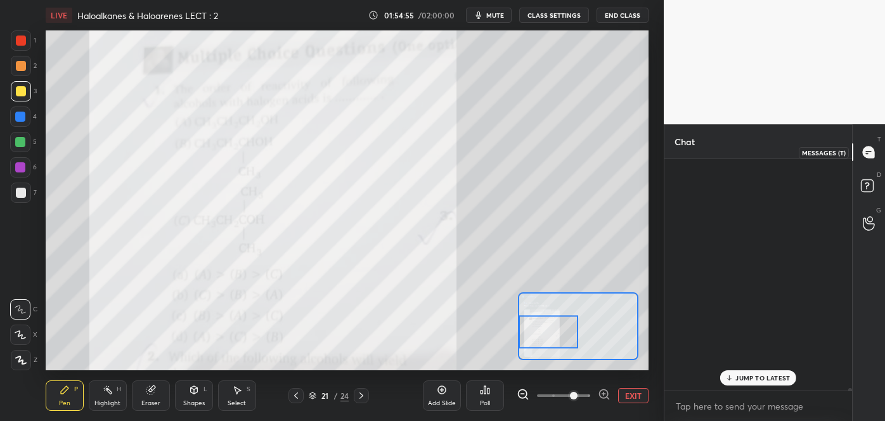
scroll to position [228, 184]
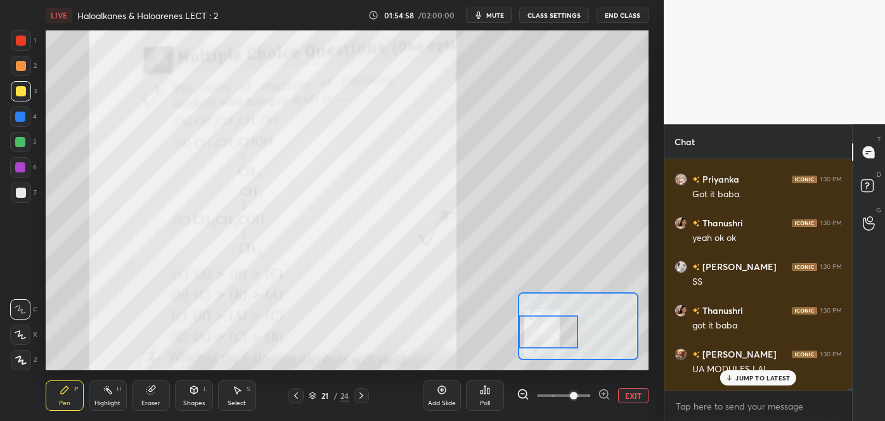
click at [25, 41] on div at bounding box center [21, 41] width 10 height 10
click at [737, 378] on p "5 NEW MESSAGES" at bounding box center [763, 378] width 59 height 8
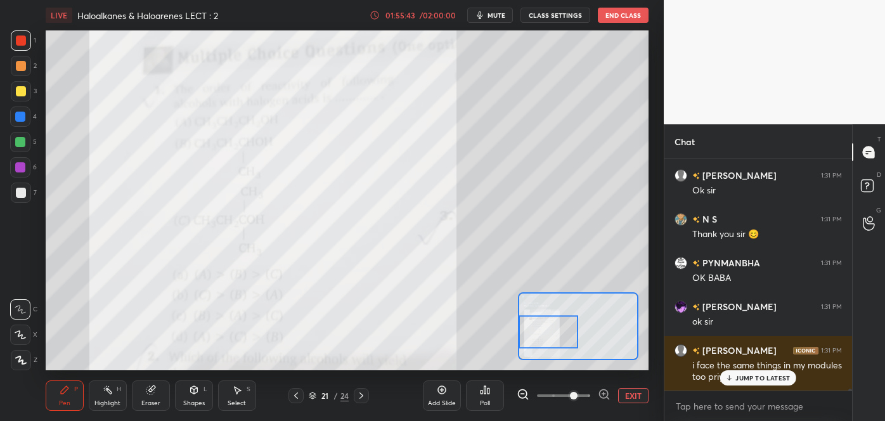
scroll to position [25704, 0]
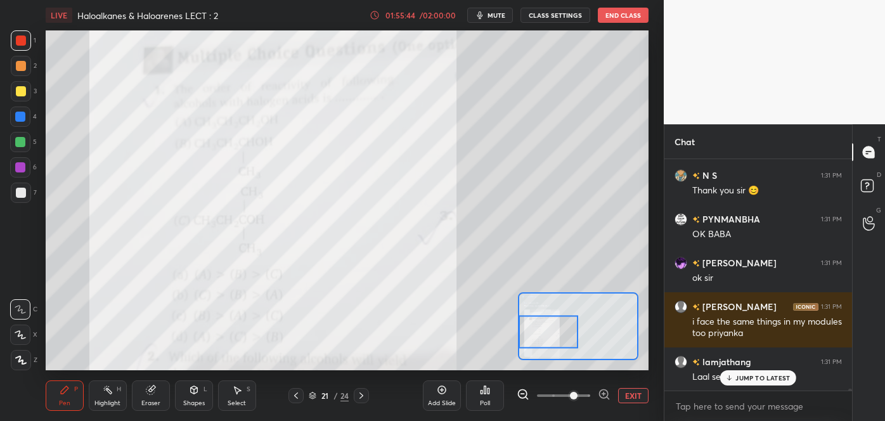
click at [633, 392] on button "EXIT" at bounding box center [633, 395] width 30 height 15
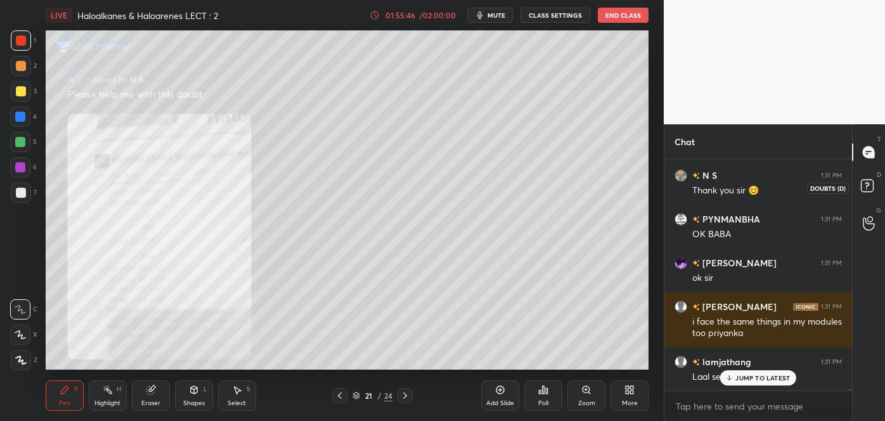
click at [868, 183] on rect at bounding box center [867, 186] width 12 height 12
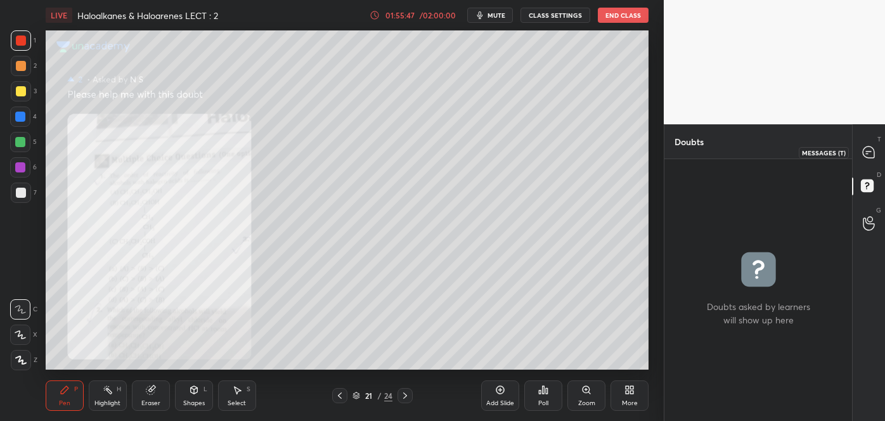
click at [862, 152] on icon at bounding box center [868, 152] width 13 height 13
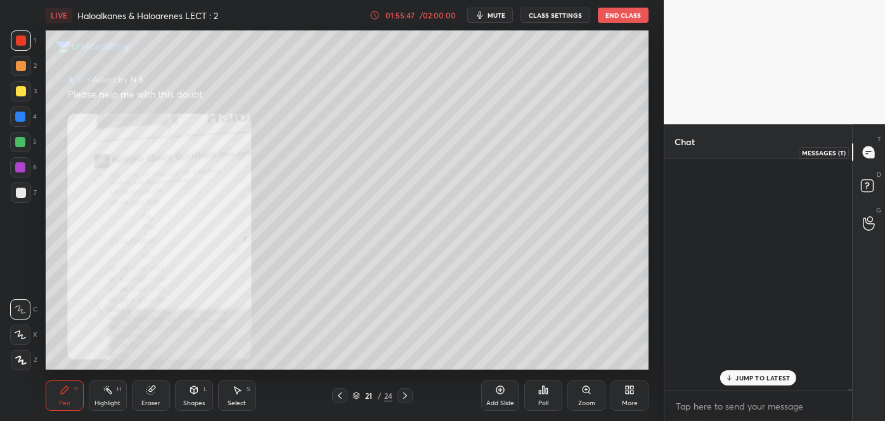
scroll to position [228, 184]
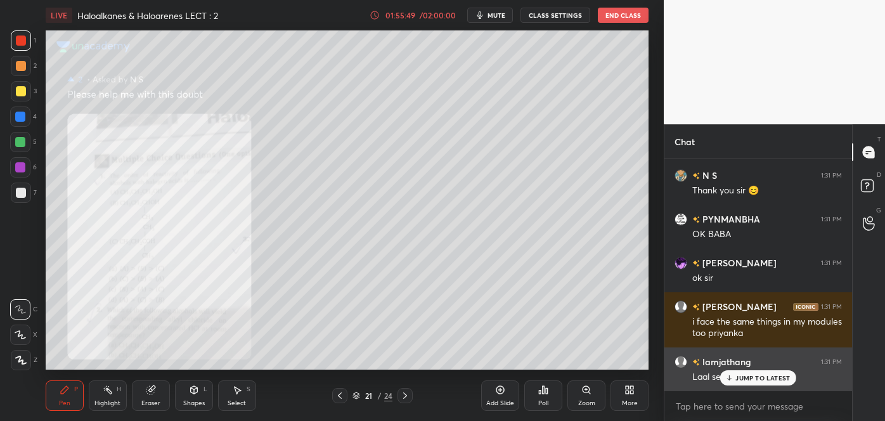
click at [734, 379] on icon at bounding box center [729, 378] width 8 height 8
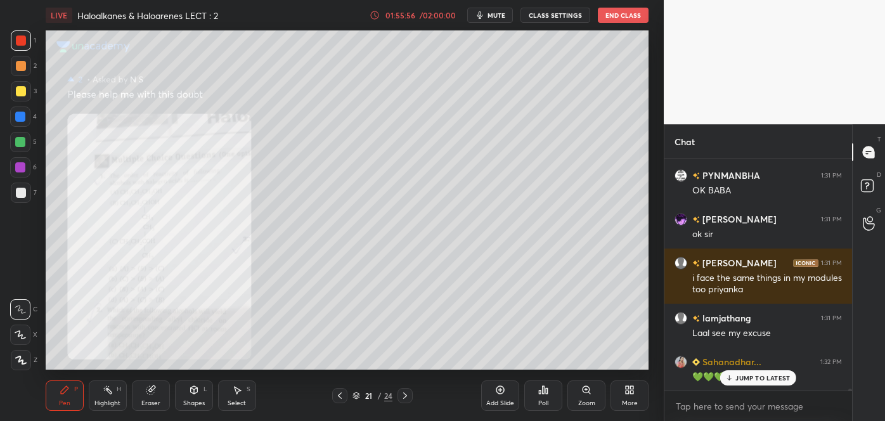
click at [341, 394] on icon at bounding box center [340, 396] width 10 height 10
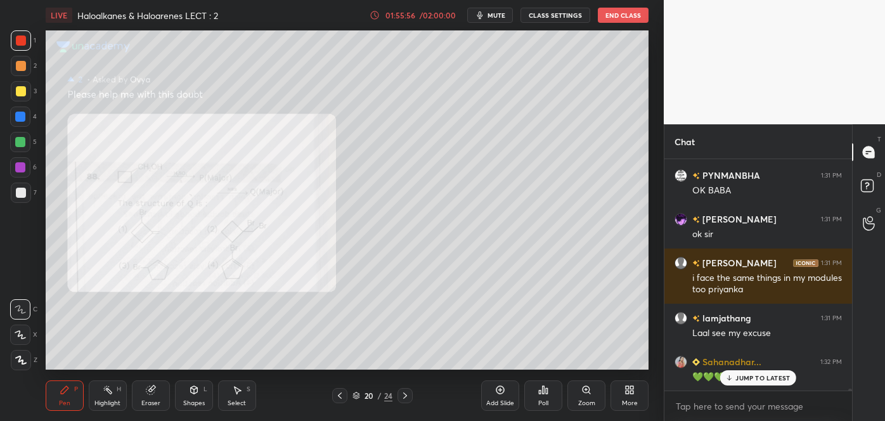
click at [340, 396] on icon at bounding box center [340, 396] width 10 height 10
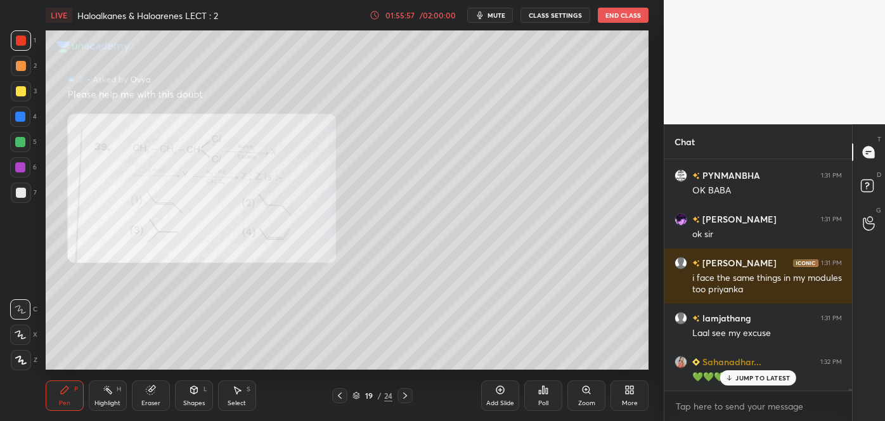
click at [340, 396] on icon at bounding box center [340, 396] width 10 height 10
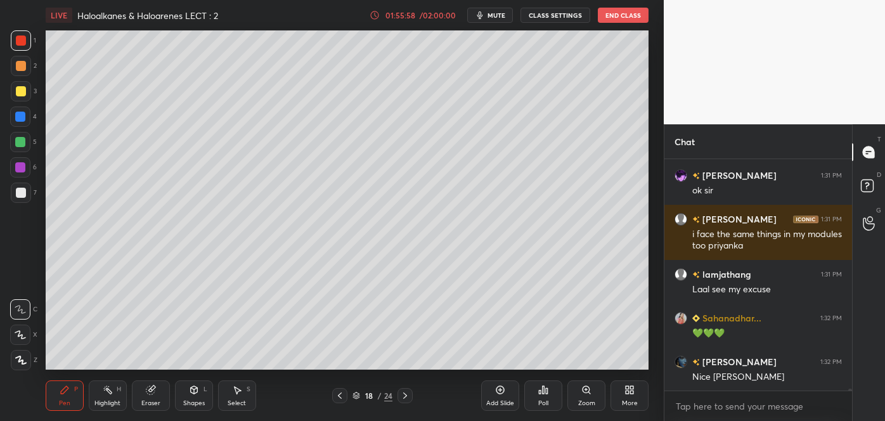
click at [344, 394] on icon at bounding box center [340, 396] width 10 height 10
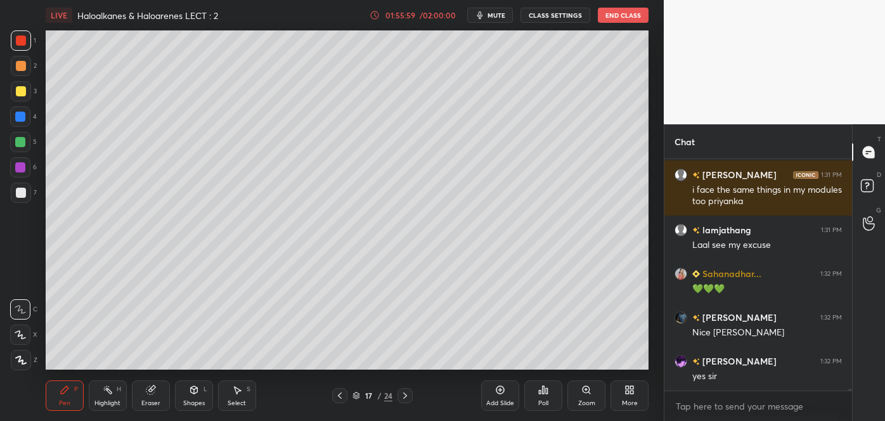
click at [406, 395] on icon at bounding box center [405, 395] width 4 height 6
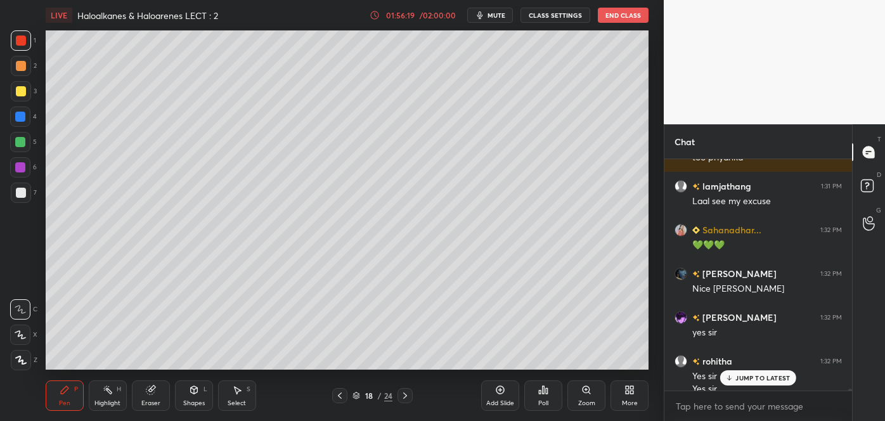
scroll to position [25891, 0]
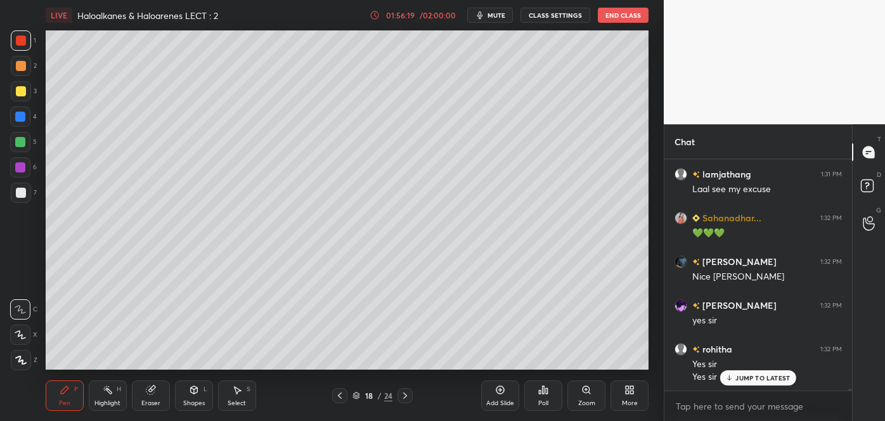
click at [505, 395] on div "Add Slide" at bounding box center [500, 395] width 38 height 30
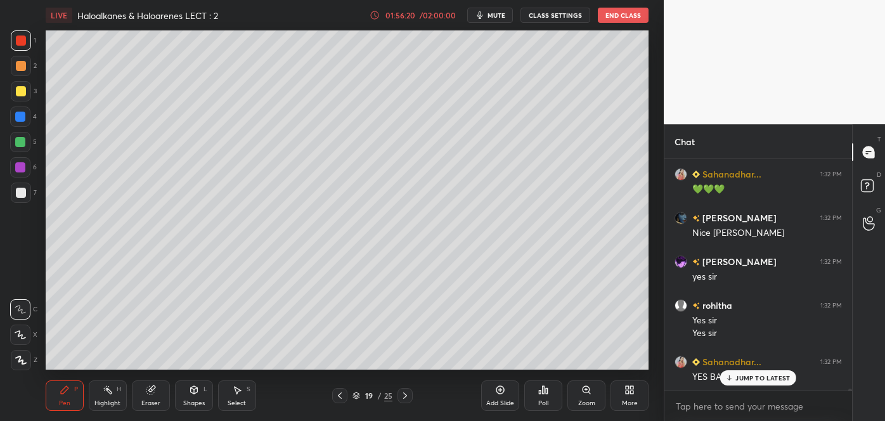
click at [18, 195] on div at bounding box center [21, 193] width 10 height 10
click at [22, 334] on icon at bounding box center [20, 335] width 10 height 8
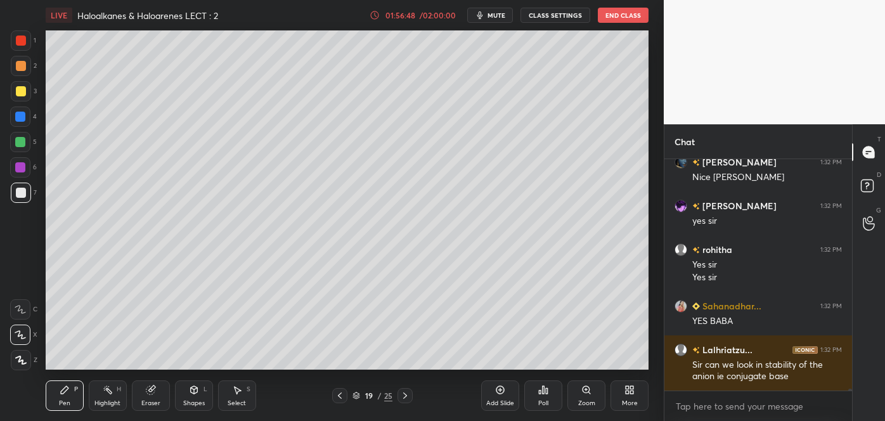
scroll to position [26035, 0]
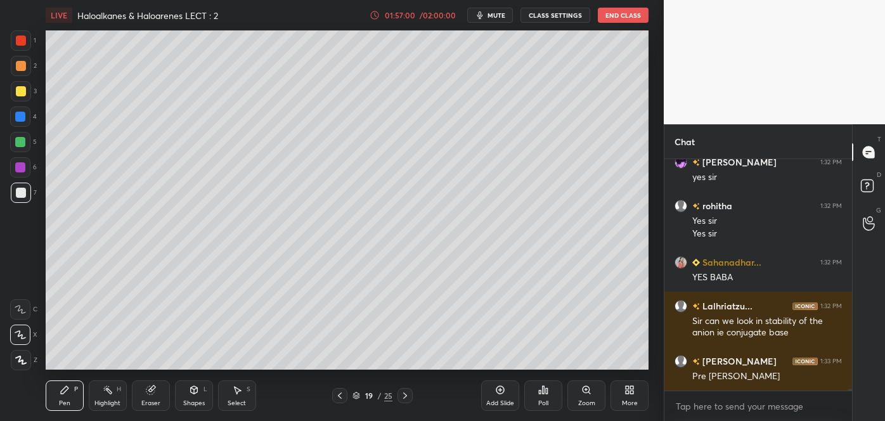
click at [18, 94] on div at bounding box center [21, 91] width 10 height 10
click at [20, 188] on div at bounding box center [21, 193] width 10 height 10
click at [13, 142] on div at bounding box center [20, 142] width 20 height 20
click at [22, 91] on div at bounding box center [21, 91] width 10 height 10
click at [18, 143] on div at bounding box center [20, 142] width 10 height 10
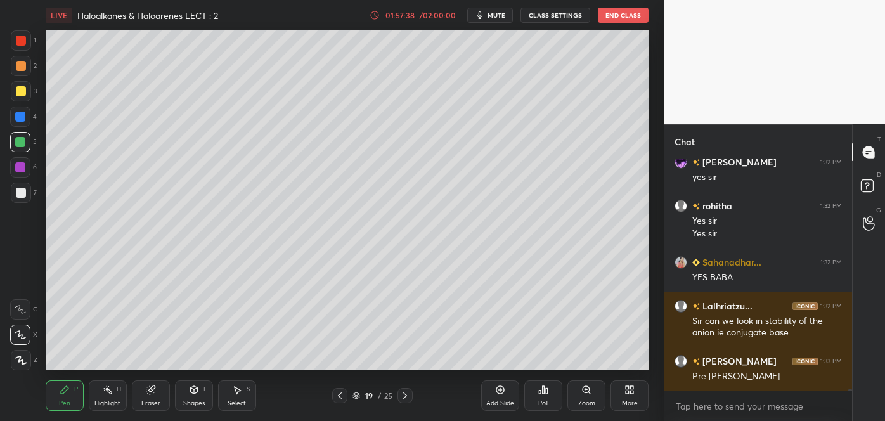
click at [22, 197] on div at bounding box center [21, 193] width 10 height 10
click at [18, 146] on div at bounding box center [20, 142] width 10 height 10
click at [20, 93] on div at bounding box center [21, 91] width 10 height 10
click at [16, 195] on div at bounding box center [21, 193] width 10 height 10
click at [18, 145] on div at bounding box center [20, 142] width 10 height 10
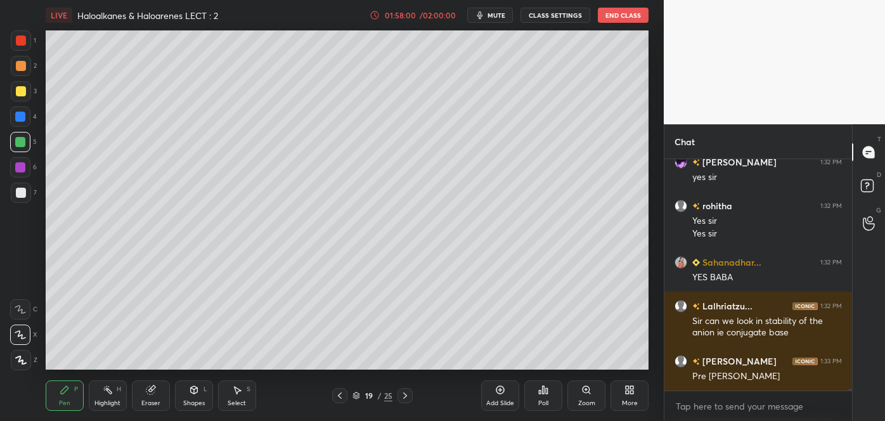
click at [18, 96] on div at bounding box center [21, 91] width 10 height 10
click at [23, 194] on div at bounding box center [21, 193] width 10 height 10
click at [22, 86] on div at bounding box center [21, 91] width 10 height 10
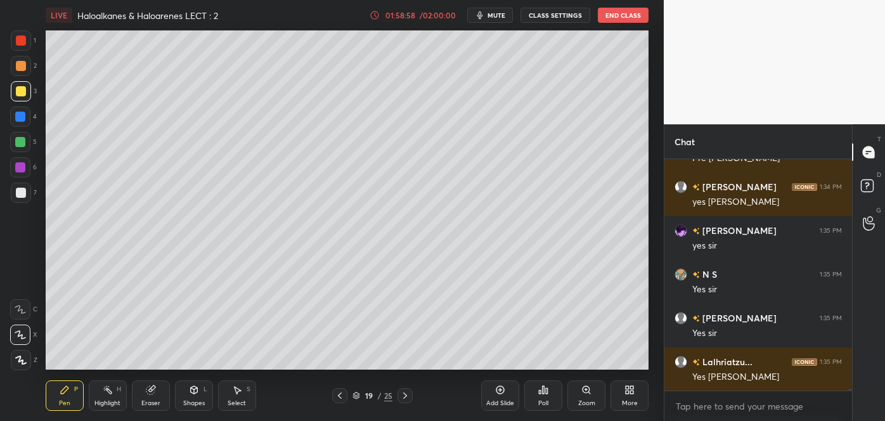
scroll to position [26297, 0]
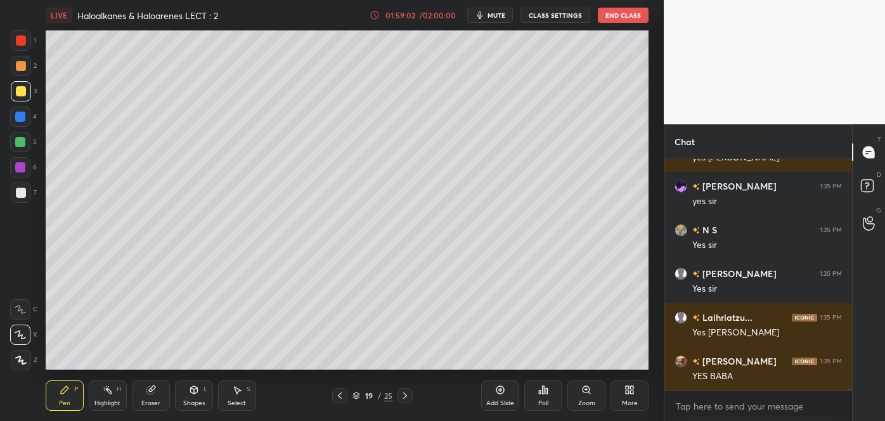
click at [544, 395] on div "Poll" at bounding box center [543, 395] width 38 height 30
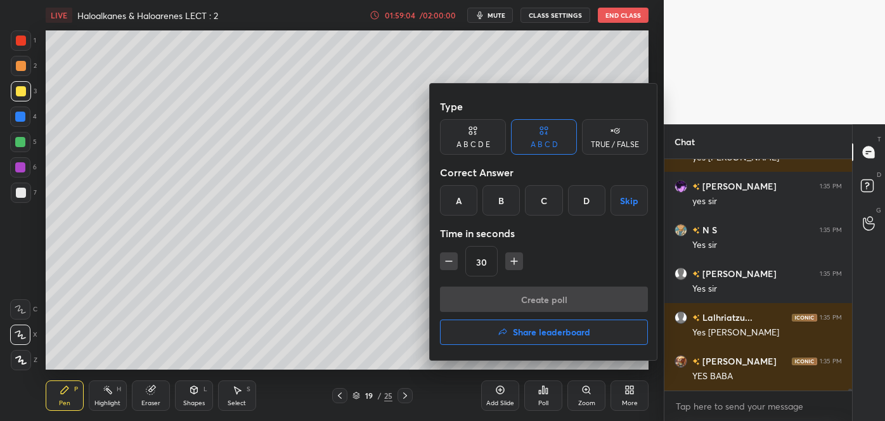
click at [585, 197] on div "D" at bounding box center [586, 200] width 37 height 30
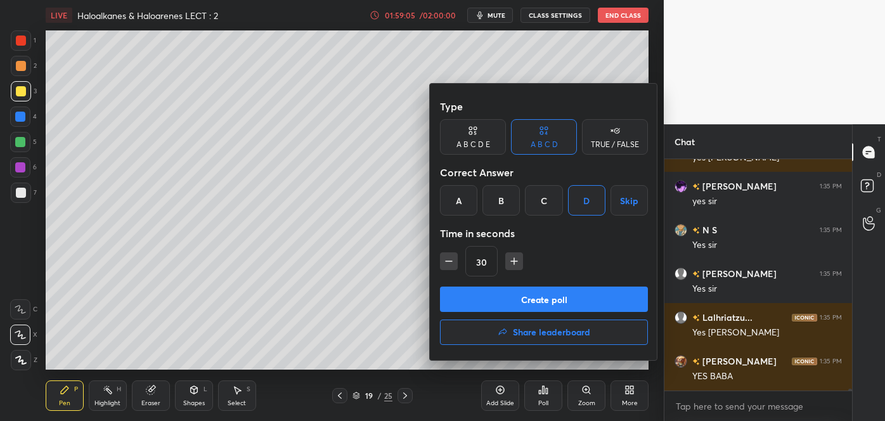
click at [500, 301] on button "Create poll" at bounding box center [544, 299] width 208 height 25
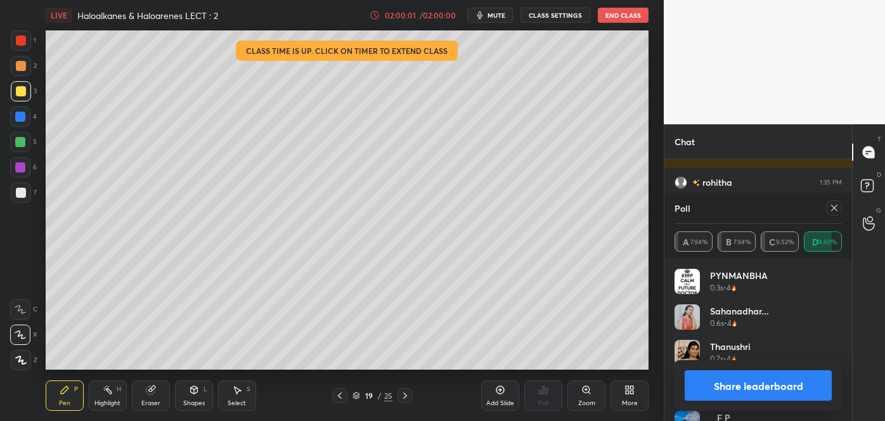
scroll to position [26651, 0]
click at [742, 387] on button "Share leaderboard" at bounding box center [758, 385] width 147 height 30
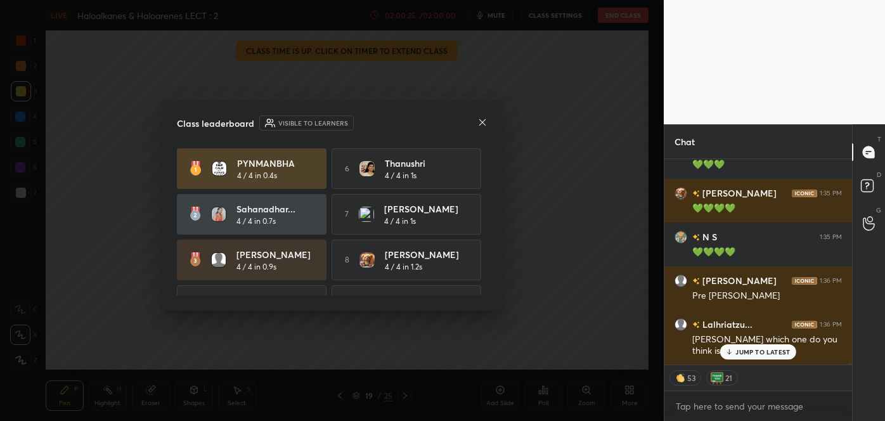
scroll to position [26615, 0]
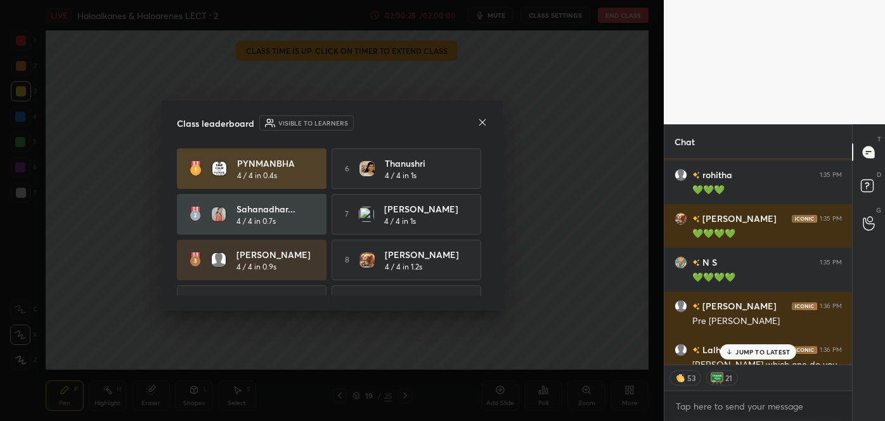
click at [478, 121] on icon at bounding box center [482, 122] width 10 height 10
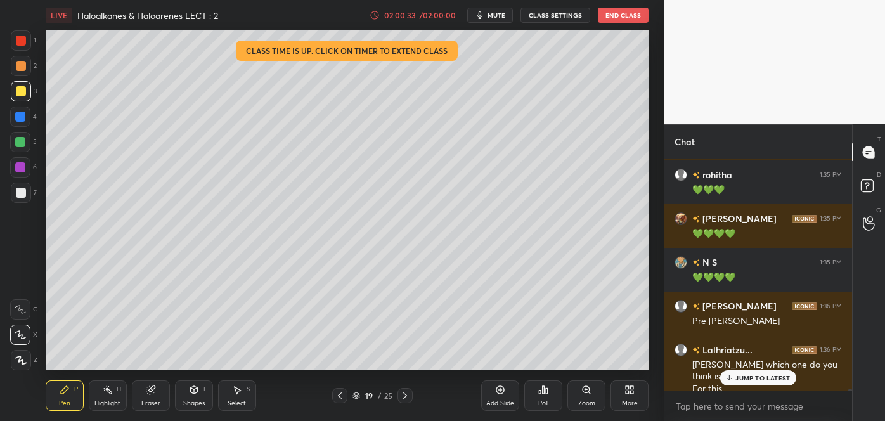
scroll to position [26627, 0]
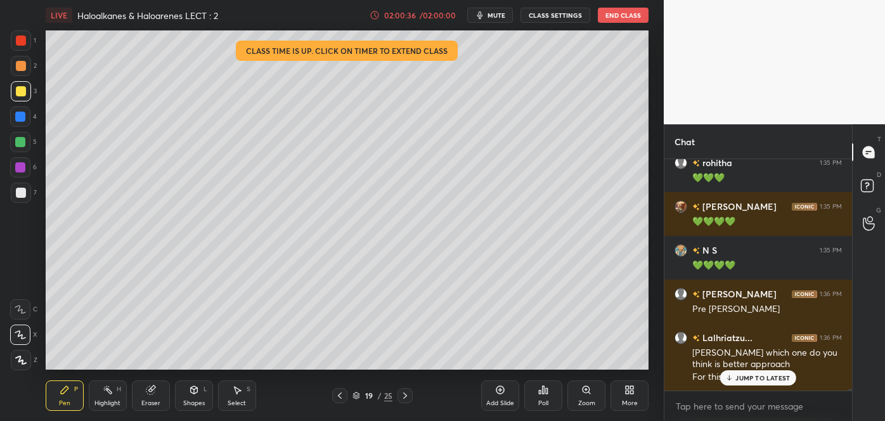
click at [731, 374] on icon at bounding box center [729, 378] width 8 height 8
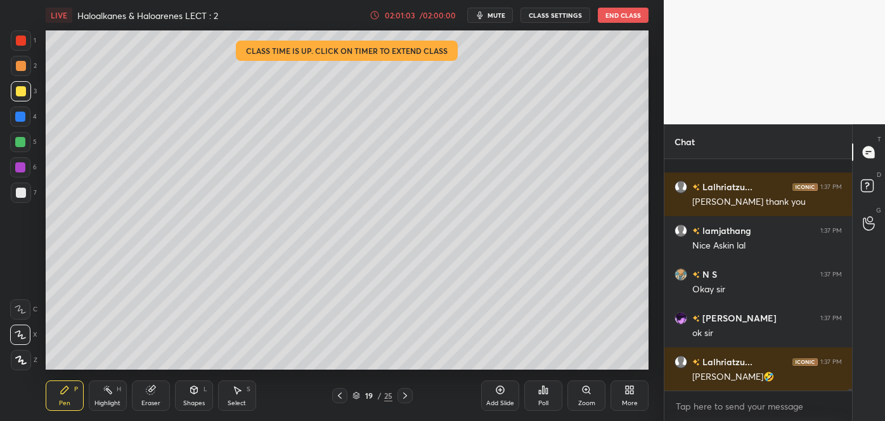
scroll to position [26990, 0]
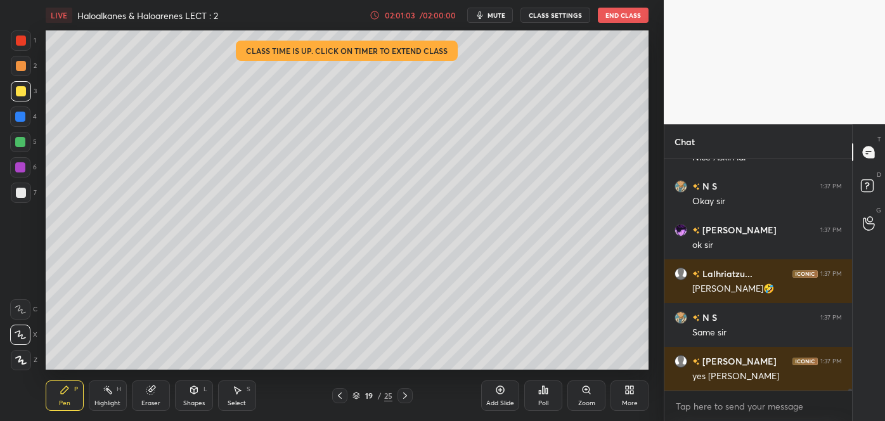
click at [28, 118] on div at bounding box center [20, 117] width 20 height 20
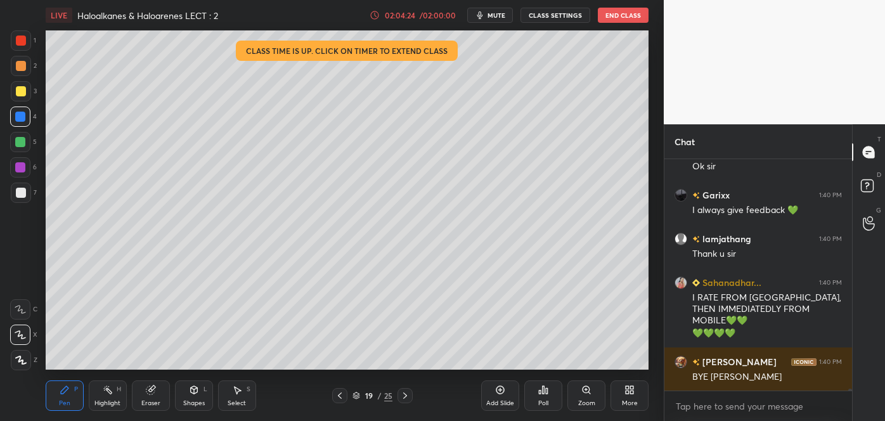
scroll to position [29873, 0]
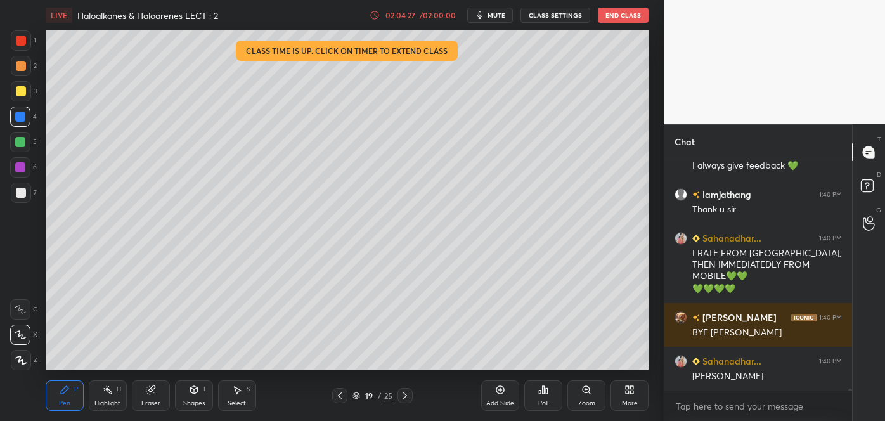
click at [635, 15] on button "End Class" at bounding box center [623, 15] width 51 height 15
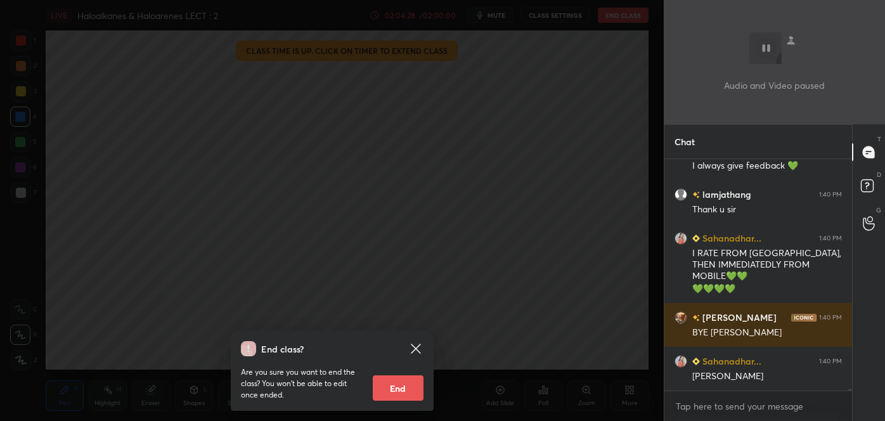
scroll to position [29916, 0]
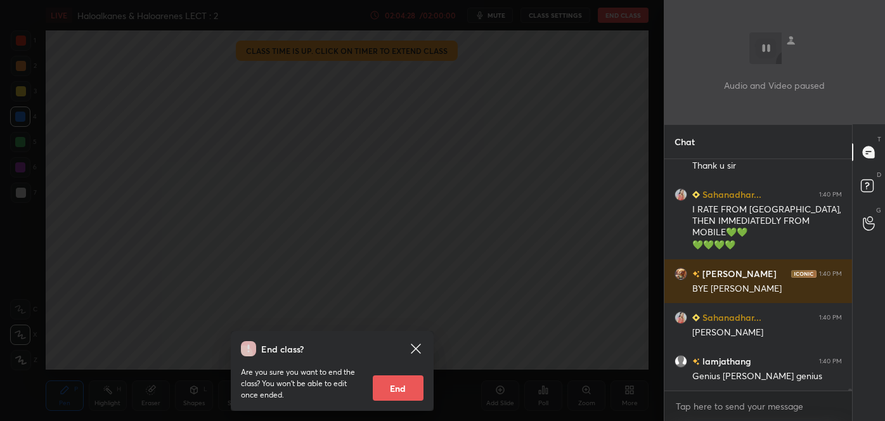
click at [401, 384] on button "End" at bounding box center [398, 387] width 51 height 25
type textarea "x"
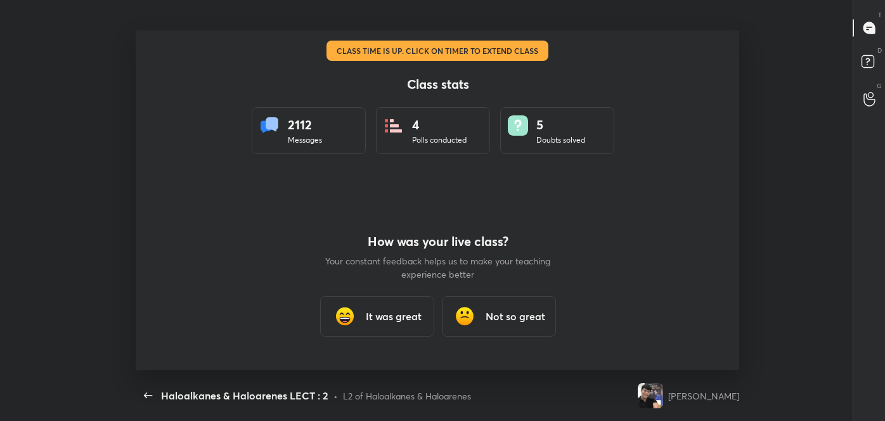
scroll to position [4, 0]
click at [401, 307] on div "It was great" at bounding box center [377, 316] width 114 height 41
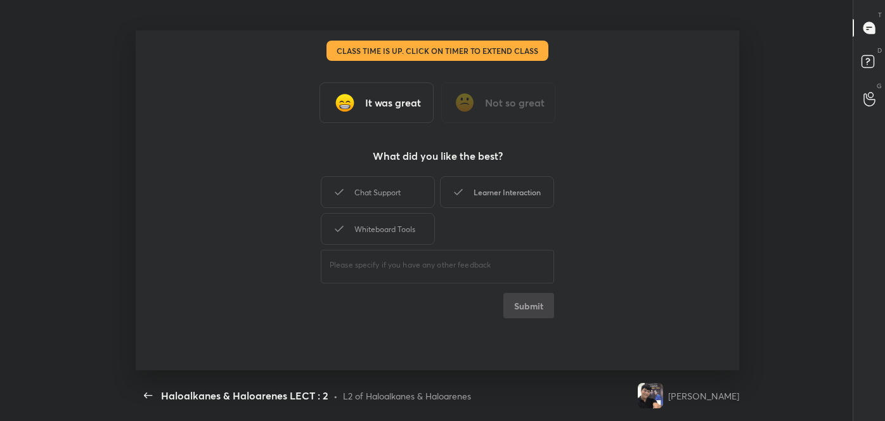
click at [503, 193] on div "Learner Interaction" at bounding box center [497, 192] width 114 height 32
click at [408, 191] on div "Chat Support" at bounding box center [378, 192] width 114 height 32
click at [407, 226] on div "Whiteboard Tools" at bounding box center [378, 229] width 114 height 32
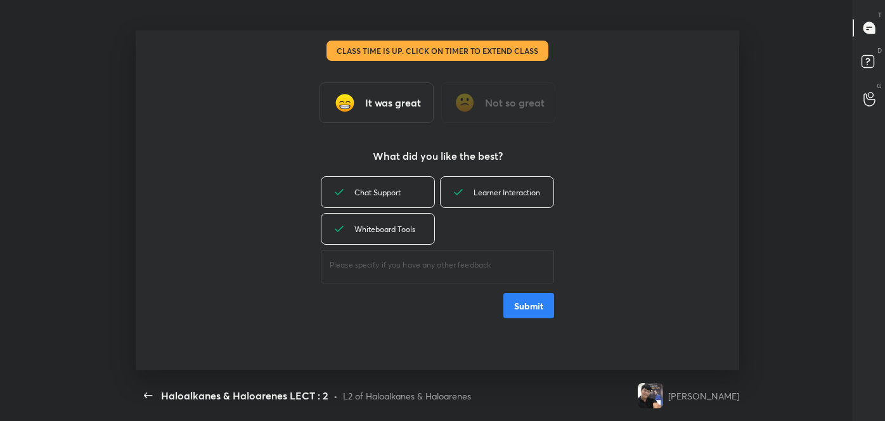
click at [515, 301] on button "Submit" at bounding box center [528, 305] width 51 height 25
